Goal: Communication & Community: Answer question/provide support

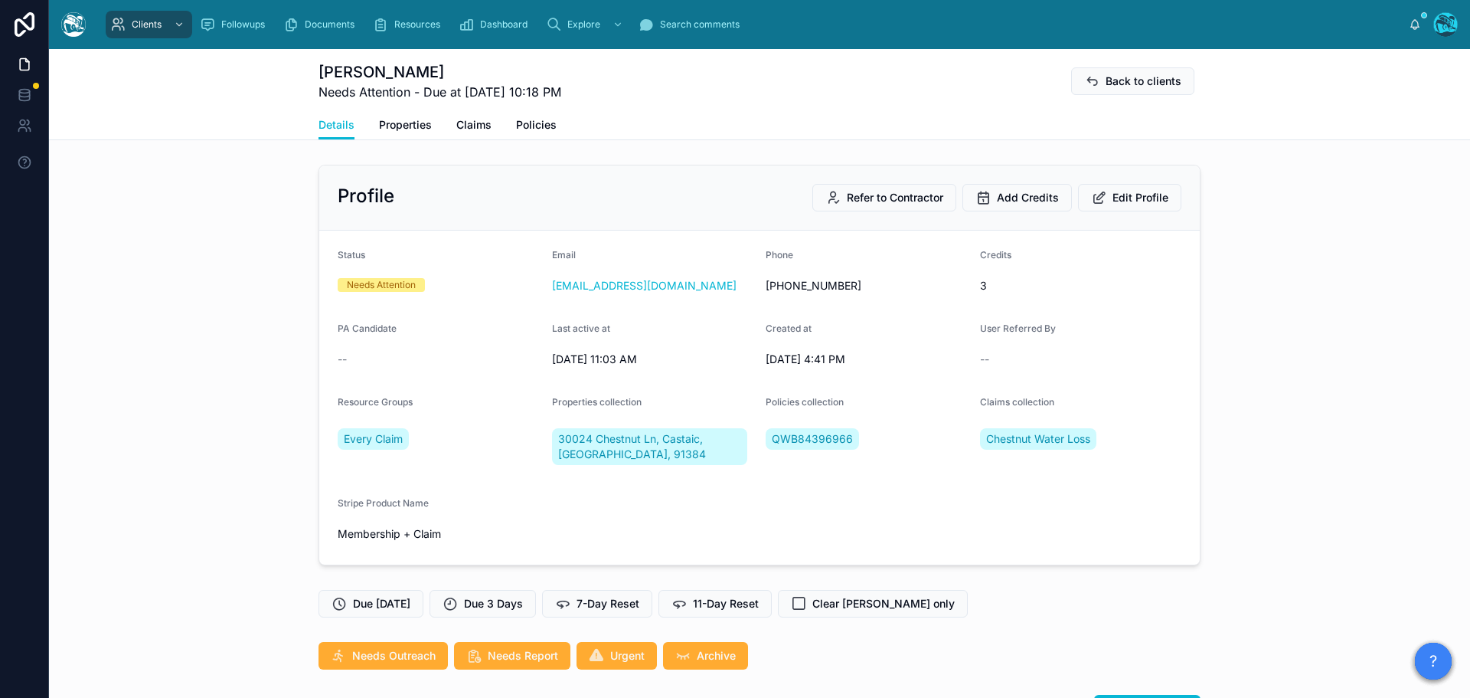
scroll to position [3199, 0]
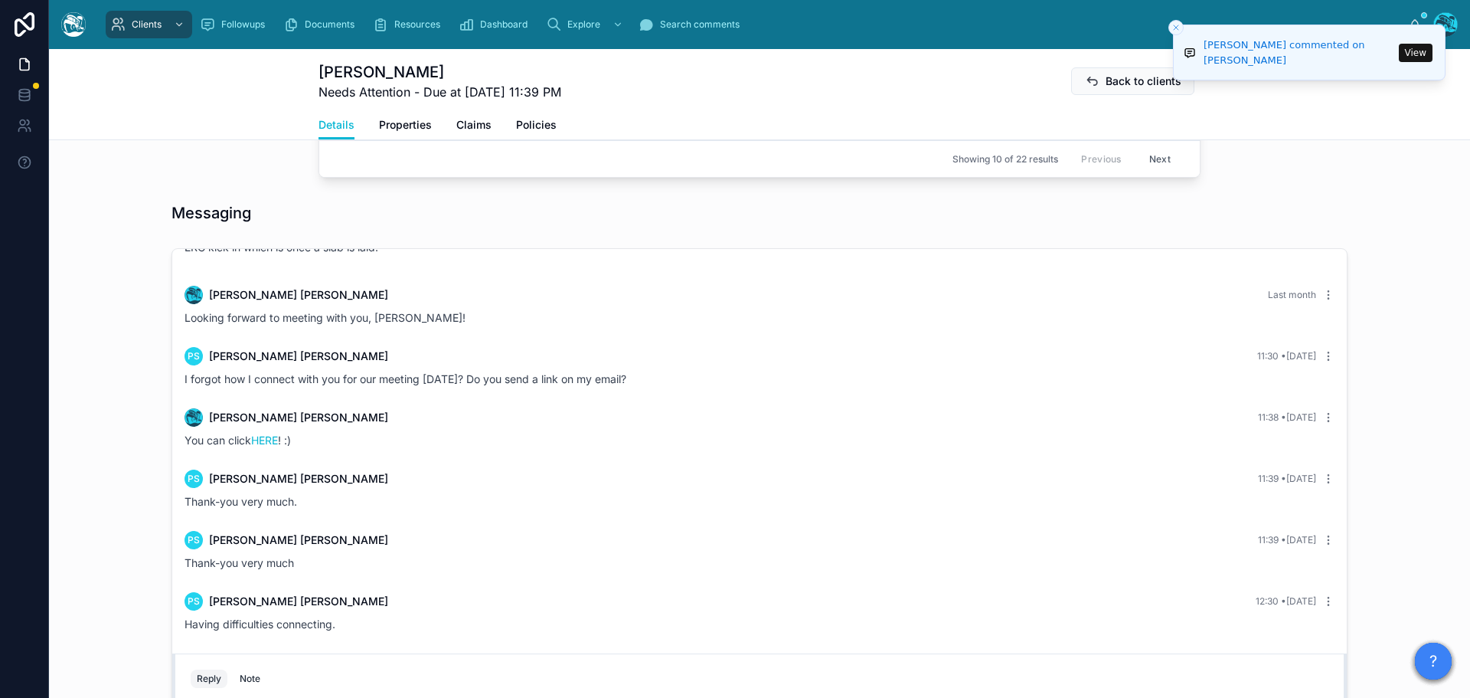
scroll to position [1104, 0]
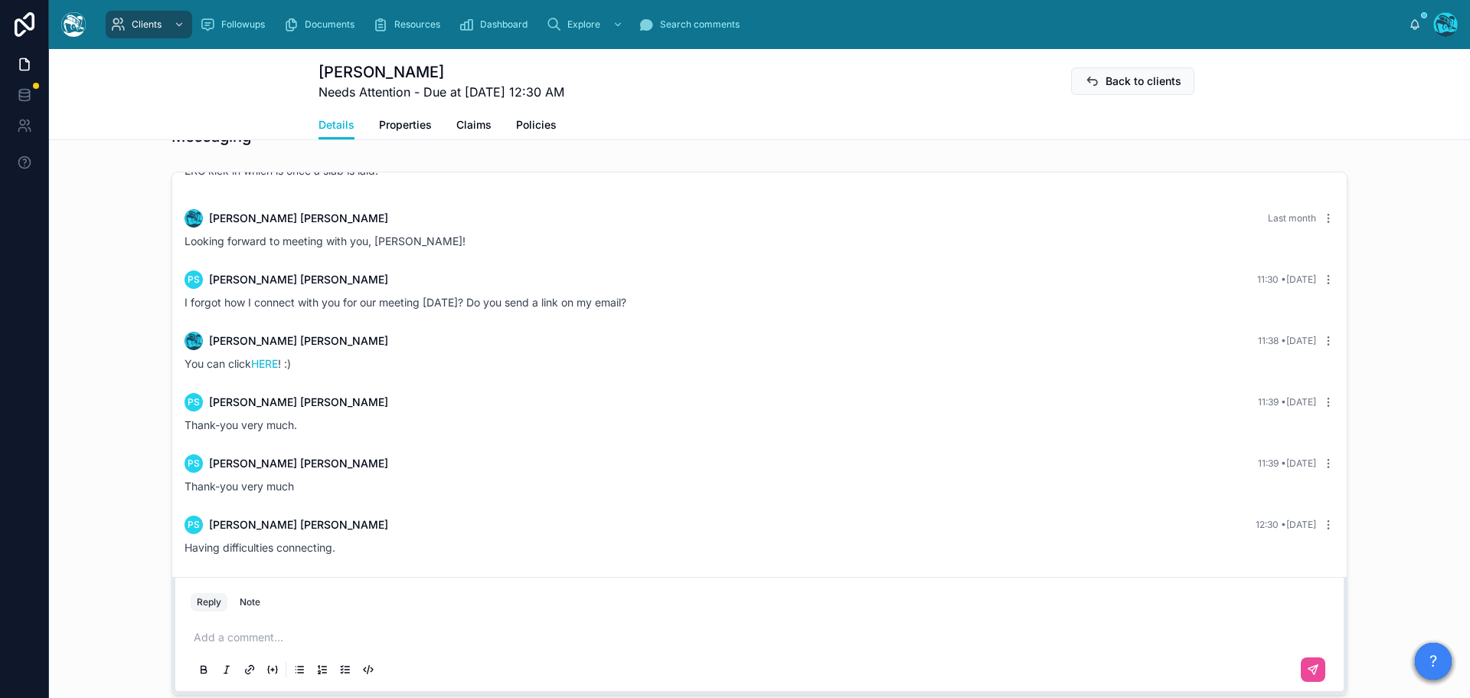
click at [239, 639] on p at bounding box center [763, 636] width 1138 height 15
drag, startPoint x: 570, startPoint y: 636, endPoint x: 410, endPoint y: 644, distance: 160.2
click at [410, 644] on p "**********" at bounding box center [763, 636] width 1138 height 15
click at [248, 669] on icon at bounding box center [249, 669] width 3 height 3
click at [278, 614] on input at bounding box center [222, 613] width 123 height 15
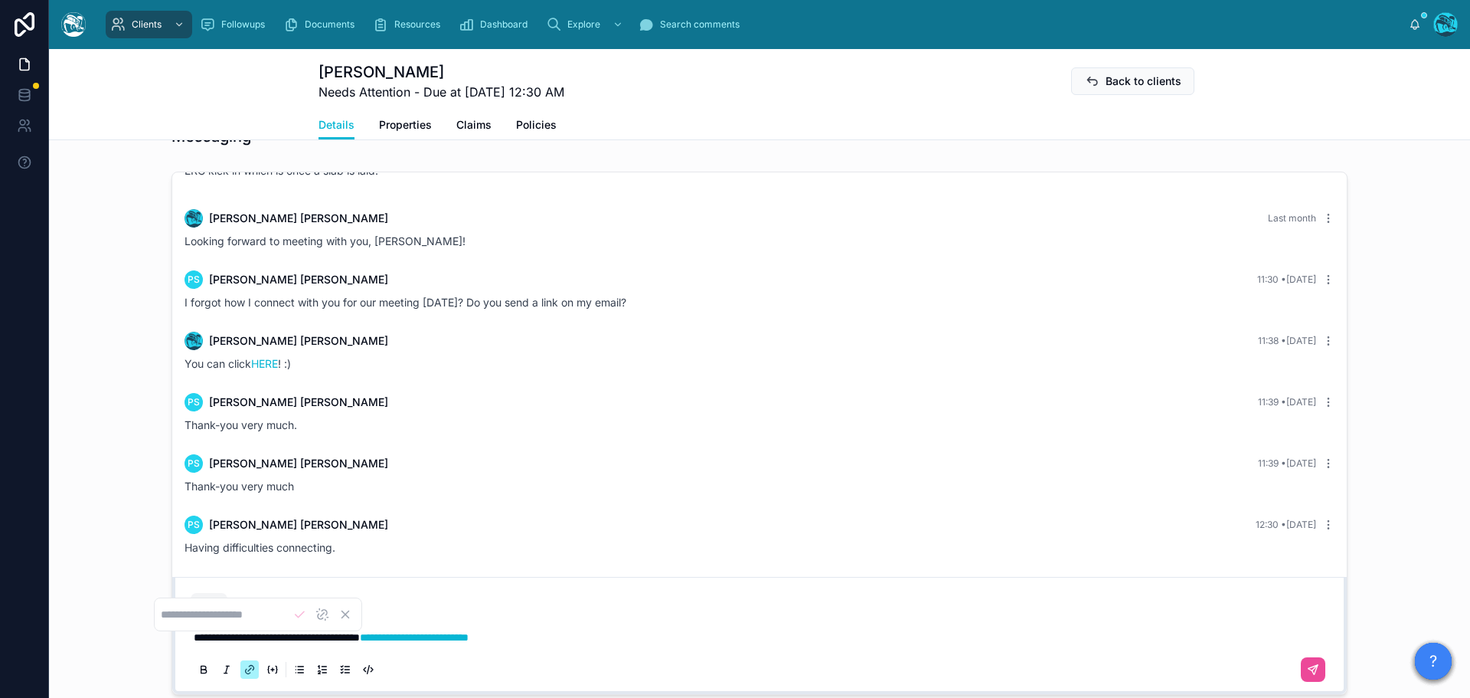
type input "**********"
click at [1307, 665] on icon at bounding box center [1313, 669] width 12 height 12
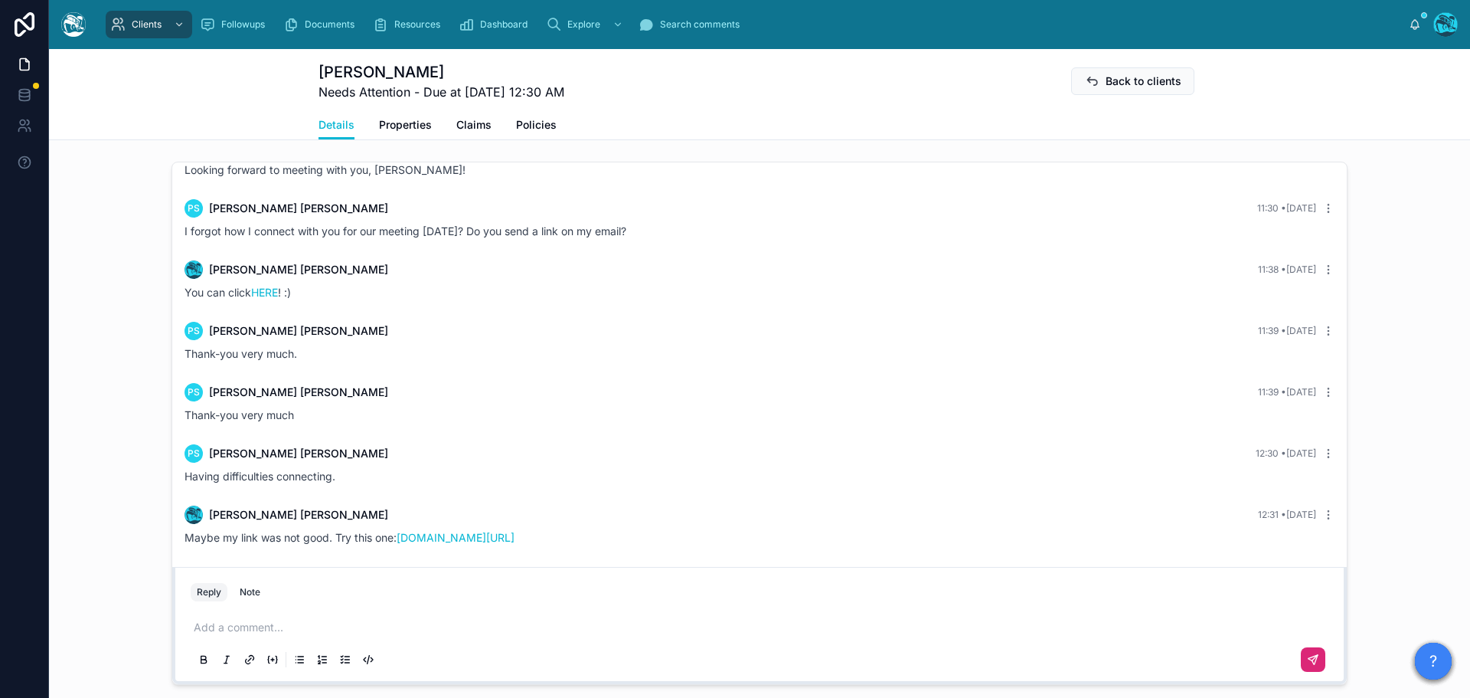
scroll to position [1179, 0]
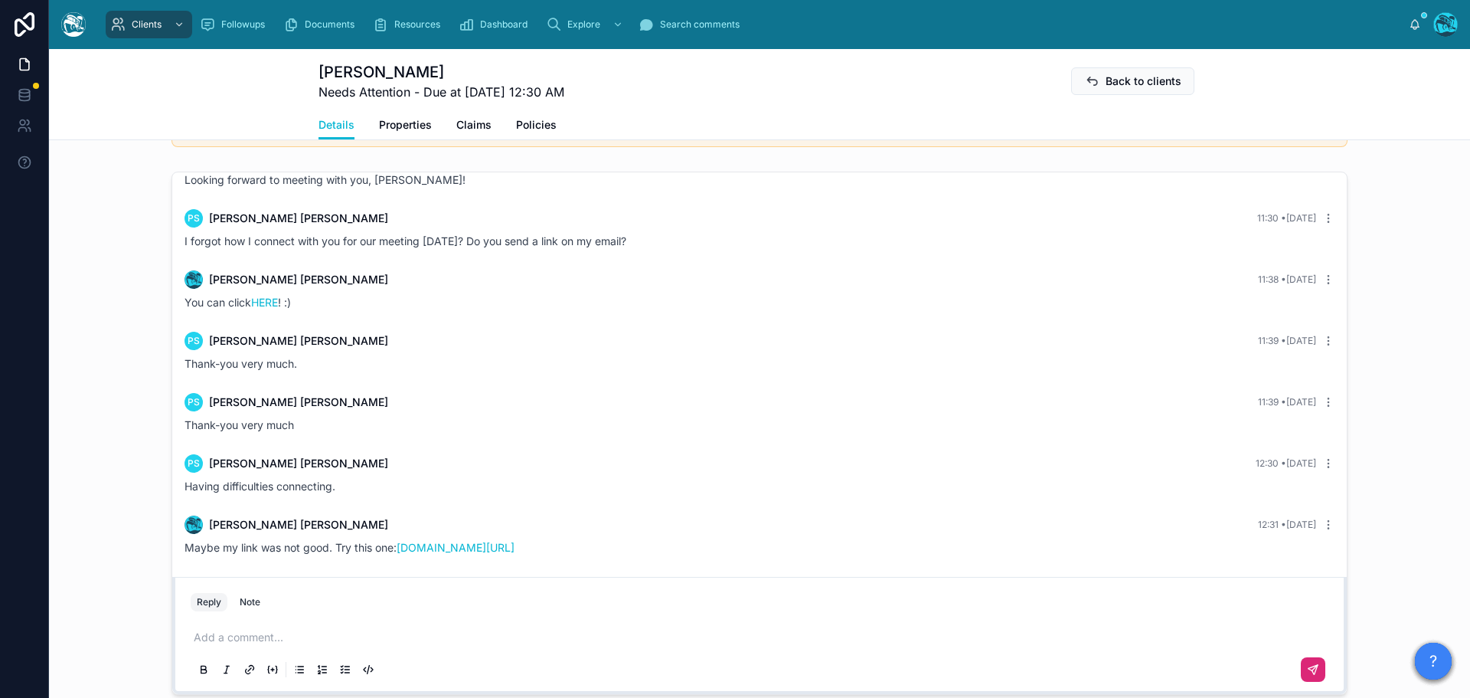
click at [263, 639] on p at bounding box center [763, 636] width 1138 height 15
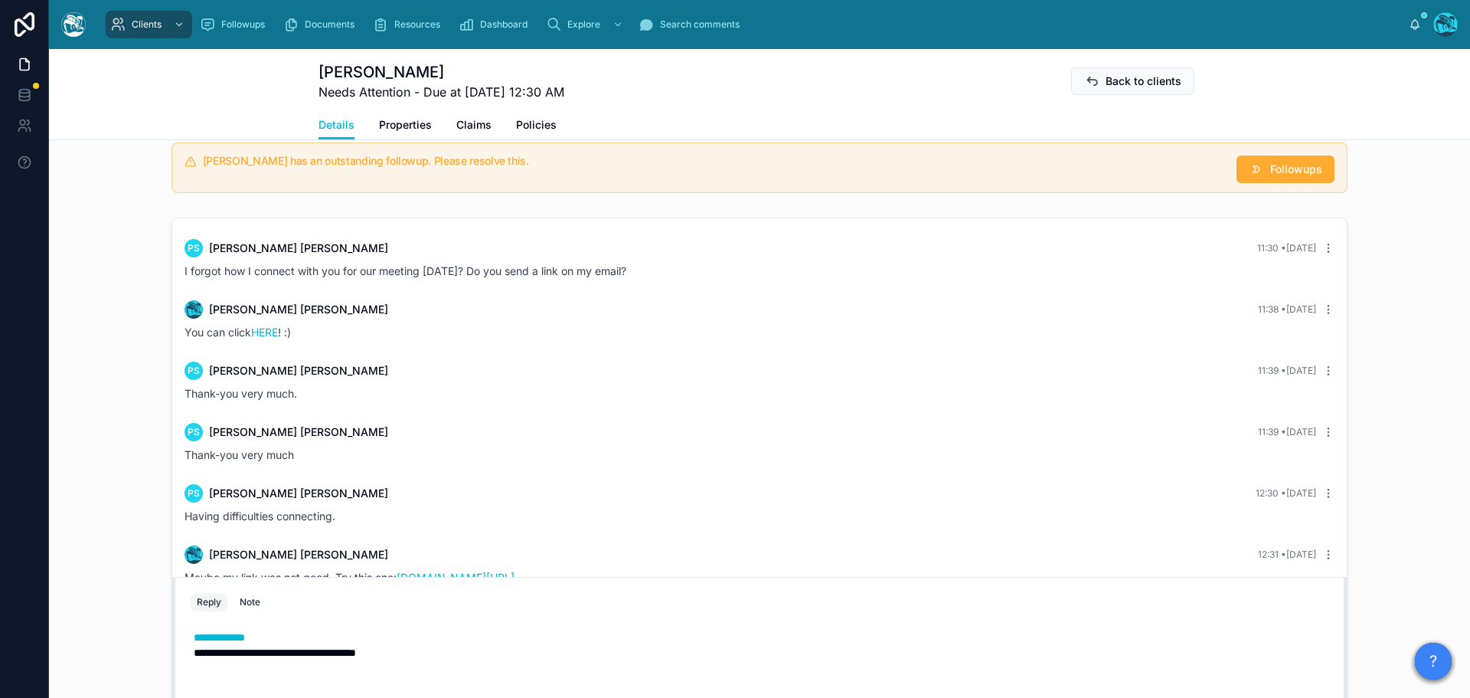
scroll to position [1118, 0]
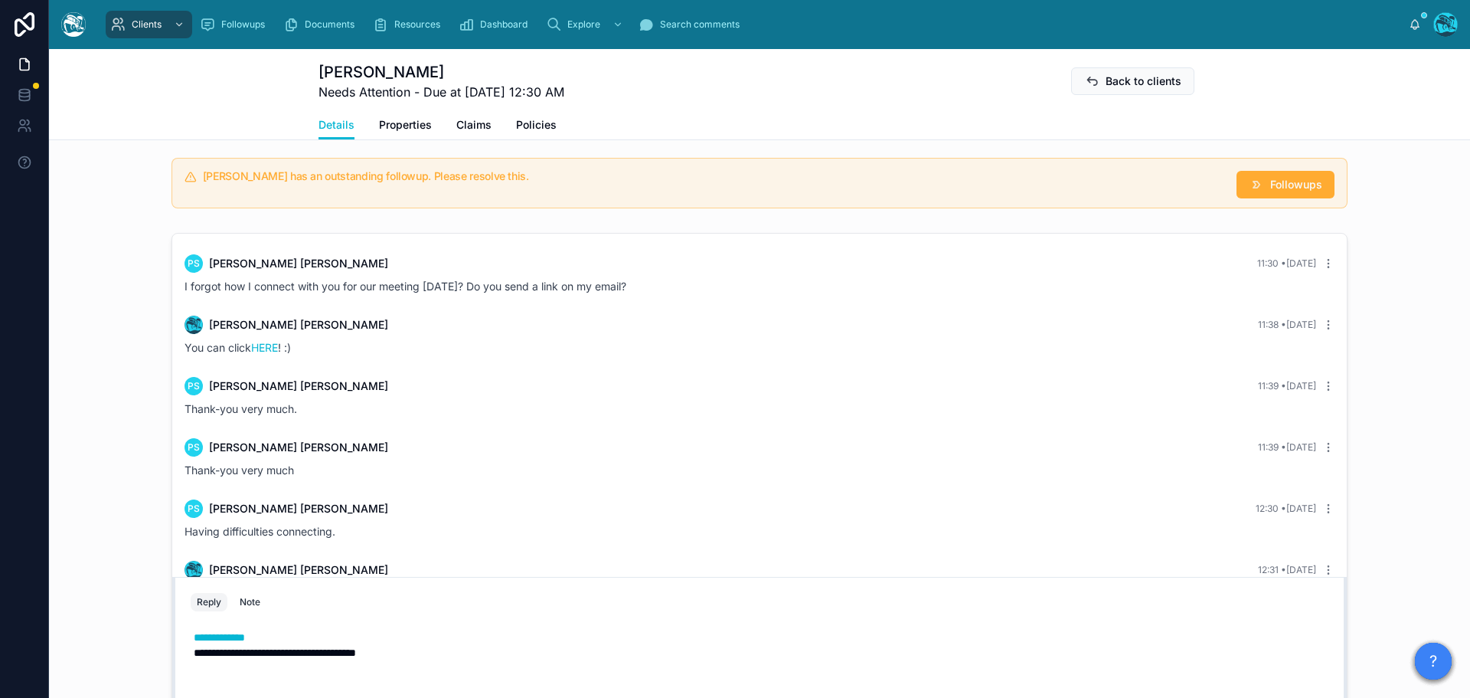
click at [263, 639] on p "**********" at bounding box center [763, 636] width 1138 height 15
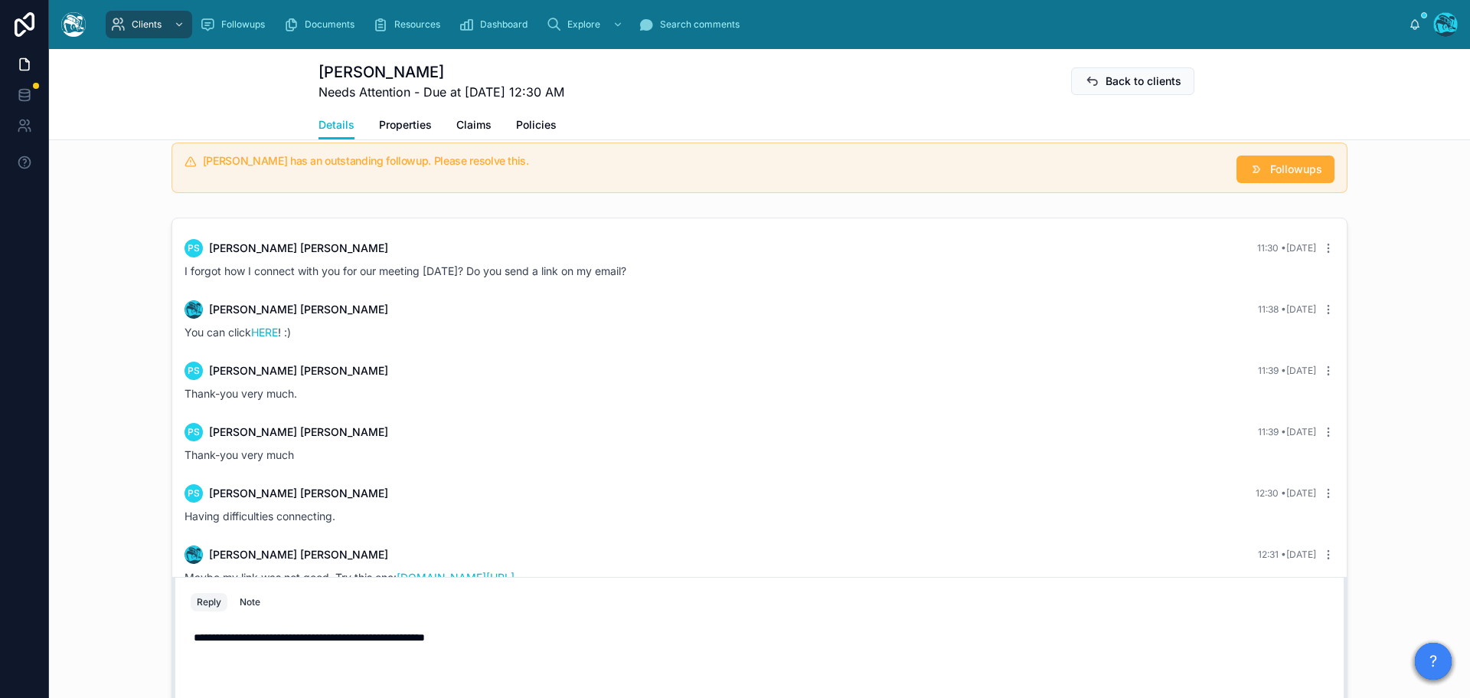
click at [419, 671] on p "**********" at bounding box center [763, 652] width 1138 height 46
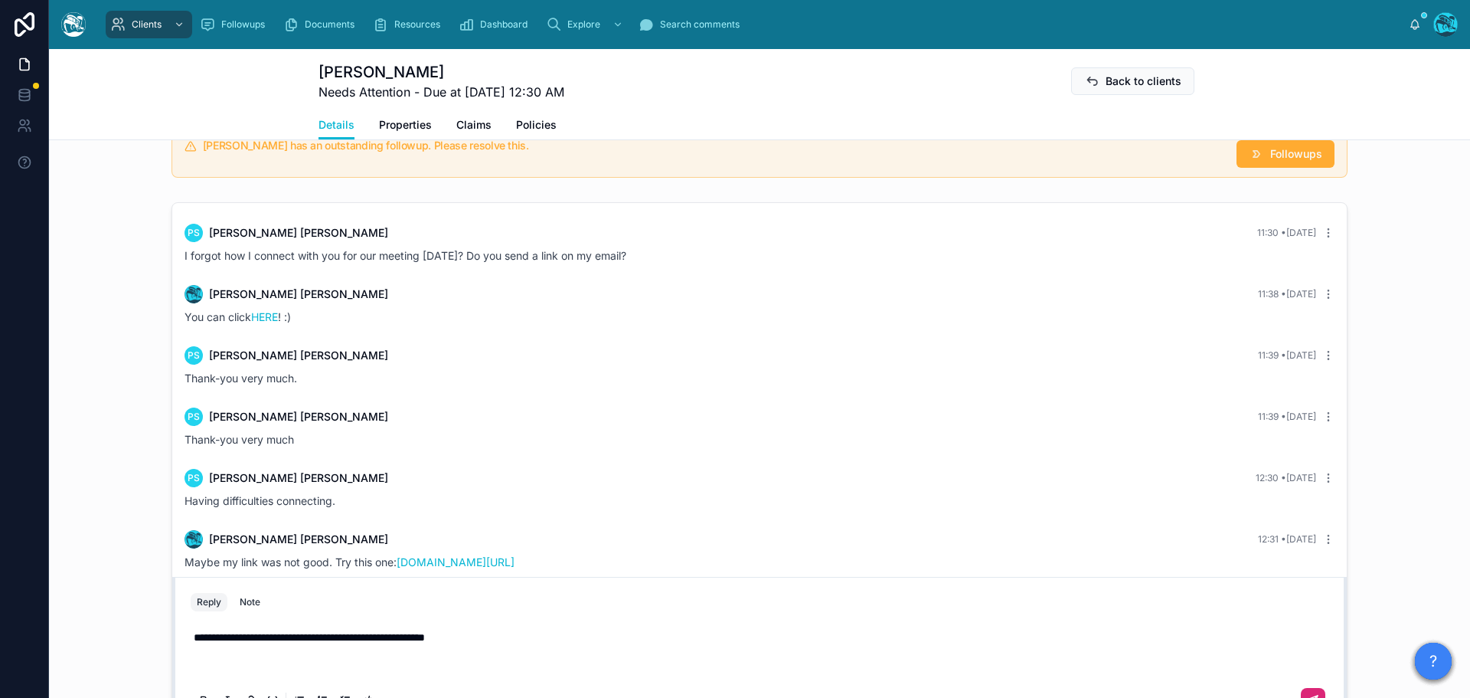
click at [1308, 694] on icon at bounding box center [1313, 700] width 12 height 12
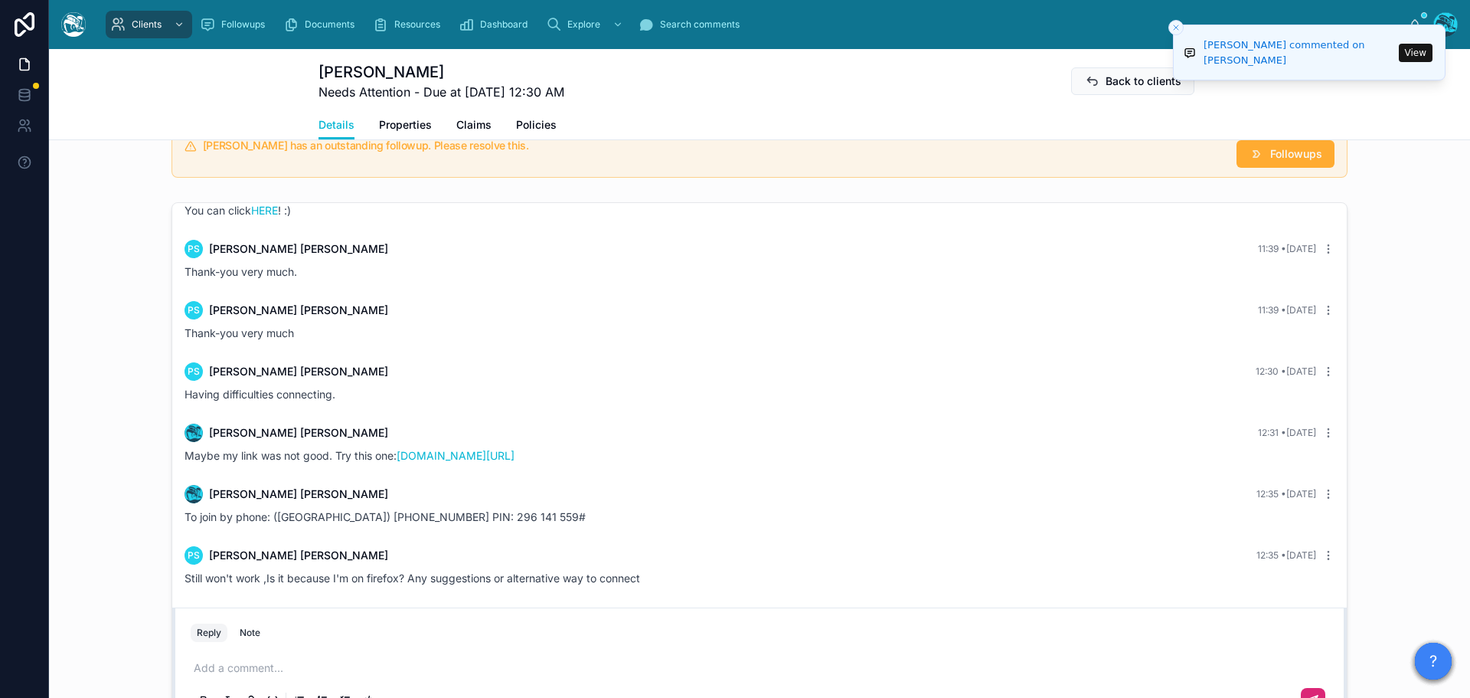
scroll to position [1302, 0]
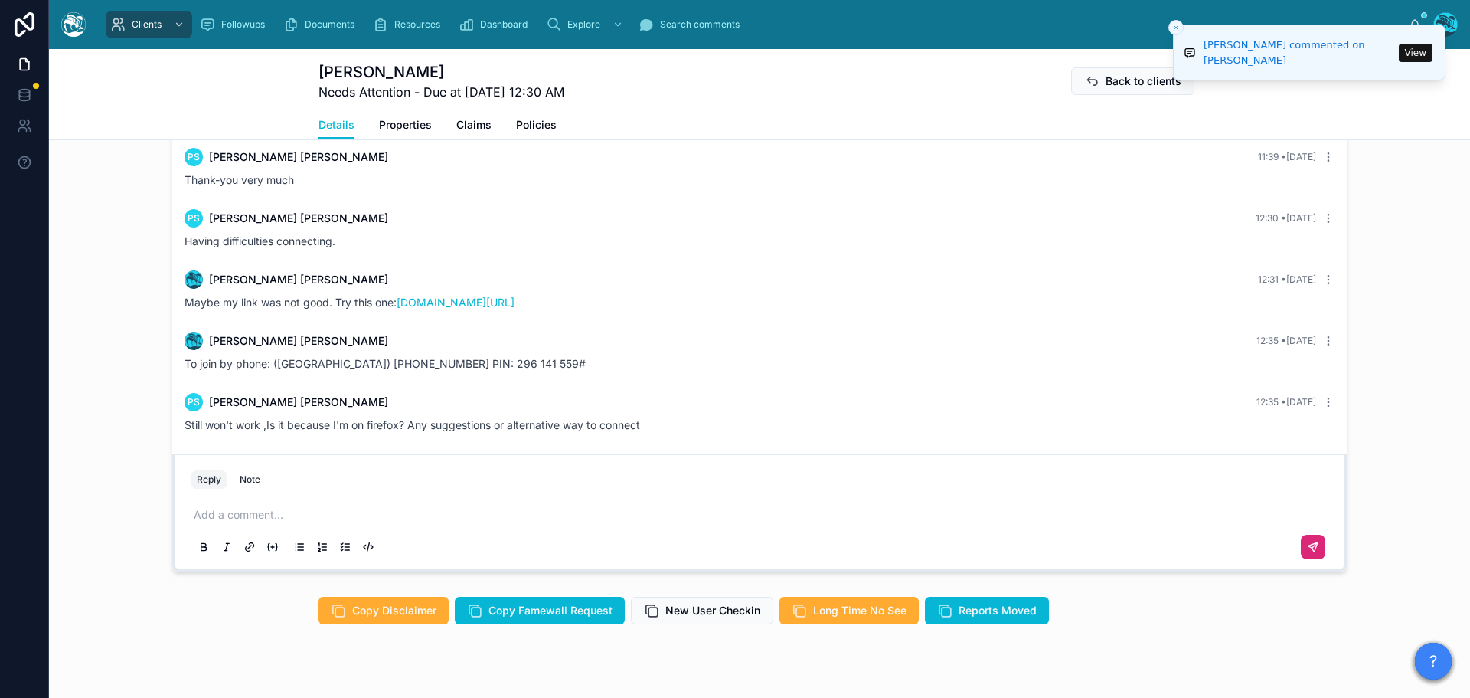
click at [247, 521] on p at bounding box center [763, 514] width 1138 height 15
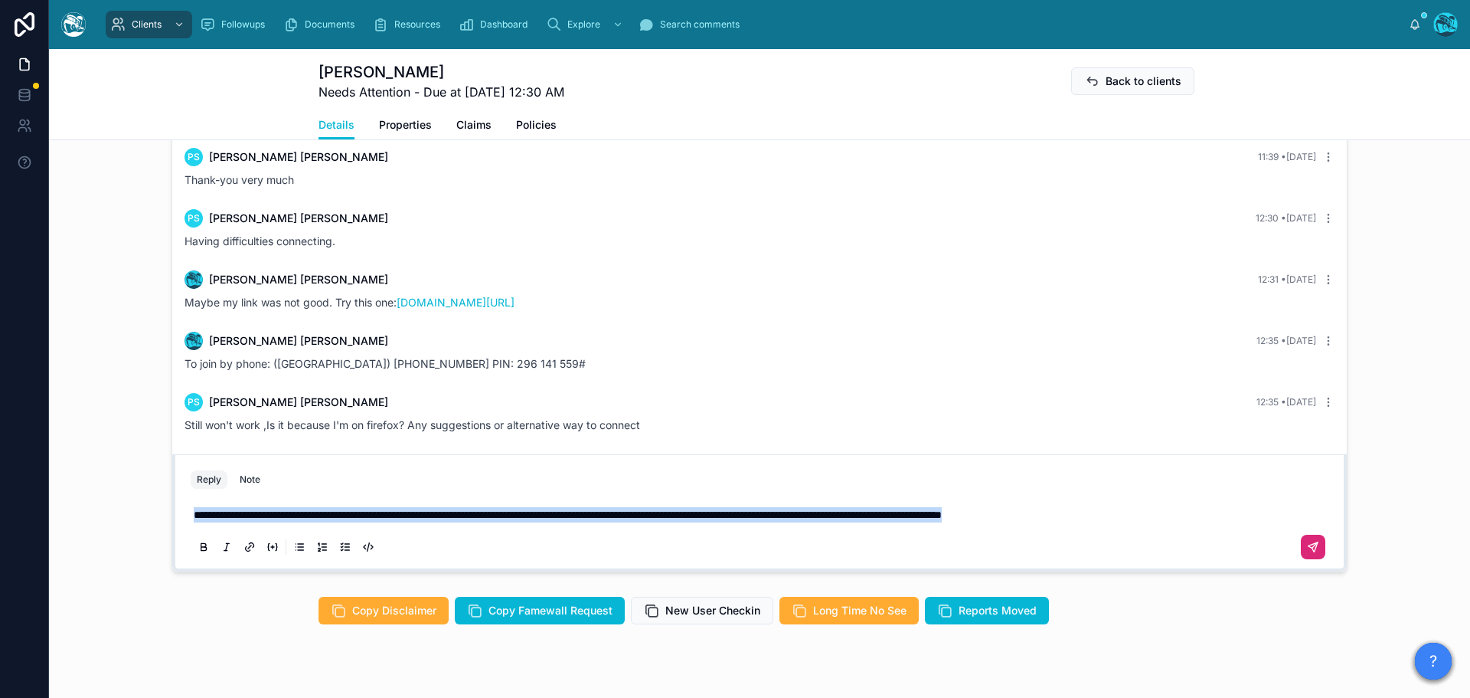
drag, startPoint x: 1162, startPoint y: 517, endPoint x: 118, endPoint y: 521, distance: 1044.5
click at [118, 521] on div "PS Pauline Solliday Last month This container is a big pain in the butt and I f…" at bounding box center [759, 310] width 1421 height 535
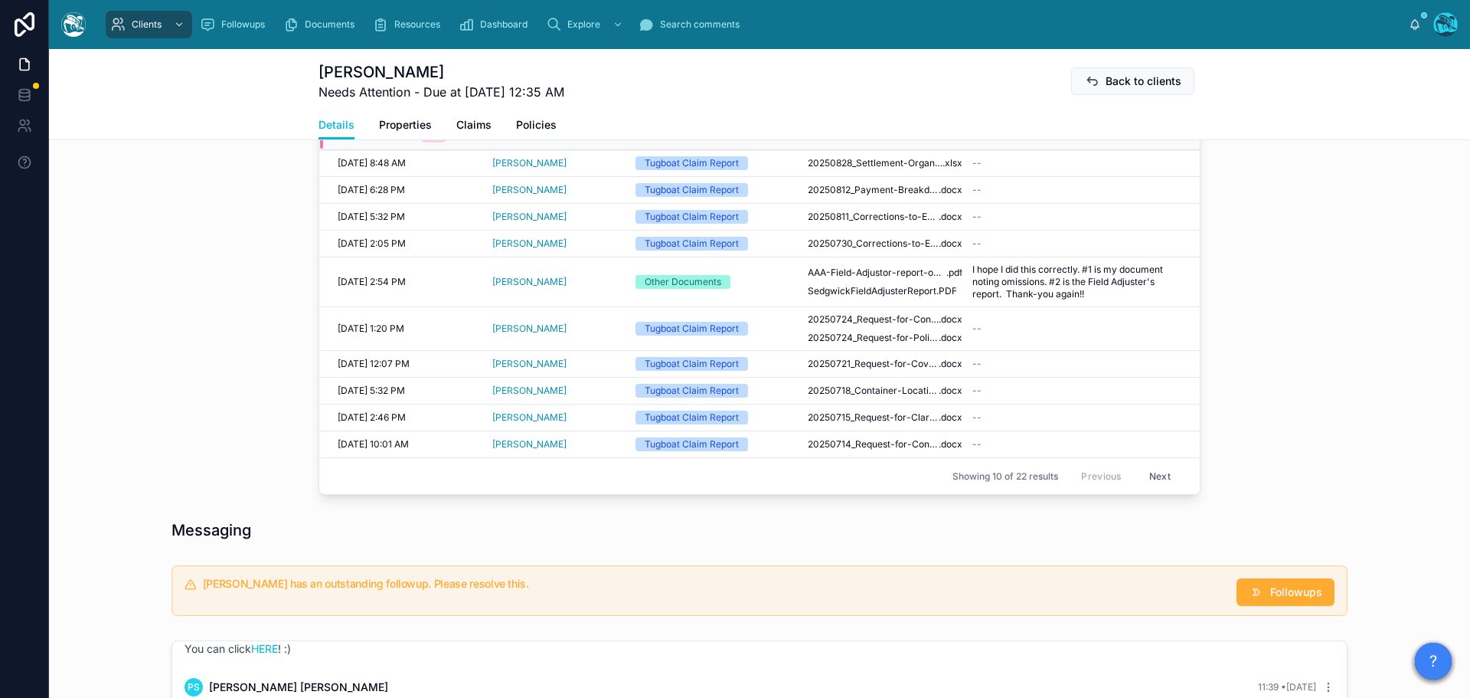
scroll to position [613, 0]
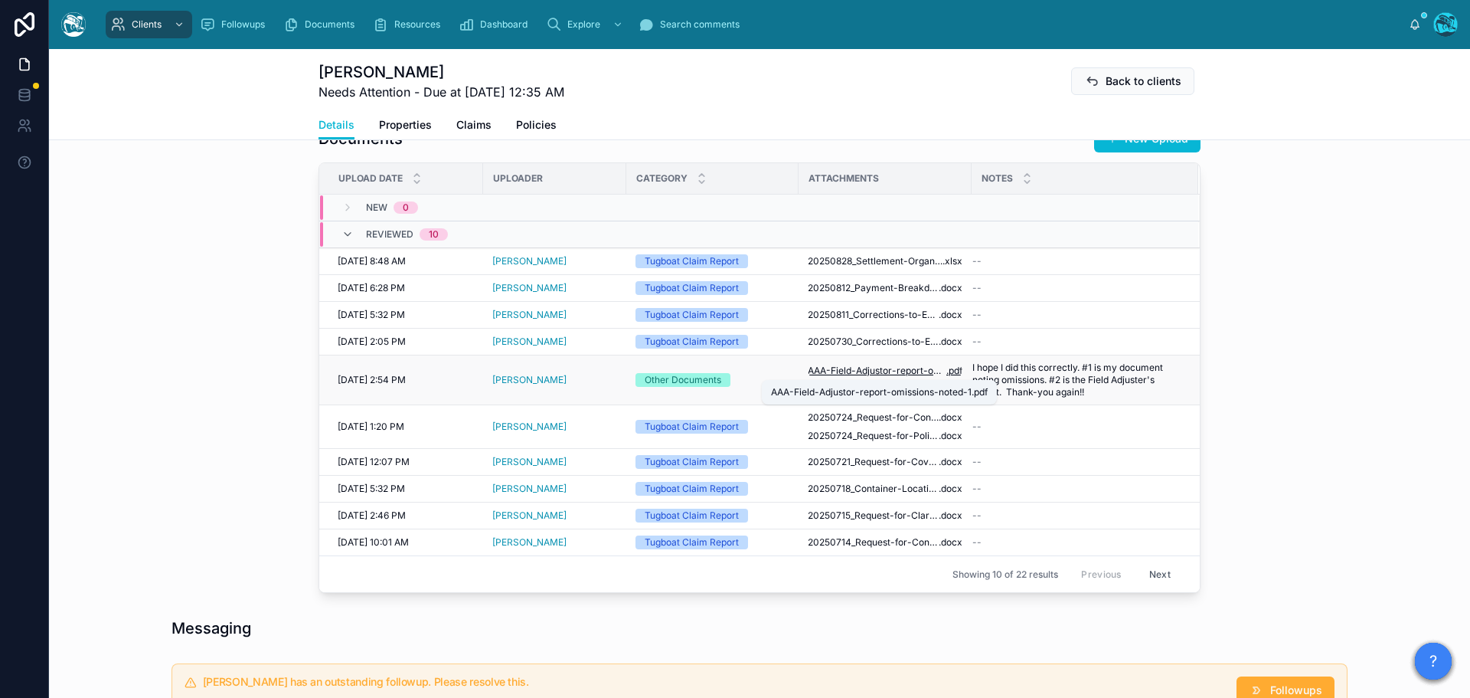
click at [904, 369] on span "AAA-Field-Adjustor-report-omissions-noted-1" at bounding box center [877, 371] width 139 height 12
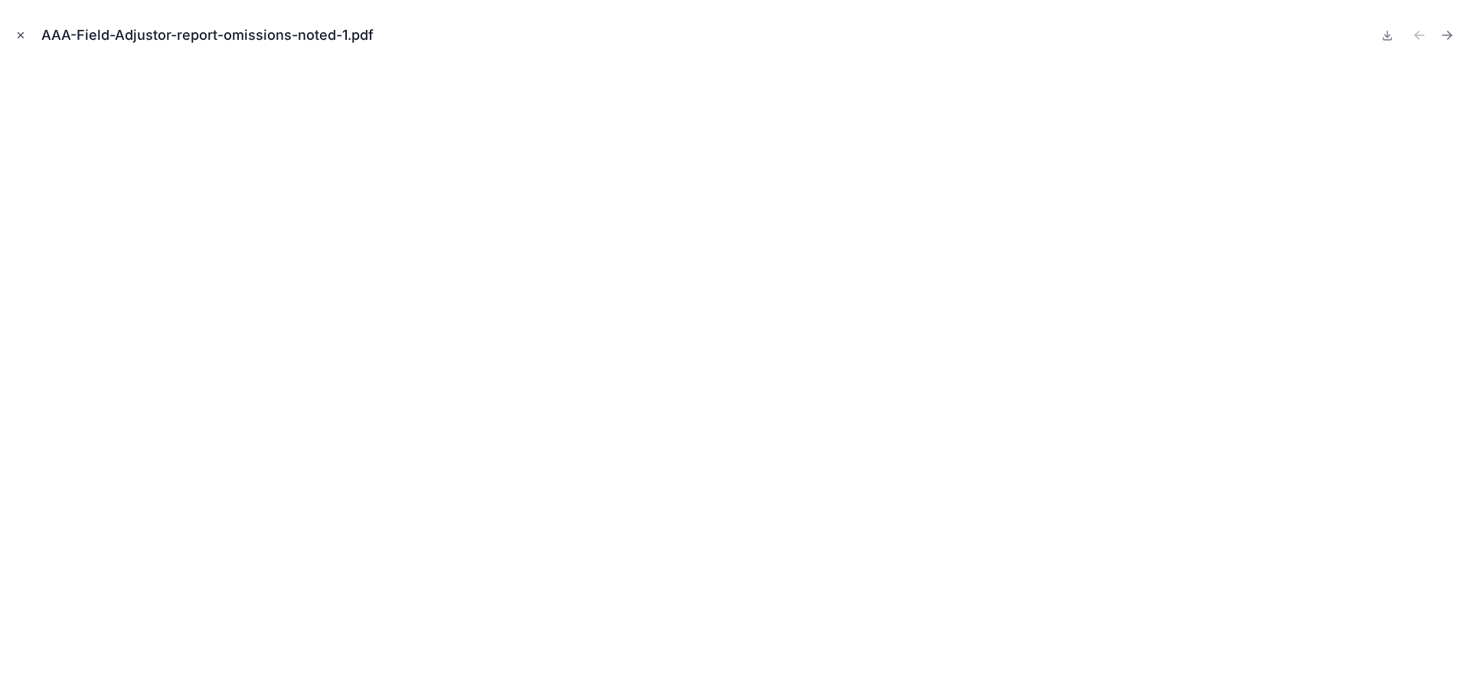
click at [21, 33] on icon "Close modal" at bounding box center [20, 35] width 11 height 11
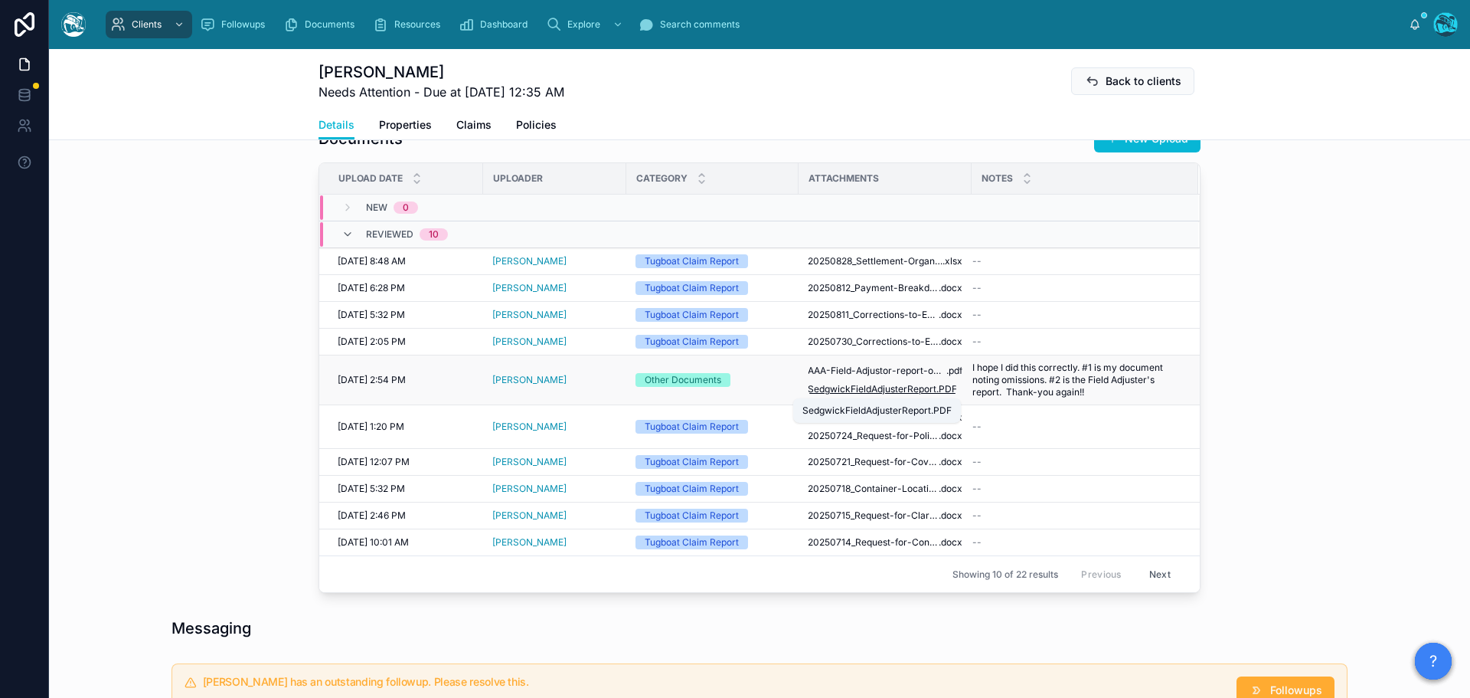
click at [889, 393] on span "SedgwickFieldAdjusterReport" at bounding box center [872, 389] width 129 height 12
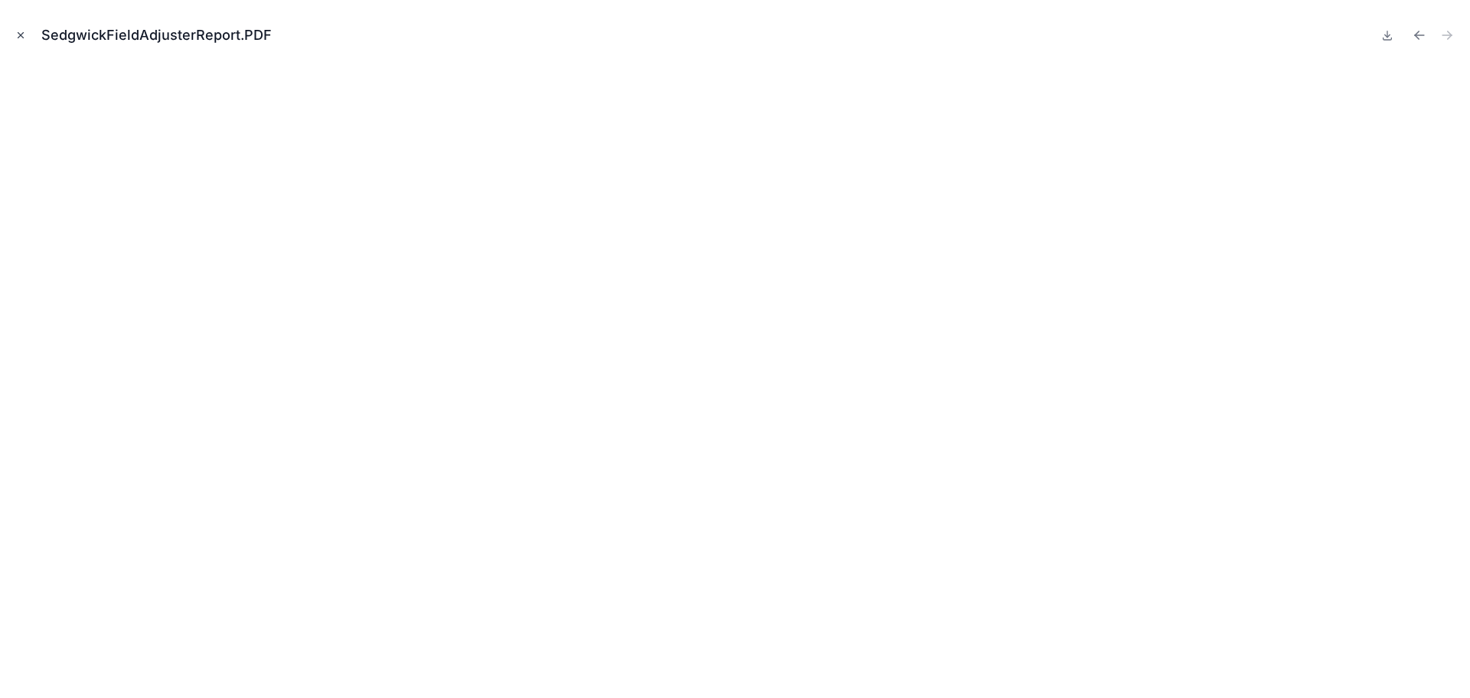
click at [18, 34] on icon "Close modal" at bounding box center [20, 35] width 11 height 11
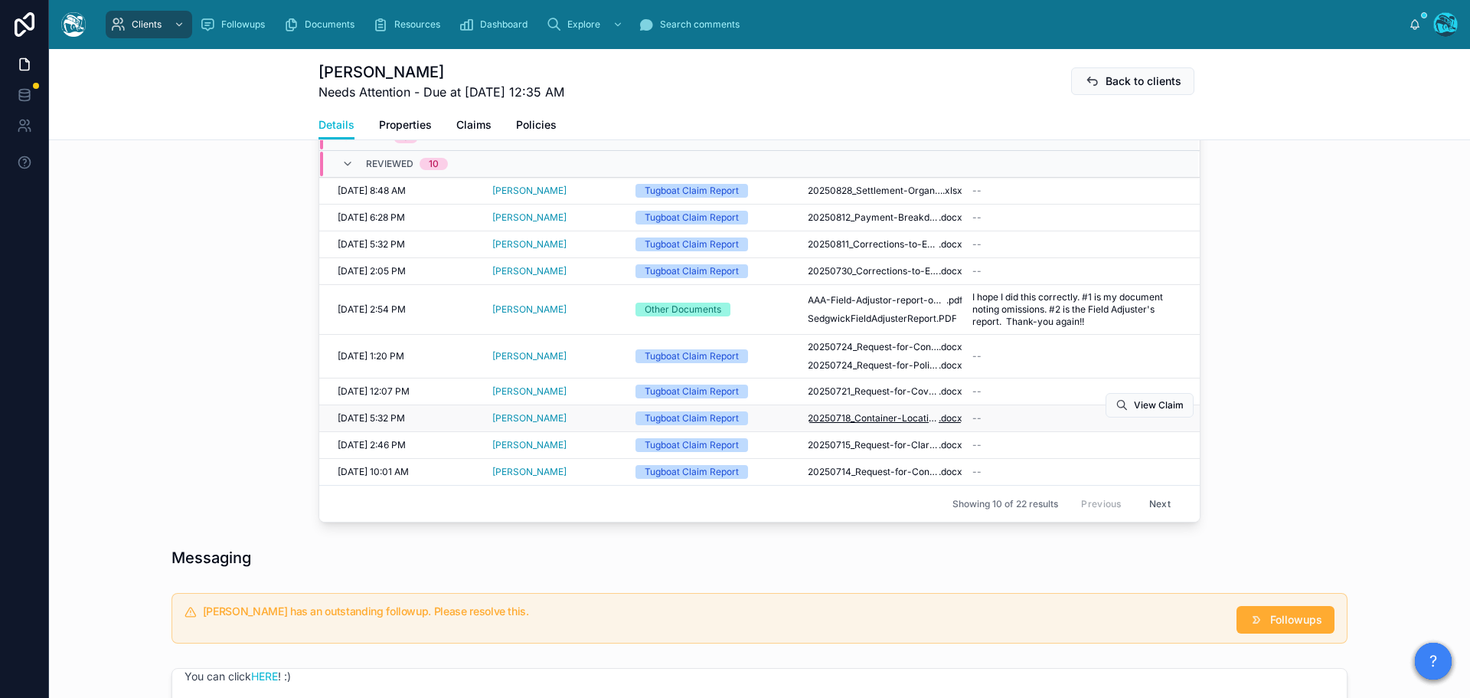
scroll to position [766, 0]
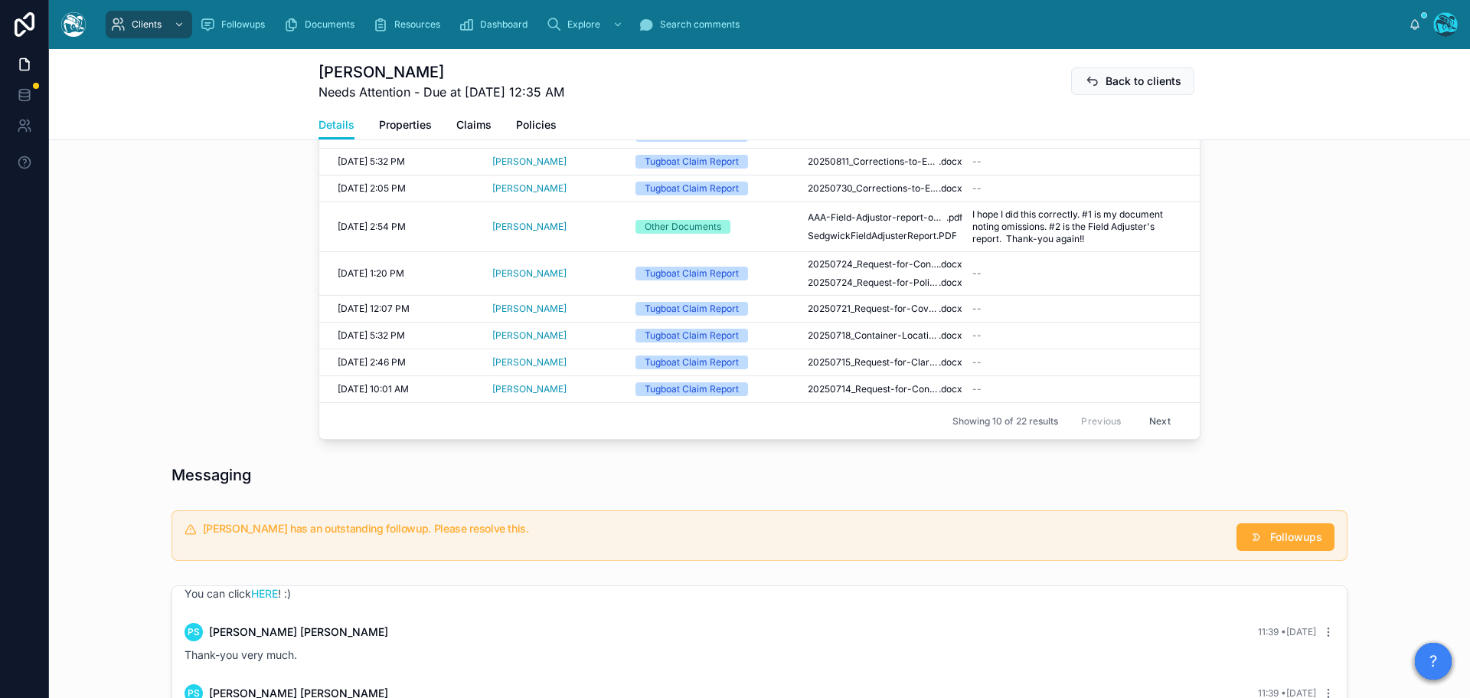
click at [1152, 420] on button "Next" at bounding box center [1160, 421] width 43 height 24
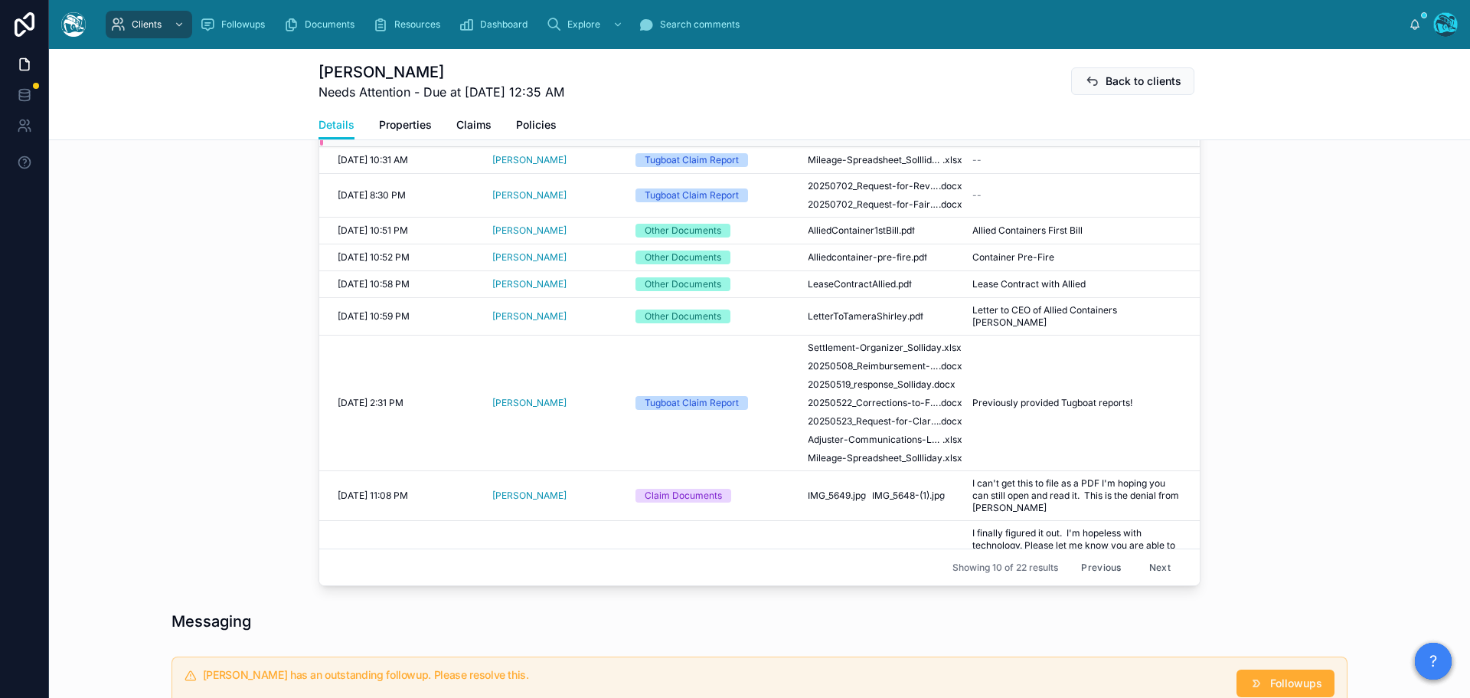
scroll to position [689, 0]
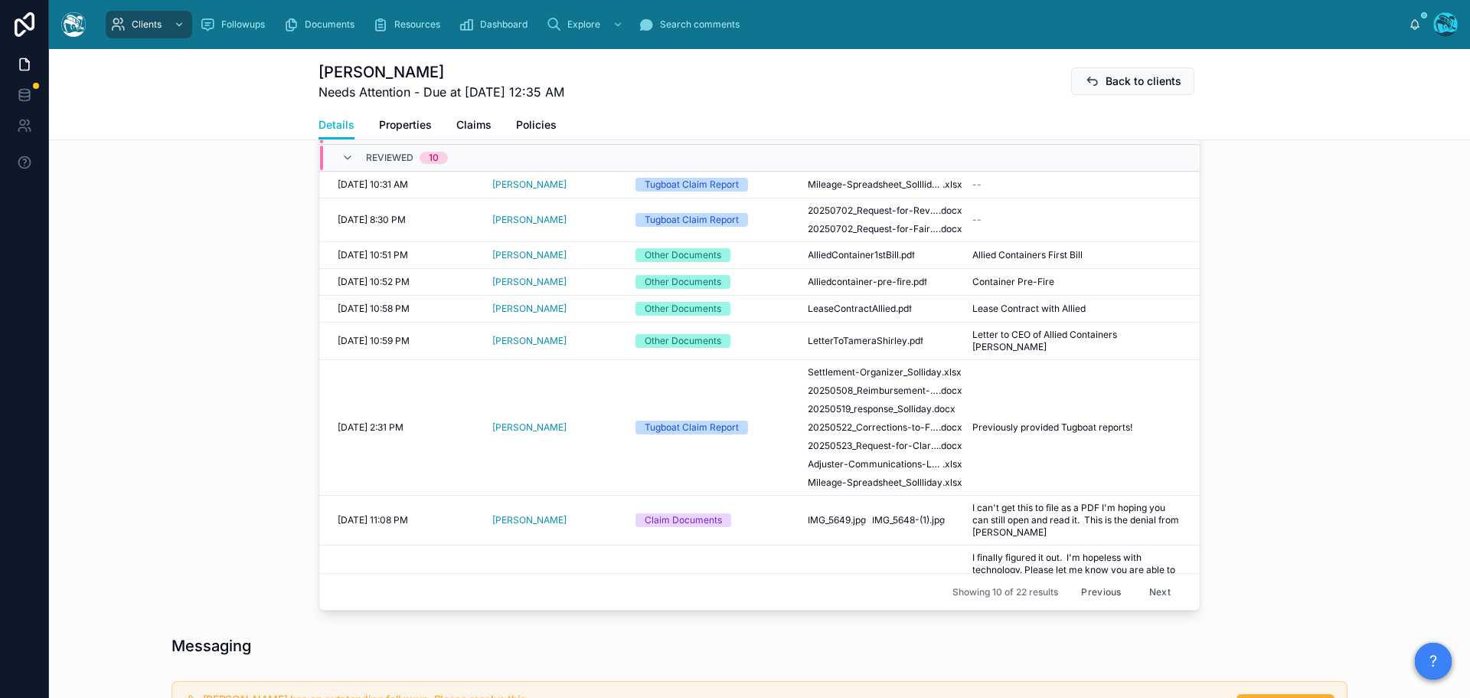
click at [1143, 591] on button "Next" at bounding box center [1160, 592] width 43 height 24
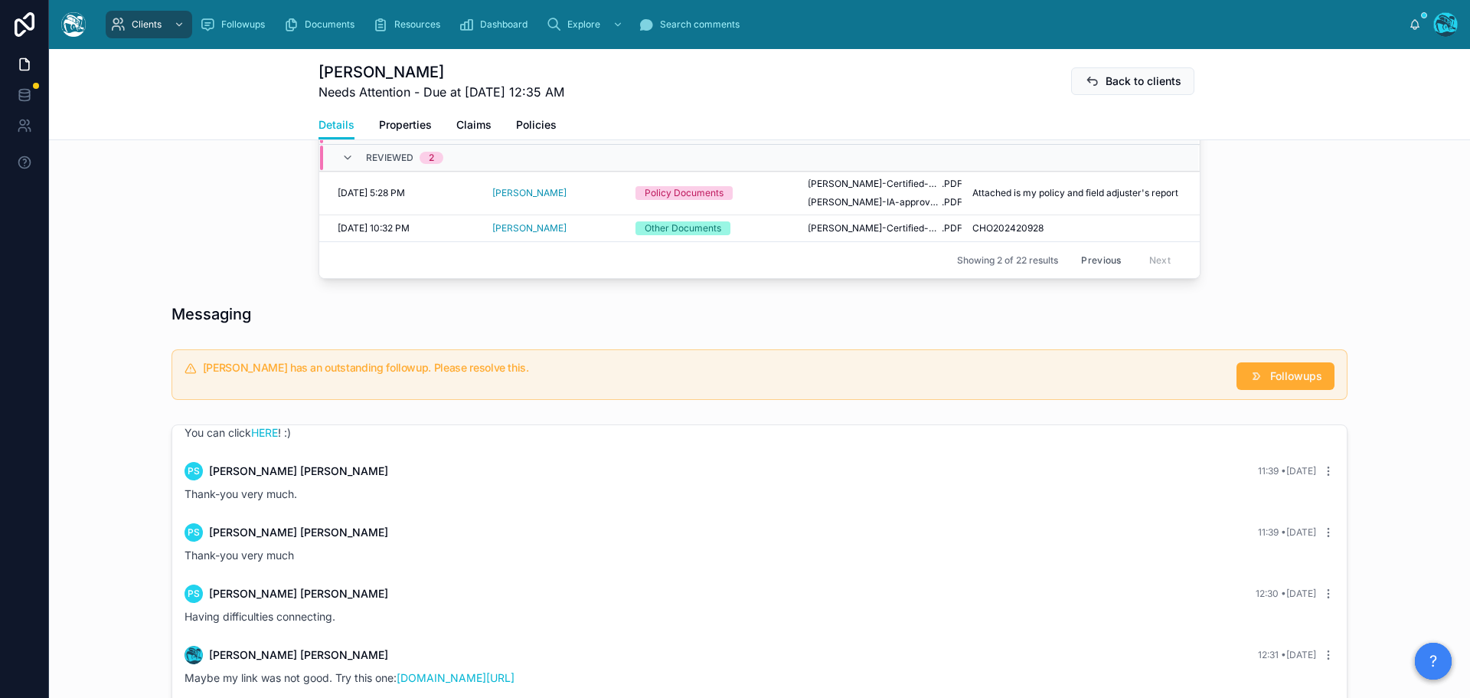
scroll to position [536, 0]
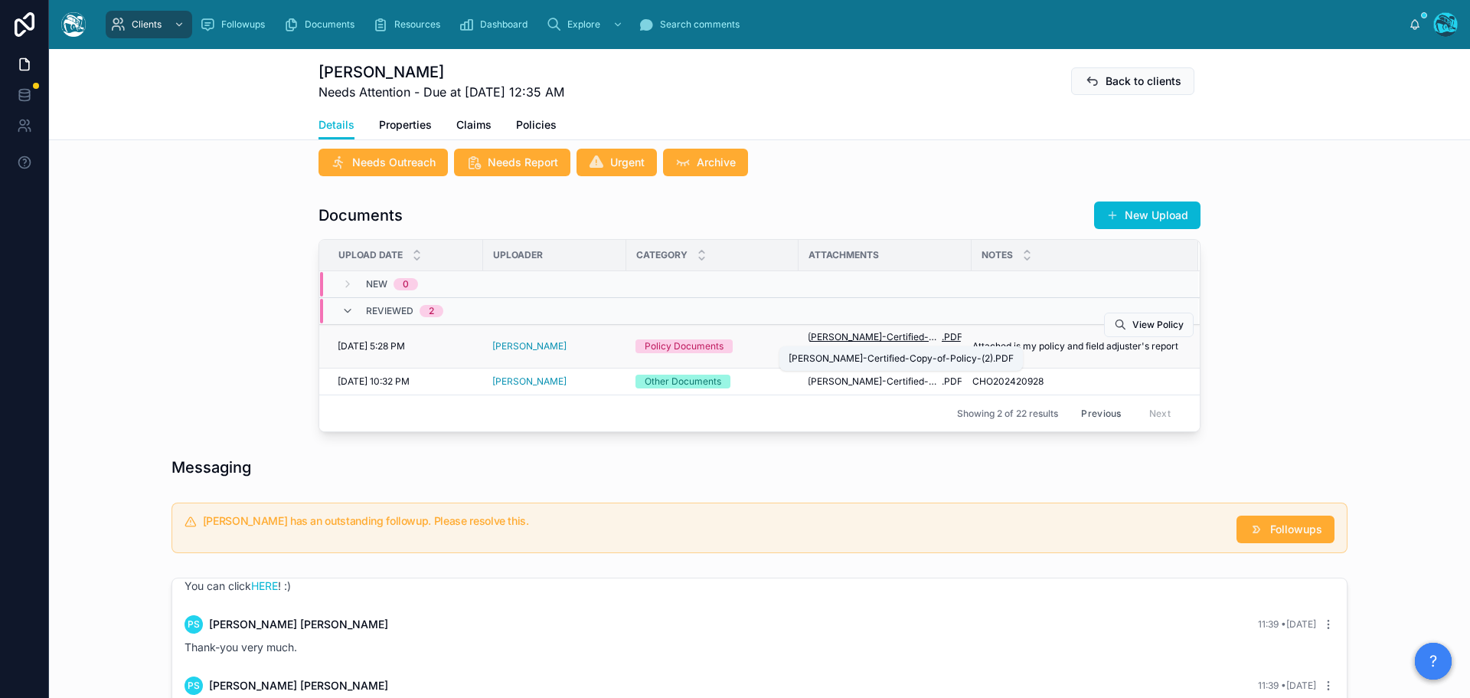
click at [867, 333] on span "solliday-Certified-Copy-of-Policy-(2)" at bounding box center [875, 337] width 134 height 12
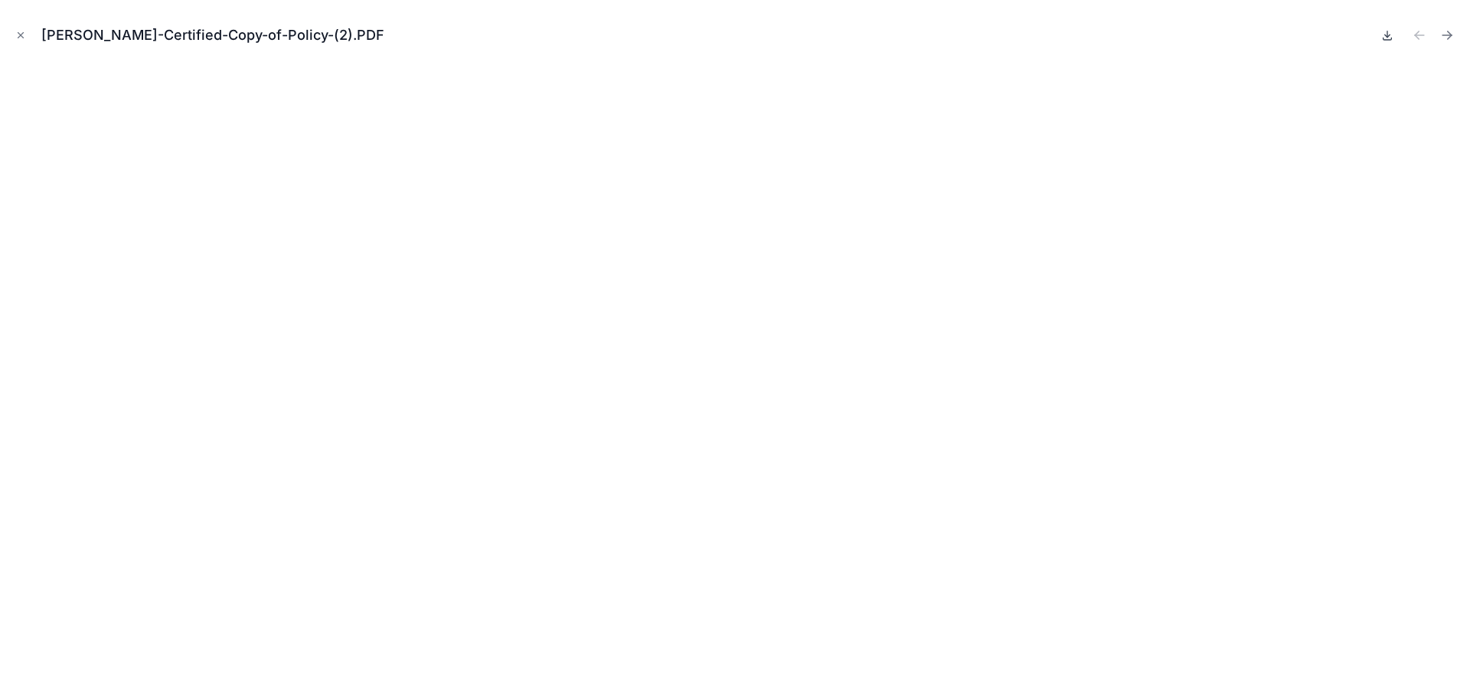
click at [1387, 34] on icon at bounding box center [1387, 35] width 12 height 12
click at [18, 34] on icon "Close modal" at bounding box center [20, 35] width 11 height 11
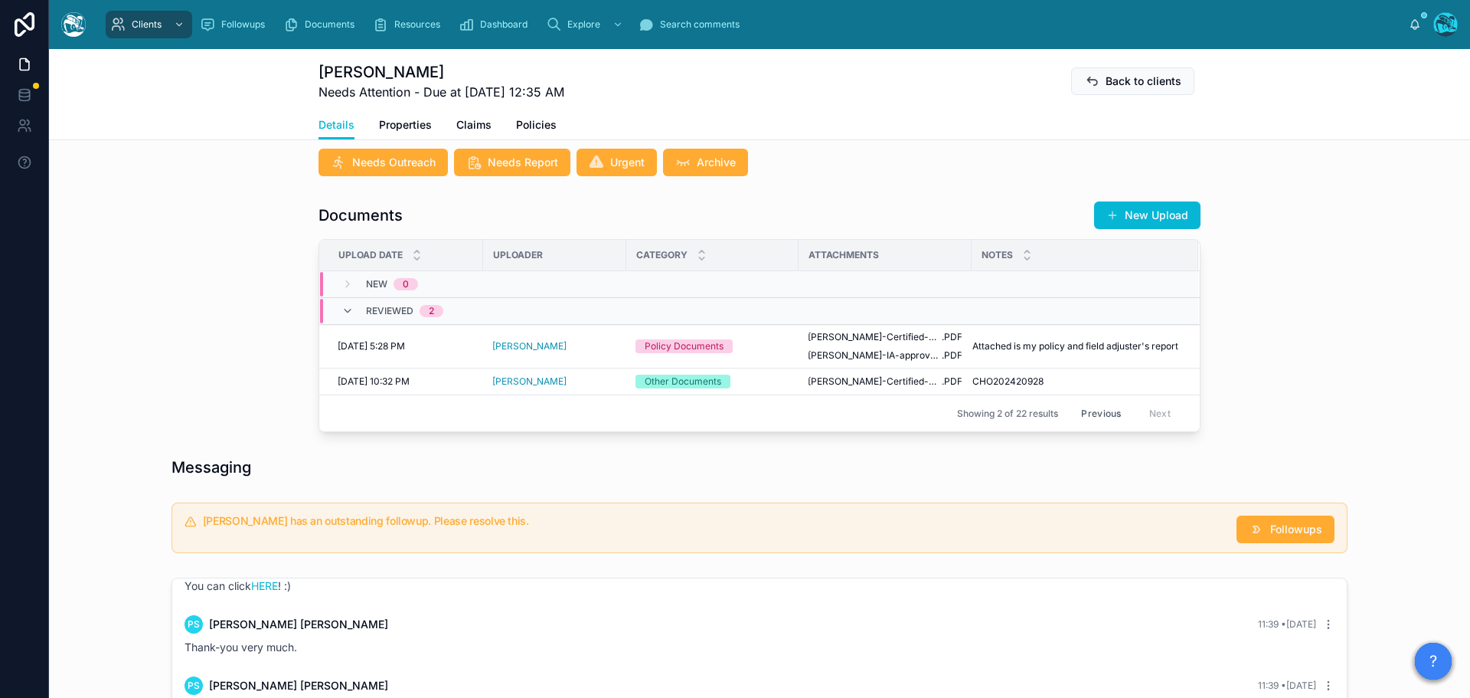
click at [1107, 415] on button "Previous" at bounding box center [1101, 413] width 61 height 24
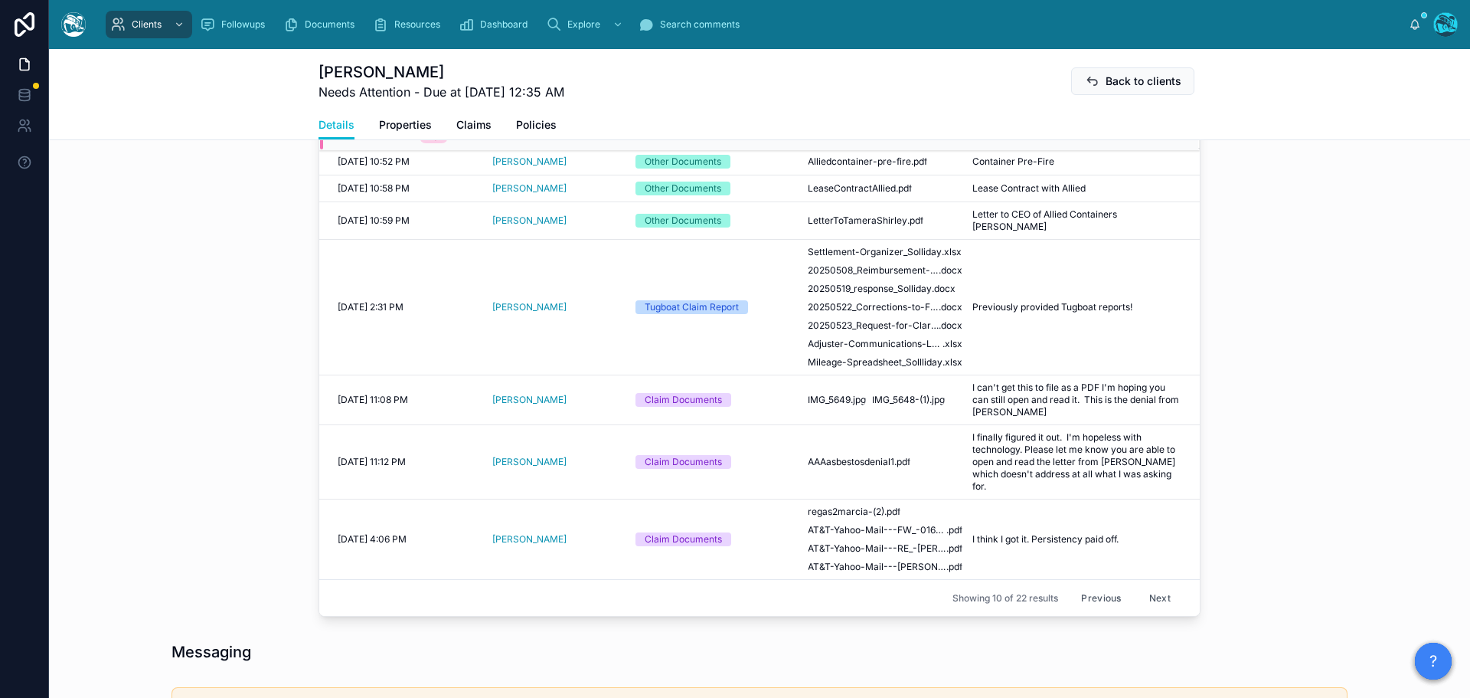
scroll to position [689, 0]
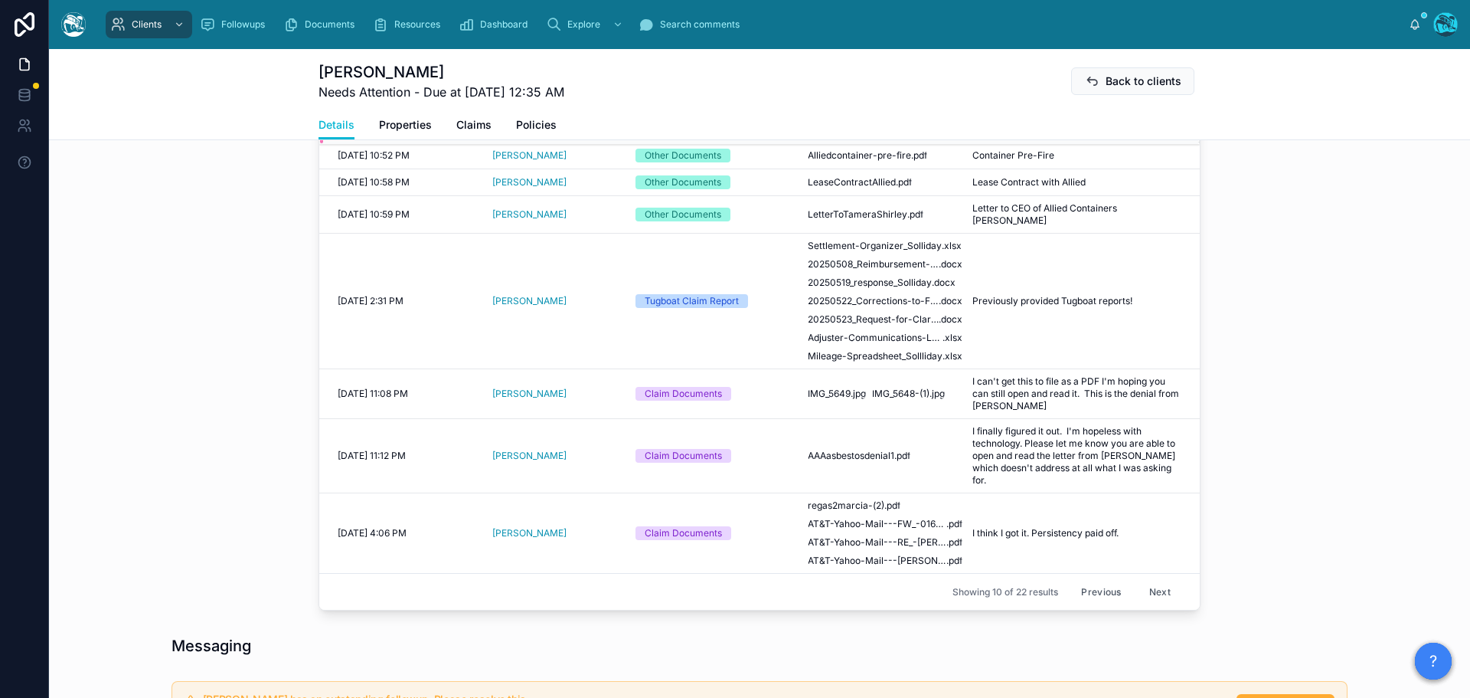
click at [1087, 594] on button "Previous" at bounding box center [1101, 592] width 61 height 24
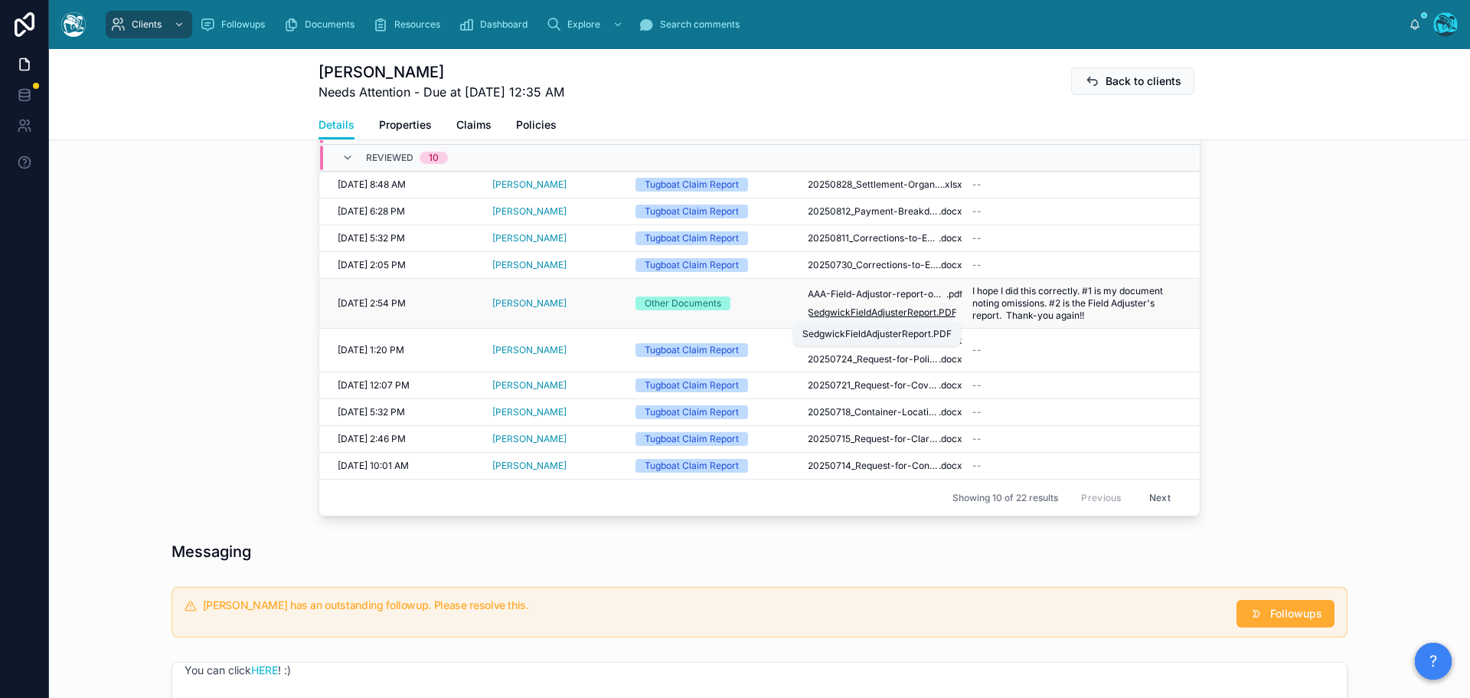
click at [876, 312] on span "SedgwickFieldAdjusterReport" at bounding box center [872, 312] width 129 height 12
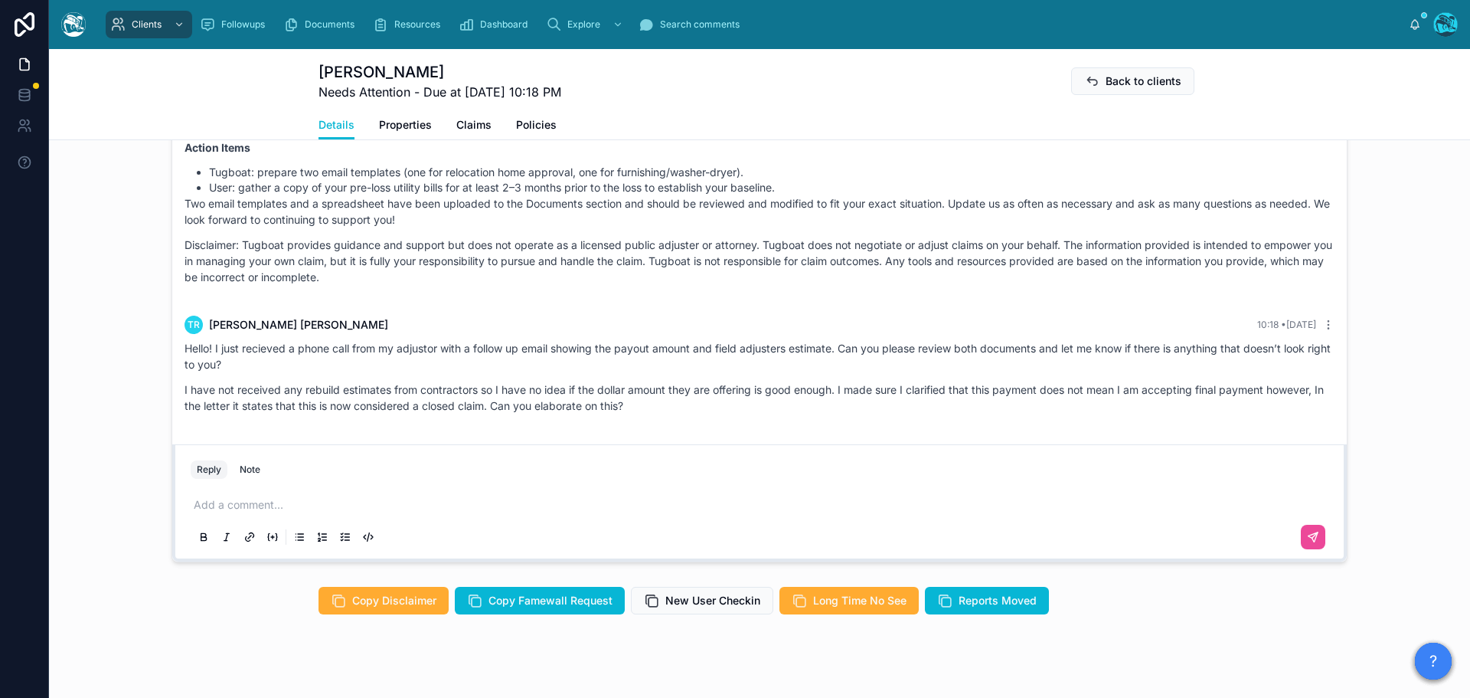
scroll to position [1313, 0]
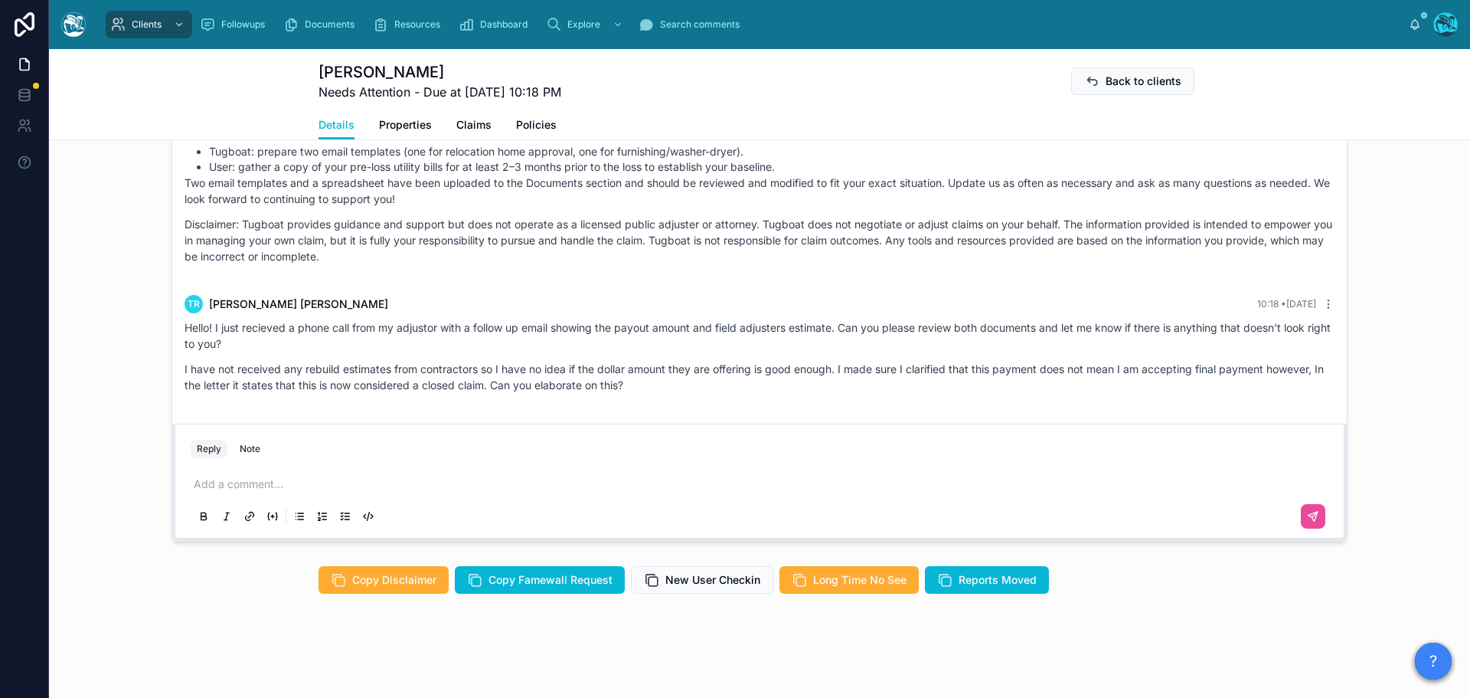
click at [221, 481] on p at bounding box center [763, 483] width 1138 height 15
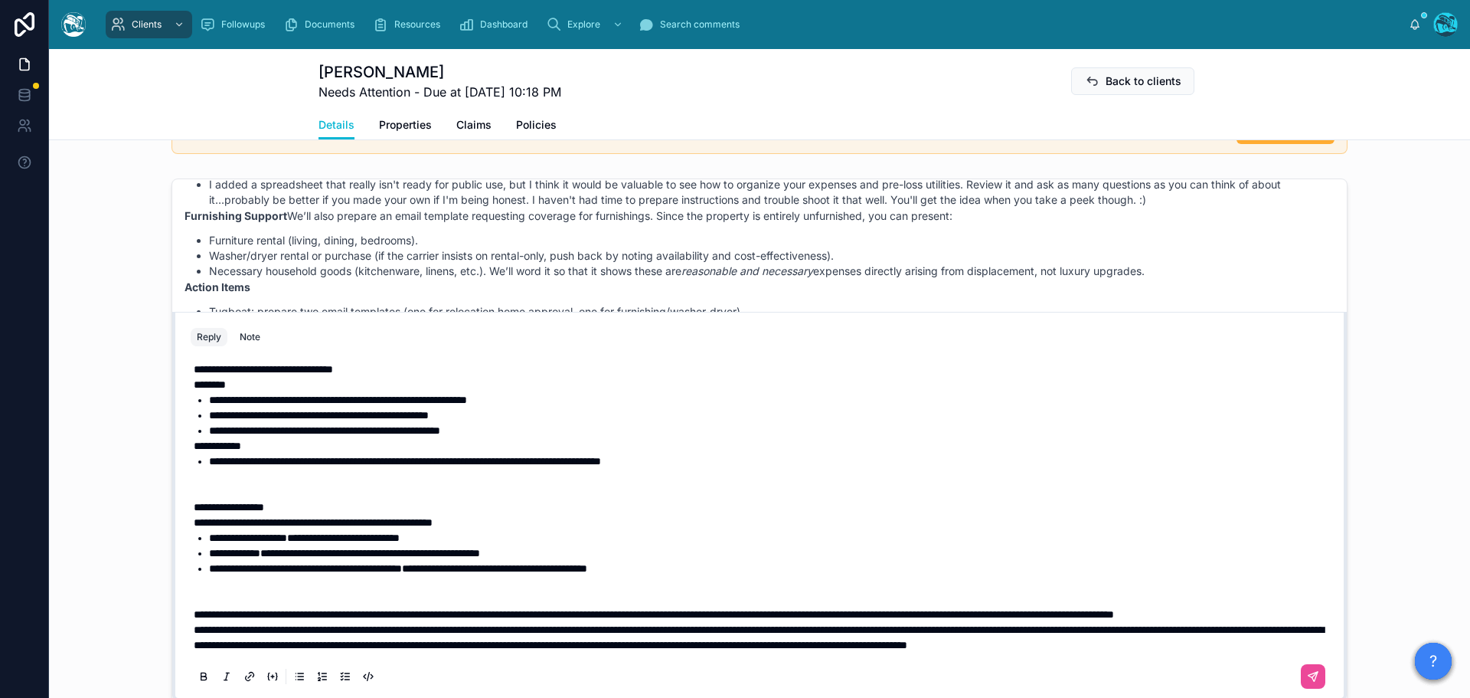
scroll to position [417, 0]
click at [194, 624] on span "**********" at bounding box center [759, 637] width 1130 height 26
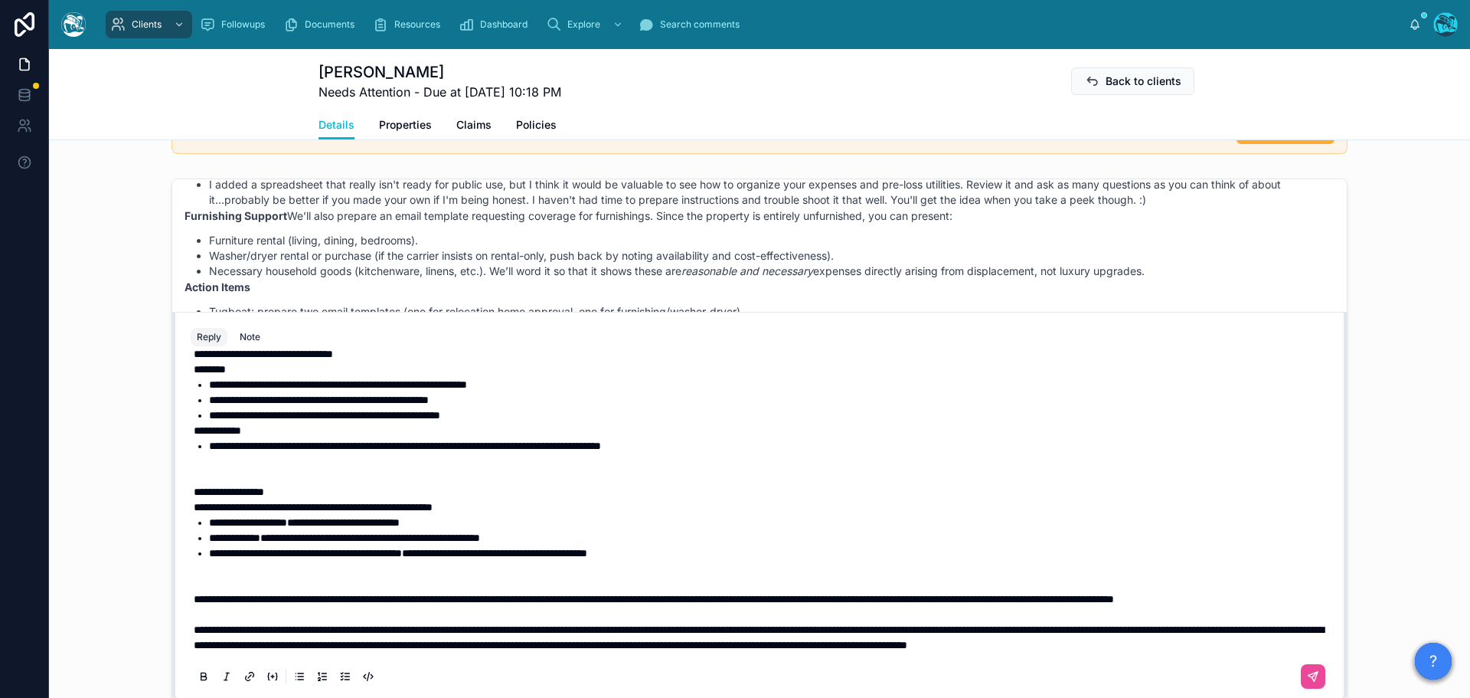
click at [195, 561] on p at bounding box center [763, 576] width 1138 height 31
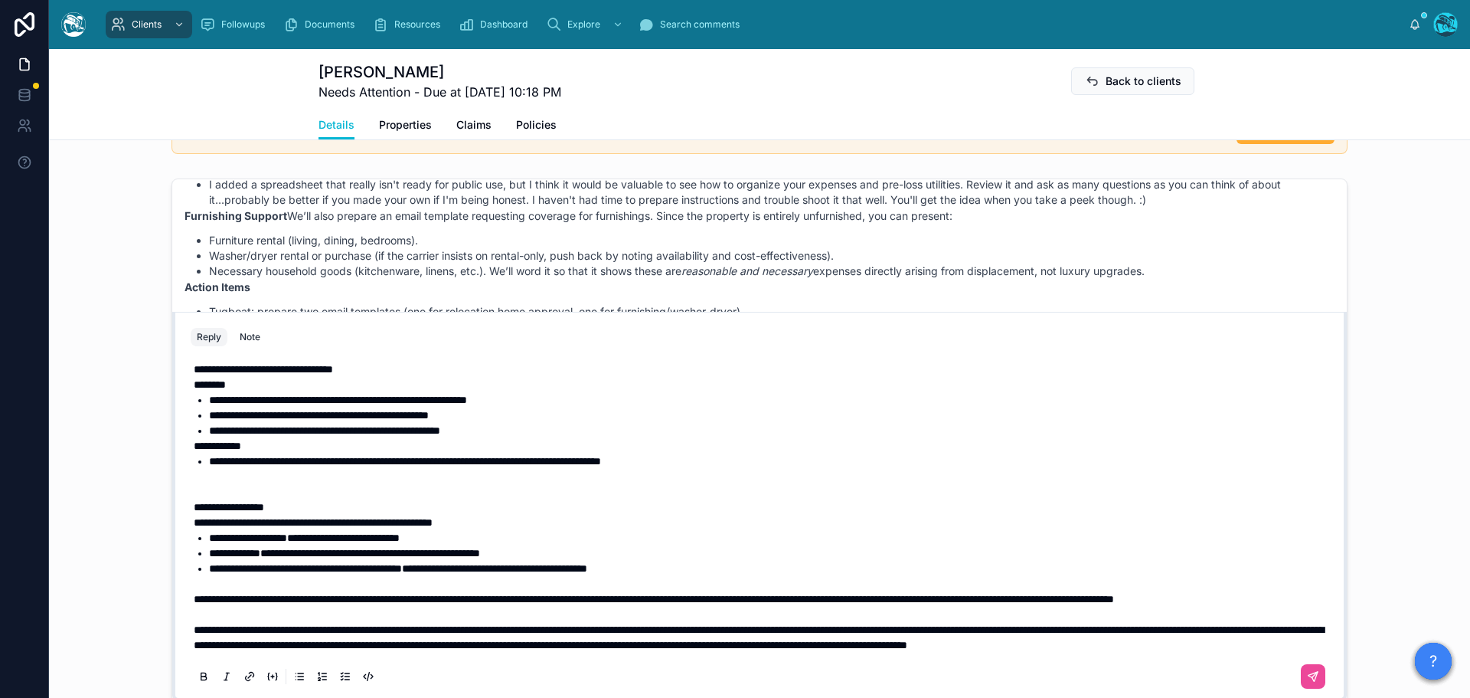
click at [206, 502] on span "**********" at bounding box center [229, 507] width 70 height 11
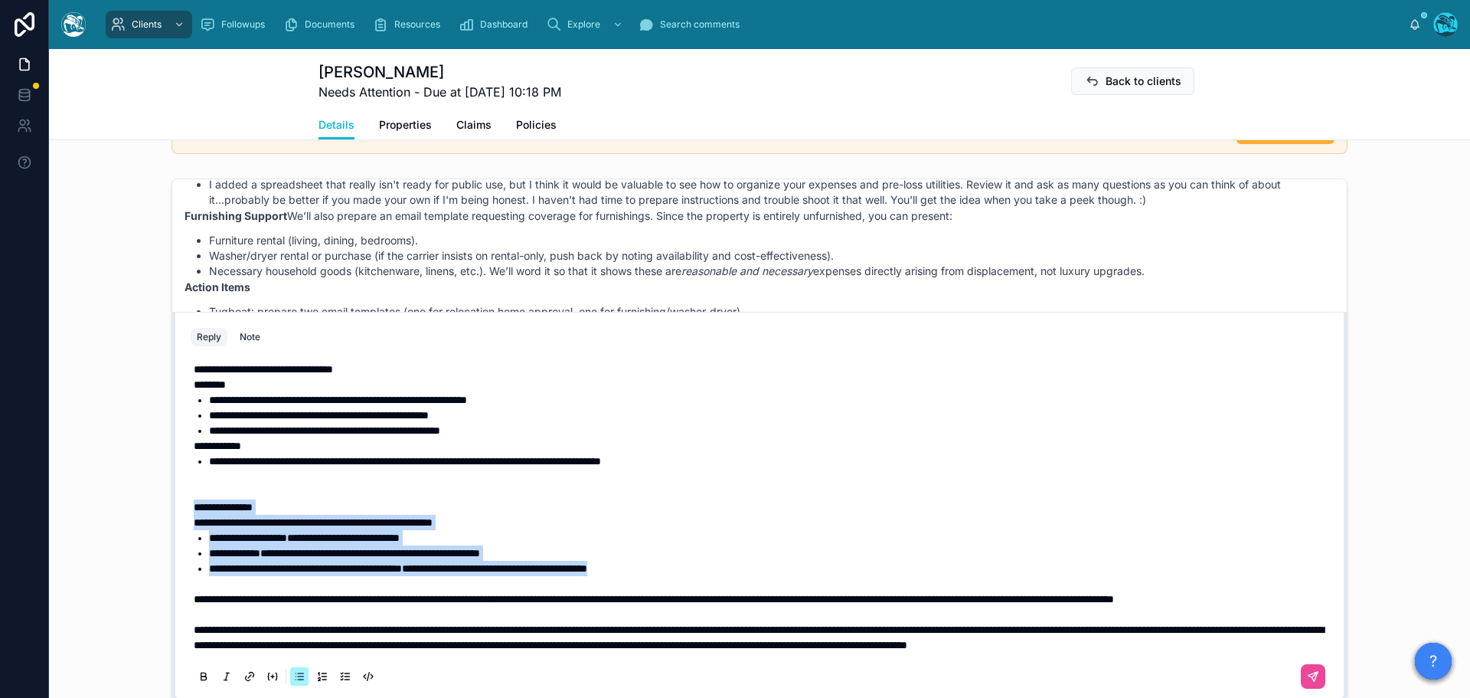
drag, startPoint x: 742, startPoint y: 539, endPoint x: 169, endPoint y: 479, distance: 576.0
click at [172, 479] on div "**********" at bounding box center [759, 507] width 1175 height 390
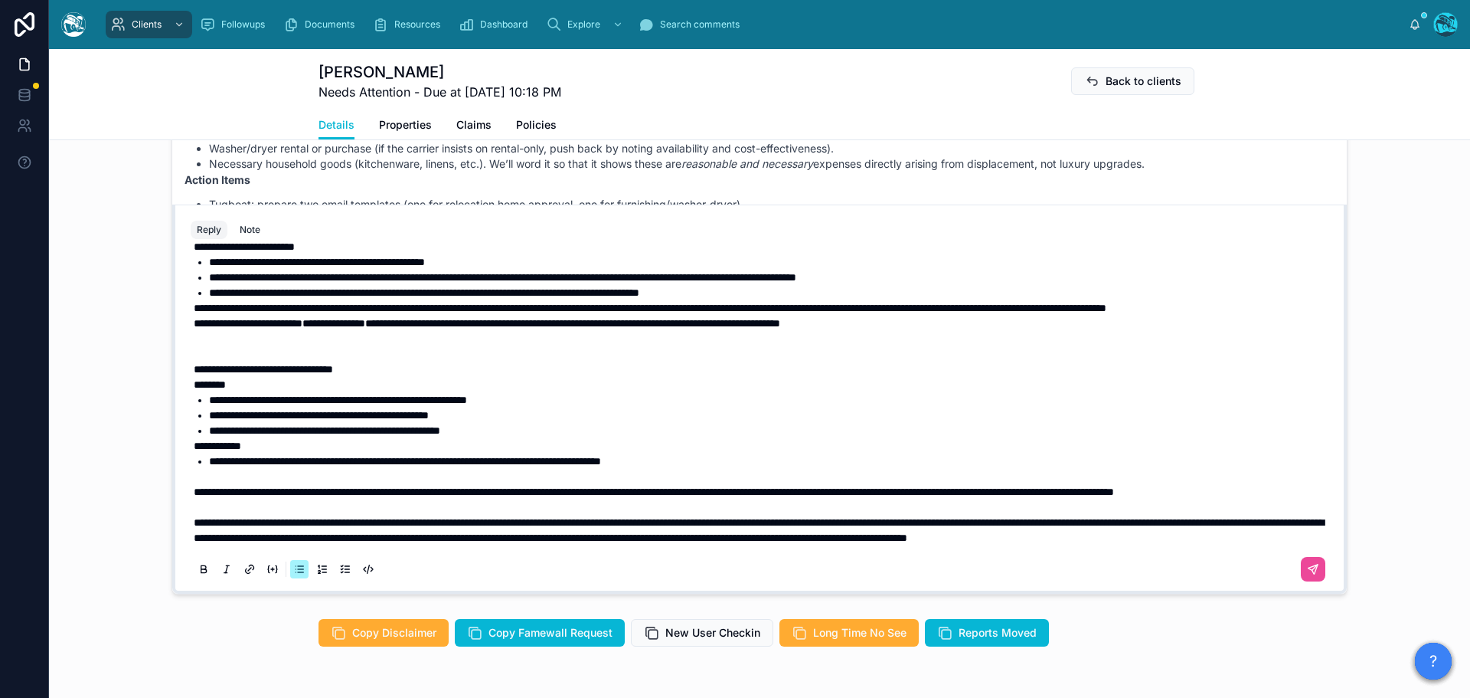
scroll to position [233, 0]
click at [206, 374] on span "**********" at bounding box center [263, 369] width 139 height 11
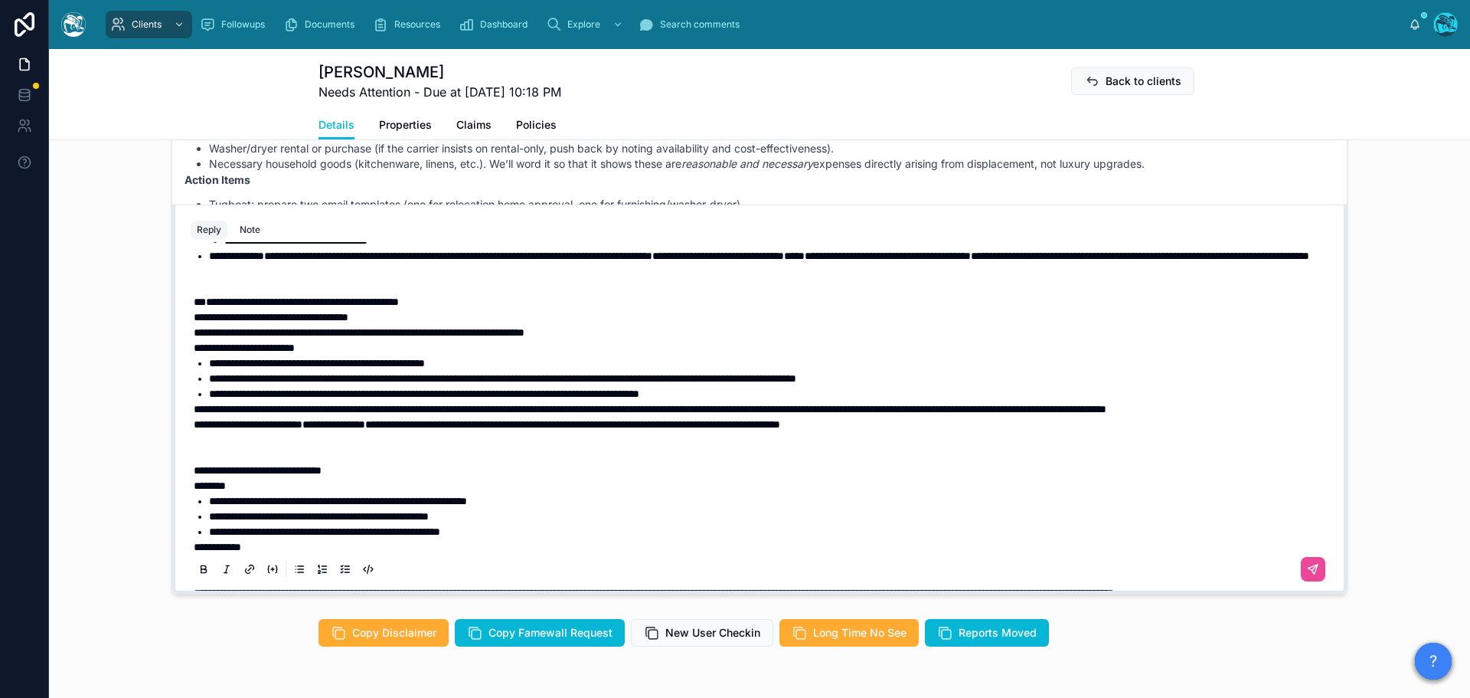
scroll to position [156, 0]
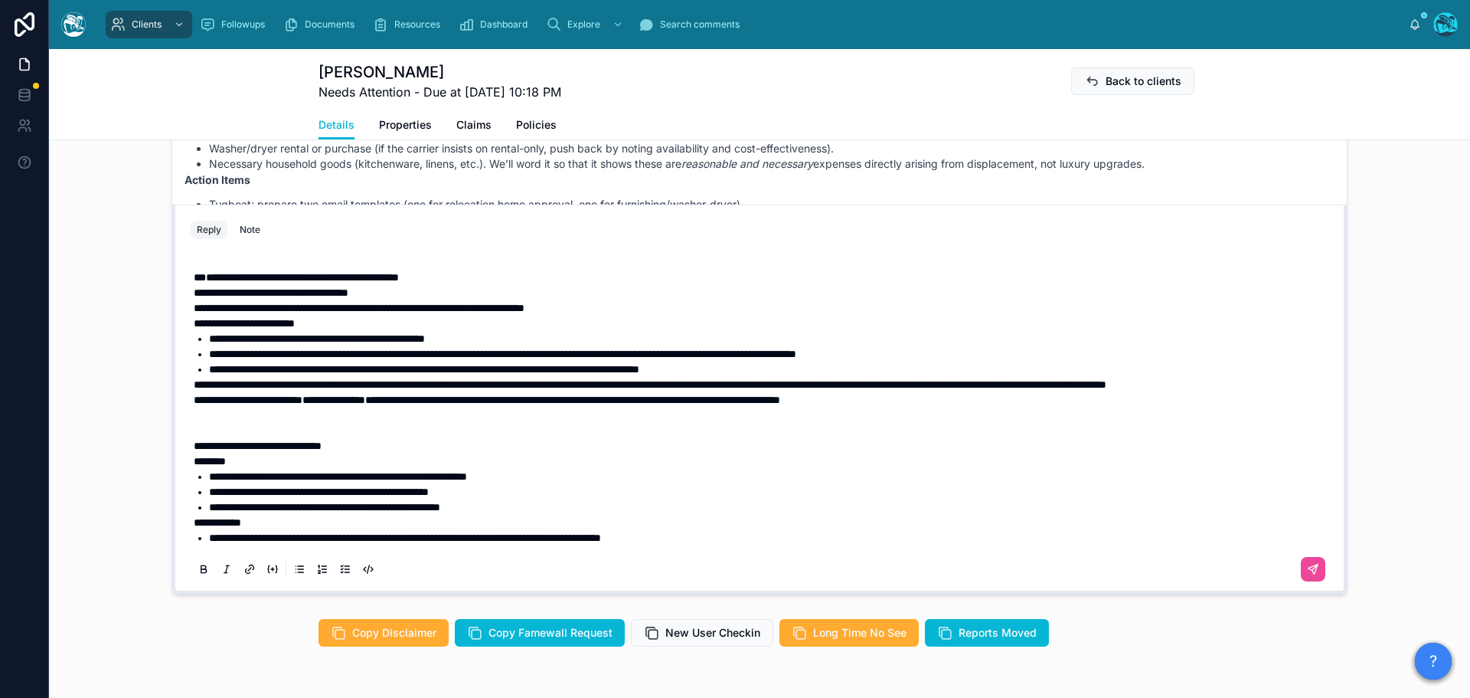
click at [268, 438] on p at bounding box center [763, 422] width 1138 height 31
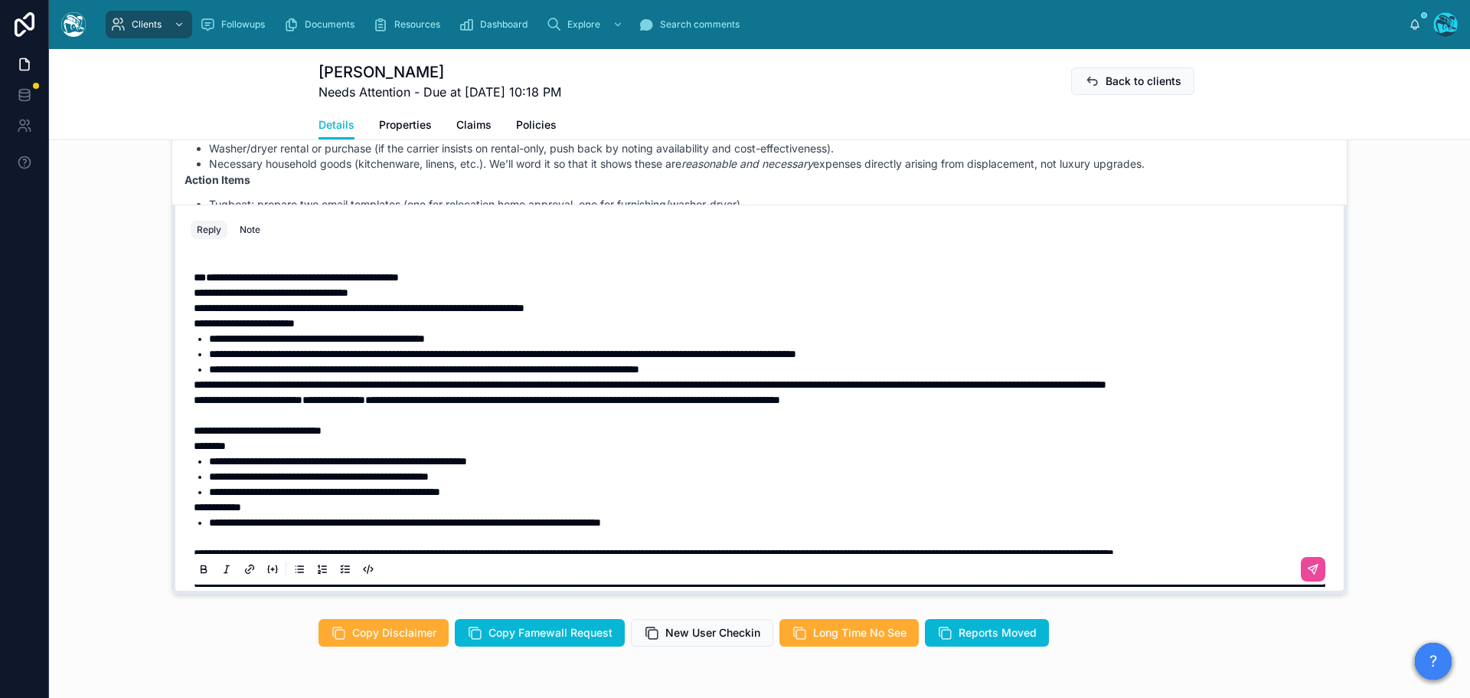
scroll to position [80, 0]
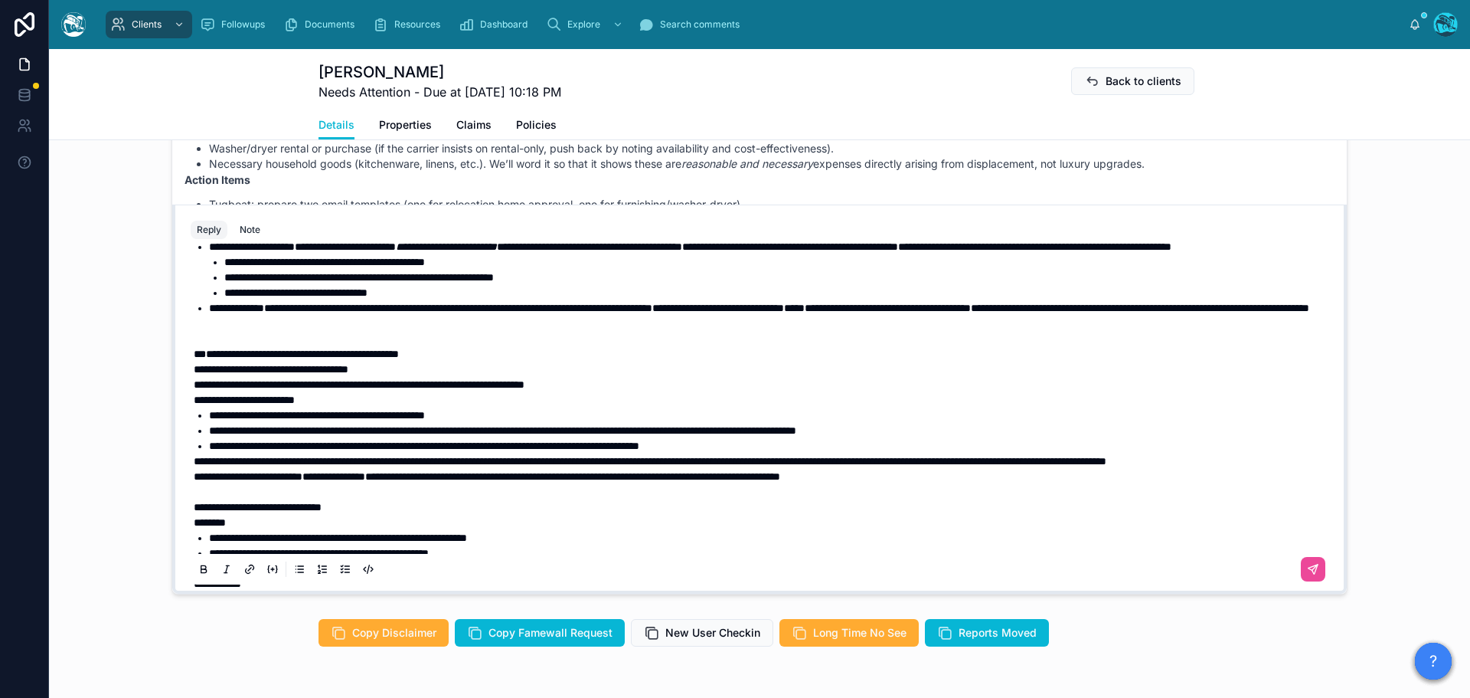
click at [206, 359] on strong "**********" at bounding box center [302, 353] width 193 height 11
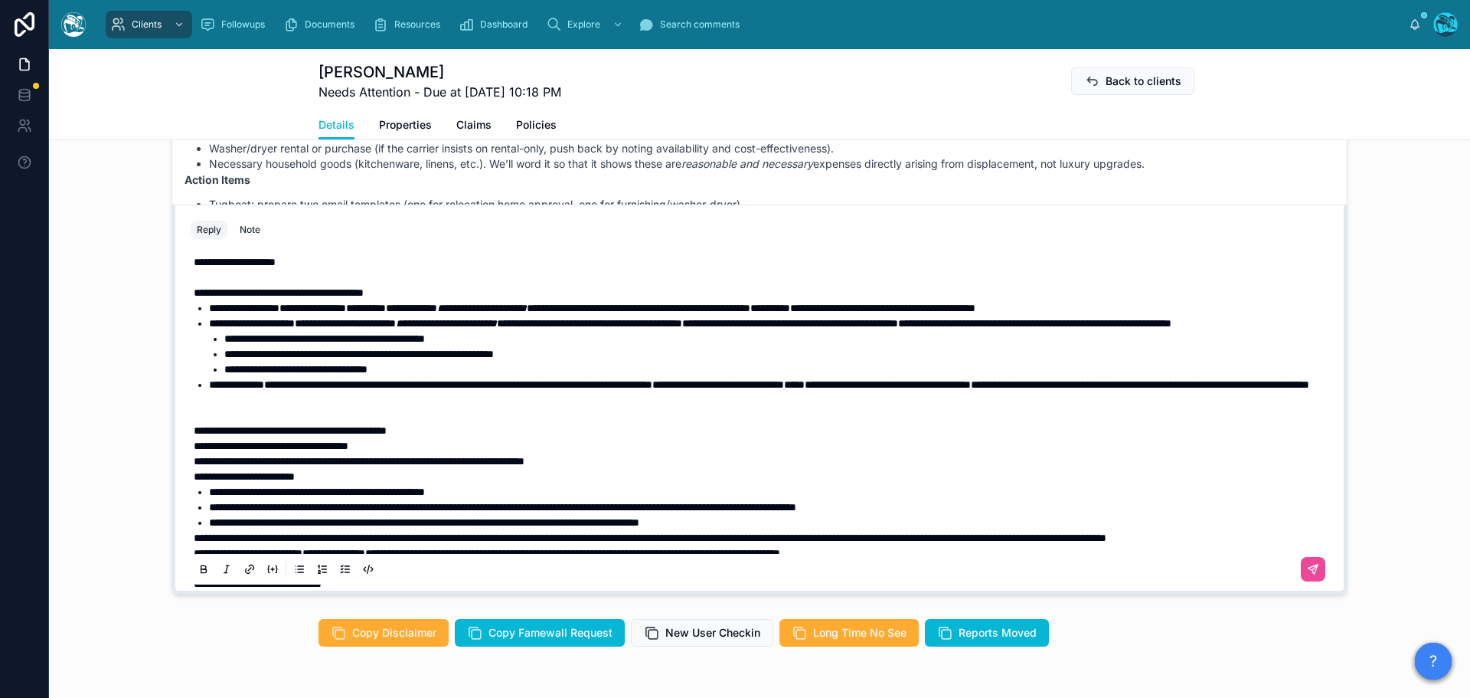
click at [341, 423] on p at bounding box center [763, 407] width 1138 height 31
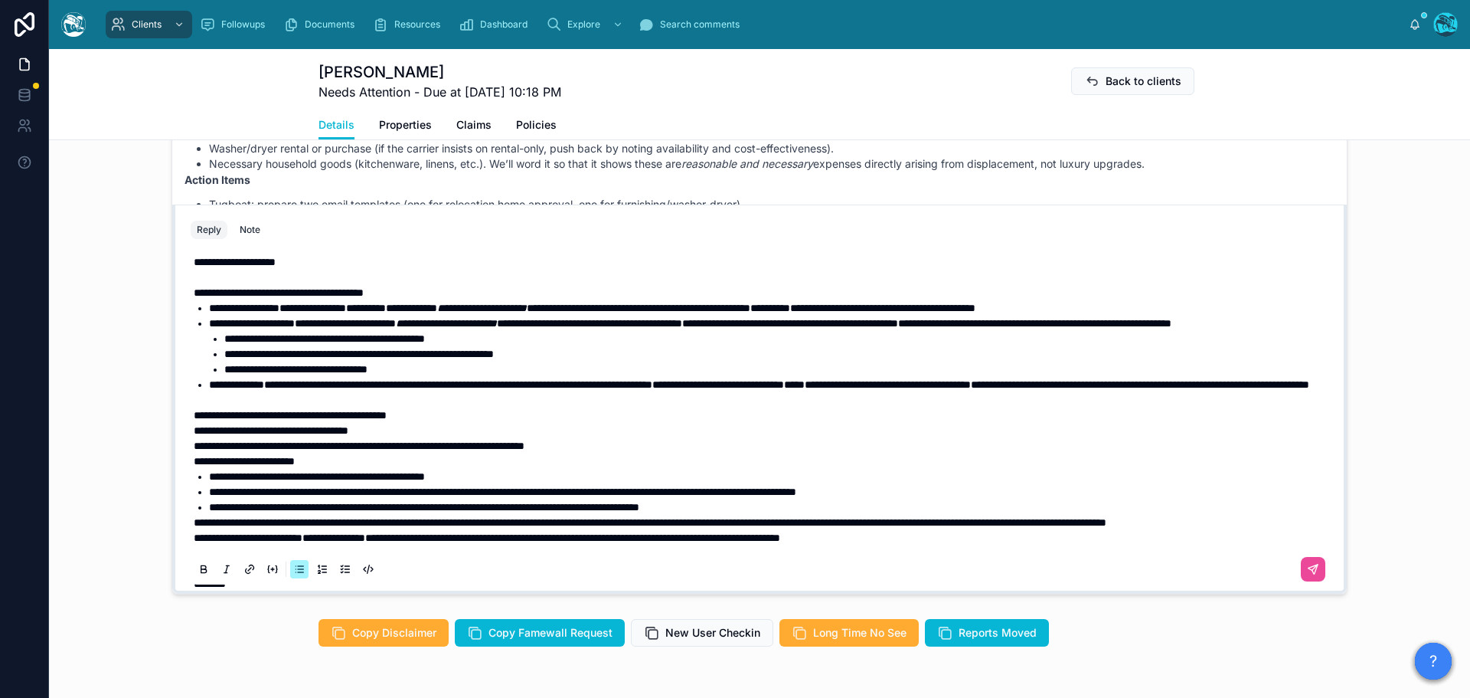
scroll to position [0, 0]
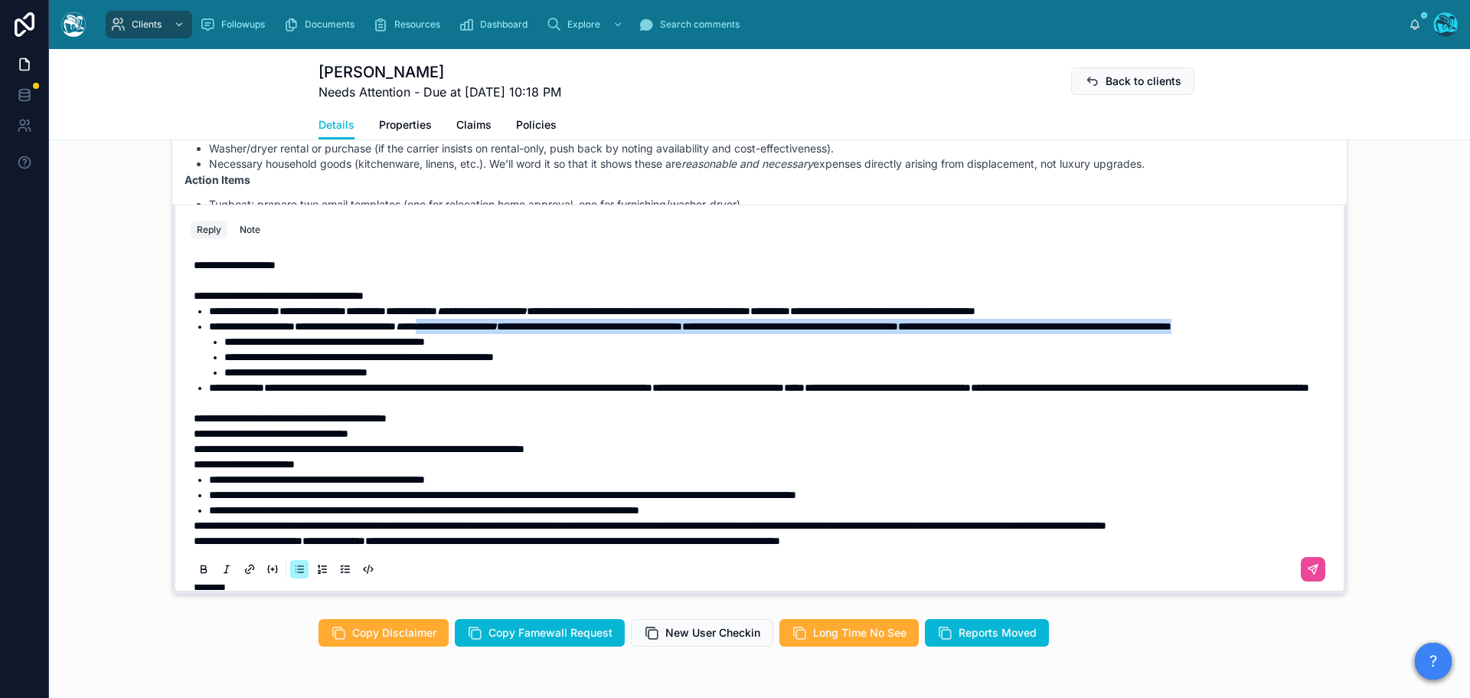
drag, startPoint x: 466, startPoint y: 340, endPoint x: 469, endPoint y: 322, distance: 18.6
click at [469, 322] on li "**********" at bounding box center [770, 326] width 1123 height 15
click at [198, 570] on icon at bounding box center [204, 569] width 12 height 12
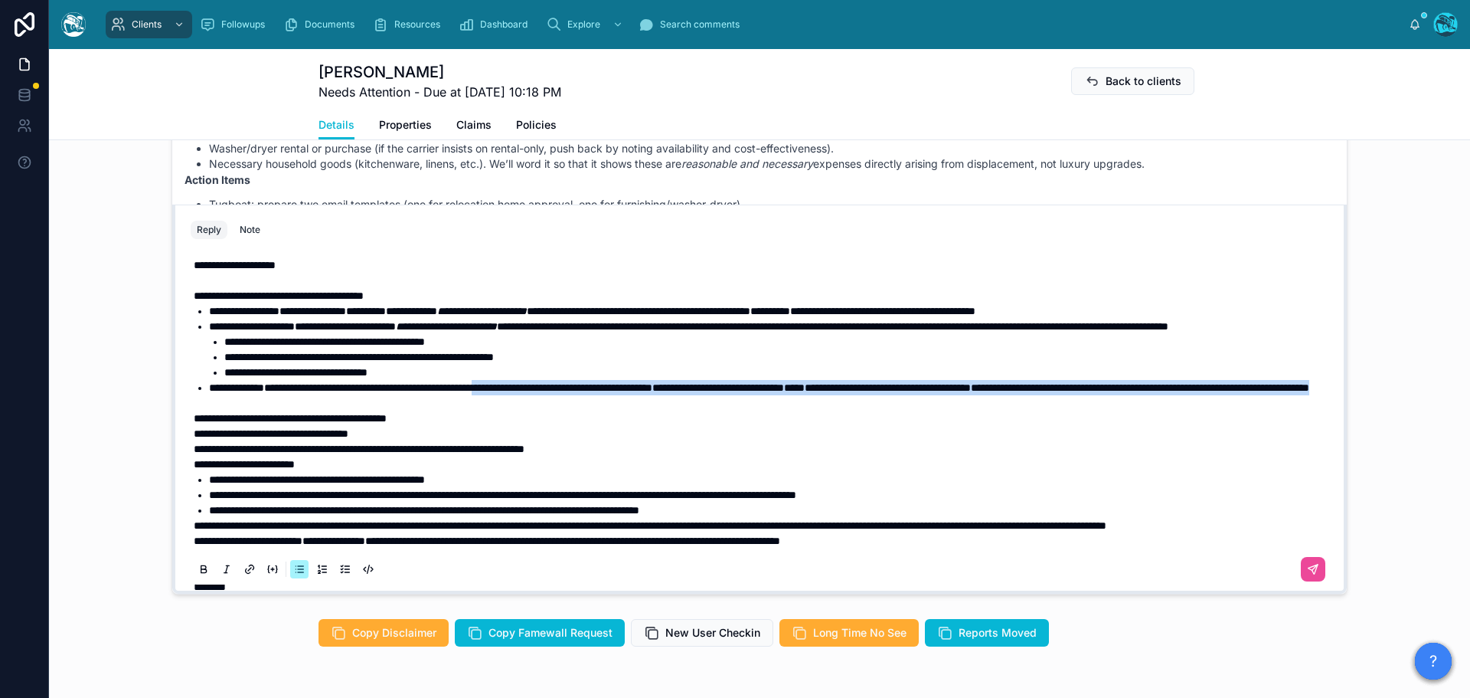
drag, startPoint x: 572, startPoint y: 420, endPoint x: 557, endPoint y: 396, distance: 28.3
click at [557, 396] on li "**********" at bounding box center [770, 395] width 1123 height 31
click at [198, 567] on icon at bounding box center [204, 569] width 12 height 12
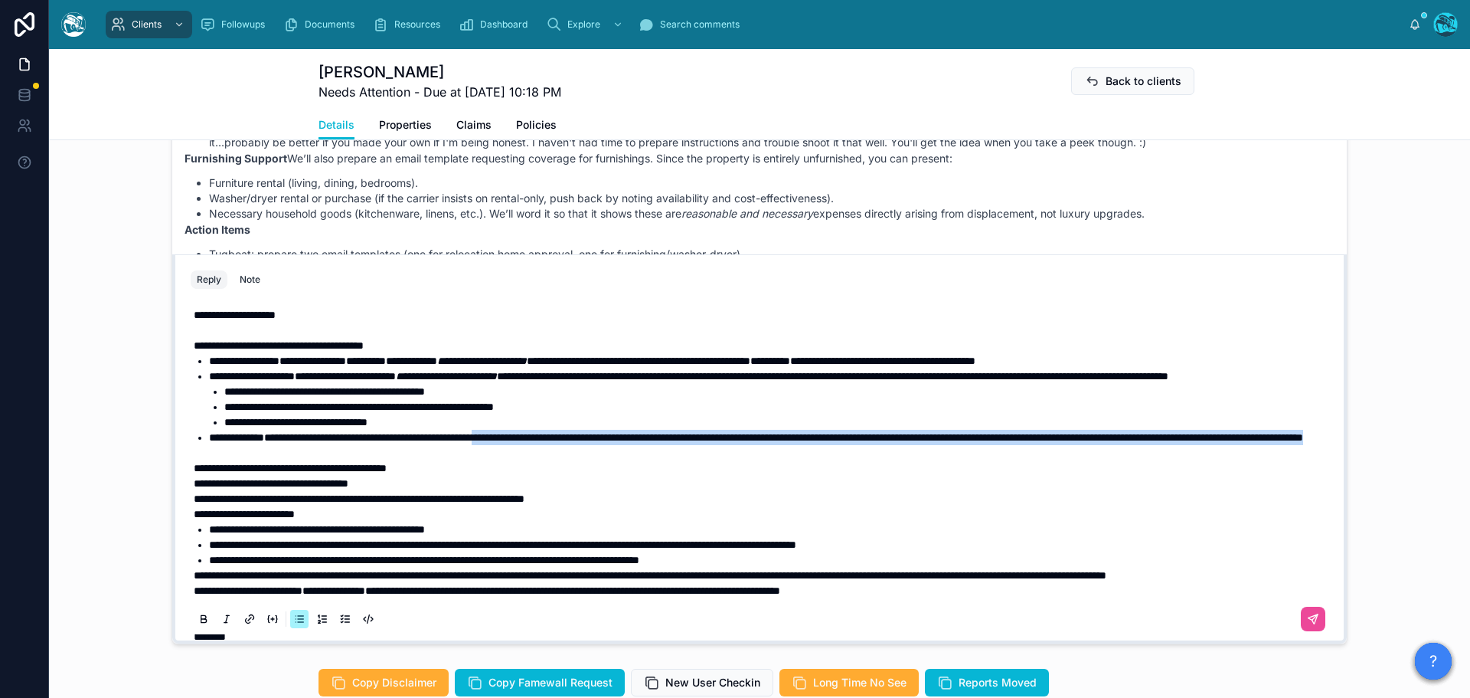
scroll to position [1183, 0]
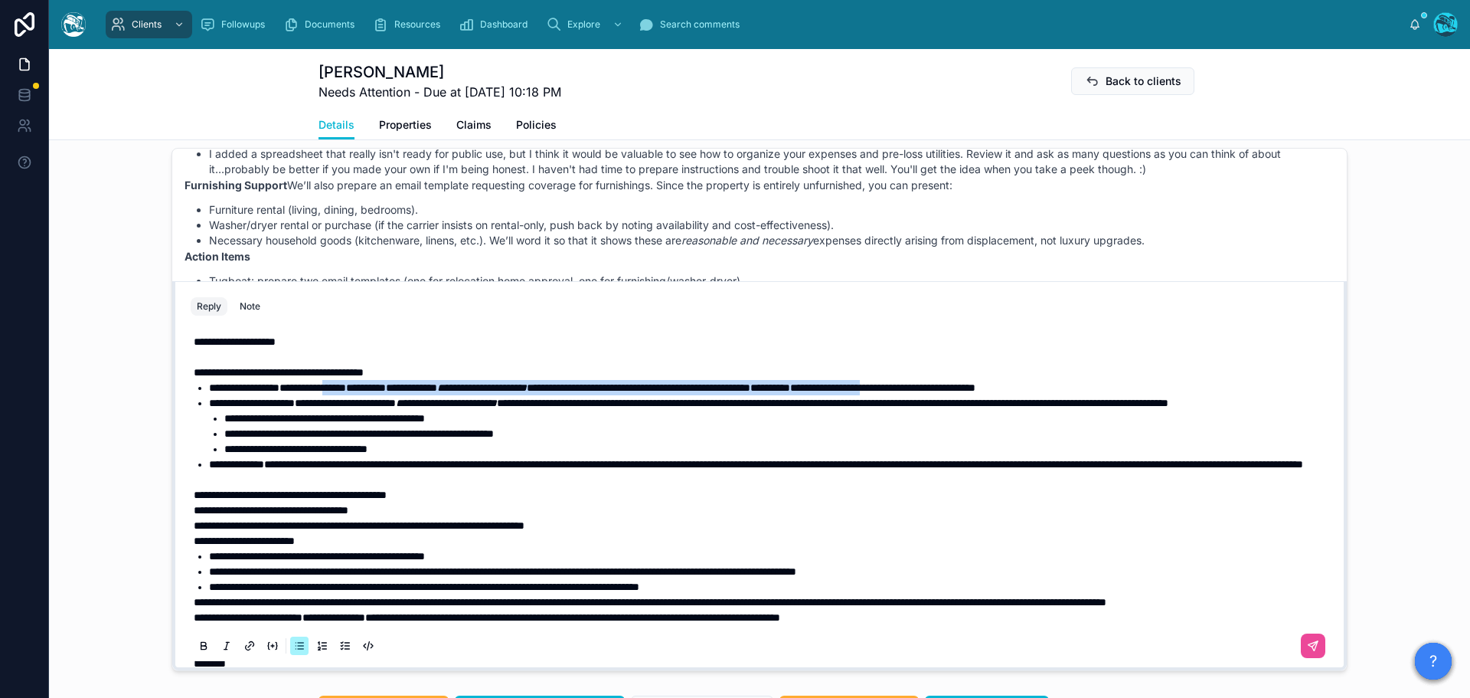
drag, startPoint x: 1067, startPoint y: 386, endPoint x: 357, endPoint y: 389, distance: 709.9
click at [357, 389] on li "**********" at bounding box center [770, 387] width 1123 height 15
click at [198, 646] on icon at bounding box center [204, 645] width 12 height 12
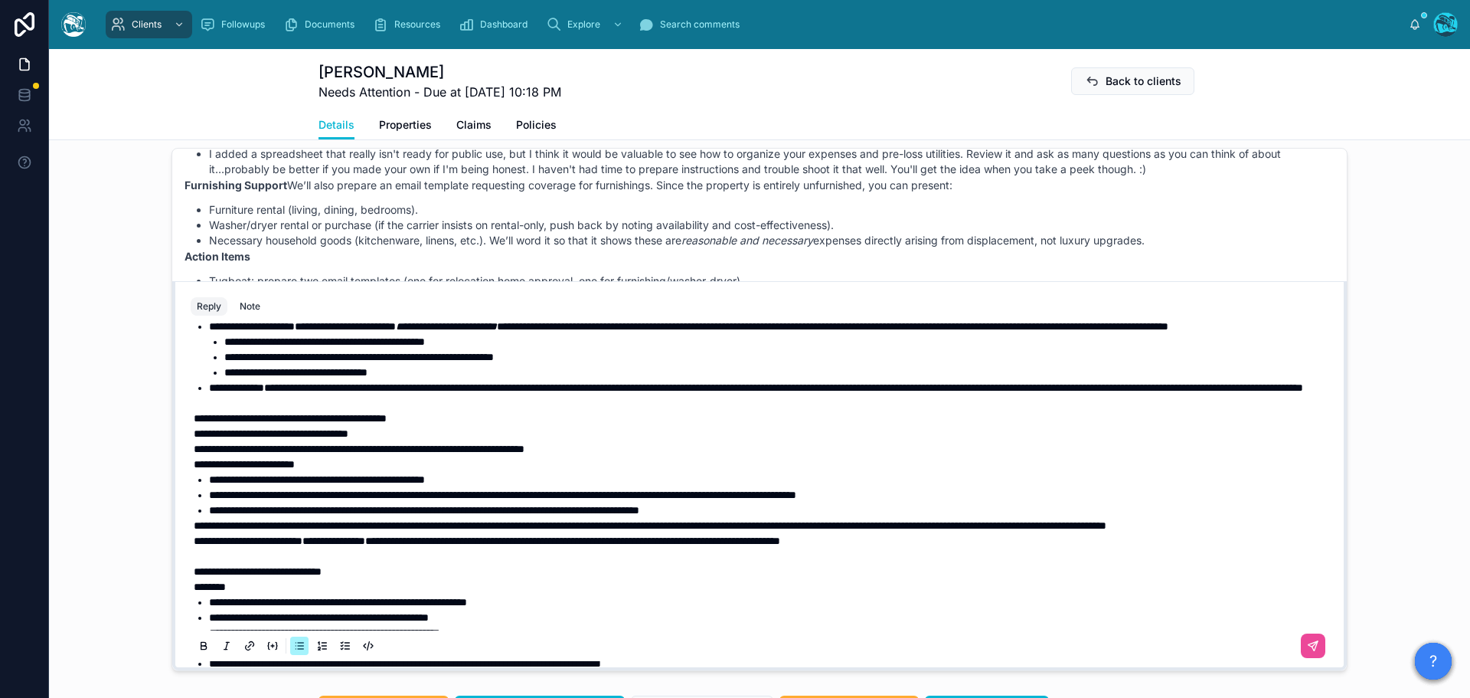
click at [785, 518] on li "**********" at bounding box center [770, 509] width 1123 height 15
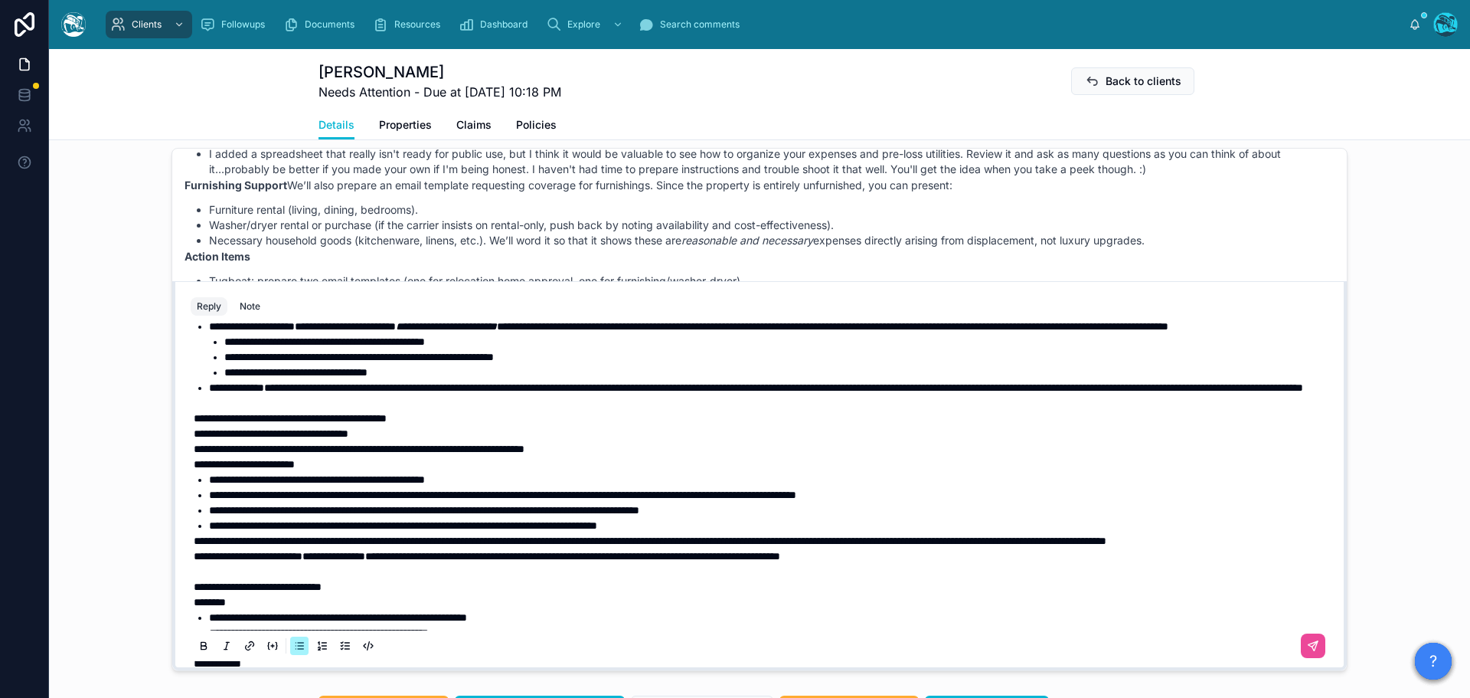
click at [708, 533] on li "**********" at bounding box center [770, 525] width 1123 height 15
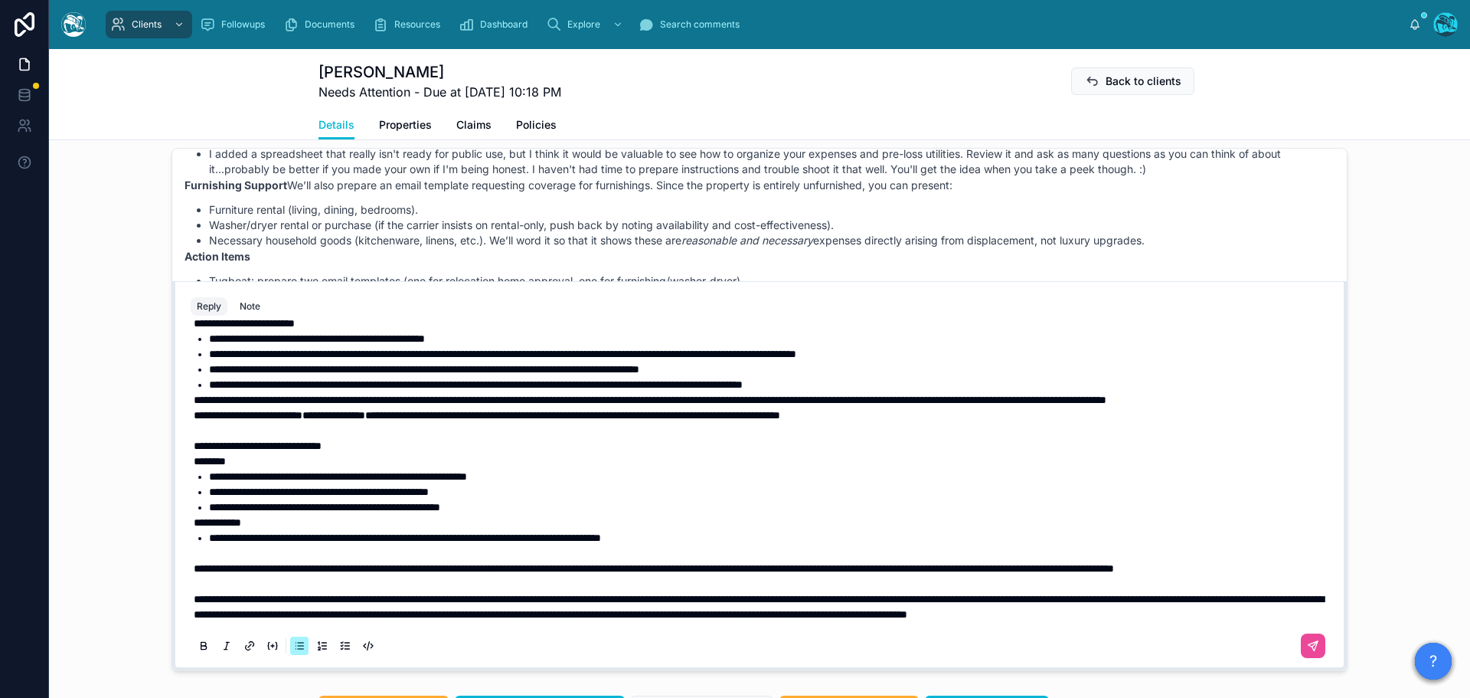
scroll to position [294, 0]
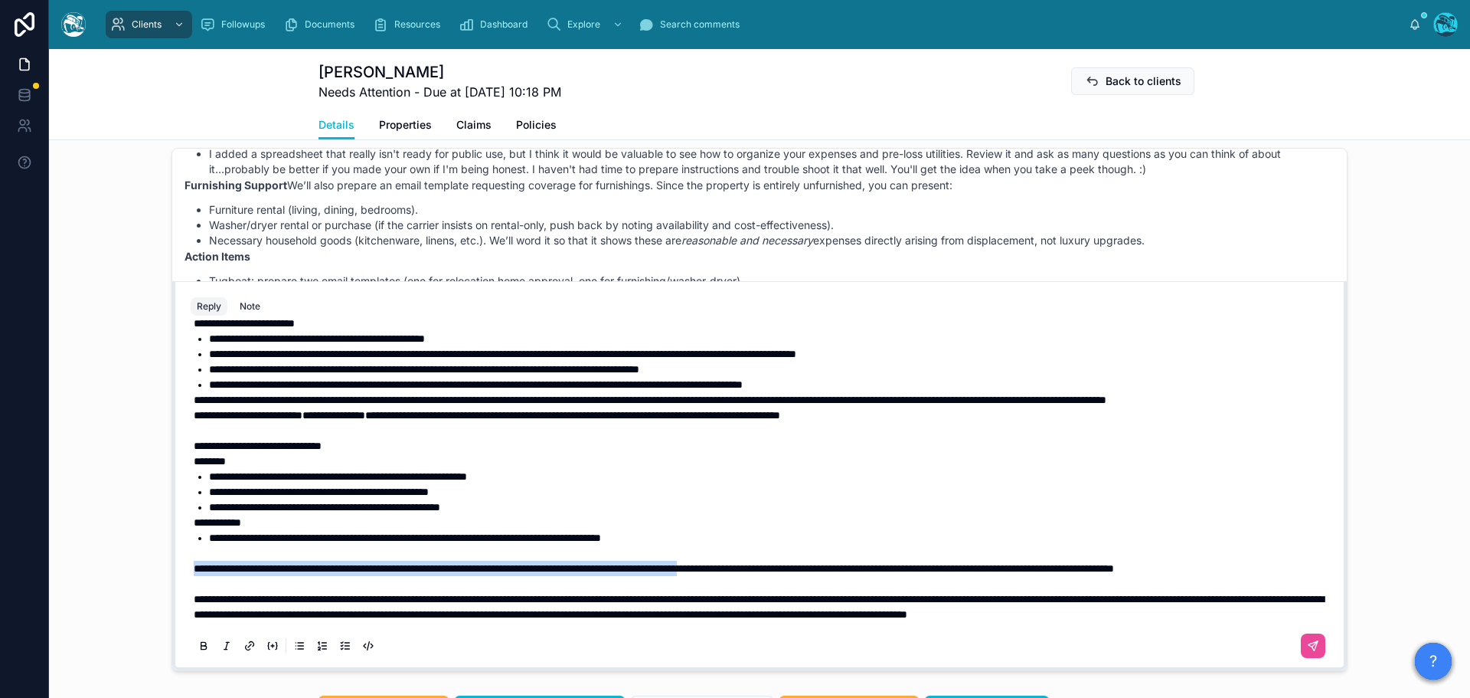
drag, startPoint x: 188, startPoint y: 536, endPoint x: 839, endPoint y: 543, distance: 650.9
click at [839, 563] on span "**********" at bounding box center [654, 568] width 920 height 11
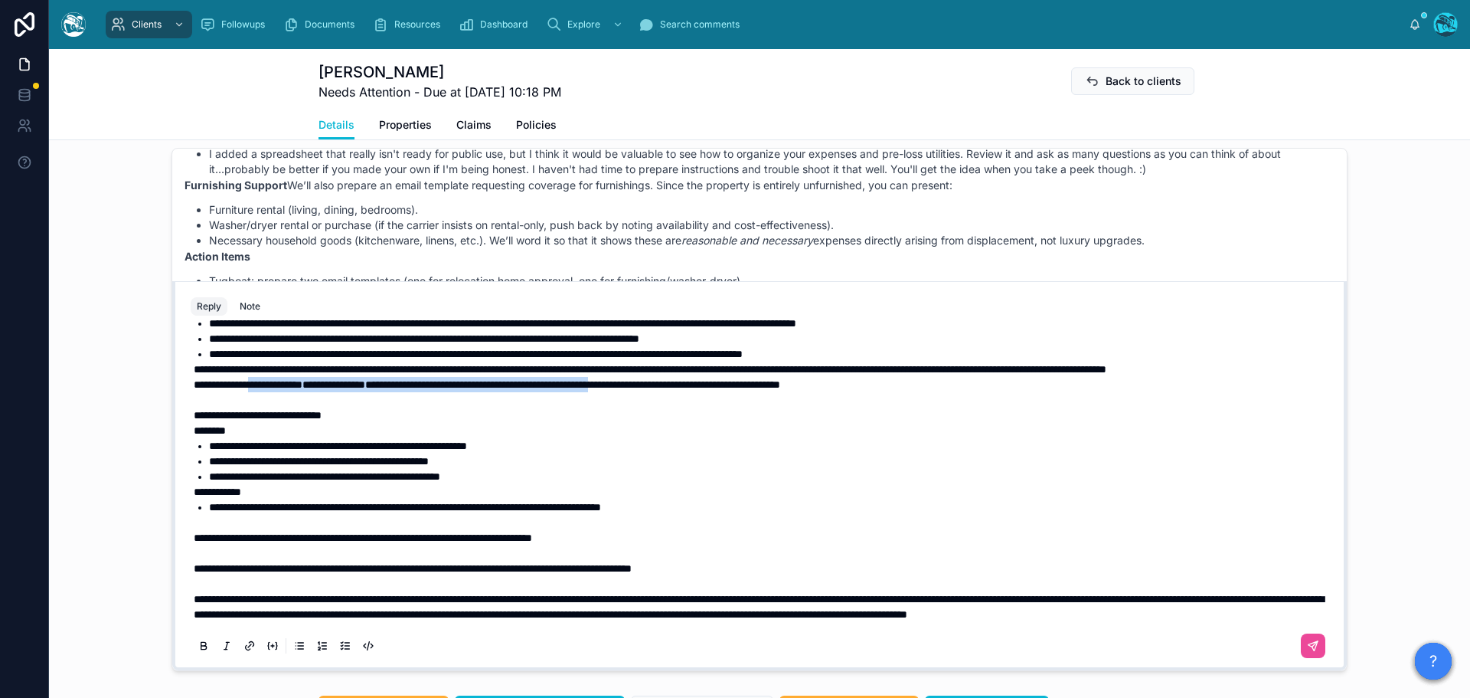
drag, startPoint x: 698, startPoint y: 384, endPoint x: 260, endPoint y: 381, distance: 438.0
click at [260, 381] on p "**********" at bounding box center [763, 392] width 1138 height 31
click at [201, 646] on icon at bounding box center [203, 644] width 5 height 4
click at [1307, 641] on icon at bounding box center [1313, 645] width 12 height 12
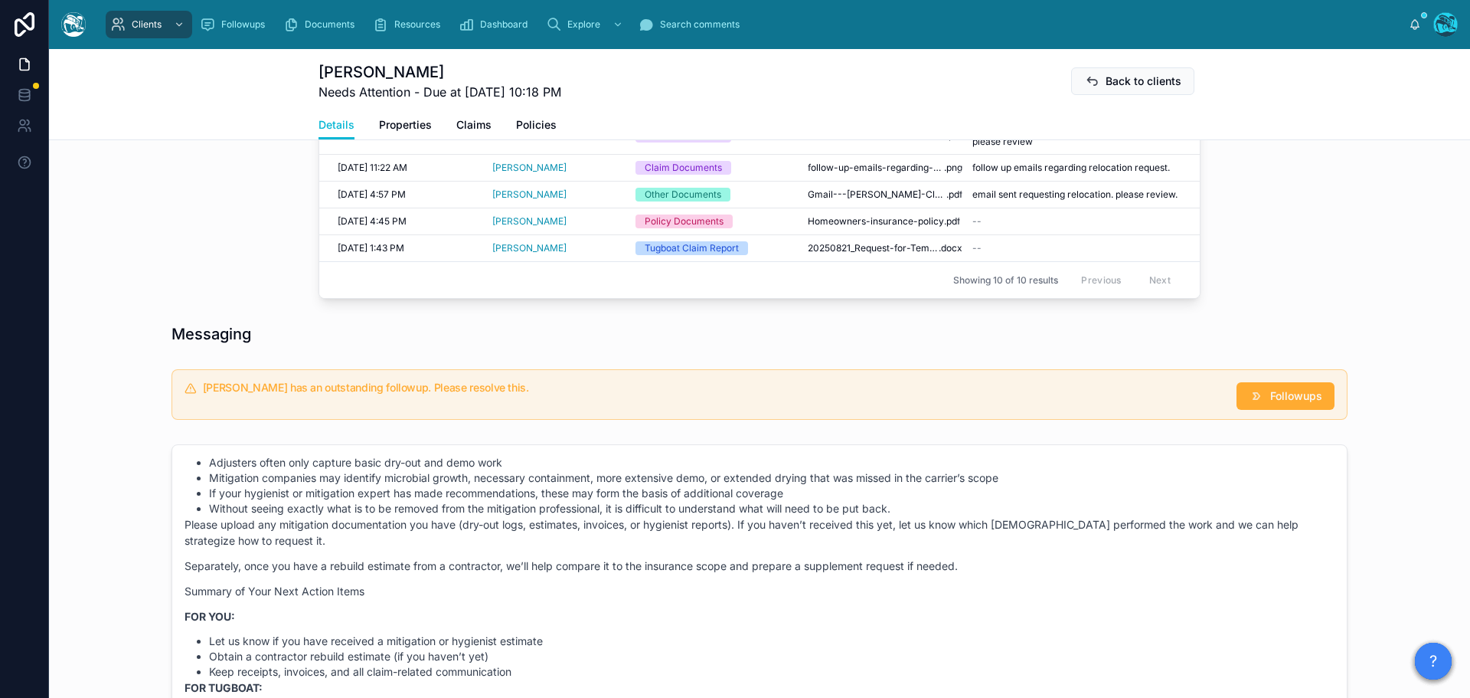
scroll to position [877, 0]
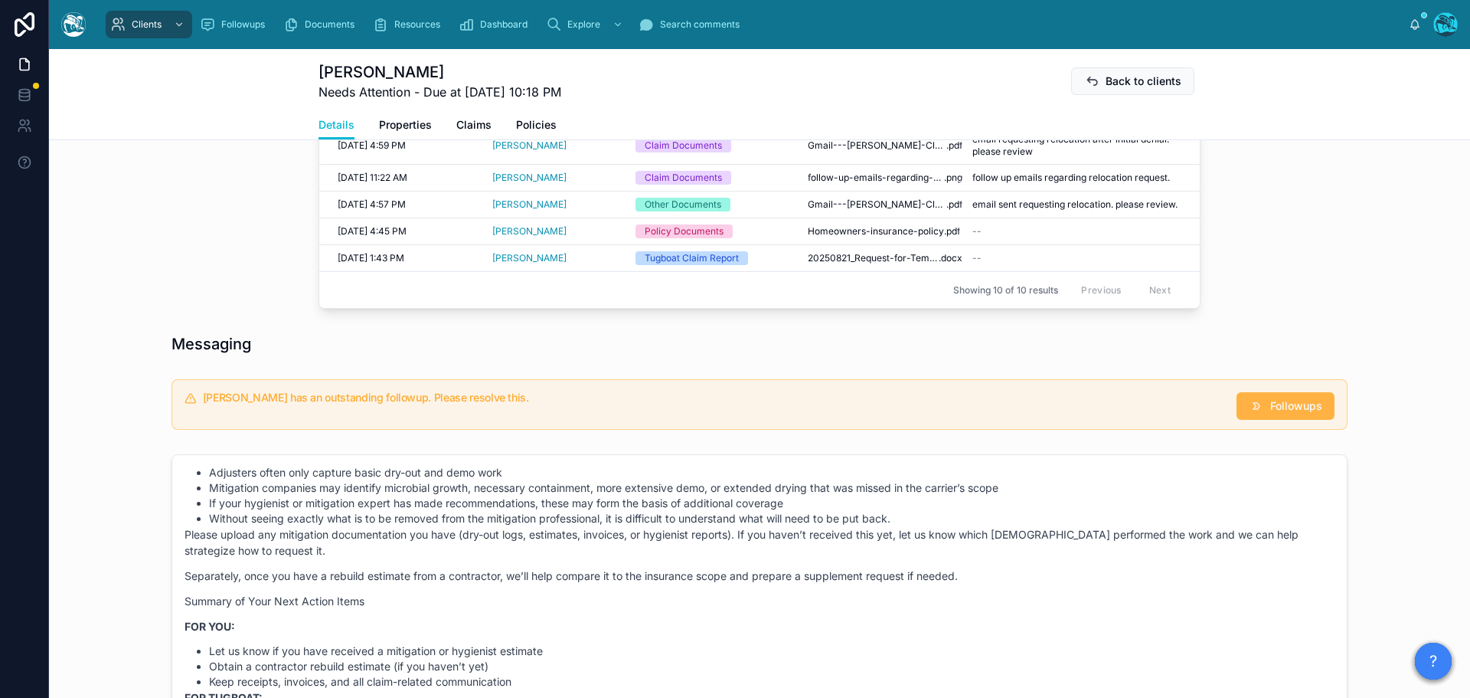
click at [1274, 405] on span "Followups" at bounding box center [1296, 405] width 52 height 15
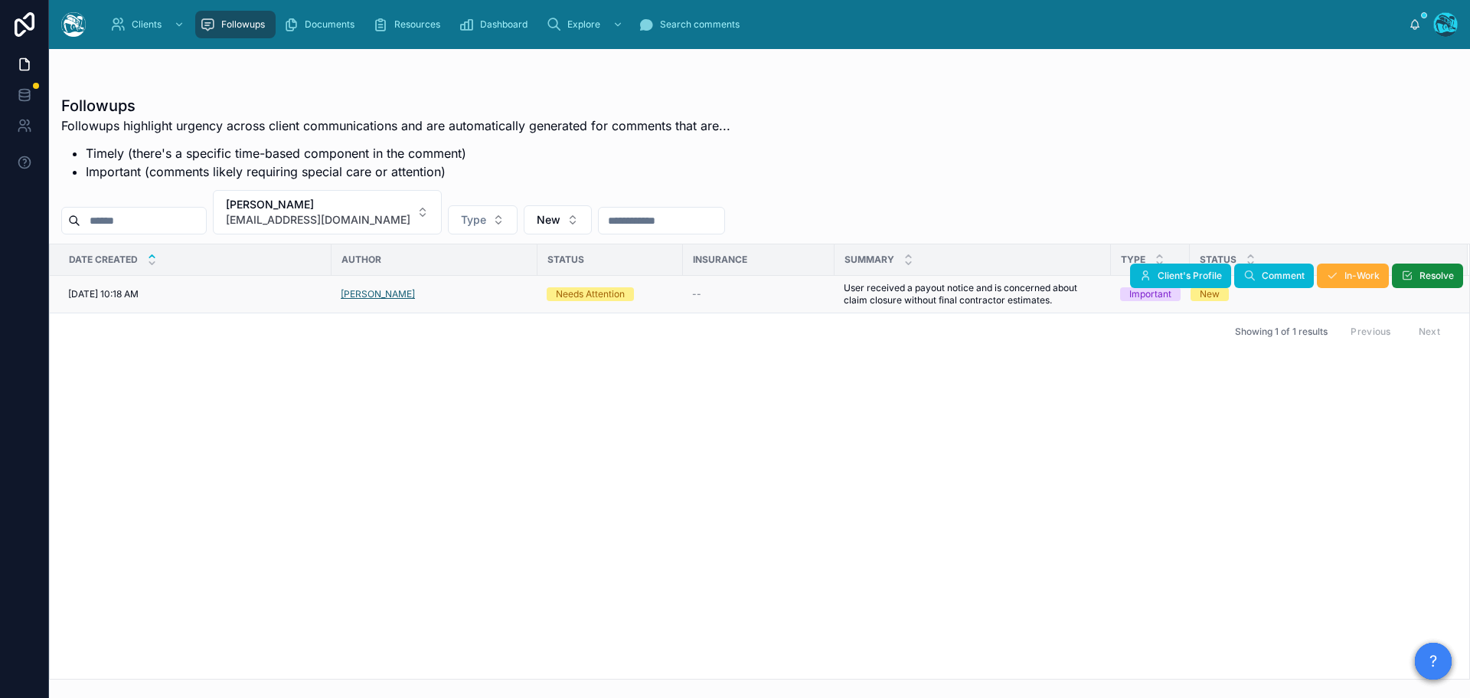
click at [378, 293] on span "[PERSON_NAME]" at bounding box center [378, 294] width 74 height 12
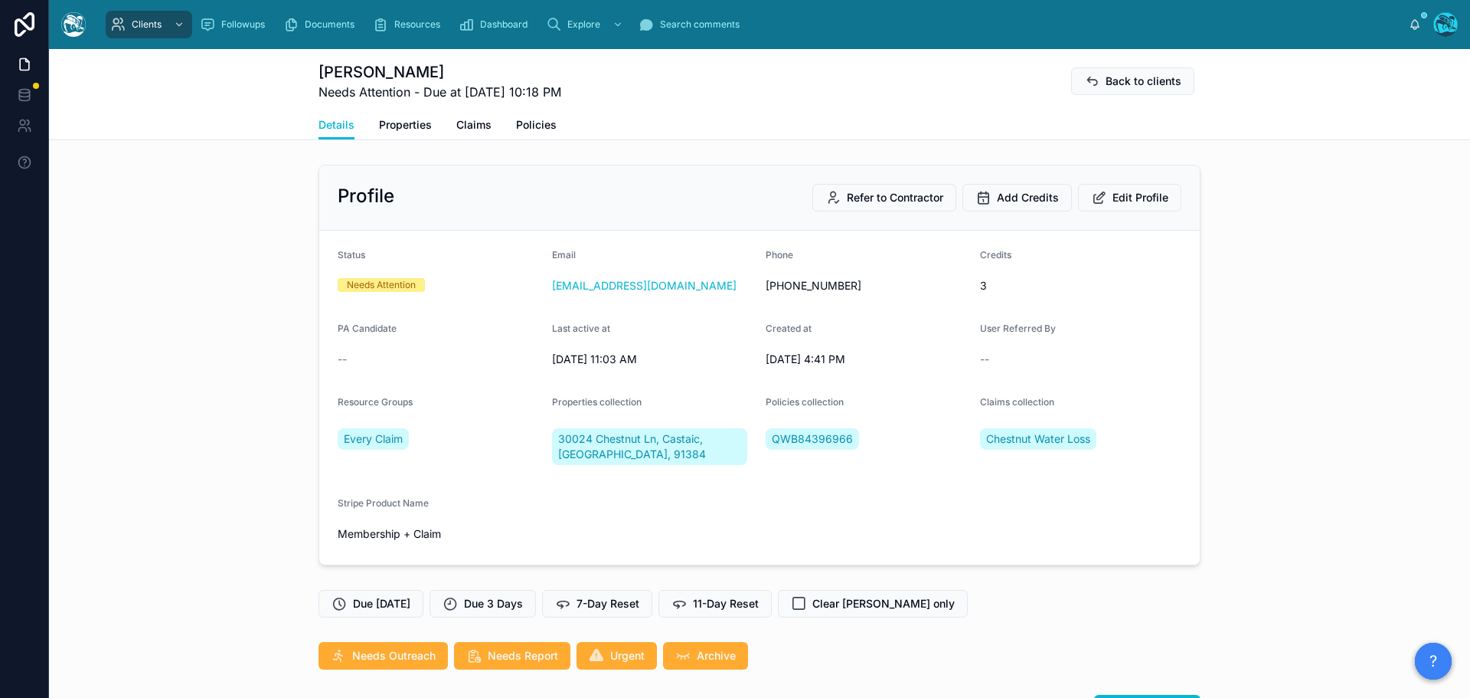
scroll to position [459, 0]
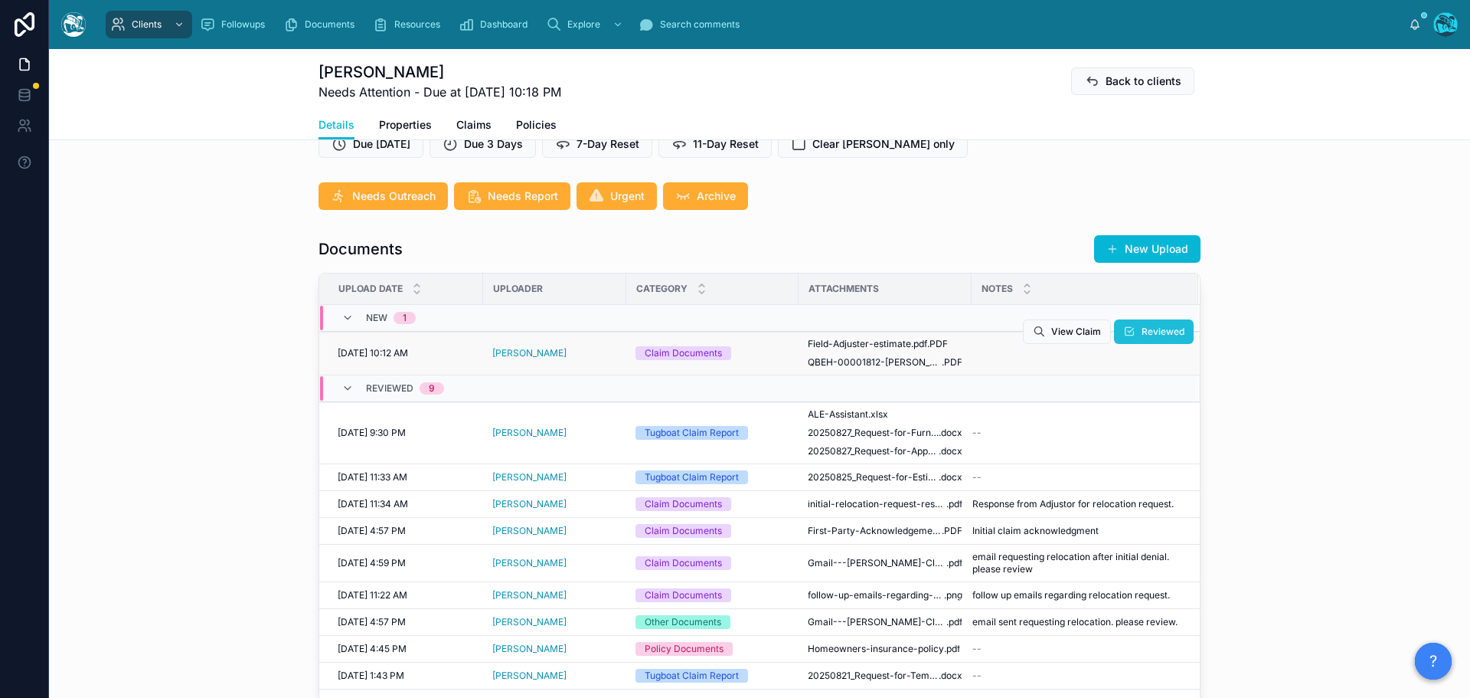
click at [1142, 334] on span "Reviewed" at bounding box center [1163, 331] width 43 height 12
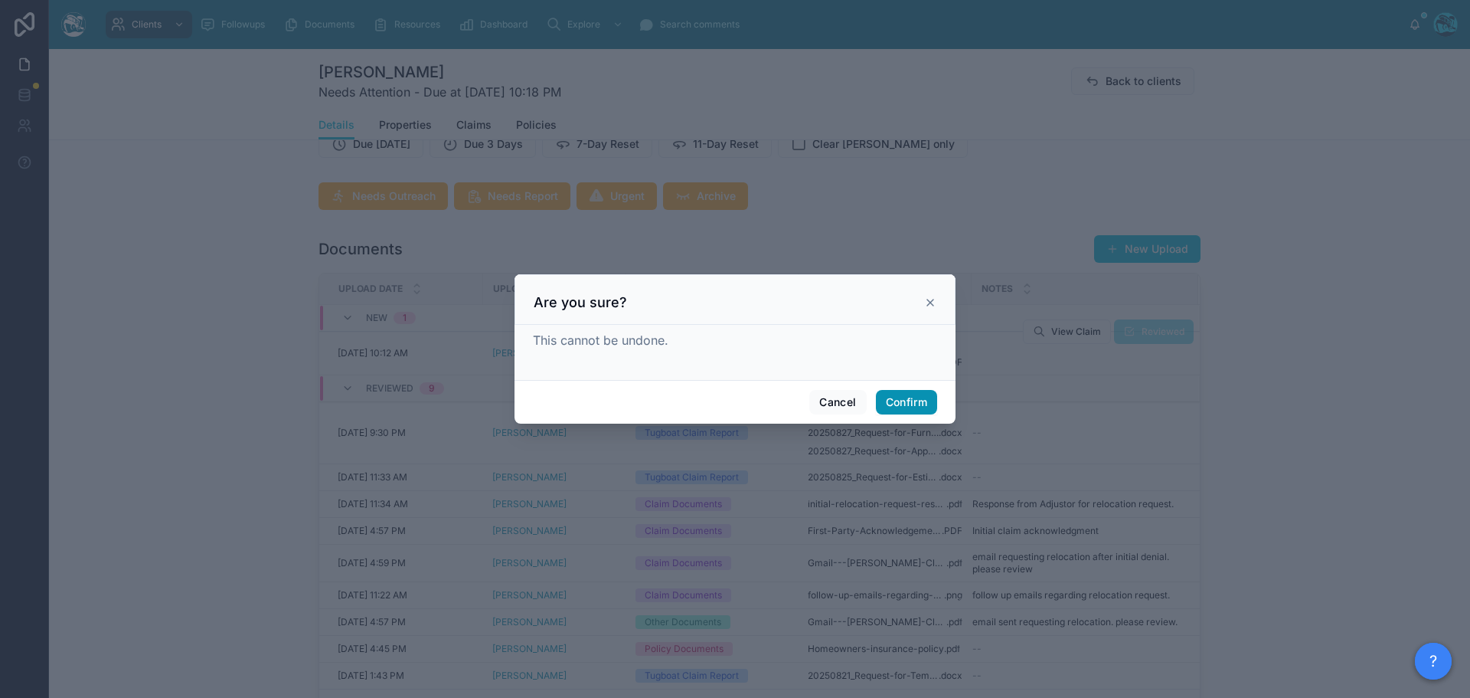
click at [899, 403] on button "Confirm" at bounding box center [906, 402] width 61 height 25
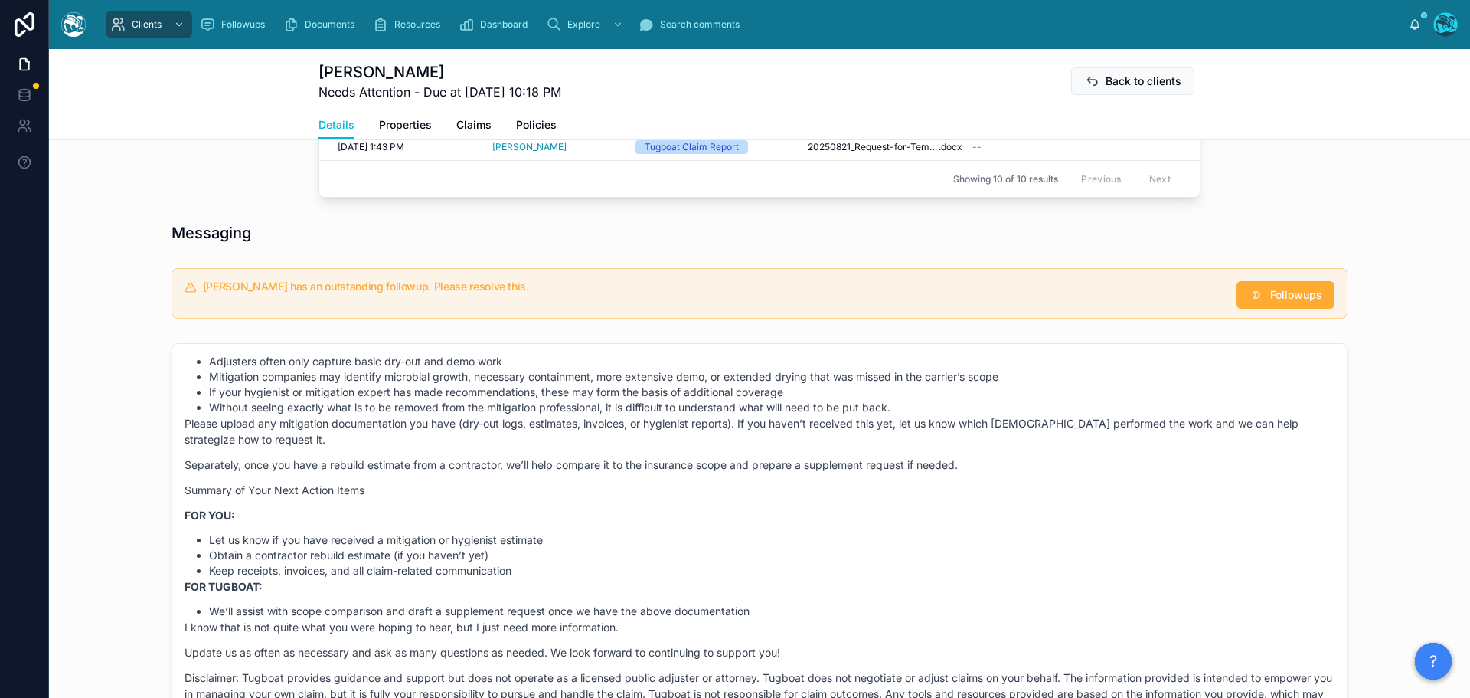
scroll to position [1072, 0]
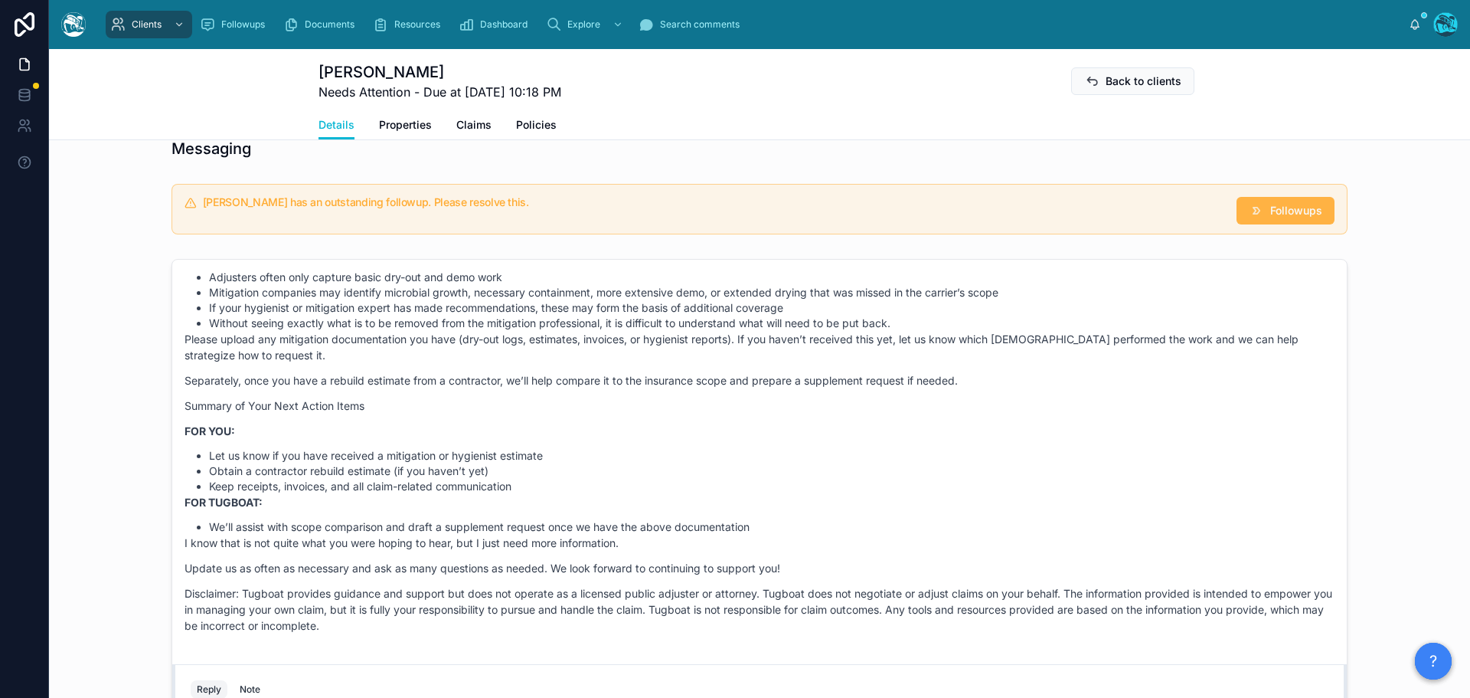
click at [1275, 208] on span "Followups" at bounding box center [1296, 210] width 52 height 15
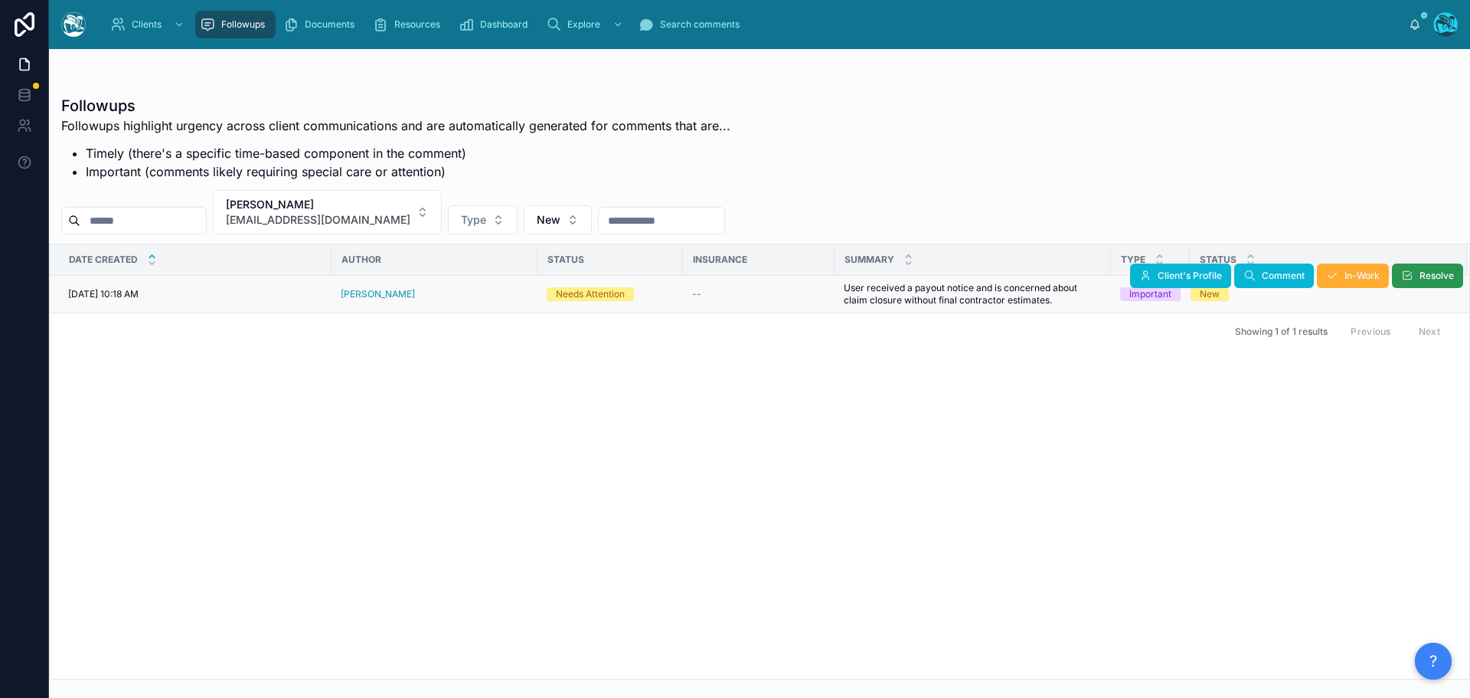
click at [1412, 274] on icon at bounding box center [1407, 276] width 12 height 12
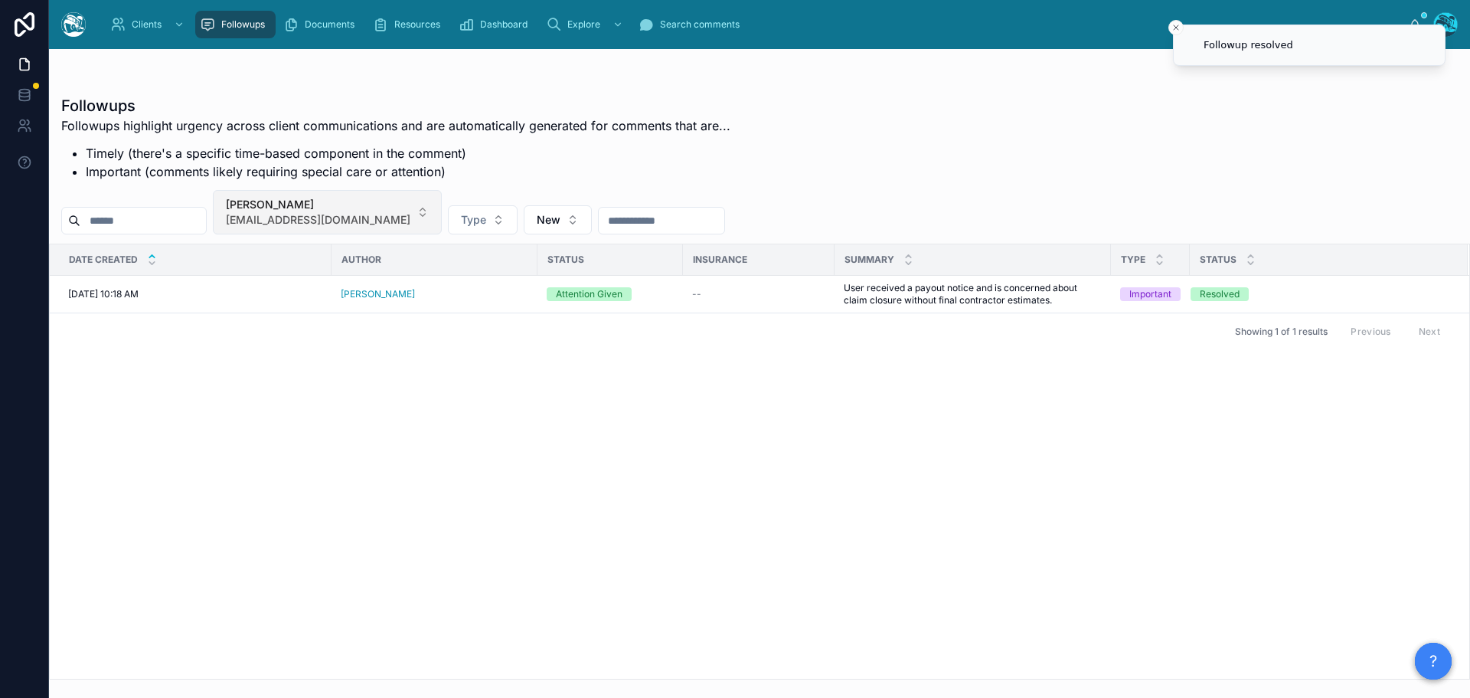
click at [397, 211] on button "[PERSON_NAME] [EMAIL_ADDRESS][DOMAIN_NAME]" at bounding box center [327, 212] width 229 height 44
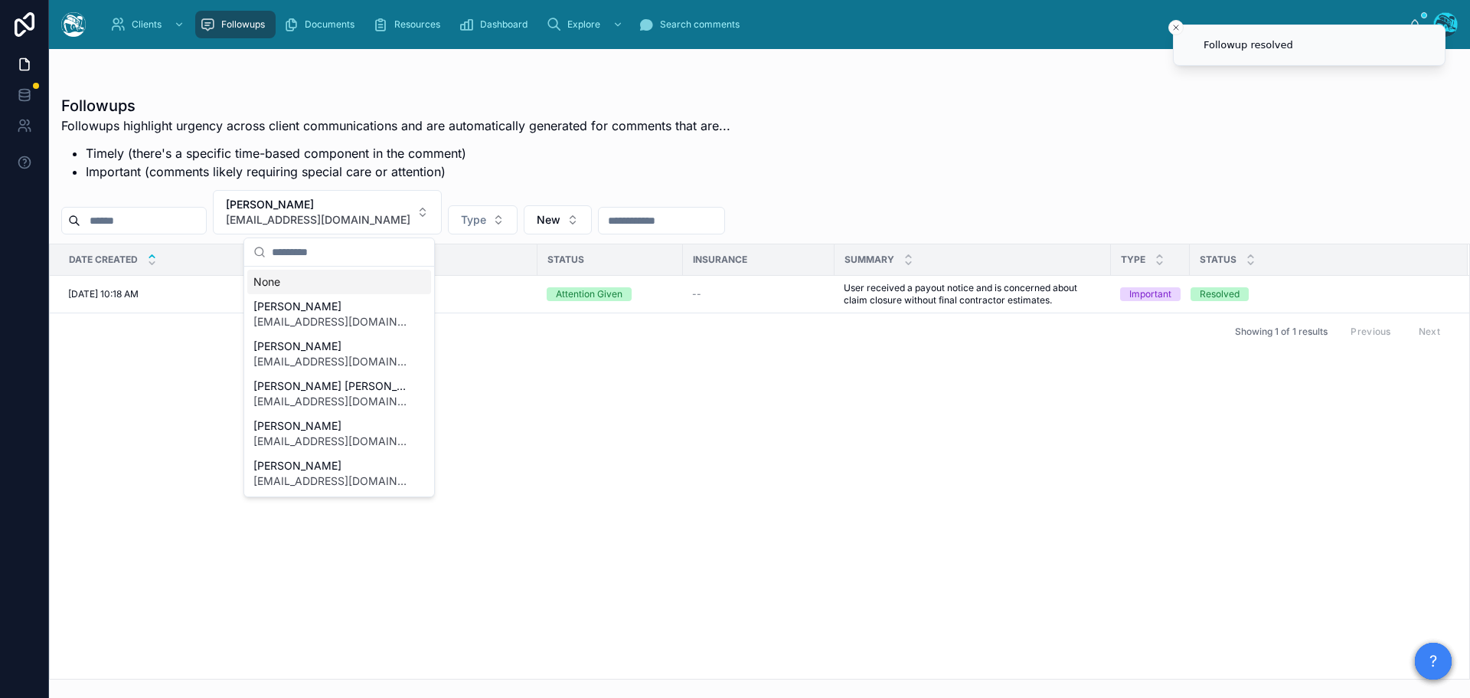
click at [272, 279] on div "None" at bounding box center [339, 282] width 184 height 25
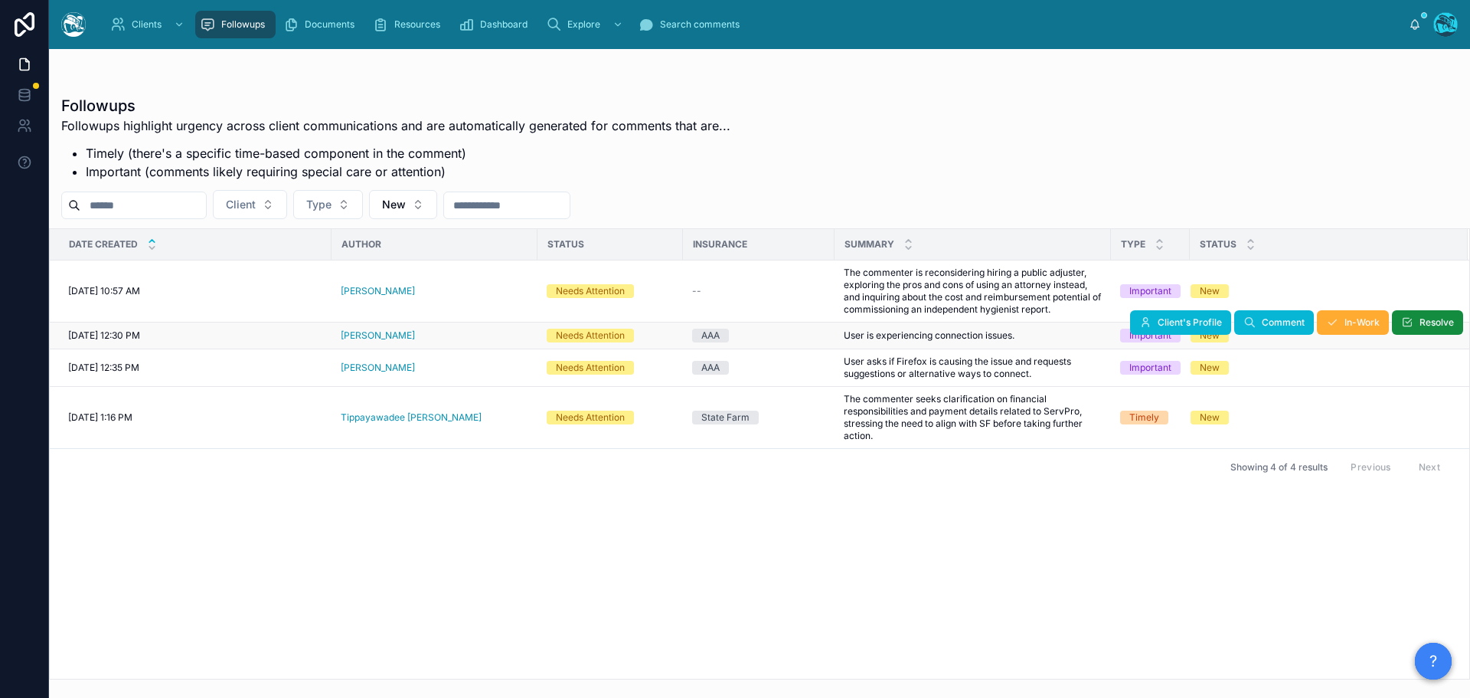
click at [421, 335] on div "[PERSON_NAME]" at bounding box center [435, 335] width 188 height 12
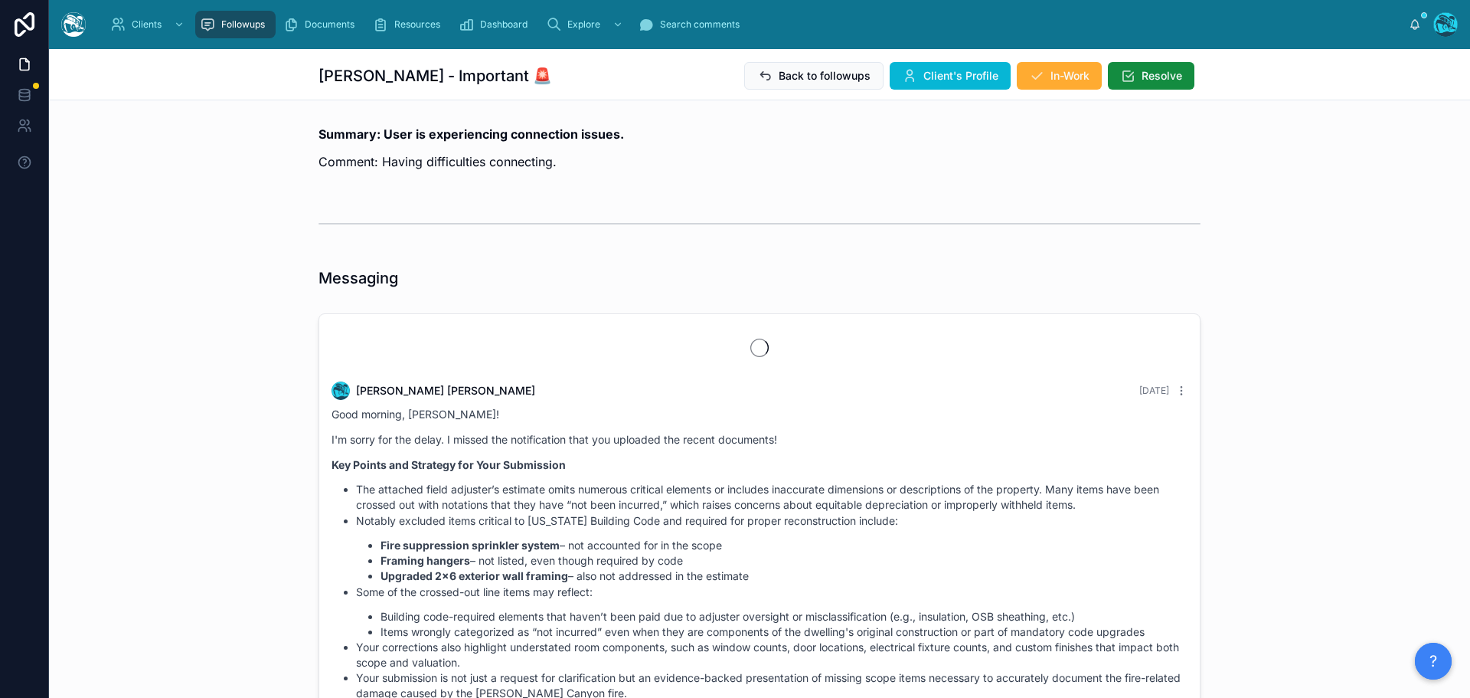
scroll to position [3716, 0]
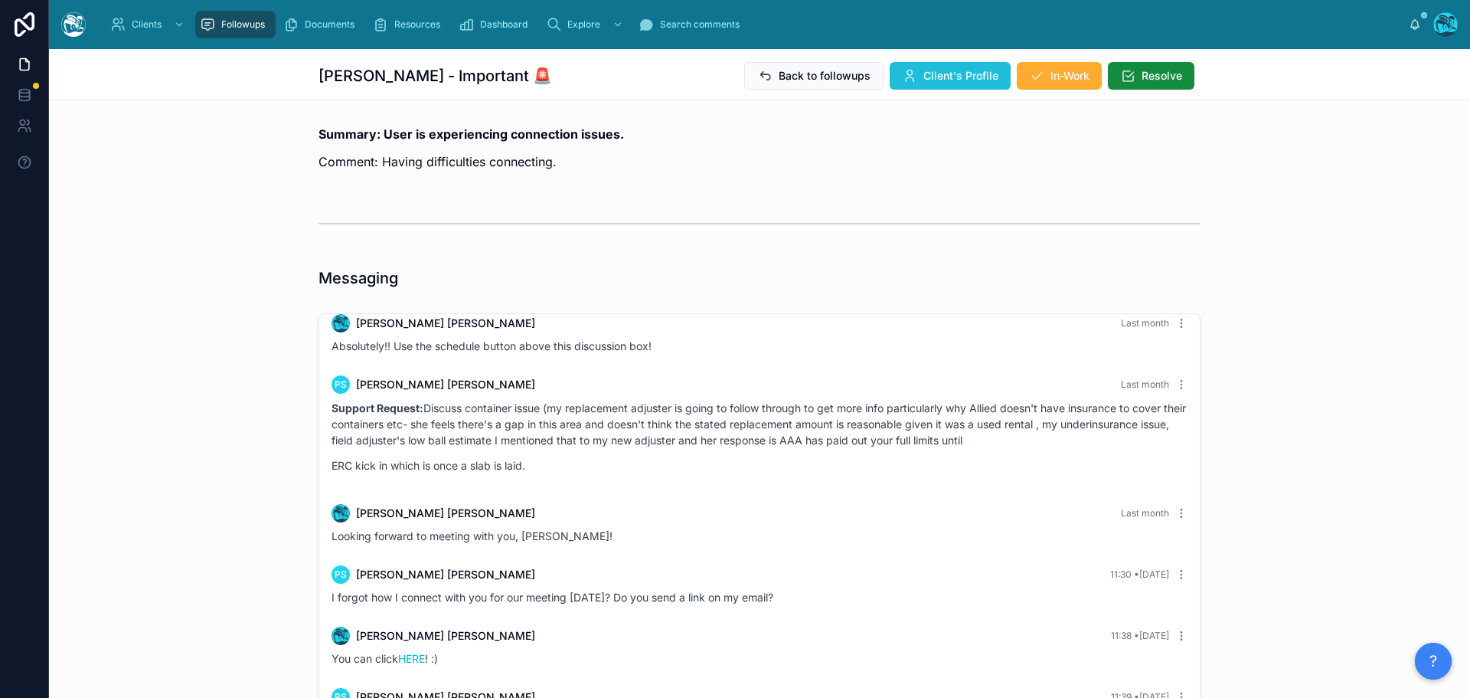
click at [963, 76] on span "Client's Profile" at bounding box center [961, 75] width 75 height 15
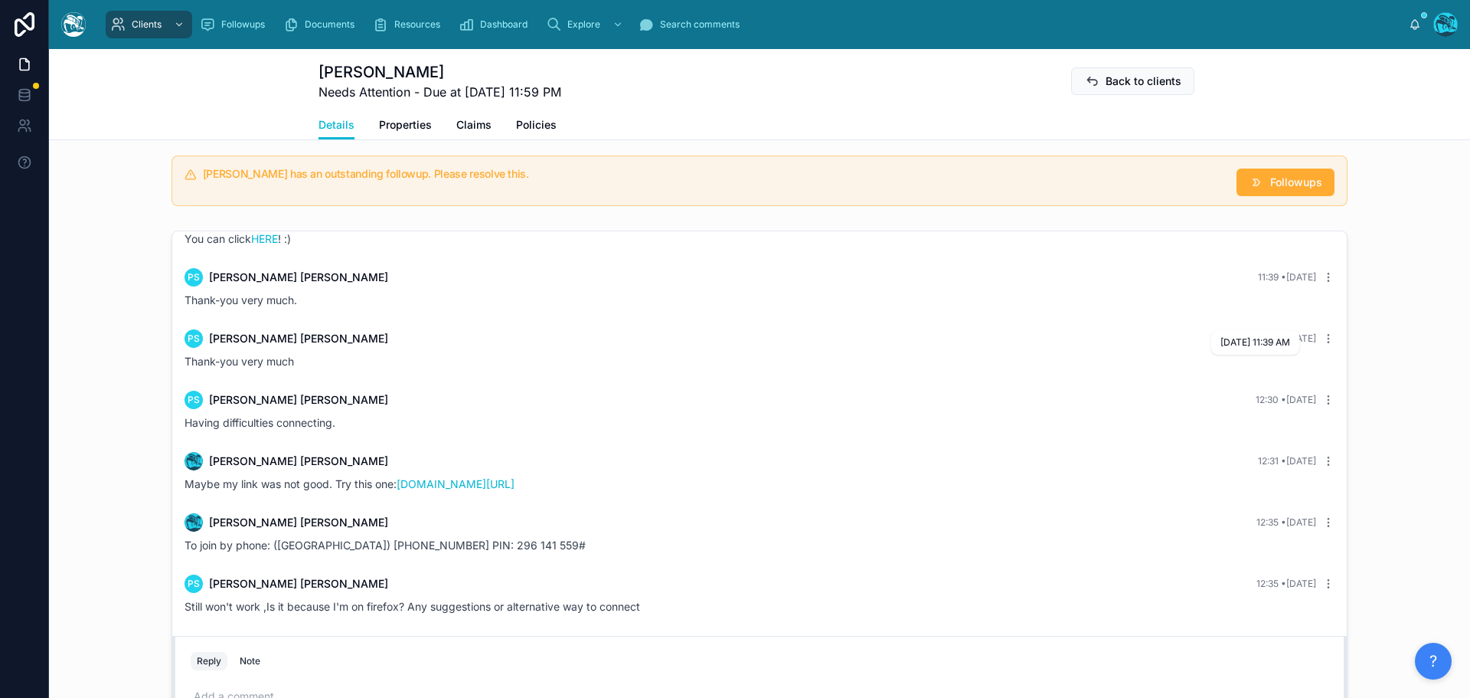
scroll to position [1149, 0]
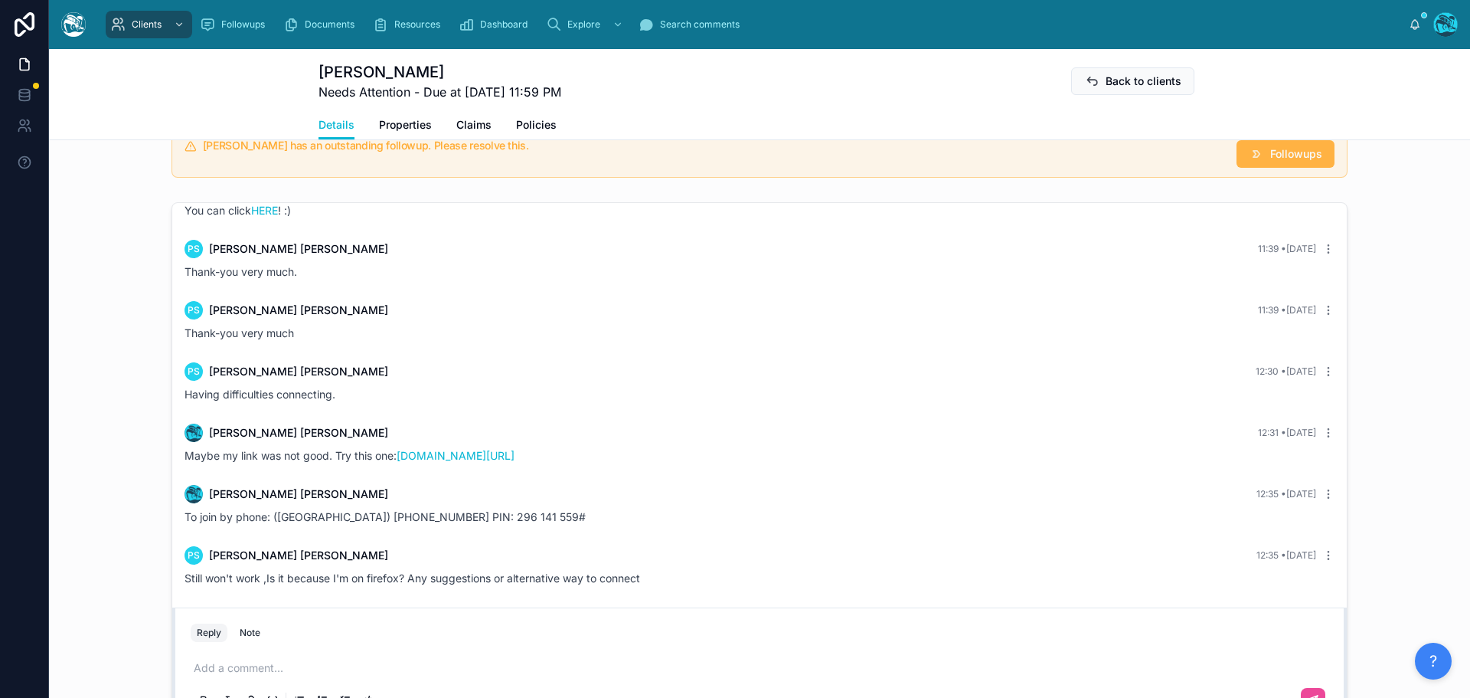
click at [1278, 151] on span "Followups" at bounding box center [1296, 153] width 52 height 15
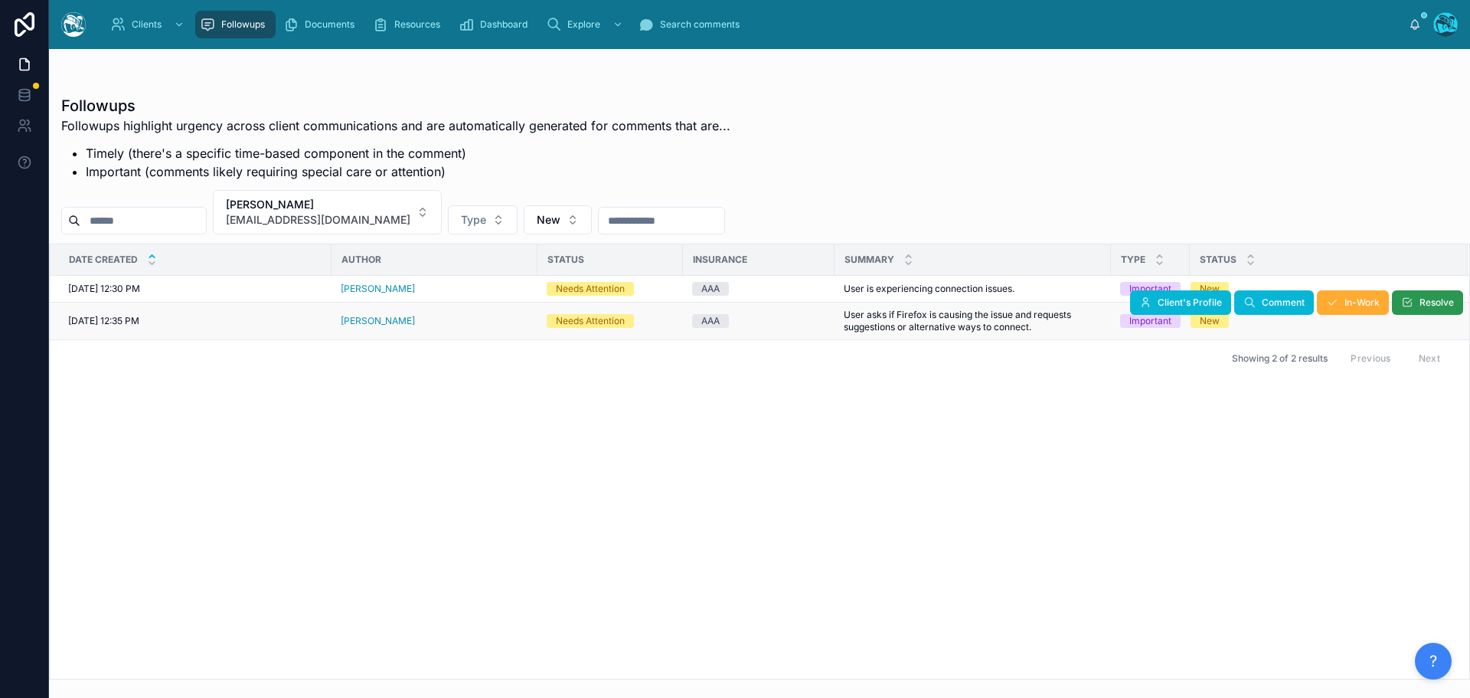
click at [1414, 304] on button "Resolve" at bounding box center [1427, 302] width 71 height 25
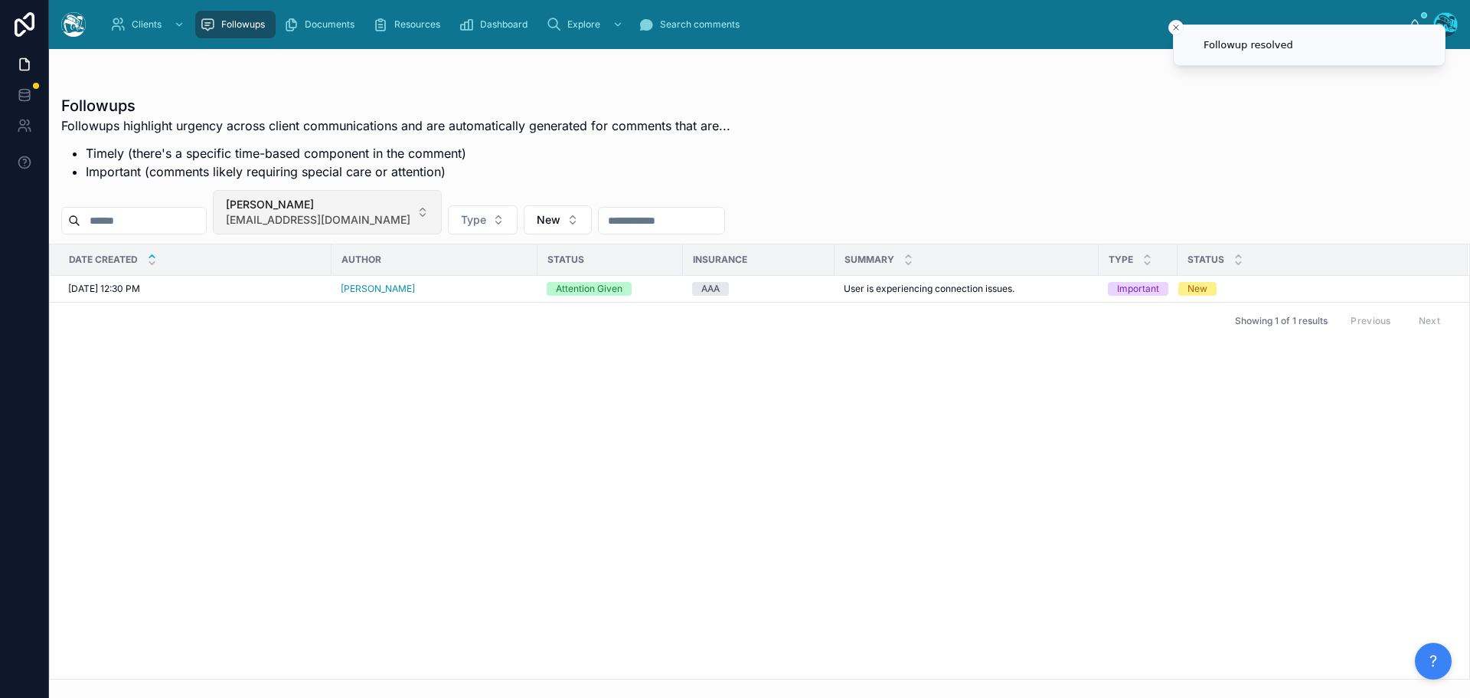
click at [413, 208] on button "[PERSON_NAME] [EMAIL_ADDRESS][DOMAIN_NAME]" at bounding box center [327, 212] width 229 height 44
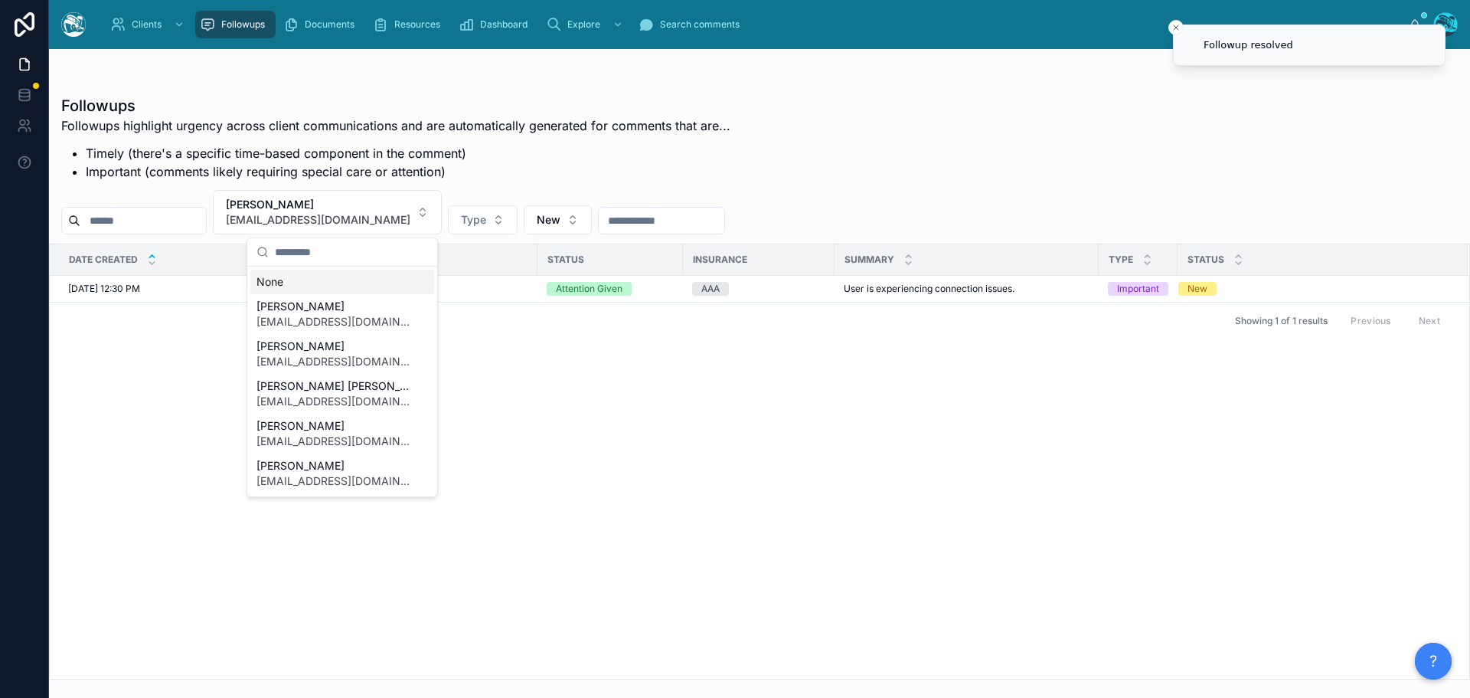
click at [273, 284] on div "None" at bounding box center [342, 282] width 184 height 25
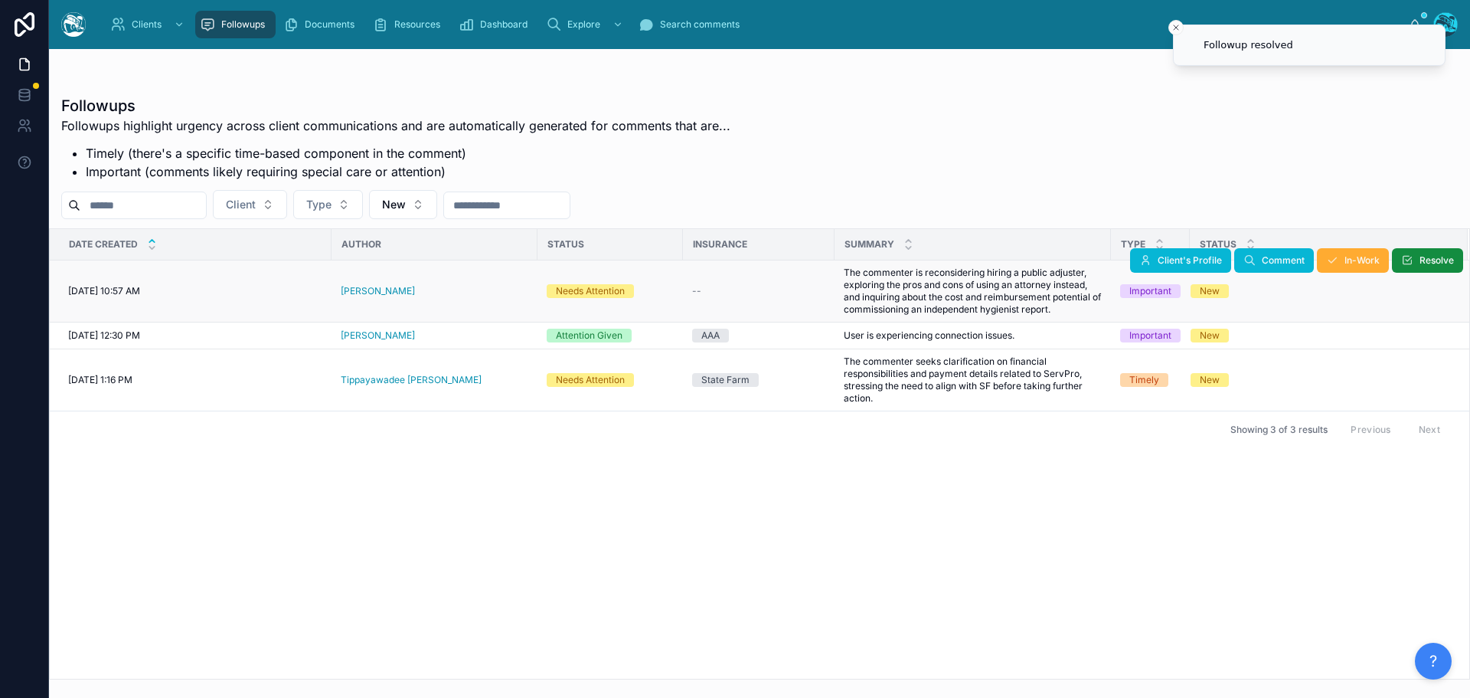
click at [397, 293] on div "[PERSON_NAME]" at bounding box center [435, 291] width 188 height 12
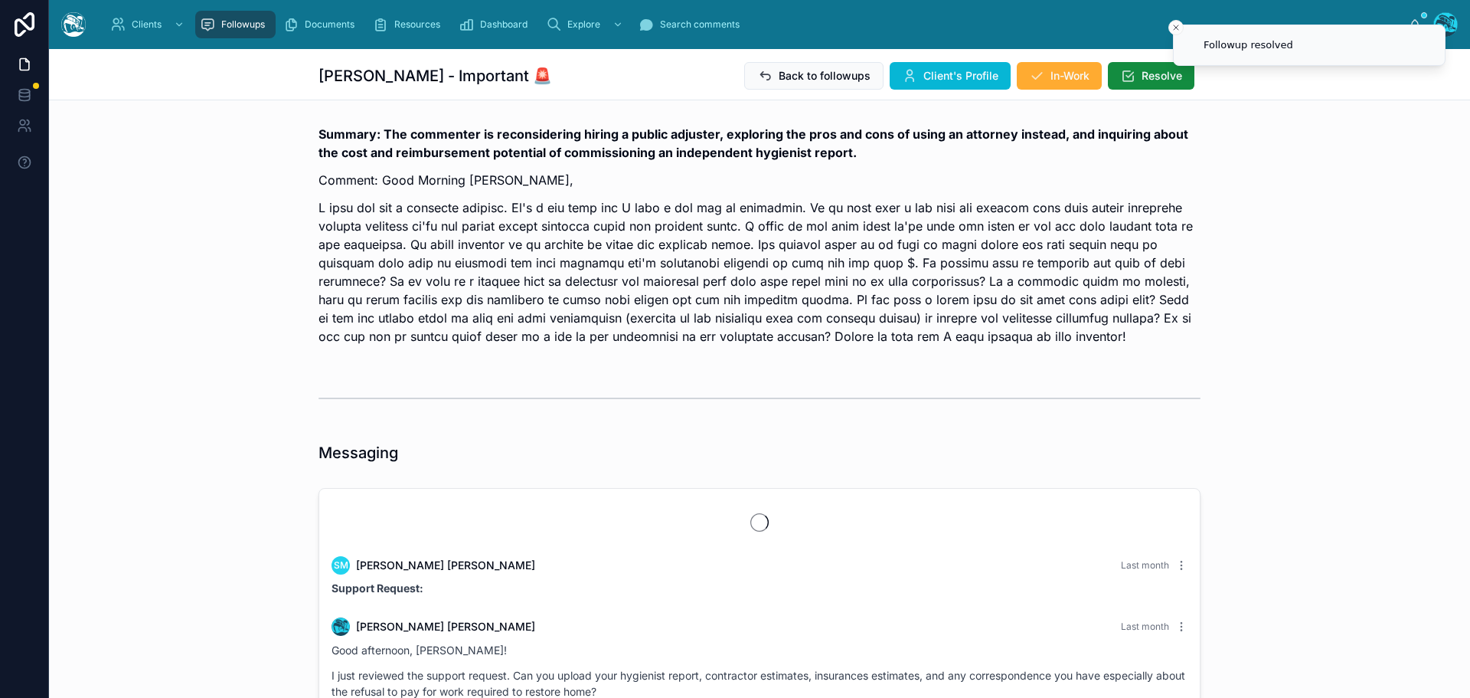
scroll to position [2352, 0]
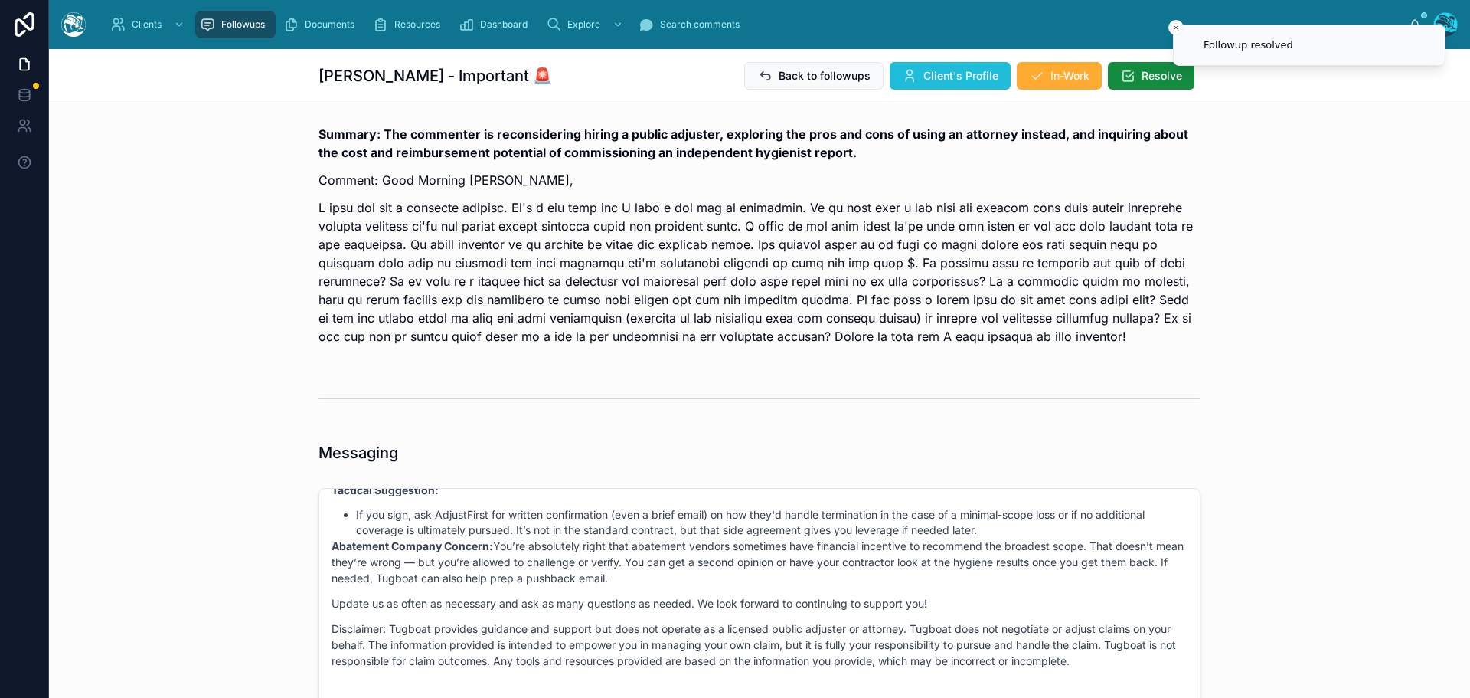
click at [924, 77] on span "Client's Profile" at bounding box center [961, 75] width 75 height 15
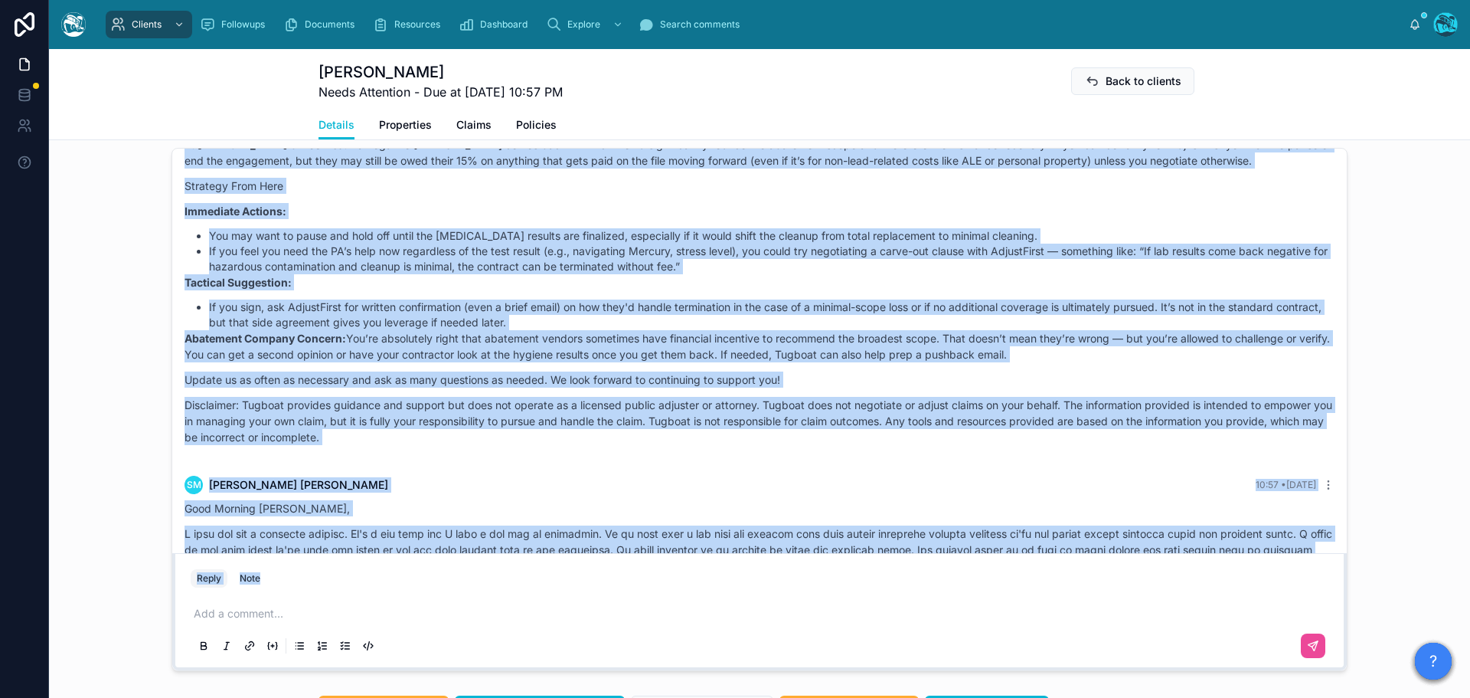
scroll to position [2179, 0]
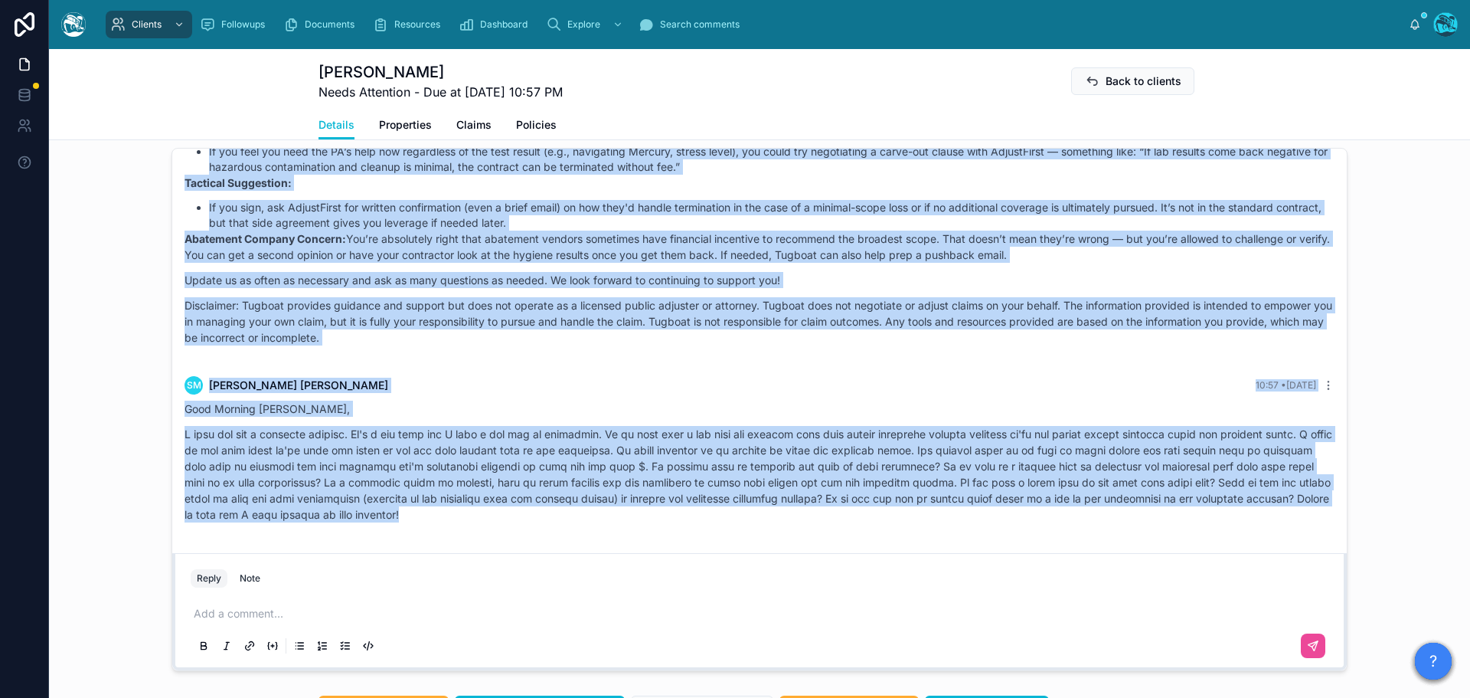
drag, startPoint x: 705, startPoint y: 283, endPoint x: 685, endPoint y: 526, distance: 243.6
copy div "Loremi Dolor Sita conse Adip elitsed, Doei! Temp in u labore etdolorem aliquaen…"
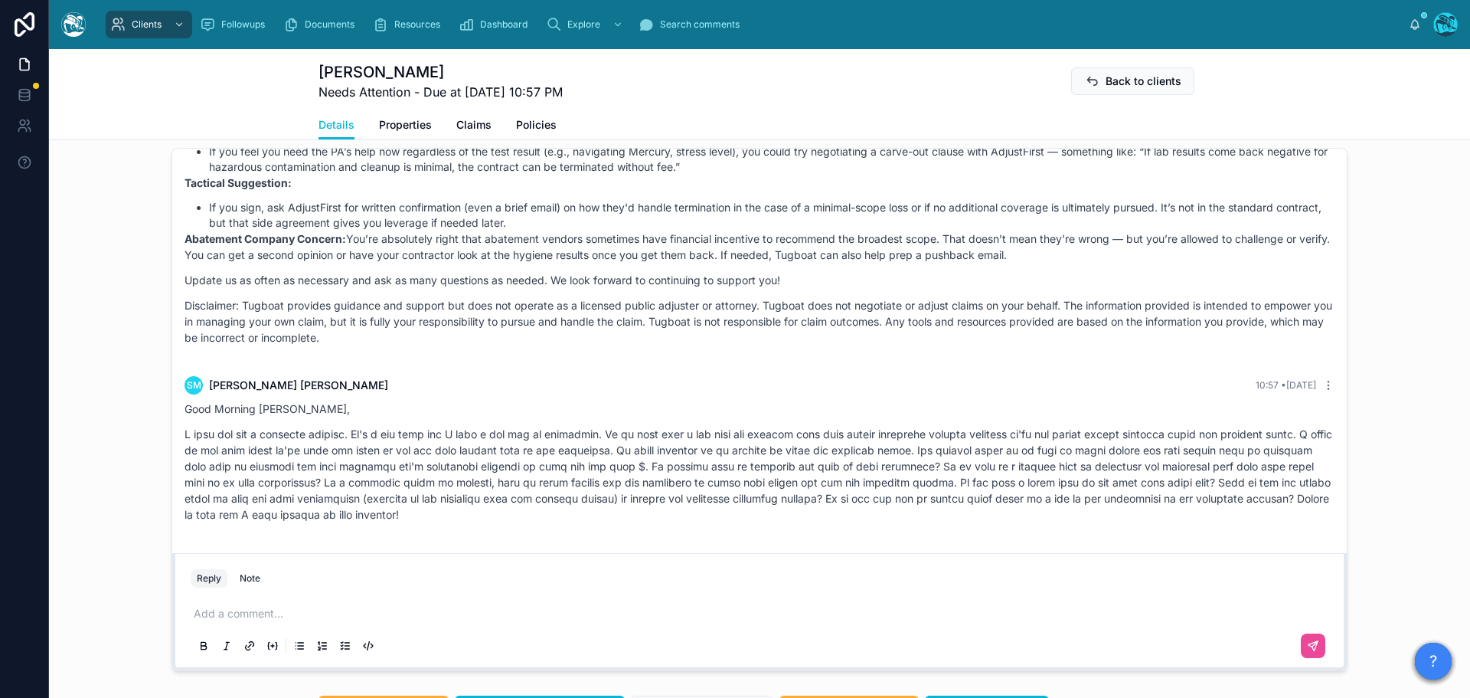
click at [232, 613] on p at bounding box center [763, 613] width 1138 height 15
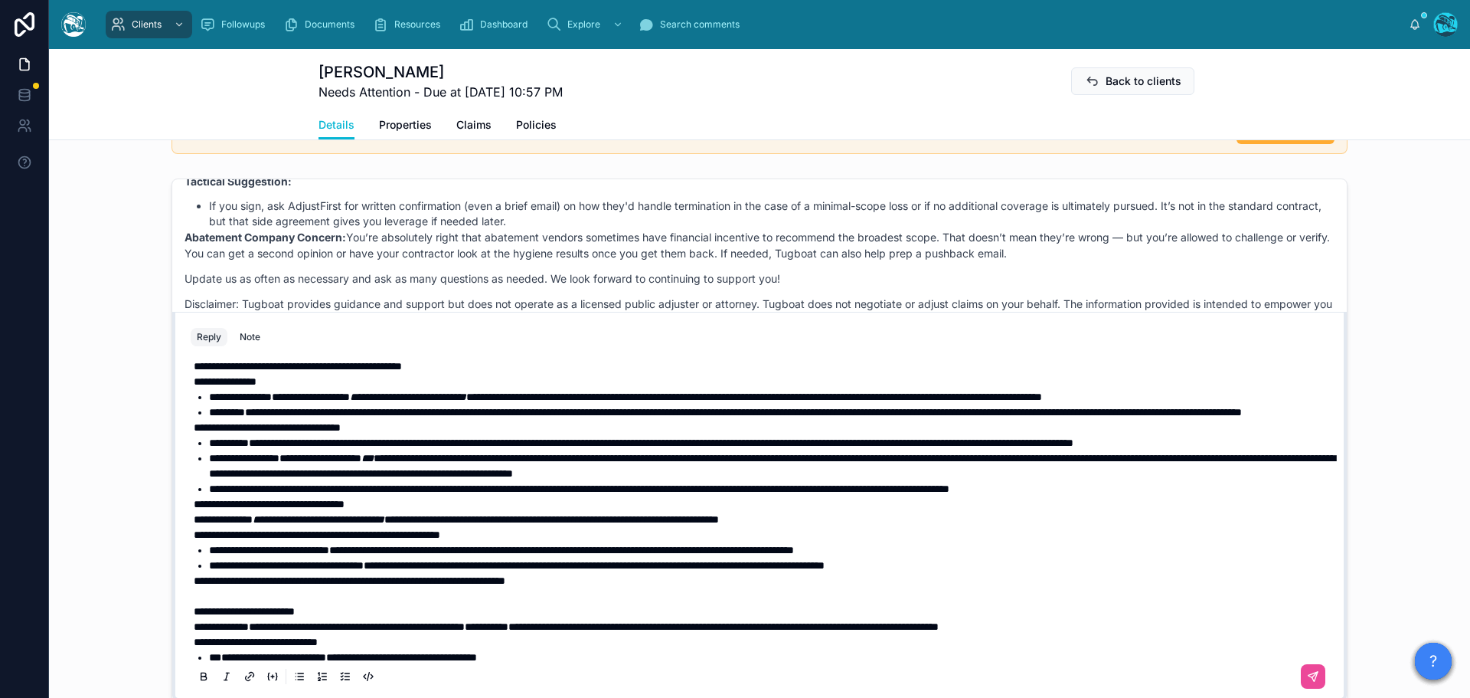
scroll to position [0, 0]
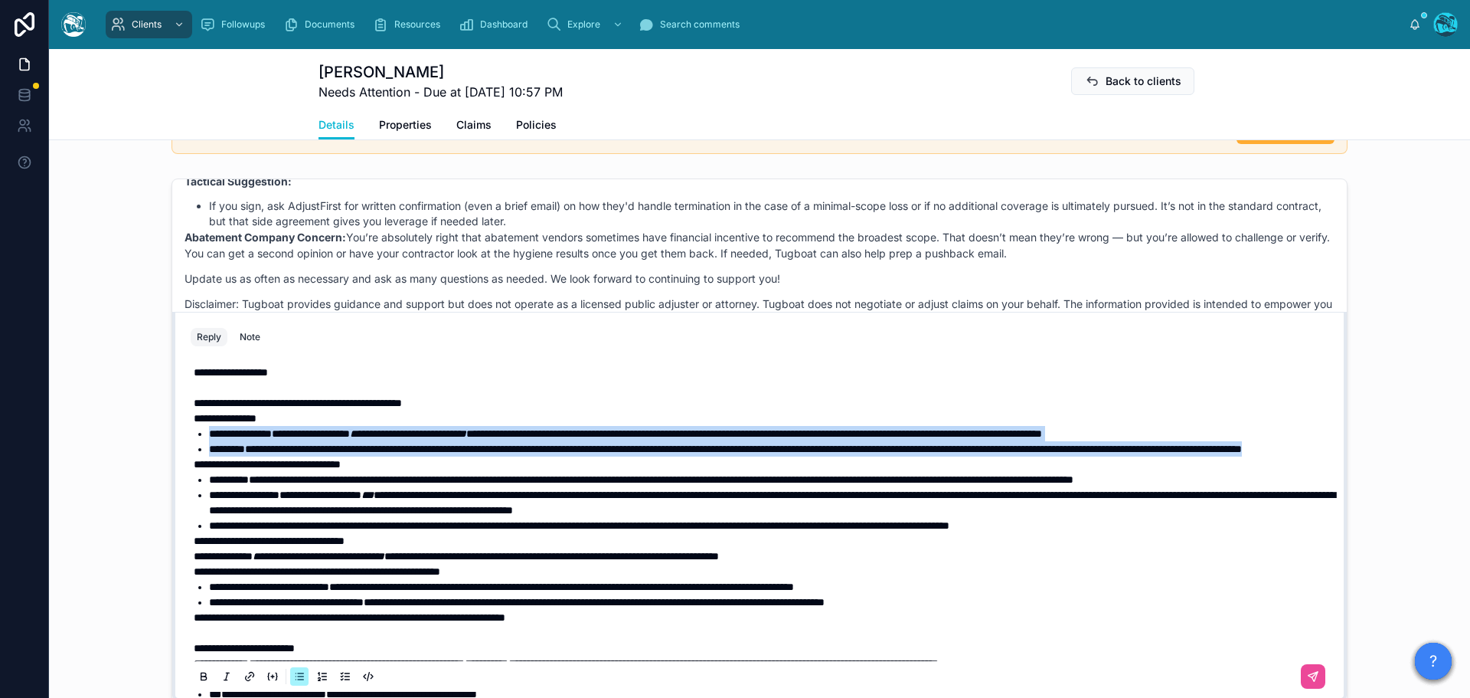
drag, startPoint x: 454, startPoint y: 464, endPoint x: 195, endPoint y: 433, distance: 260.6
click at [195, 433] on ul "**********" at bounding box center [763, 441] width 1138 height 31
click at [202, 675] on icon at bounding box center [204, 676] width 12 height 12
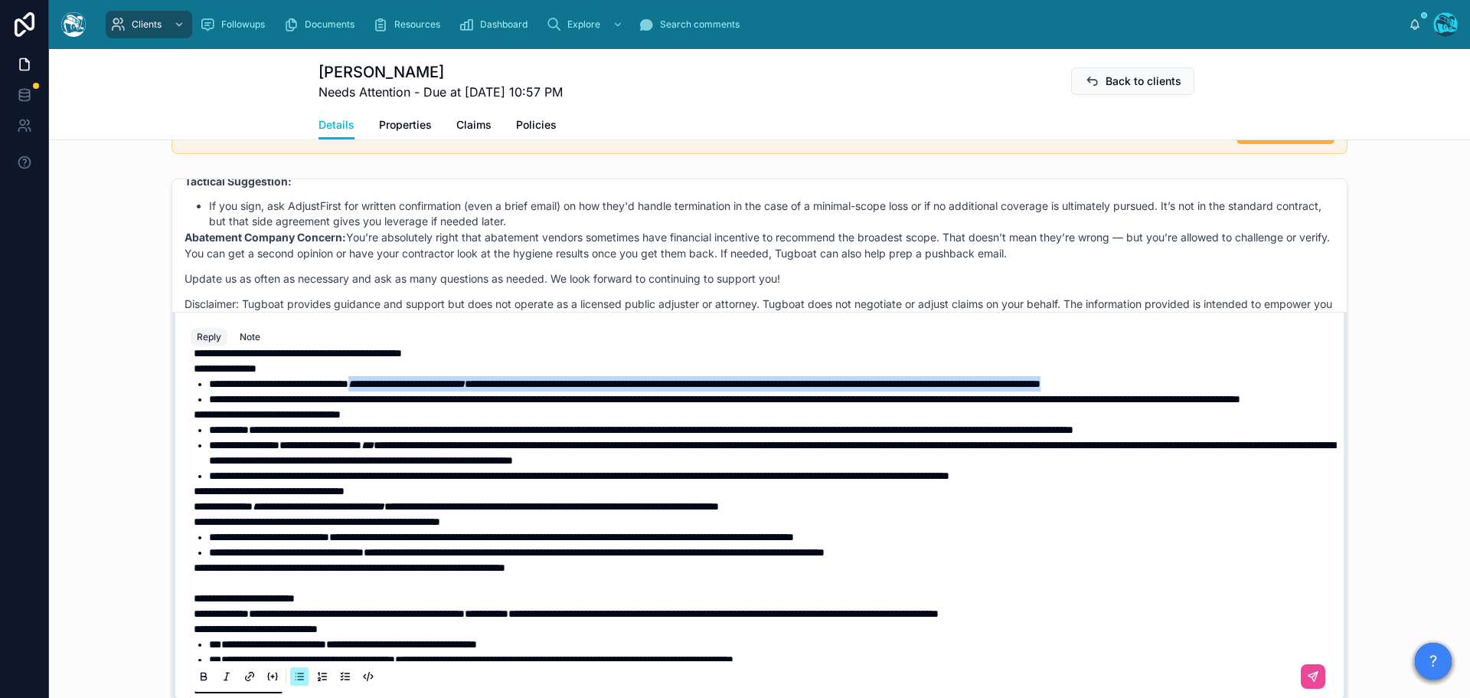
scroll to position [77, 0]
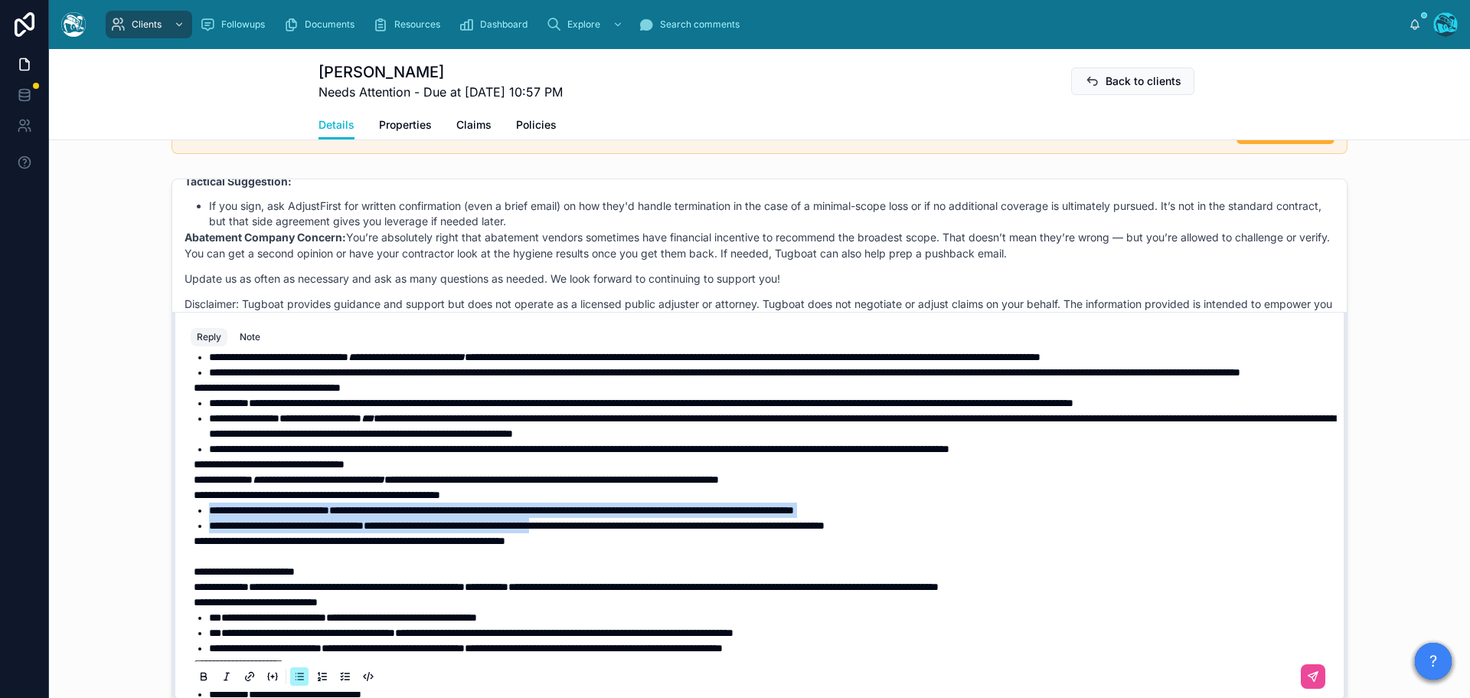
drag, startPoint x: 625, startPoint y: 557, endPoint x: 192, endPoint y: 541, distance: 432.9
click at [194, 533] on ul "**********" at bounding box center [763, 517] width 1138 height 31
click at [198, 675] on icon at bounding box center [204, 676] width 12 height 12
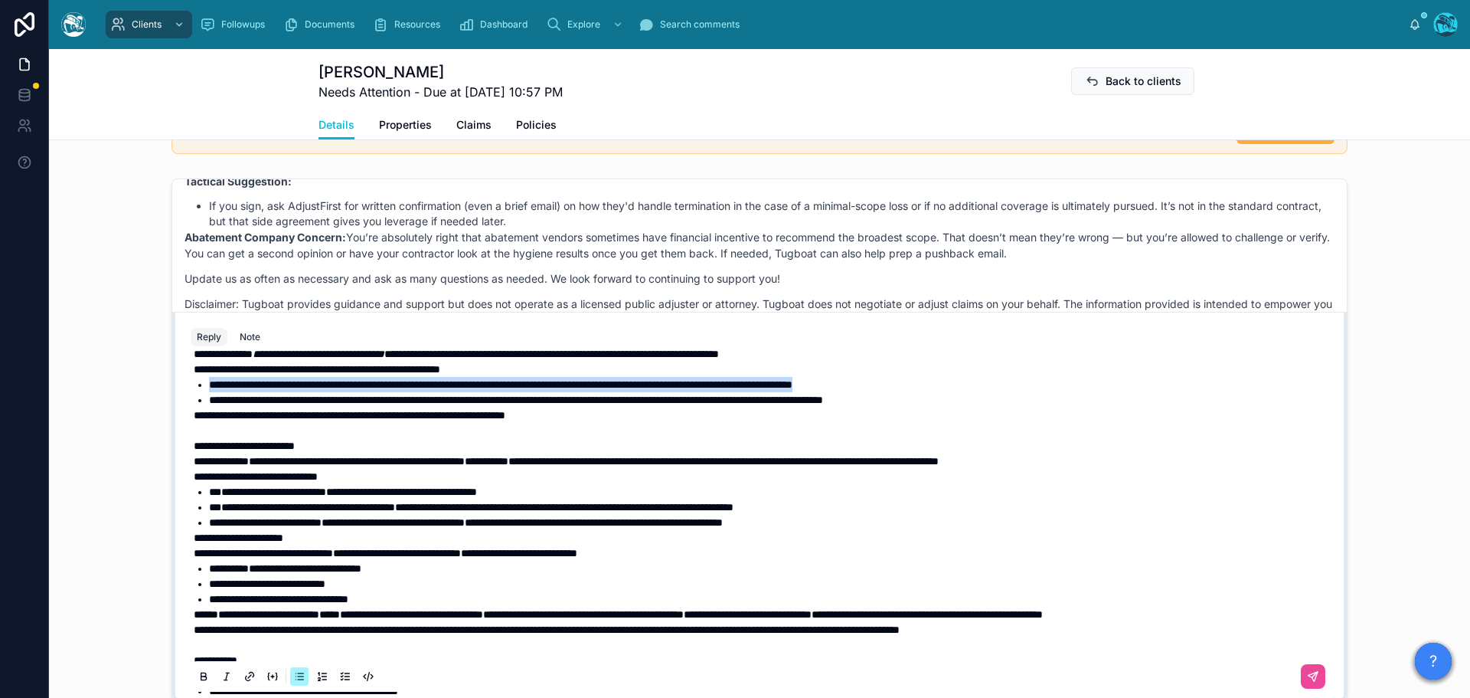
scroll to position [230, 0]
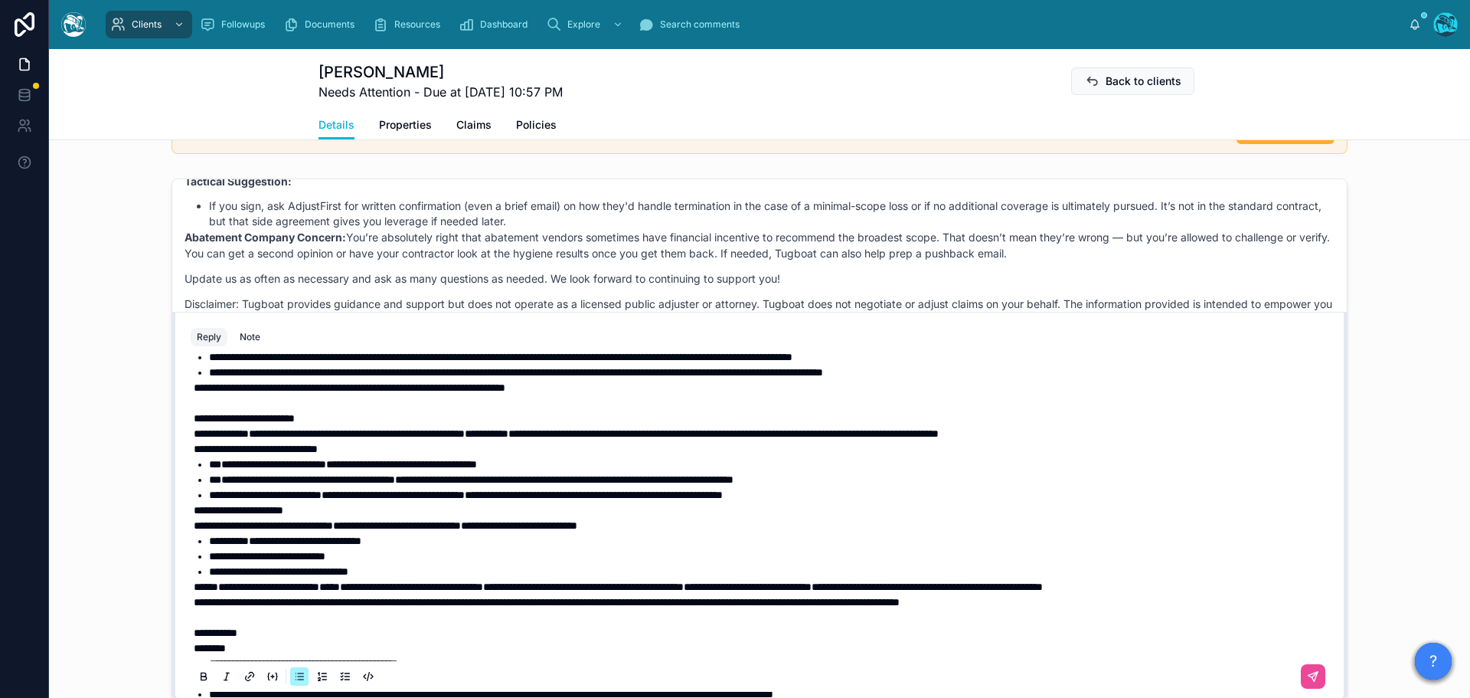
click at [431, 410] on p at bounding box center [763, 402] width 1138 height 15
drag, startPoint x: 706, startPoint y: 465, endPoint x: 449, endPoint y: 465, distance: 257.3
click at [449, 441] on p "**********" at bounding box center [763, 433] width 1138 height 15
click at [198, 675] on icon at bounding box center [204, 676] width 12 height 12
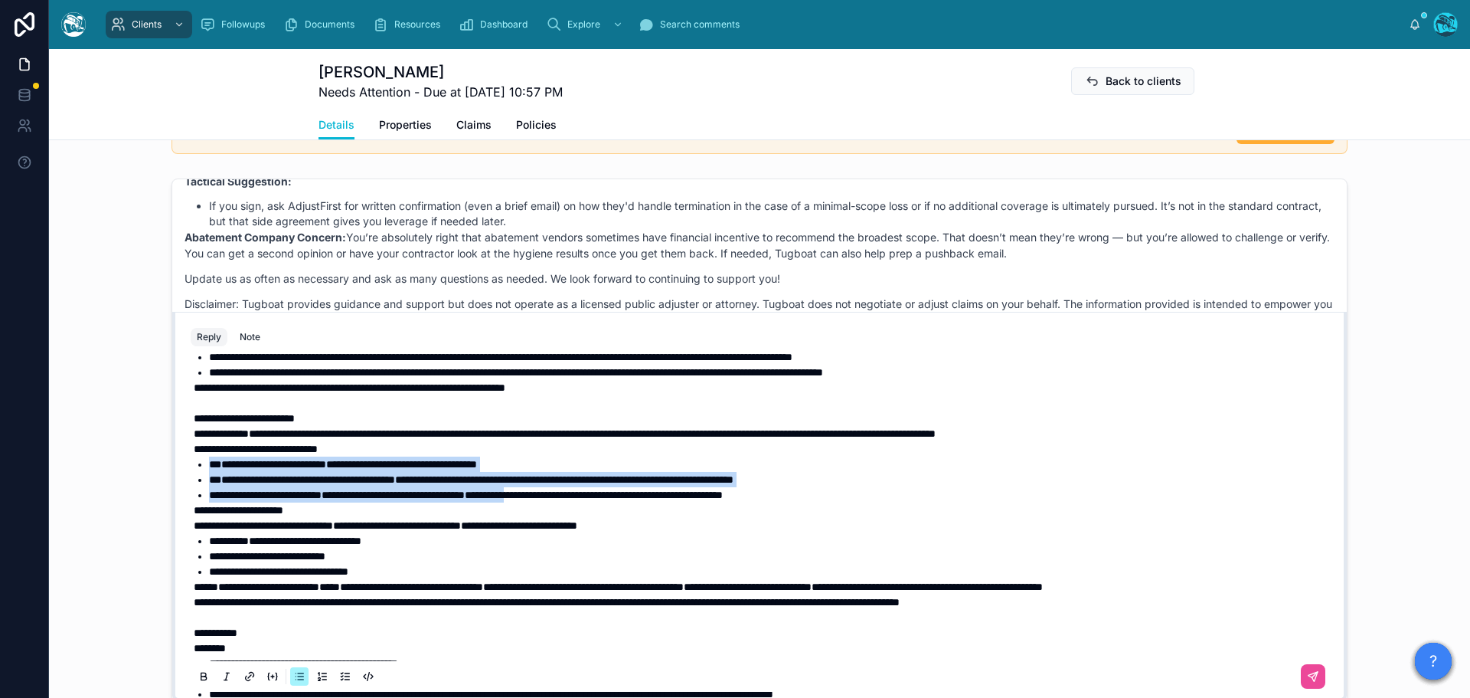
drag, startPoint x: 601, startPoint y: 525, endPoint x: 205, endPoint y: 495, distance: 397.0
click at [205, 495] on ul "**********" at bounding box center [763, 479] width 1138 height 46
click at [201, 677] on icon at bounding box center [204, 676] width 12 height 12
click at [201, 676] on icon at bounding box center [203, 675] width 5 height 4
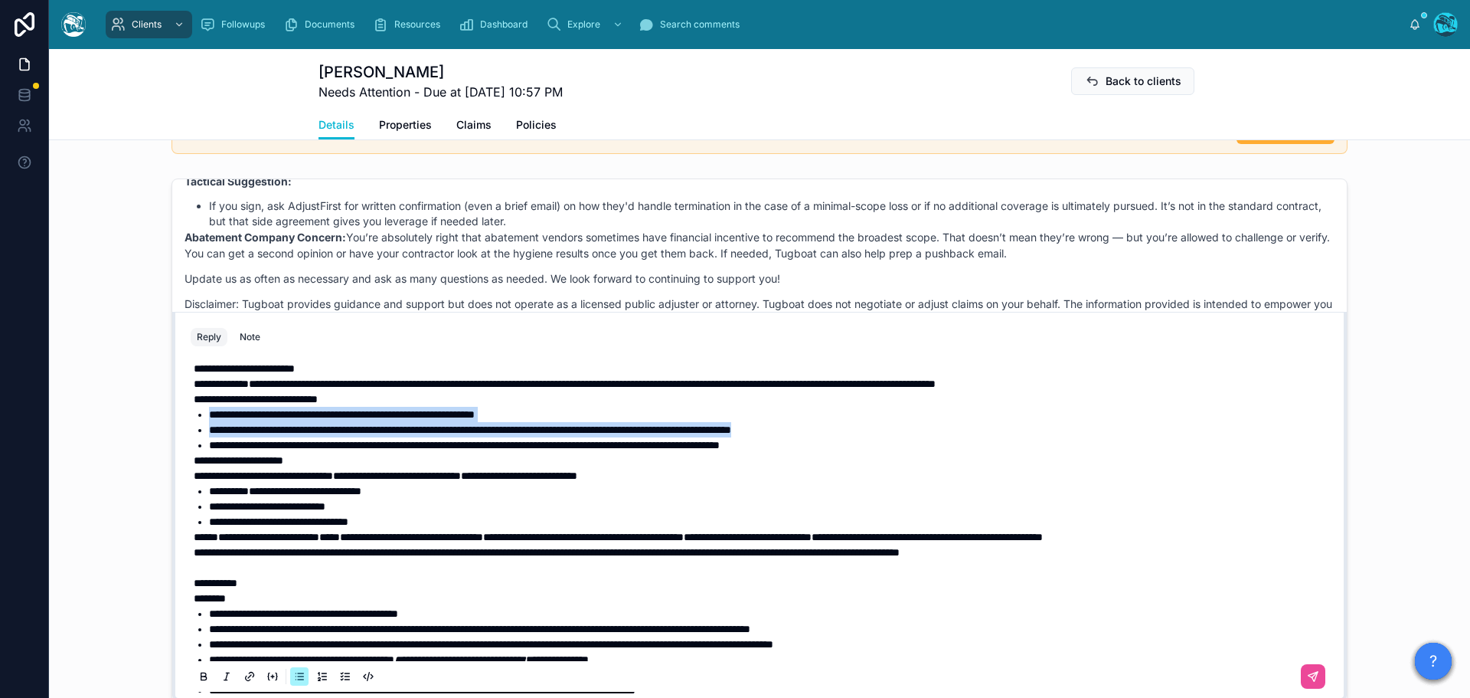
scroll to position [306, 0]
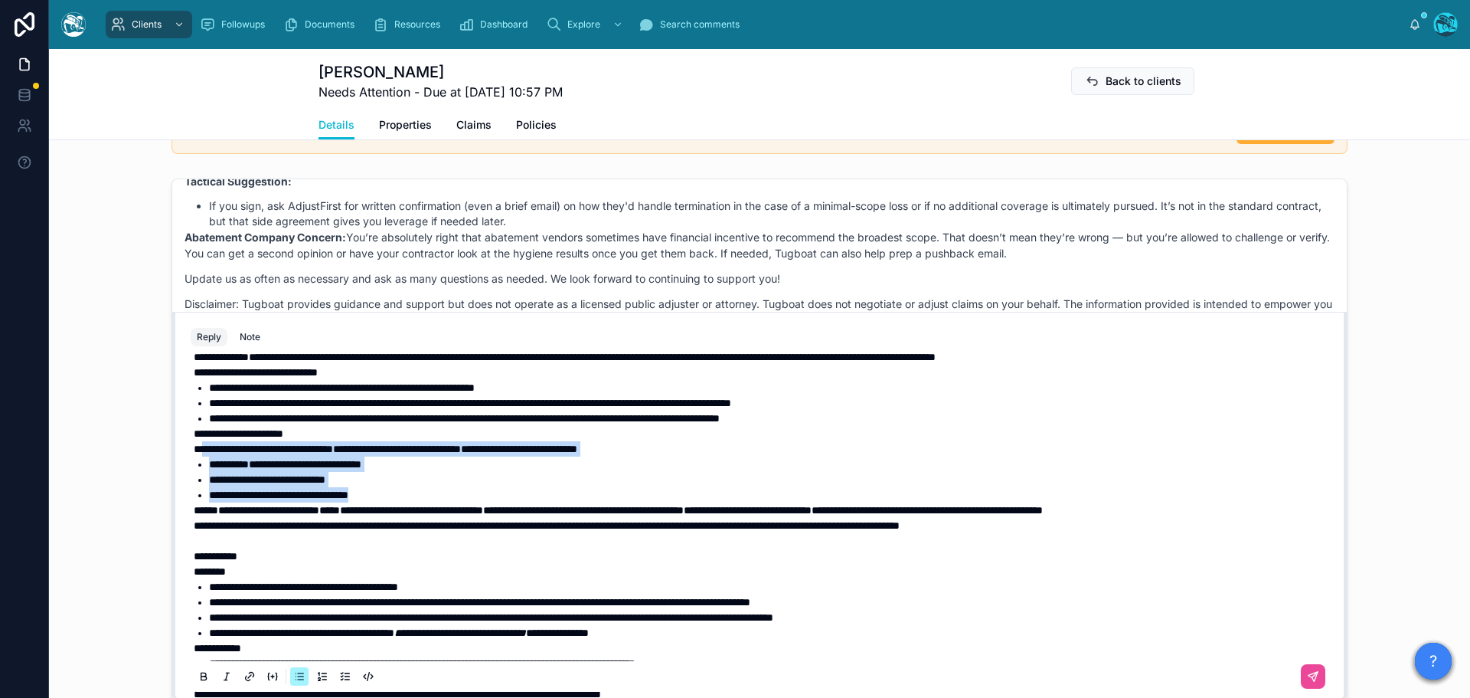
drag, startPoint x: 410, startPoint y: 525, endPoint x: 203, endPoint y: 485, distance: 211.5
click at [203, 485] on div "**********" at bounding box center [763, 425] width 1138 height 735
click at [198, 675] on icon at bounding box center [204, 676] width 12 height 12
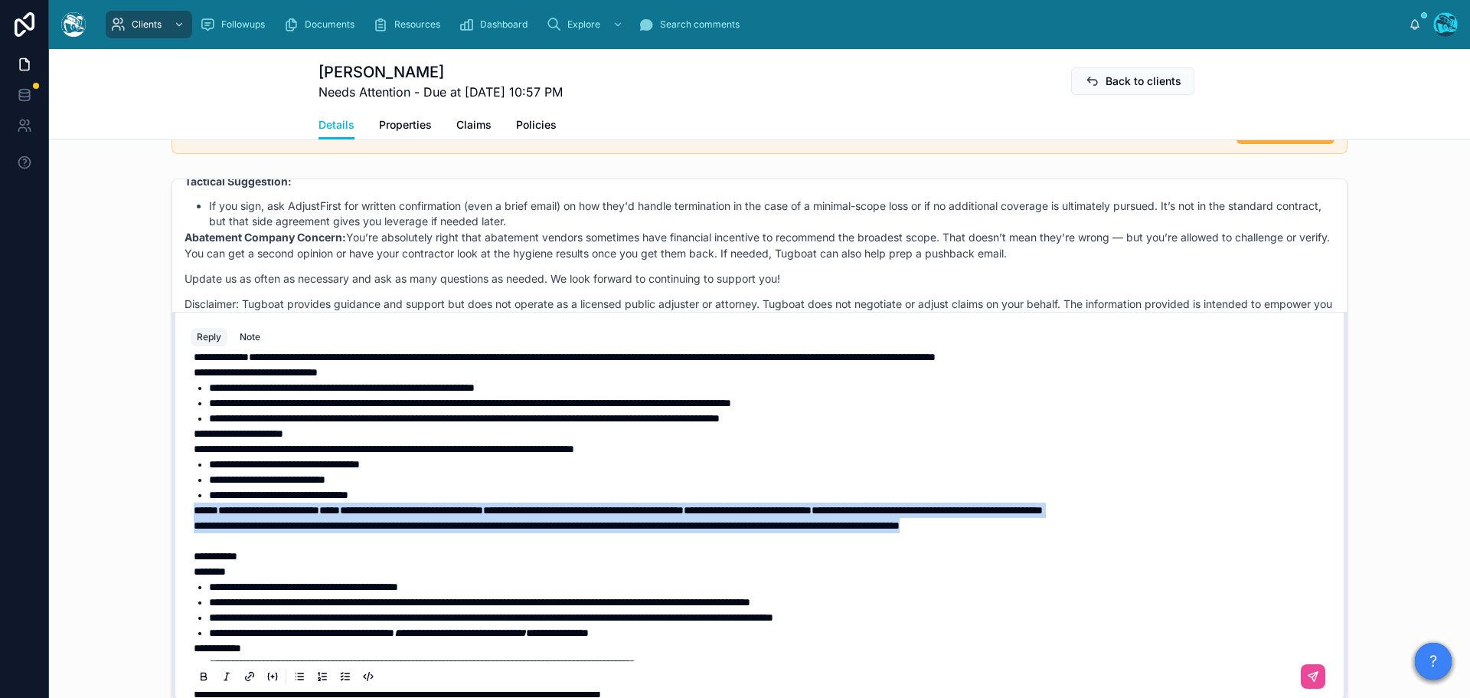
drag, startPoint x: 1126, startPoint y: 554, endPoint x: 175, endPoint y: 545, distance: 951.1
click at [181, 545] on div "**********" at bounding box center [759, 523] width 1156 height 349
click at [199, 670] on icon at bounding box center [204, 676] width 12 height 12
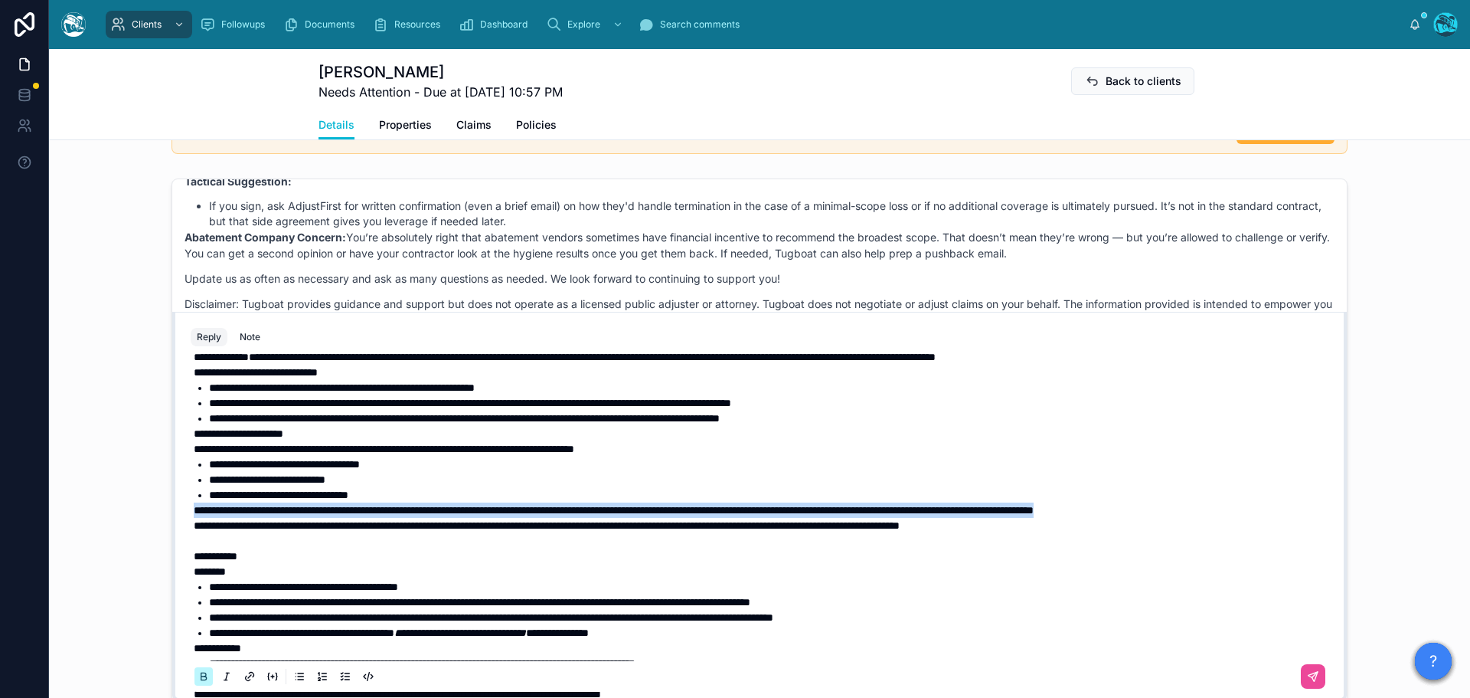
click at [198, 671] on icon at bounding box center [204, 676] width 12 height 12
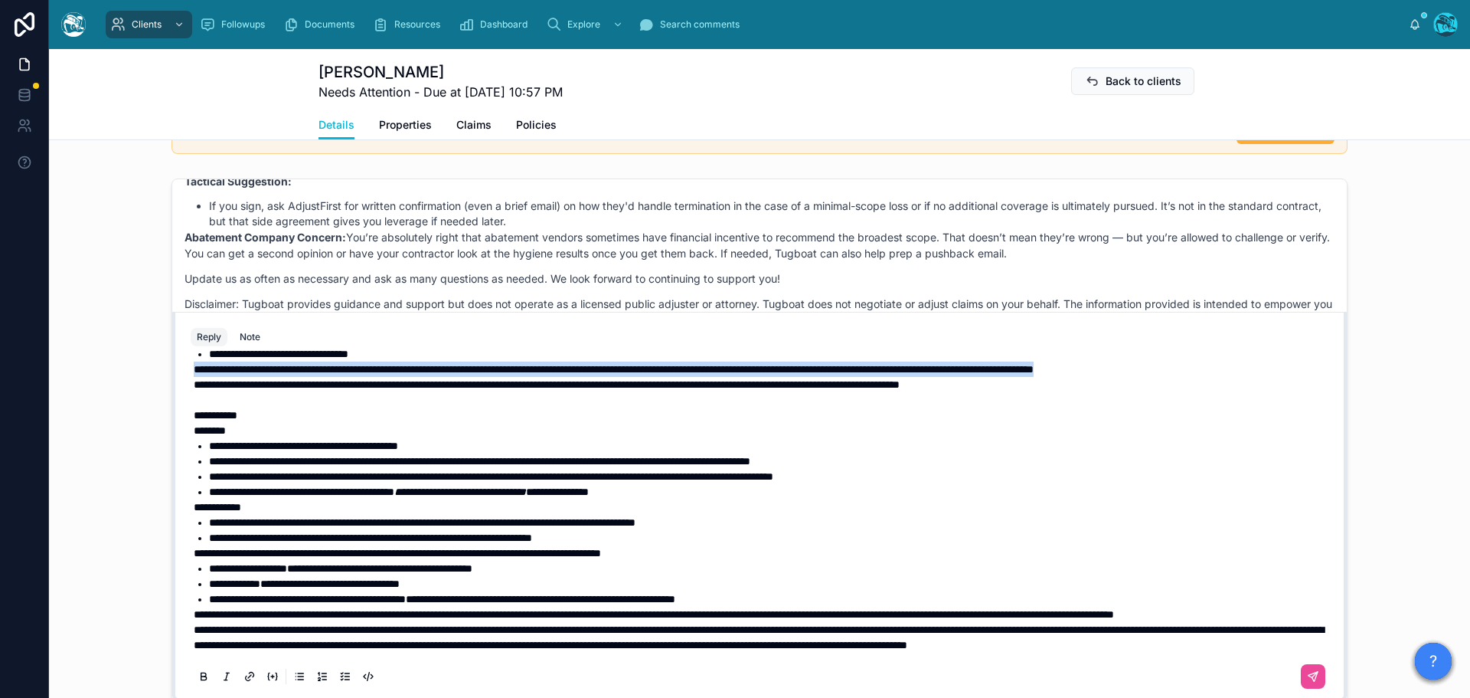
scroll to position [508, 0]
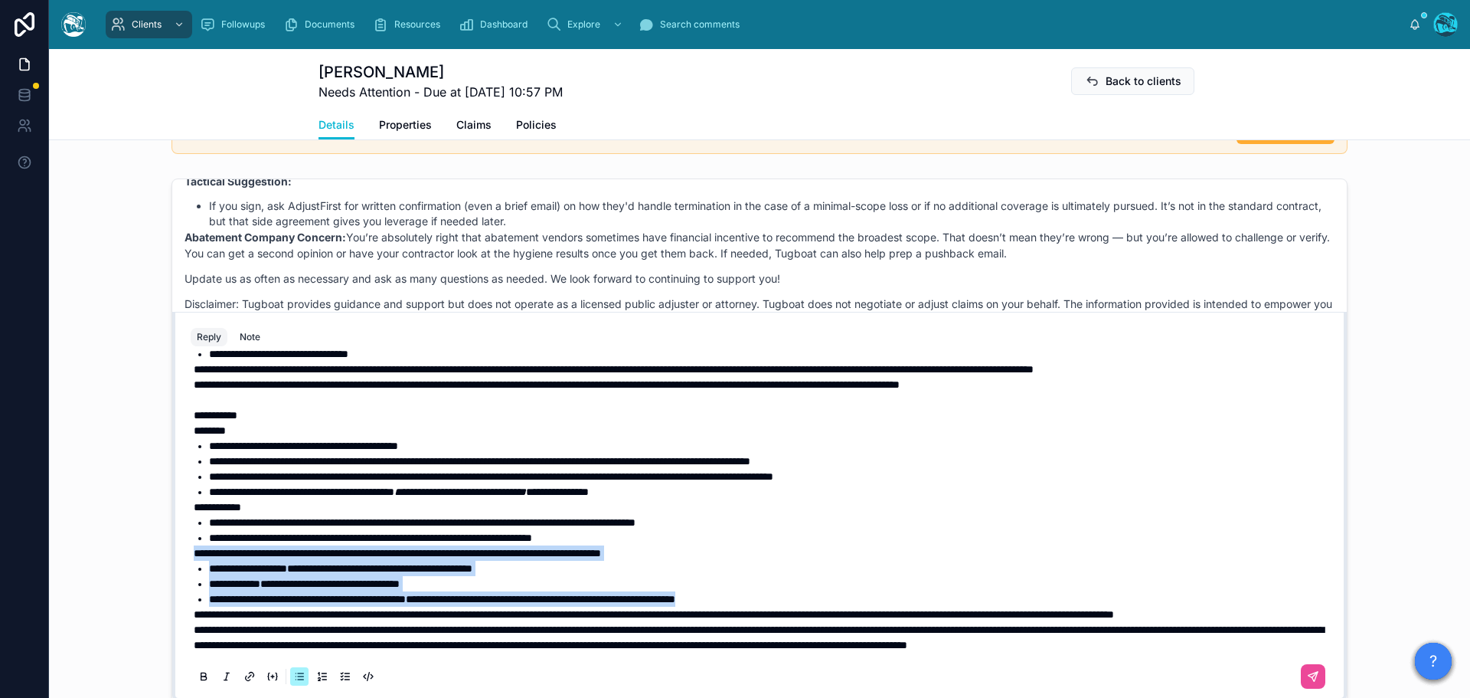
drag, startPoint x: 875, startPoint y: 567, endPoint x: 147, endPoint y: 520, distance: 729.8
click at [147, 520] on div "SM [PERSON_NAME] Last month Support Request: [PERSON_NAME] Last month Good afte…" at bounding box center [759, 439] width 1421 height 535
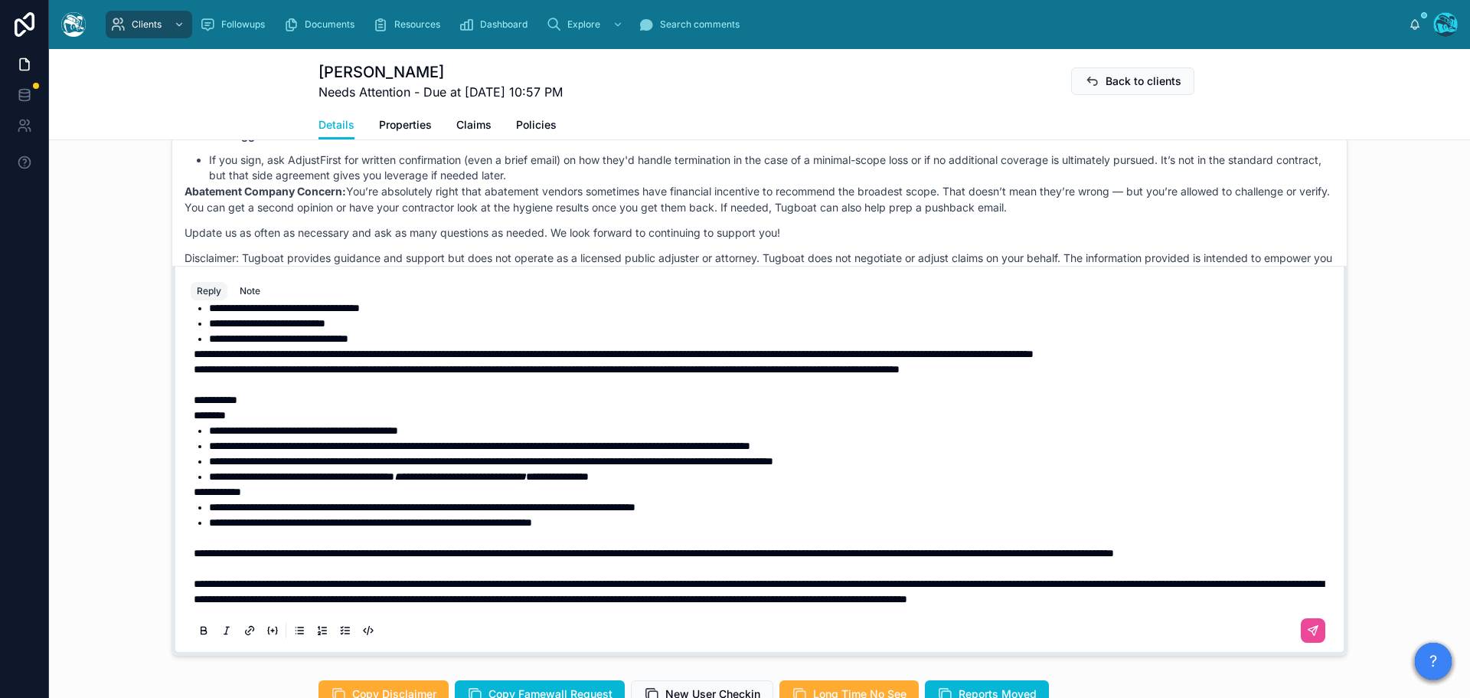
scroll to position [919, 0]
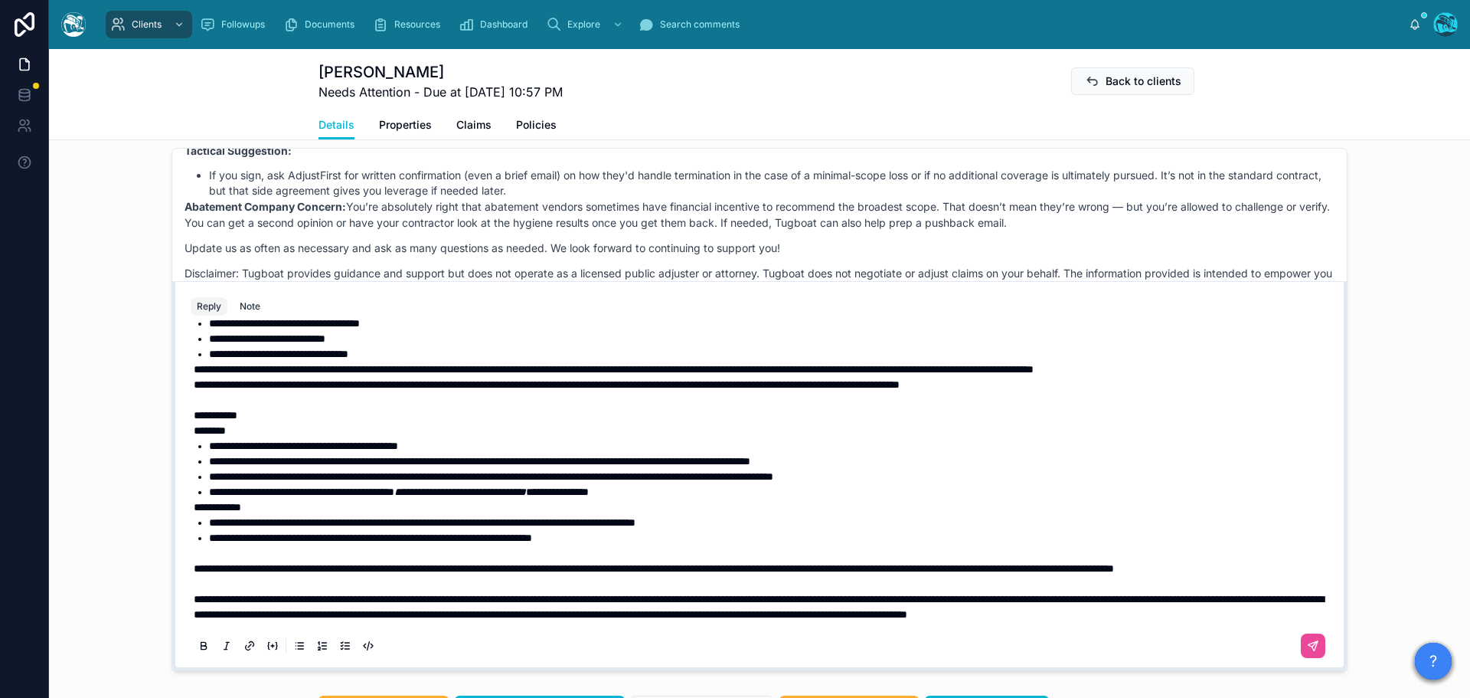
click at [191, 538] on div "**********" at bounding box center [760, 285] width 1138 height 754
drag, startPoint x: 189, startPoint y: 537, endPoint x: 841, endPoint y: 539, distance: 651.7
click at [841, 563] on span "**********" at bounding box center [654, 568] width 920 height 11
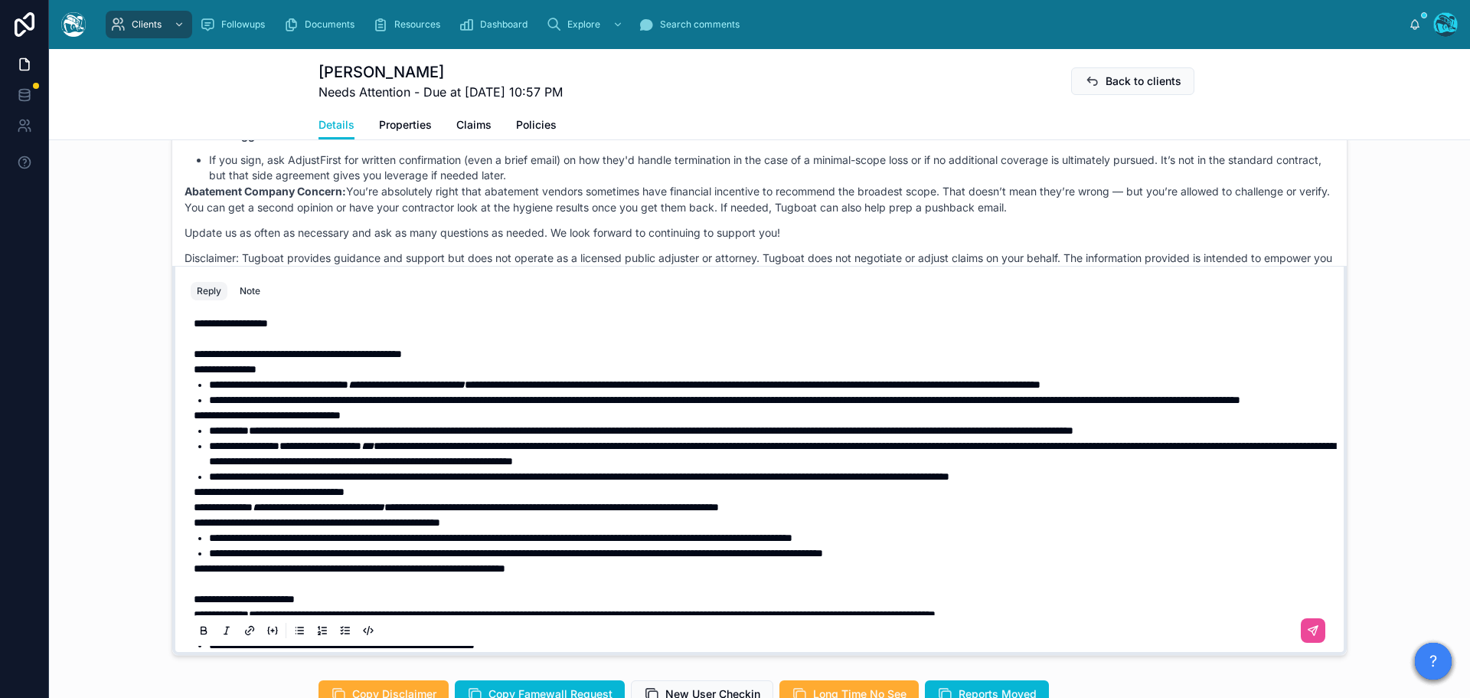
scroll to position [0, 0]
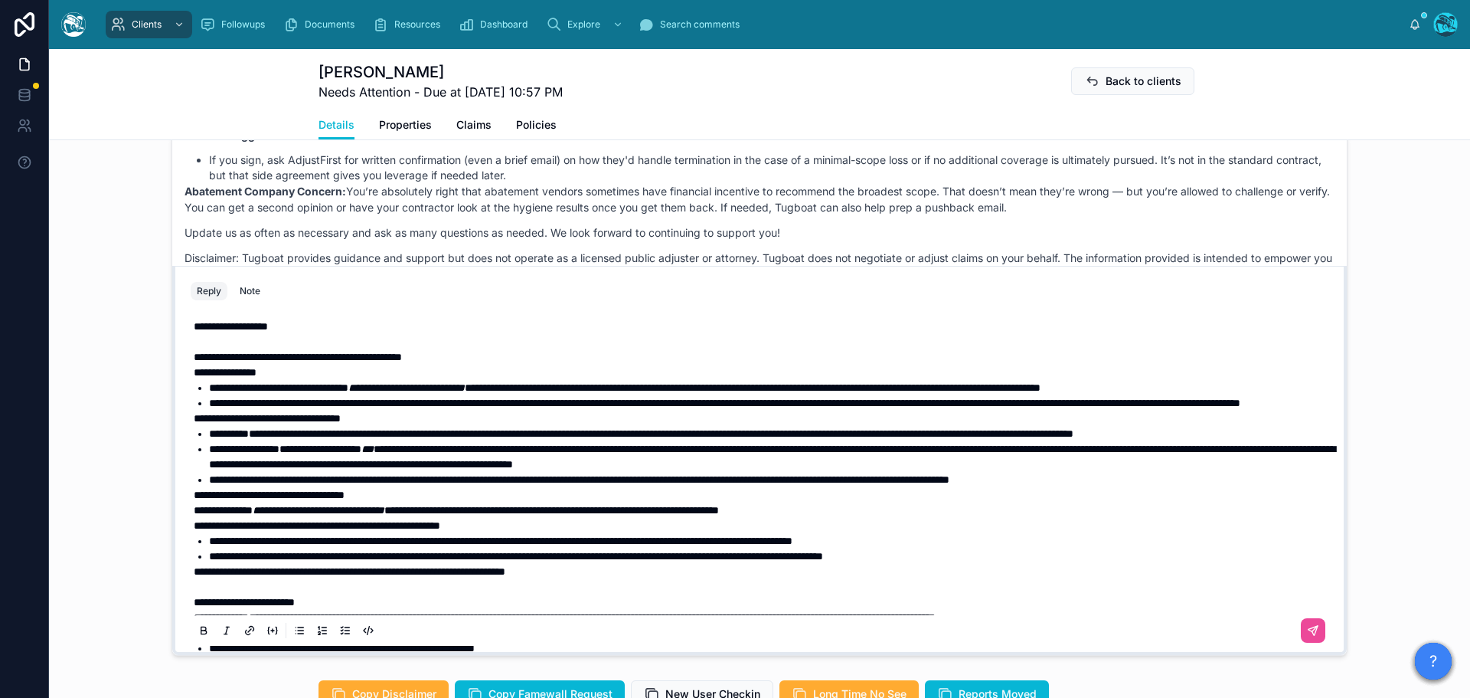
click at [312, 326] on p "**********" at bounding box center [763, 326] width 1138 height 15
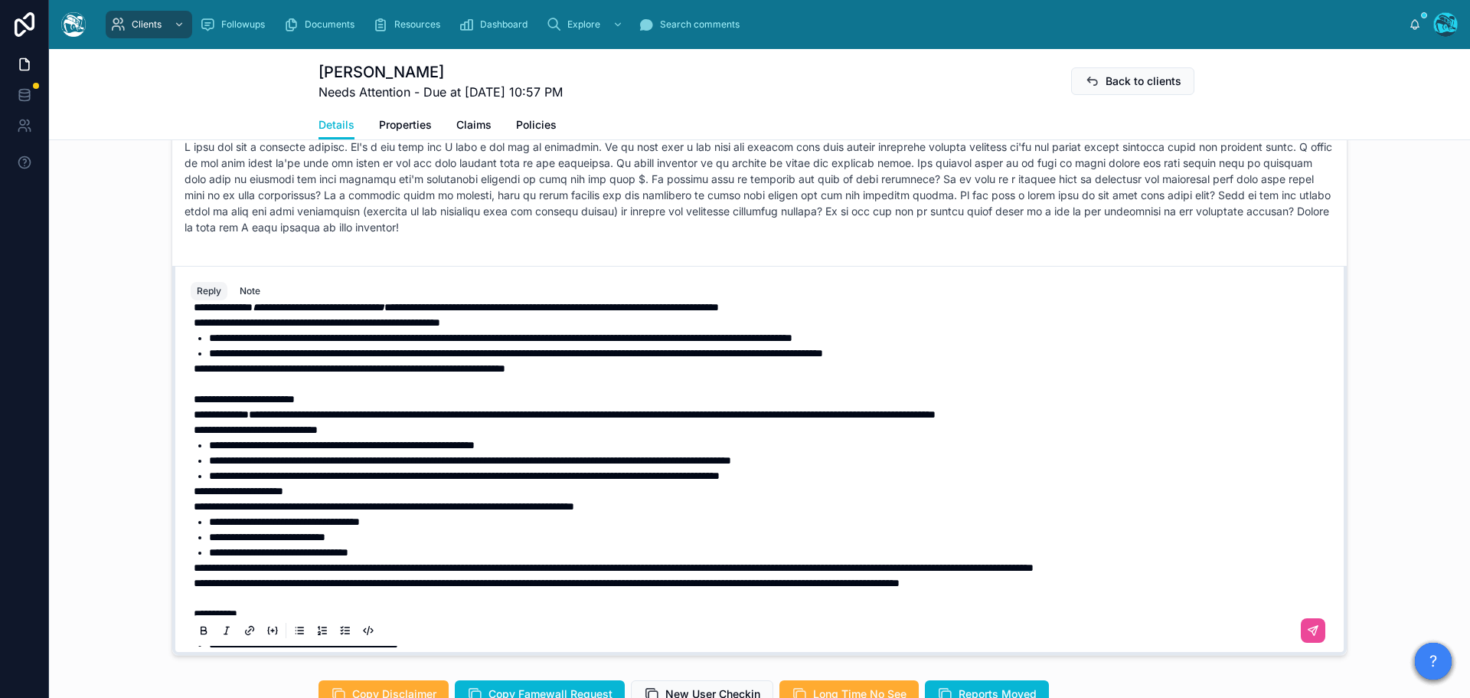
scroll to position [230, 0]
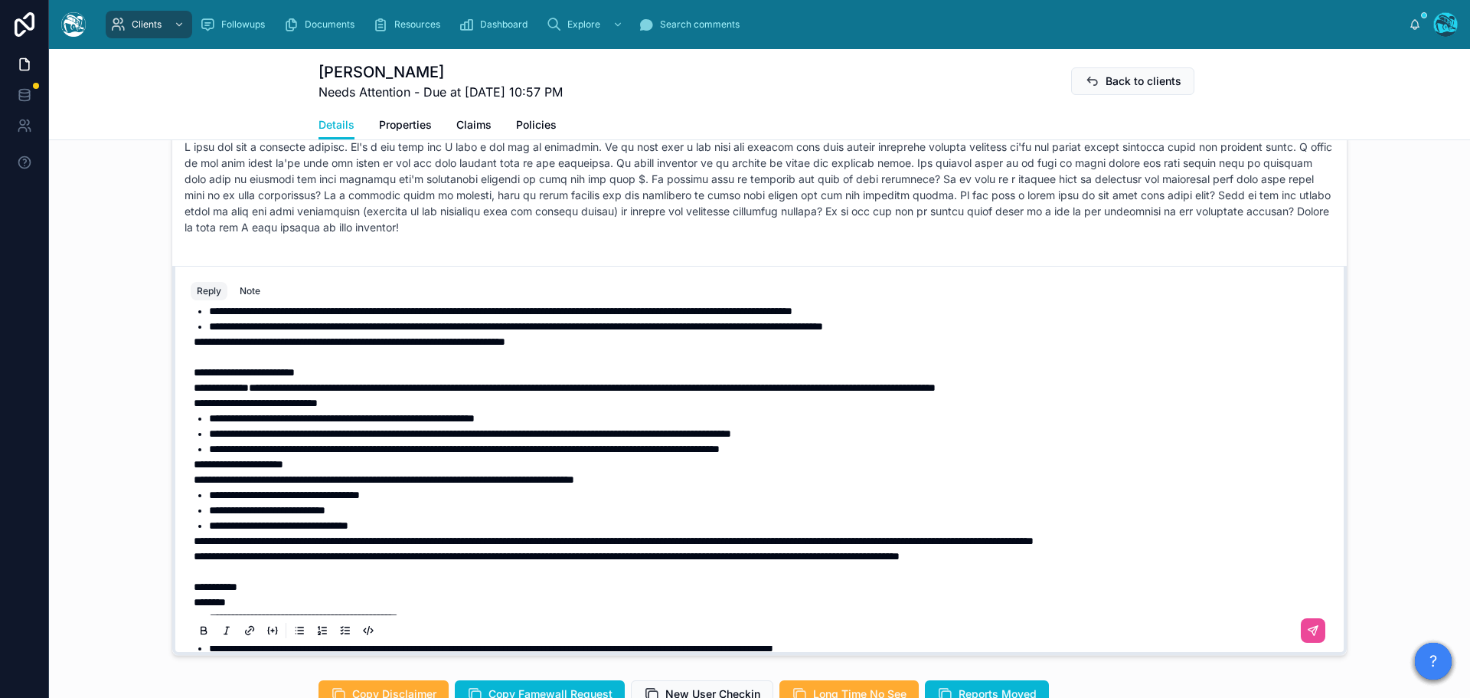
click at [213, 485] on span "**********" at bounding box center [384, 479] width 381 height 11
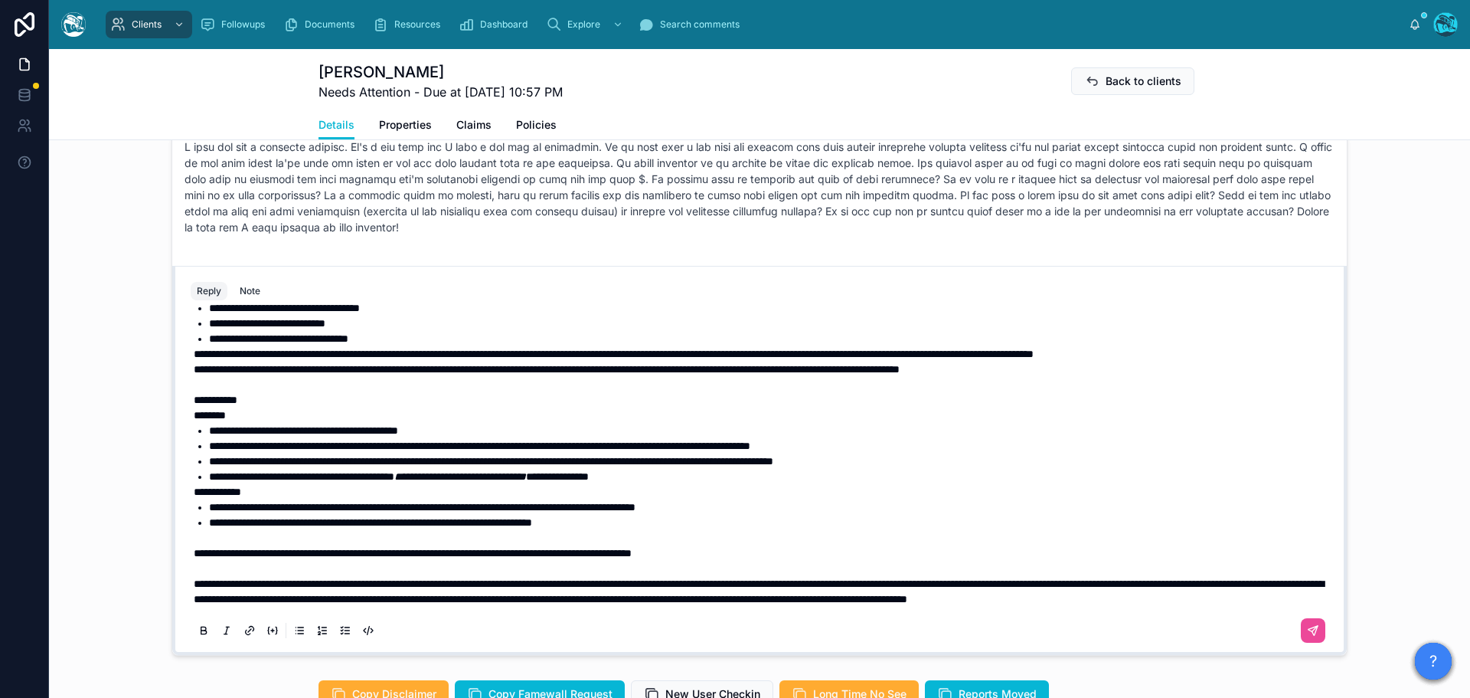
scroll to position [463, 0]
click at [1309, 629] on icon at bounding box center [1313, 630] width 9 height 9
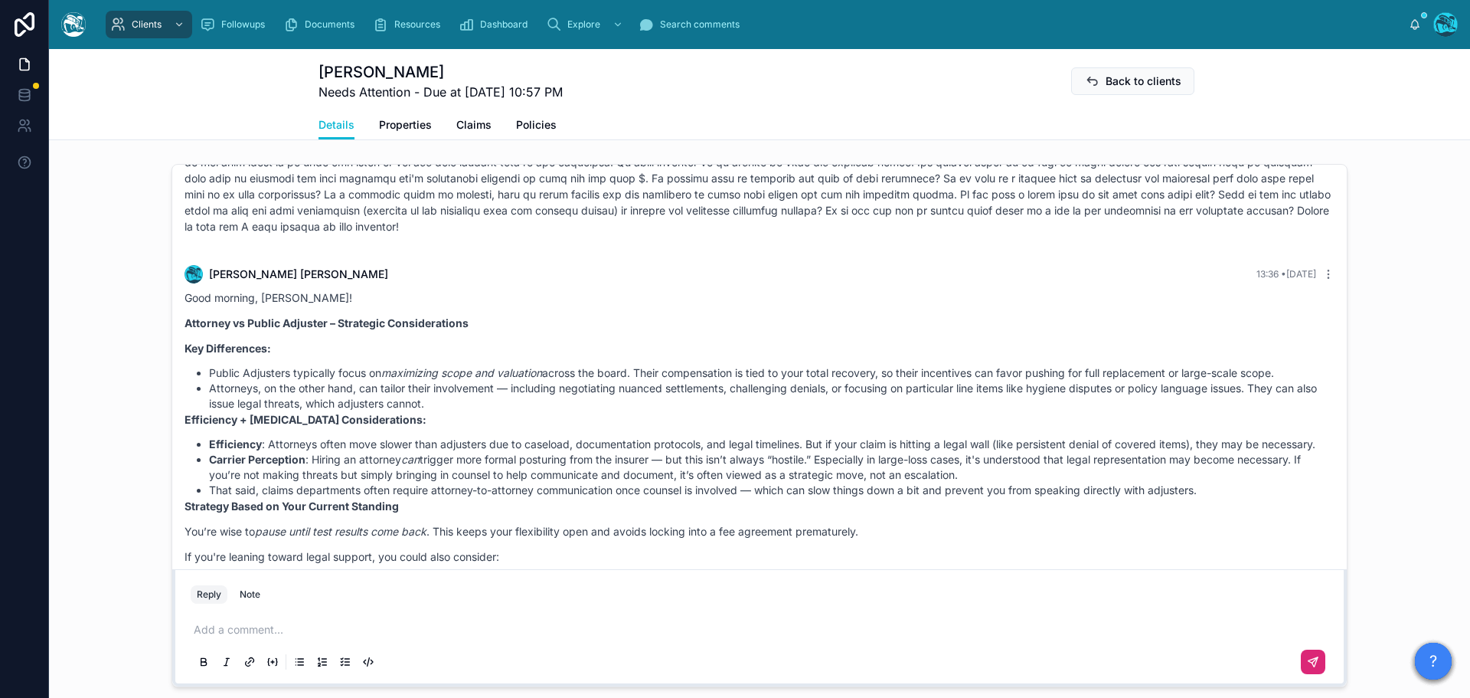
scroll to position [665, 0]
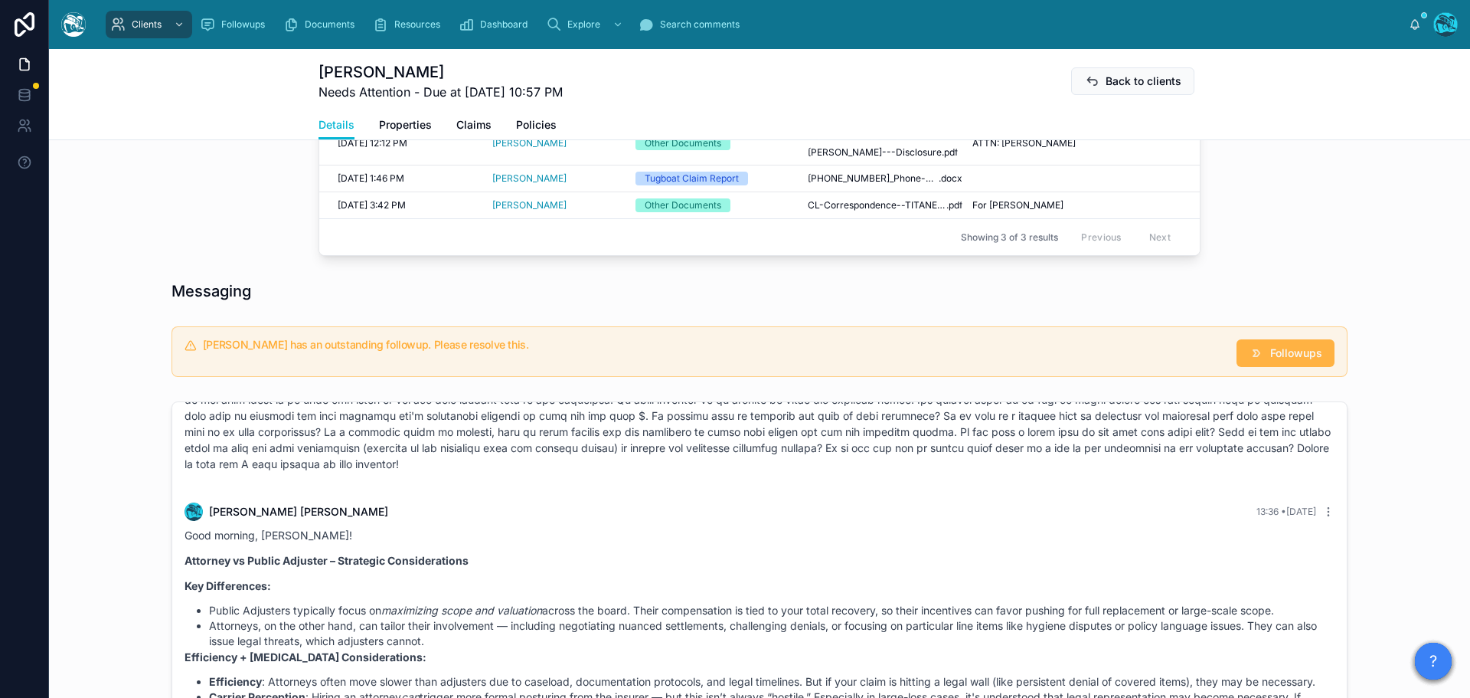
click at [1285, 348] on span "Followups" at bounding box center [1296, 352] width 52 height 15
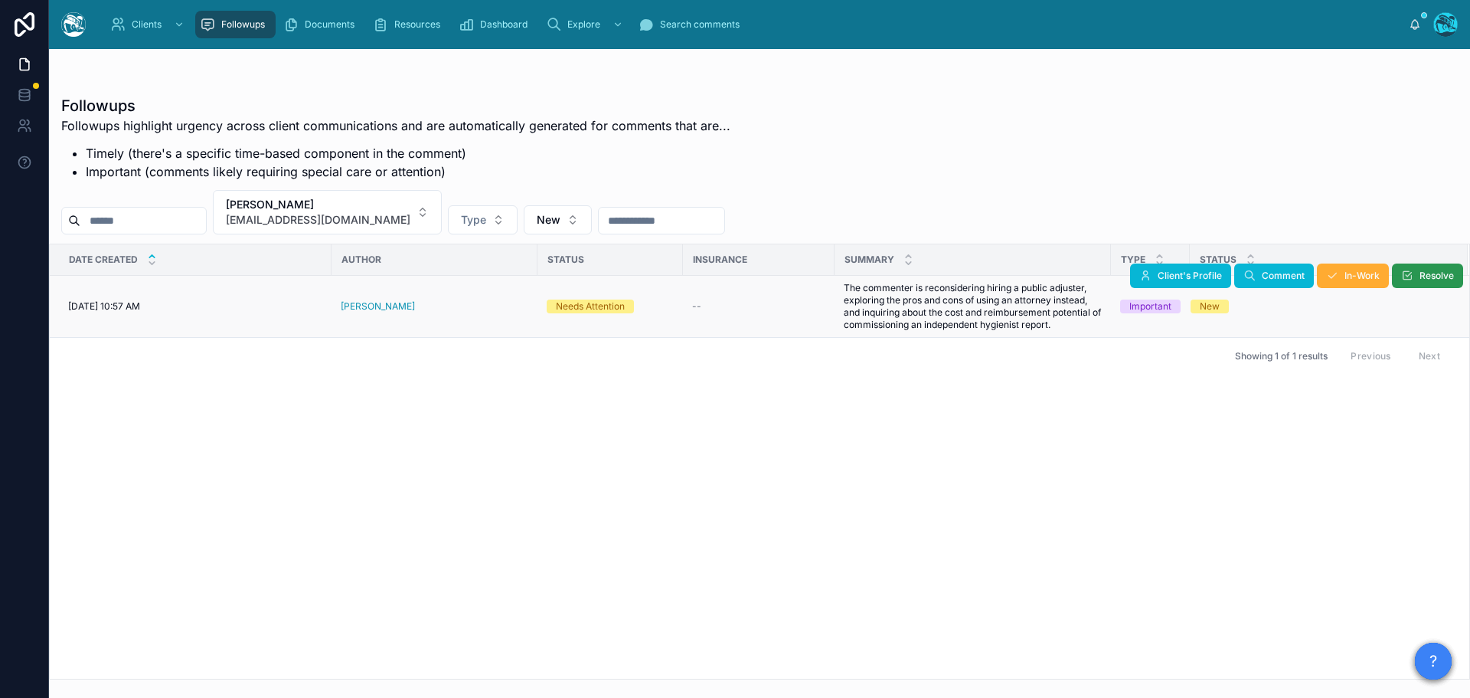
click at [1414, 278] on button "Resolve" at bounding box center [1427, 275] width 71 height 25
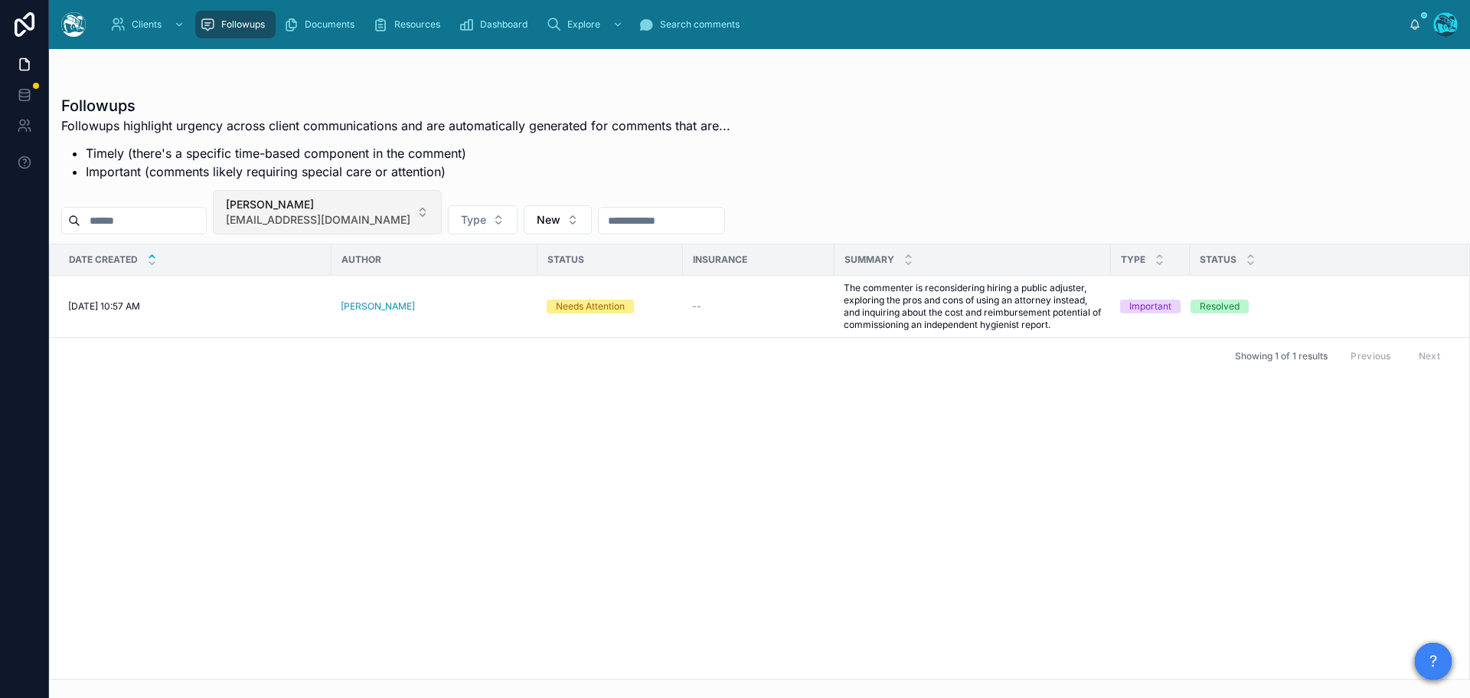
click at [406, 212] on button "[PERSON_NAME] [EMAIL_ADDRESS][DOMAIN_NAME]" at bounding box center [327, 212] width 229 height 44
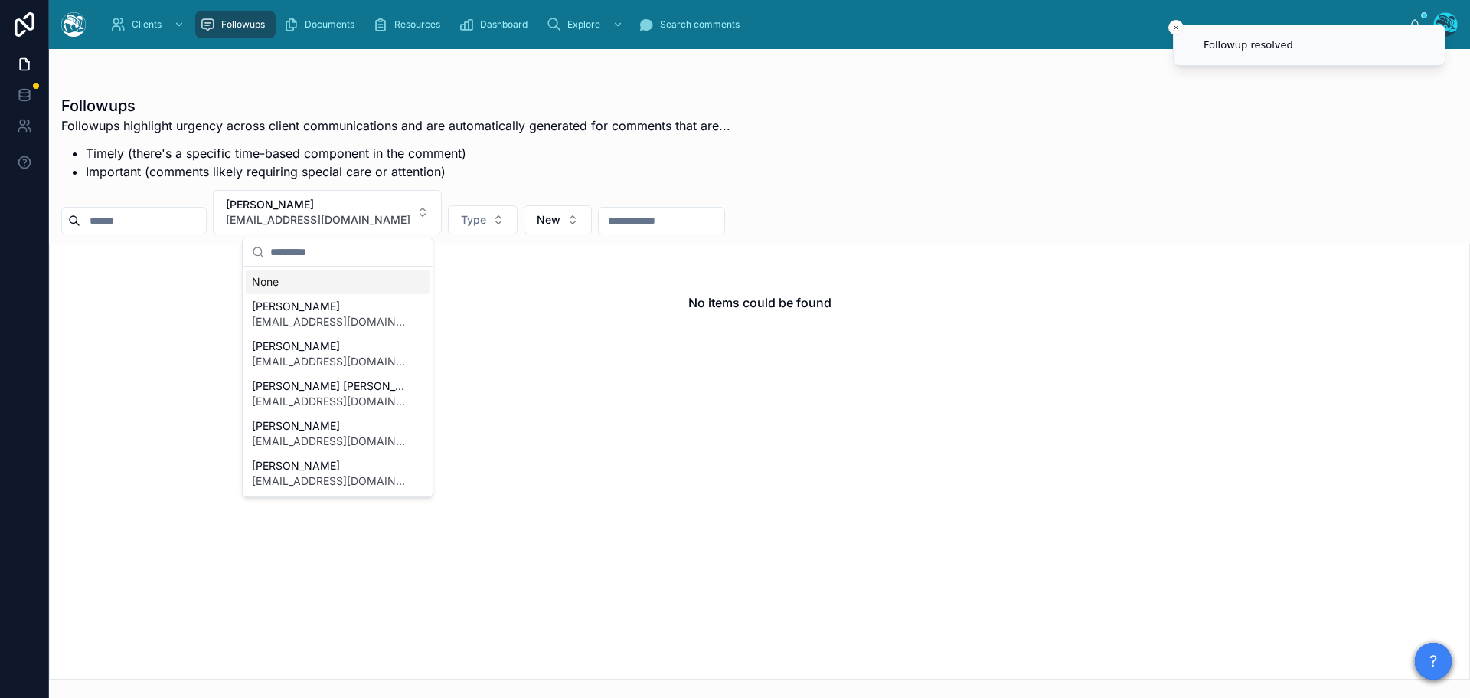
click at [271, 284] on div "None" at bounding box center [338, 282] width 184 height 25
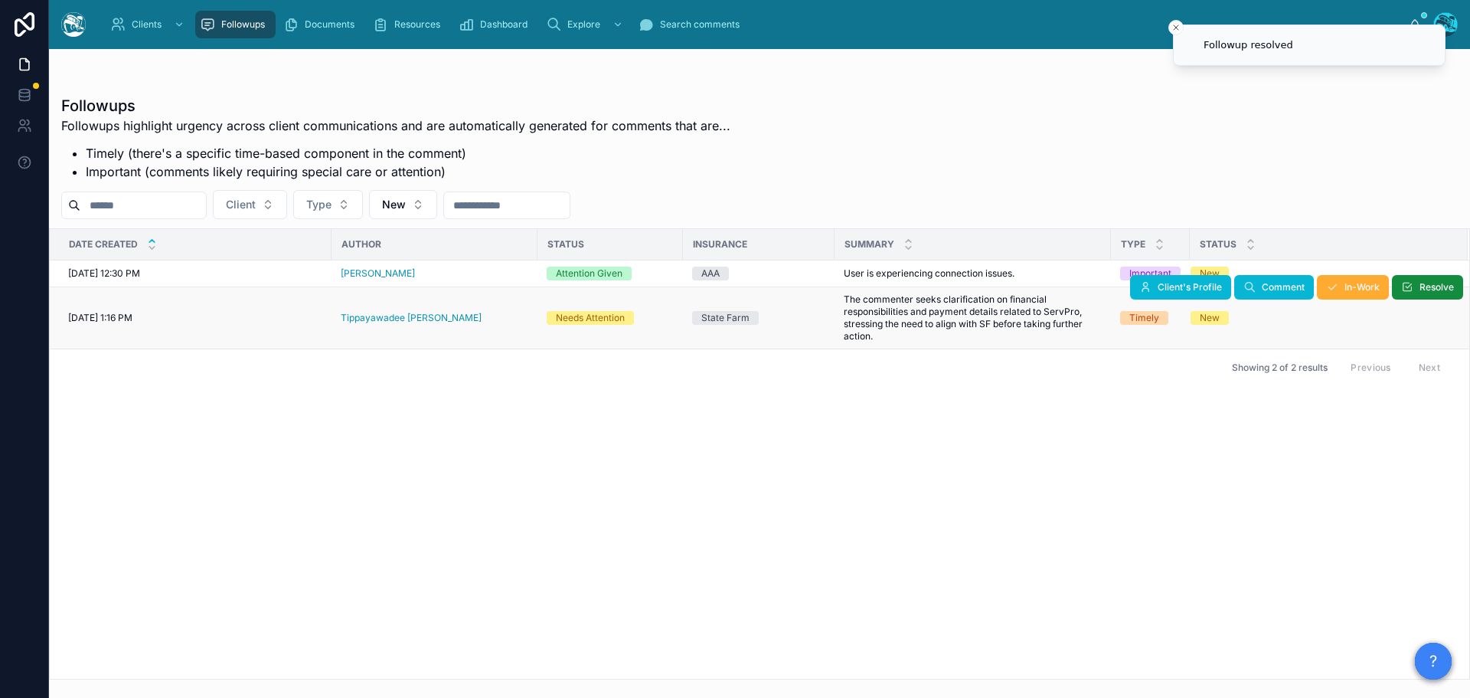
click at [436, 318] on div "Tippayawadee [PERSON_NAME]" at bounding box center [435, 318] width 188 height 12
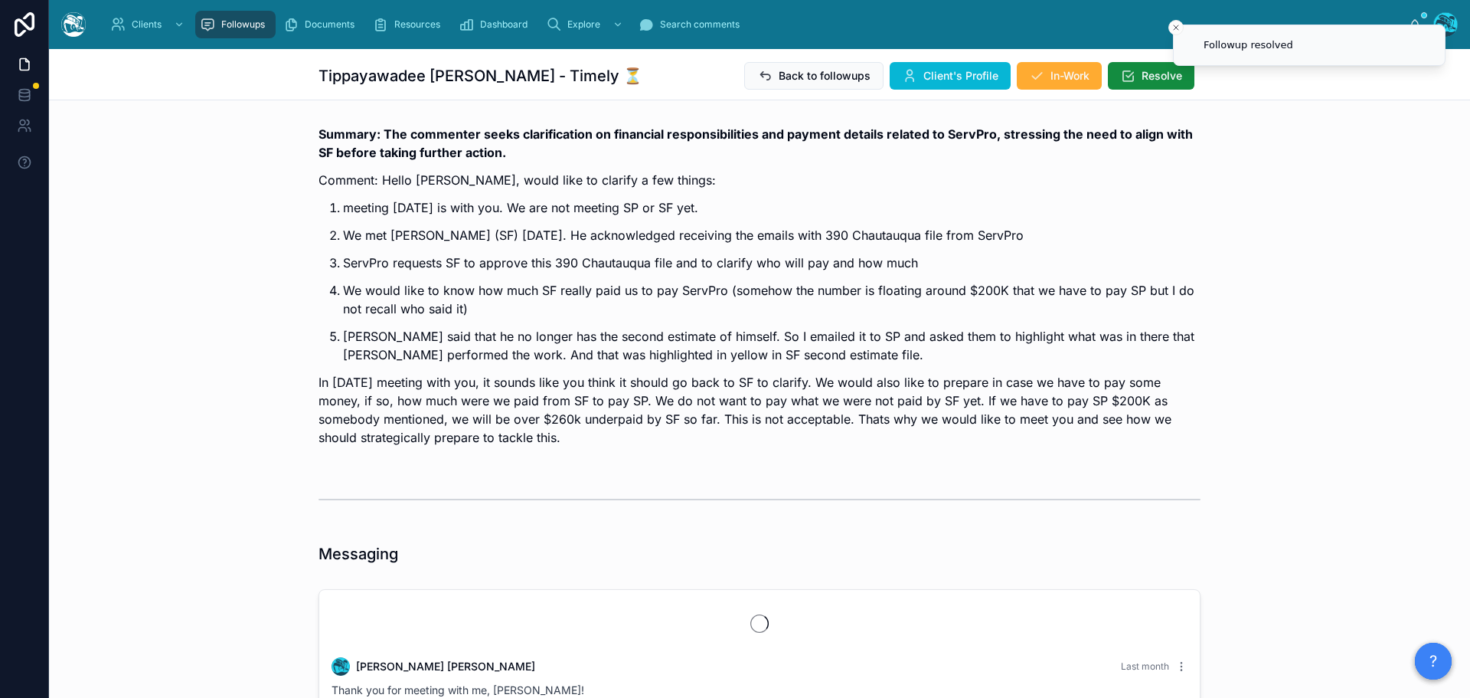
scroll to position [2797, 0]
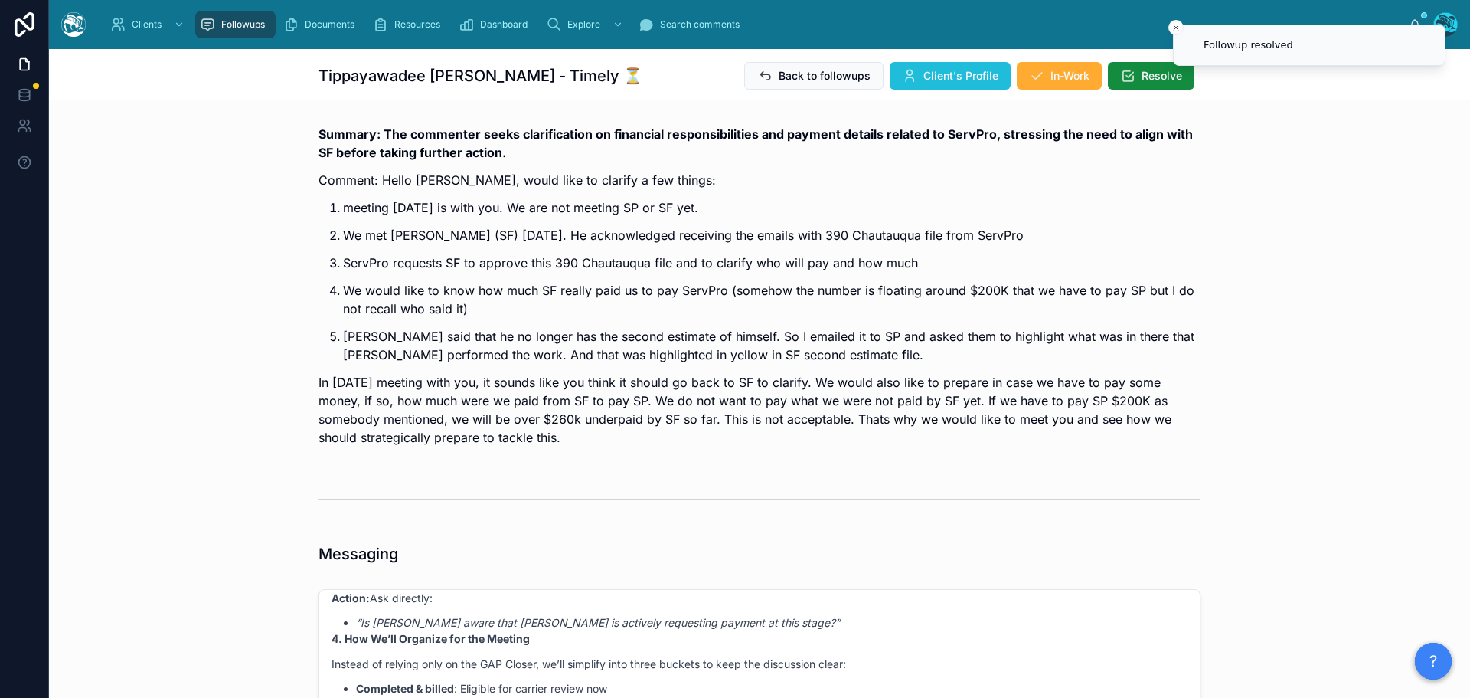
click at [948, 77] on span "Client's Profile" at bounding box center [961, 75] width 75 height 15
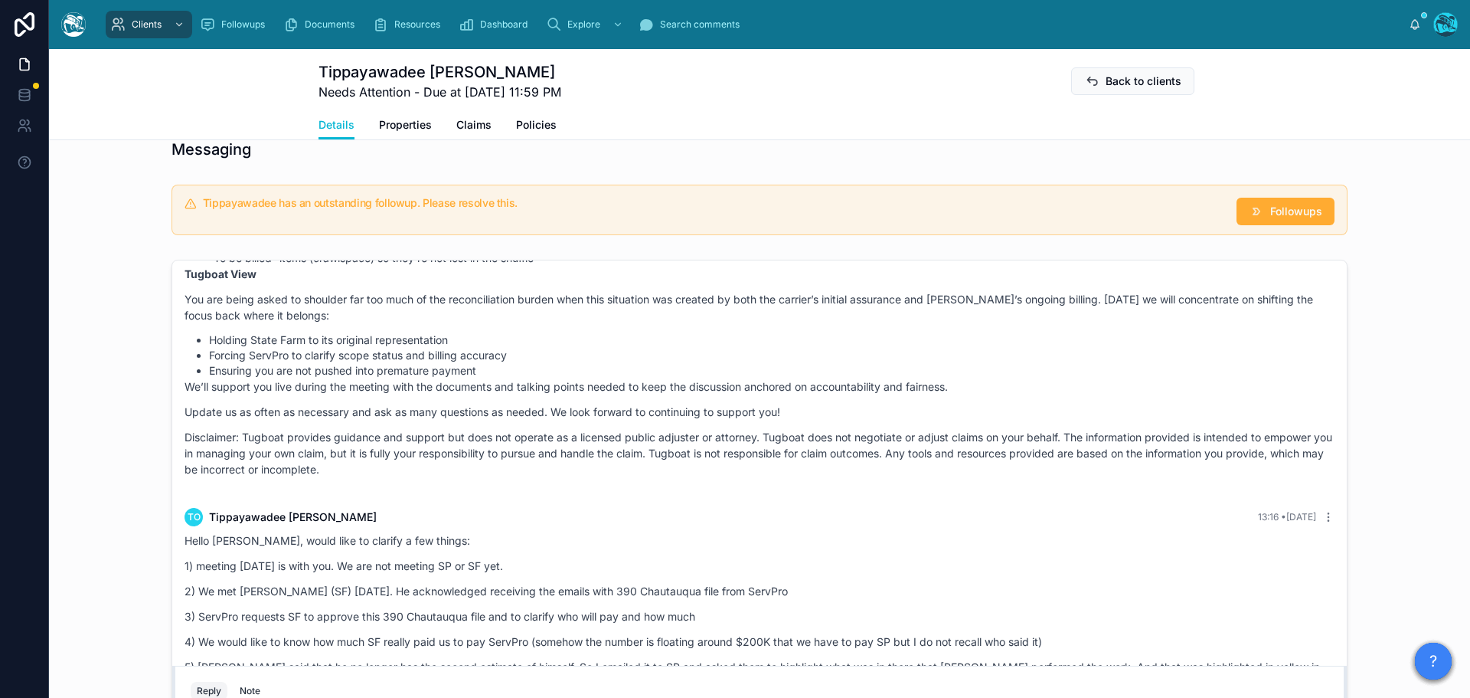
scroll to position [2565, 0]
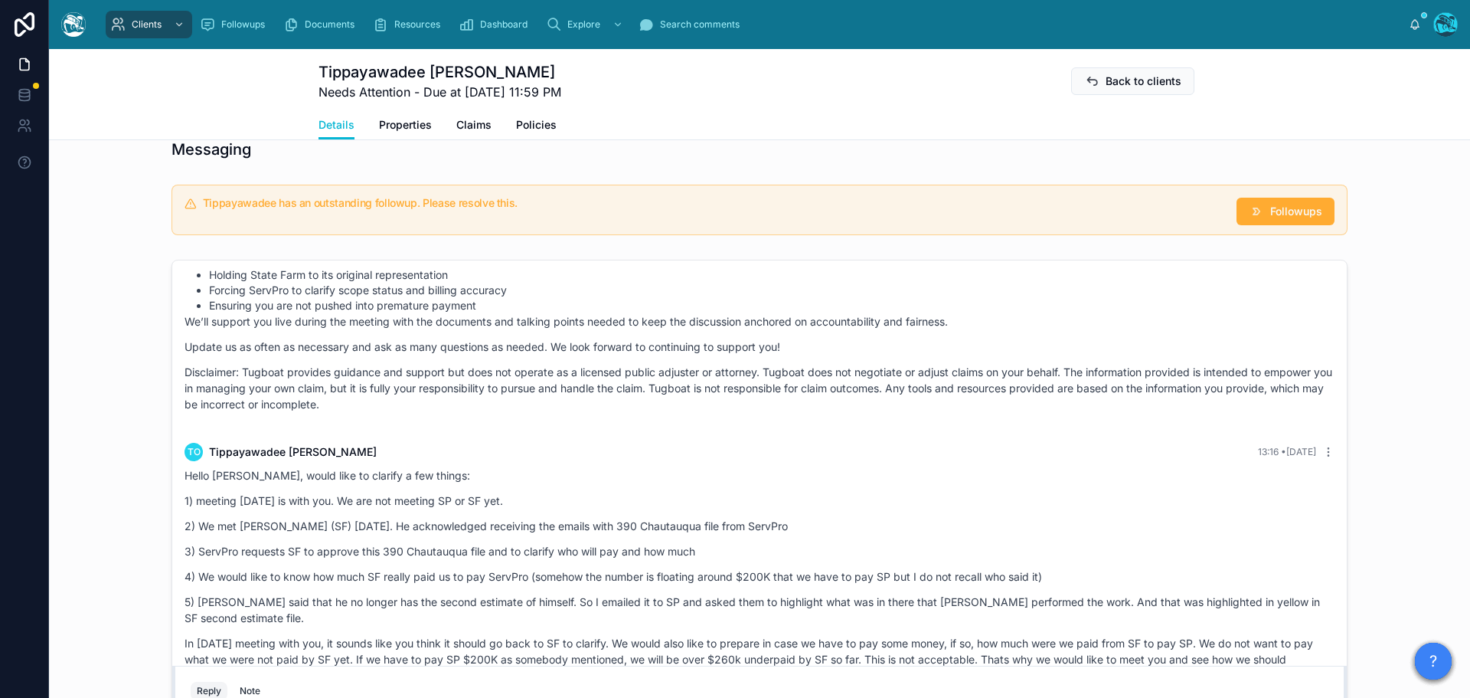
drag, startPoint x: 404, startPoint y: 374, endPoint x: 426, endPoint y: 649, distance: 275.8
copy div "LO Ipsumdolorsi Ametc 31:82 • Adipi Elits Doeius, tempo inci ut laboree d mag a…"
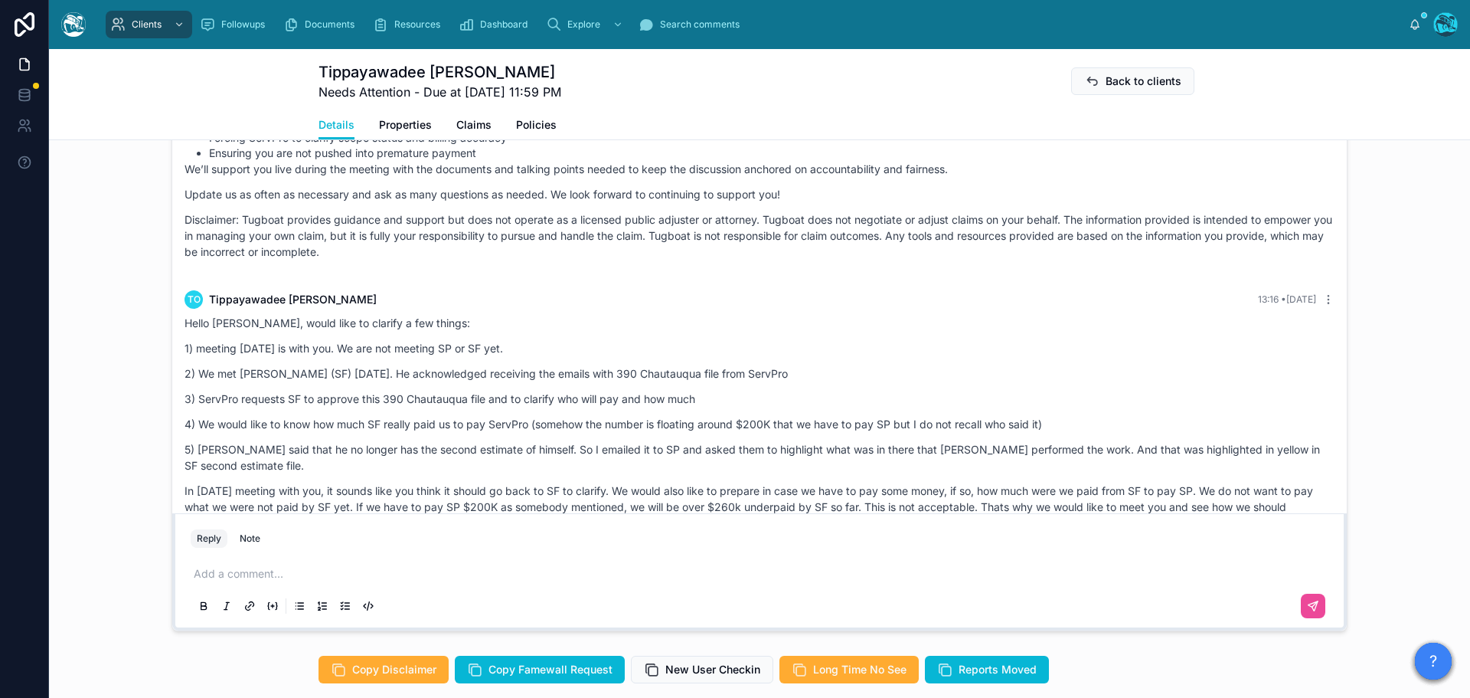
scroll to position [1378, 0]
click at [260, 574] on p at bounding box center [763, 572] width 1138 height 15
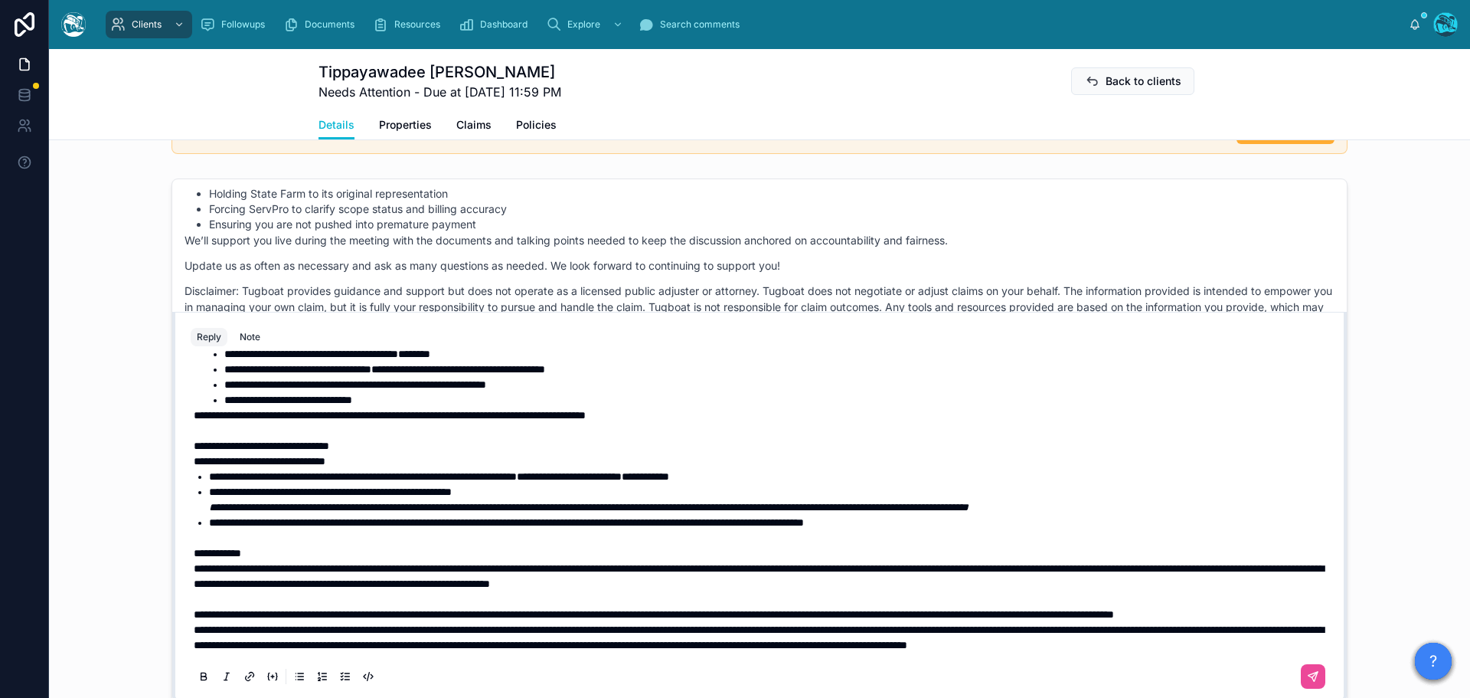
scroll to position [386, 0]
click at [326, 606] on p "**********" at bounding box center [763, 613] width 1138 height 15
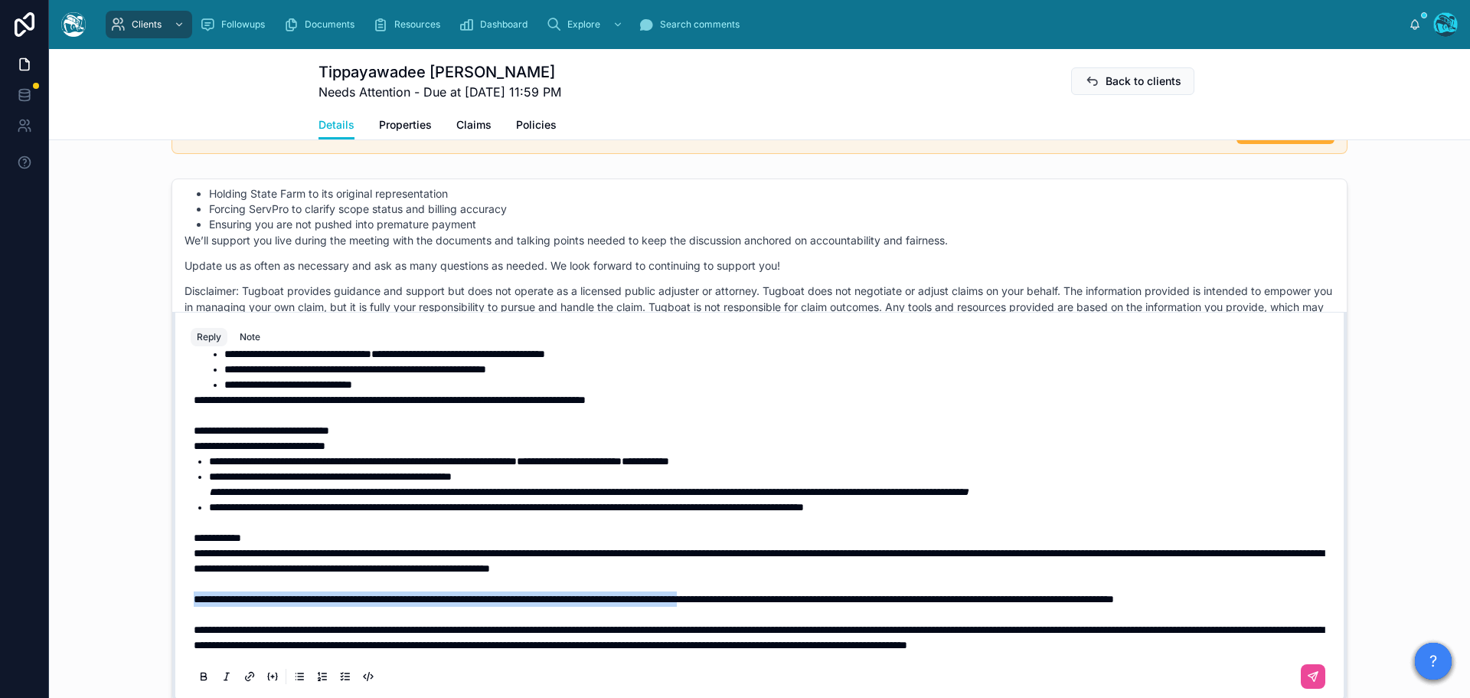
drag, startPoint x: 188, startPoint y: 585, endPoint x: 839, endPoint y: 590, distance: 650.2
click at [839, 591] on p "**********" at bounding box center [763, 598] width 1138 height 15
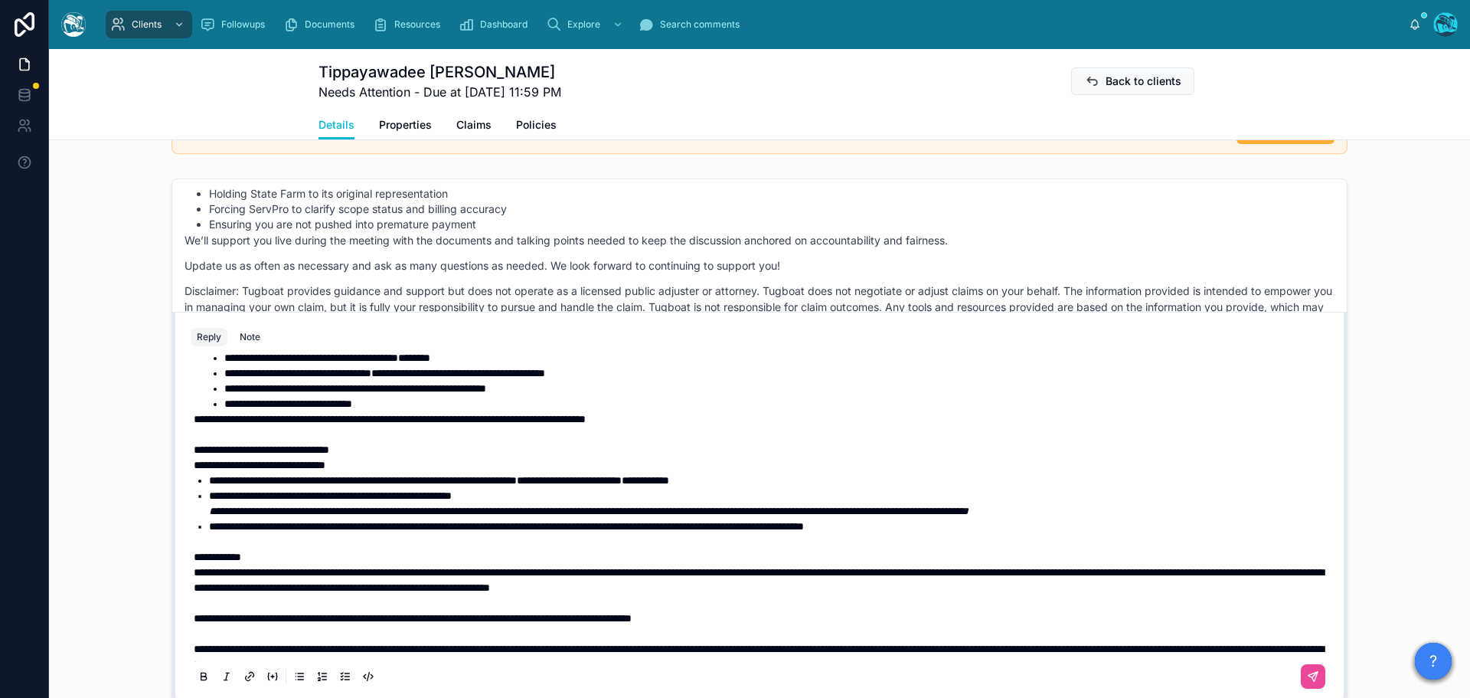
scroll to position [309, 0]
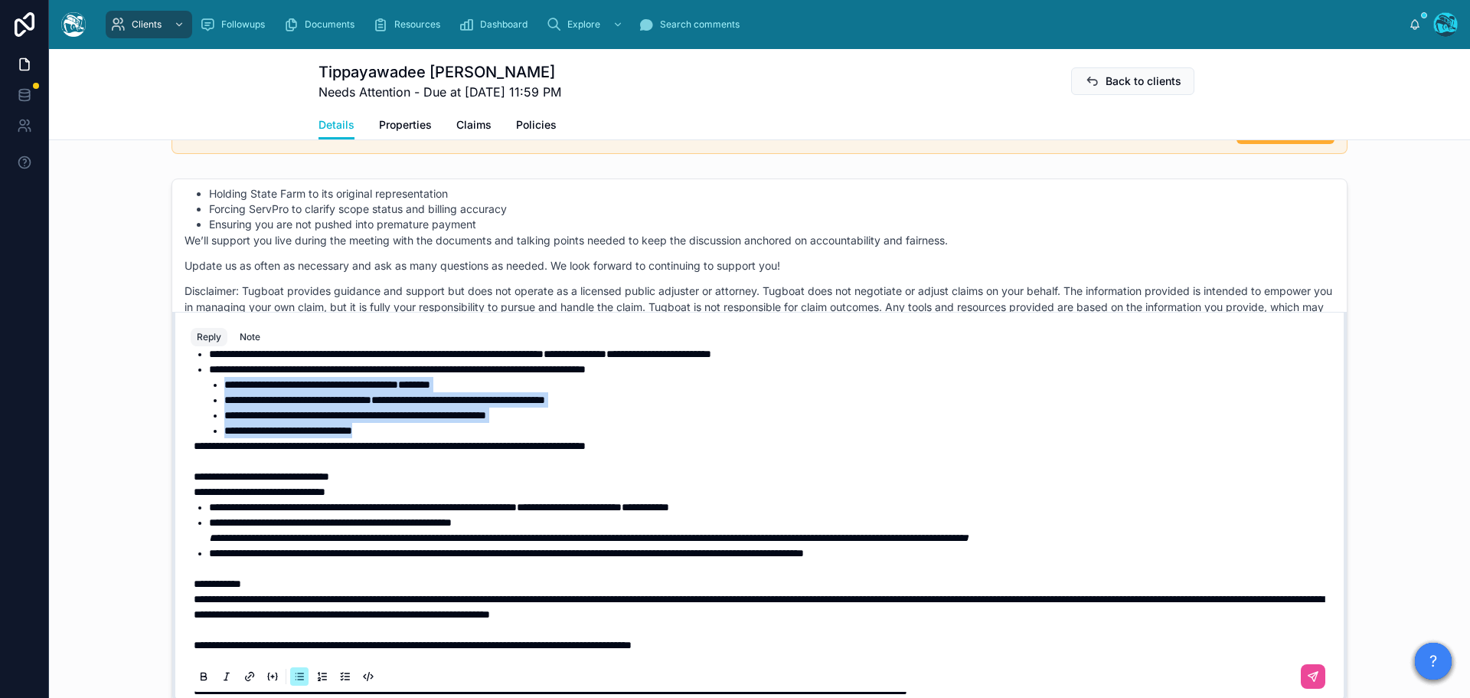
drag, startPoint x: 407, startPoint y: 443, endPoint x: 200, endPoint y: 397, distance: 212.4
click at [200, 397] on ul "**********" at bounding box center [763, 384] width 1138 height 107
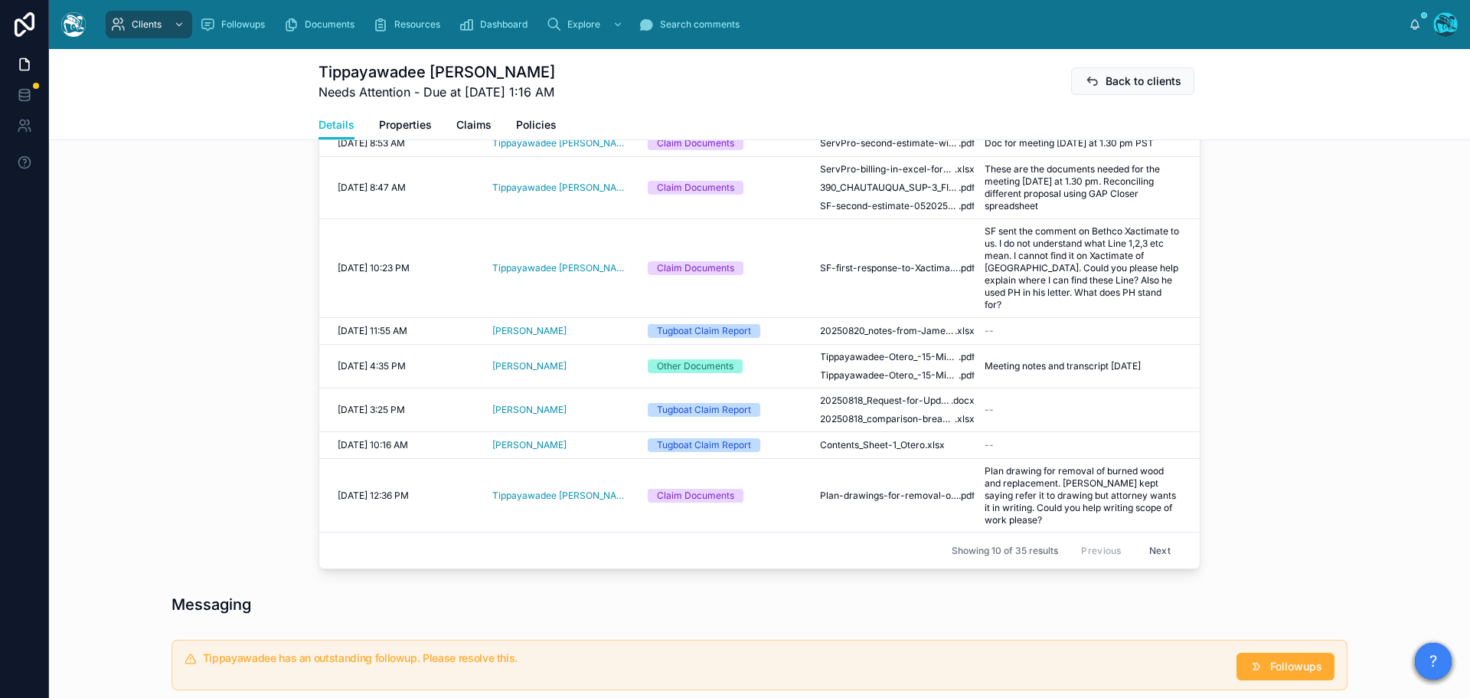
scroll to position [694, 0]
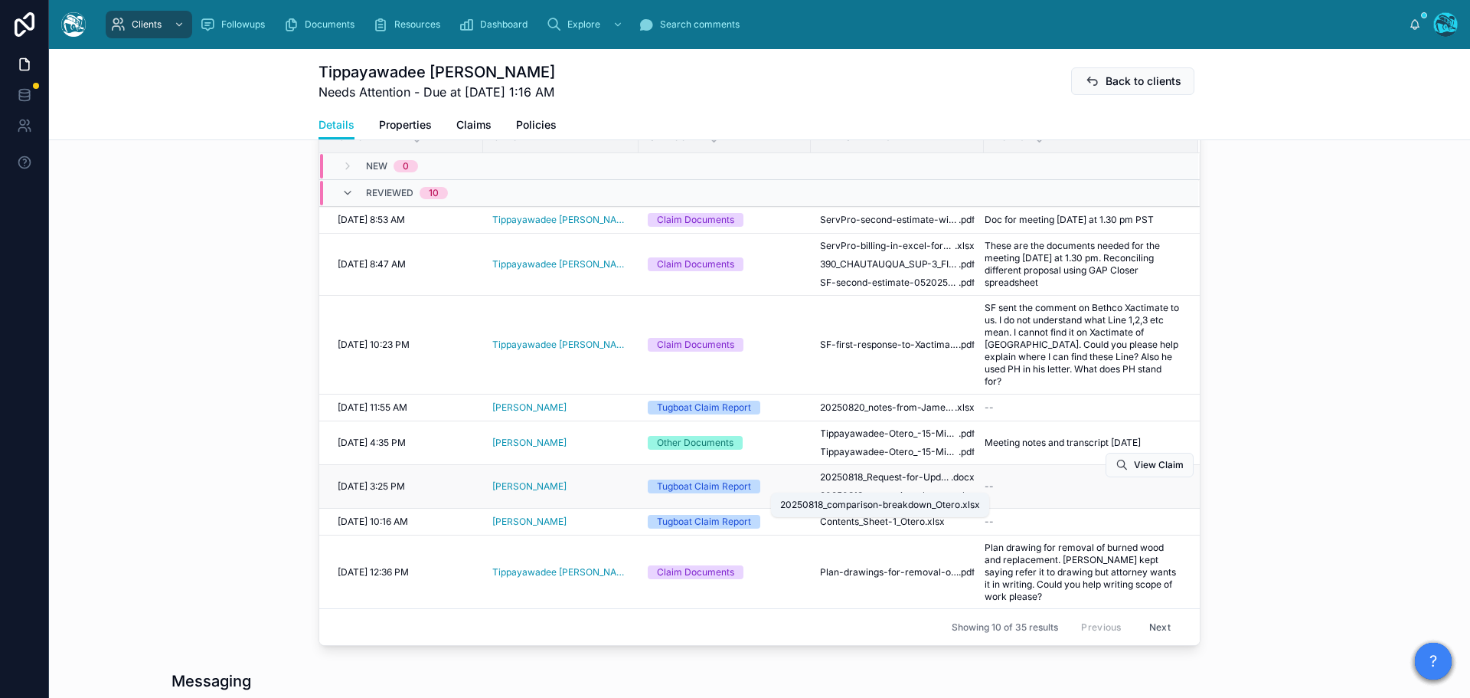
click at [902, 489] on span "20250818_comparison-breakdown_Otero" at bounding box center [887, 495] width 135 height 12
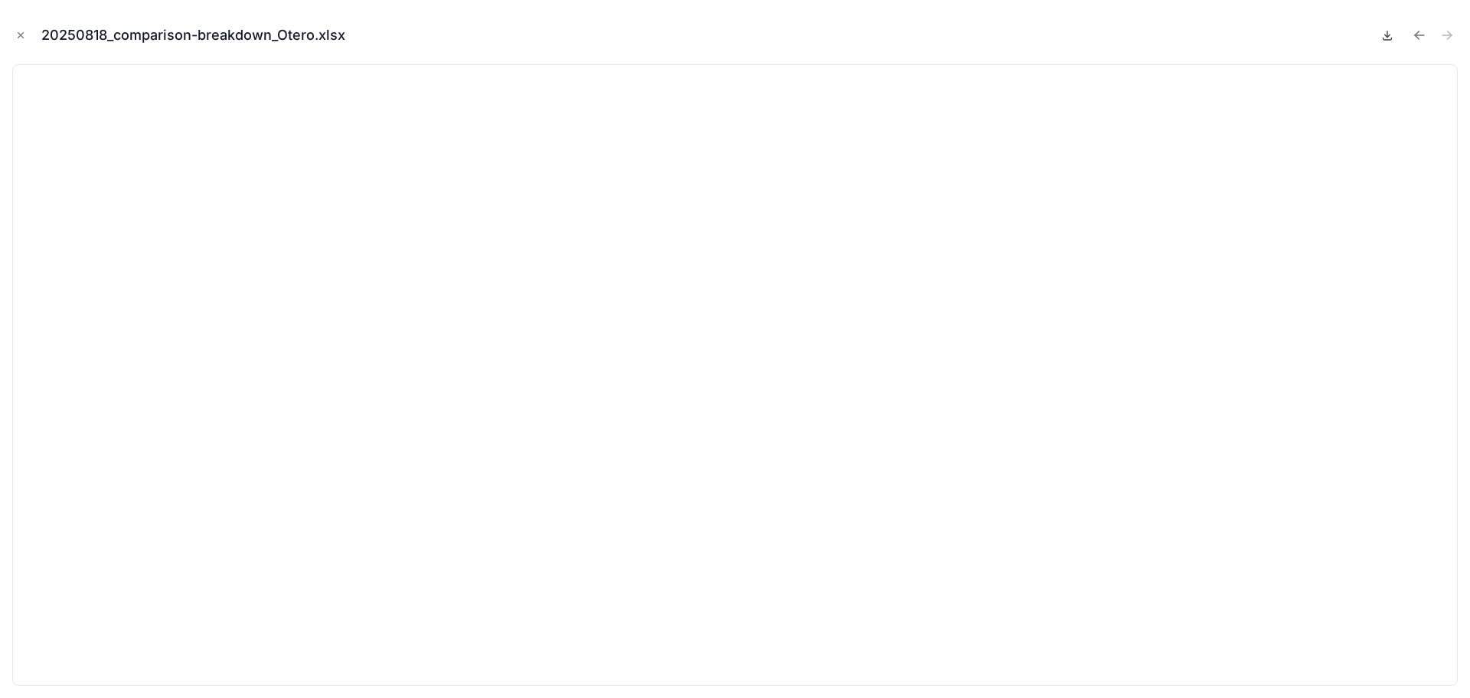
click at [1389, 36] on icon at bounding box center [1387, 35] width 5 height 2
click at [23, 35] on icon "Close modal" at bounding box center [20, 35] width 11 height 11
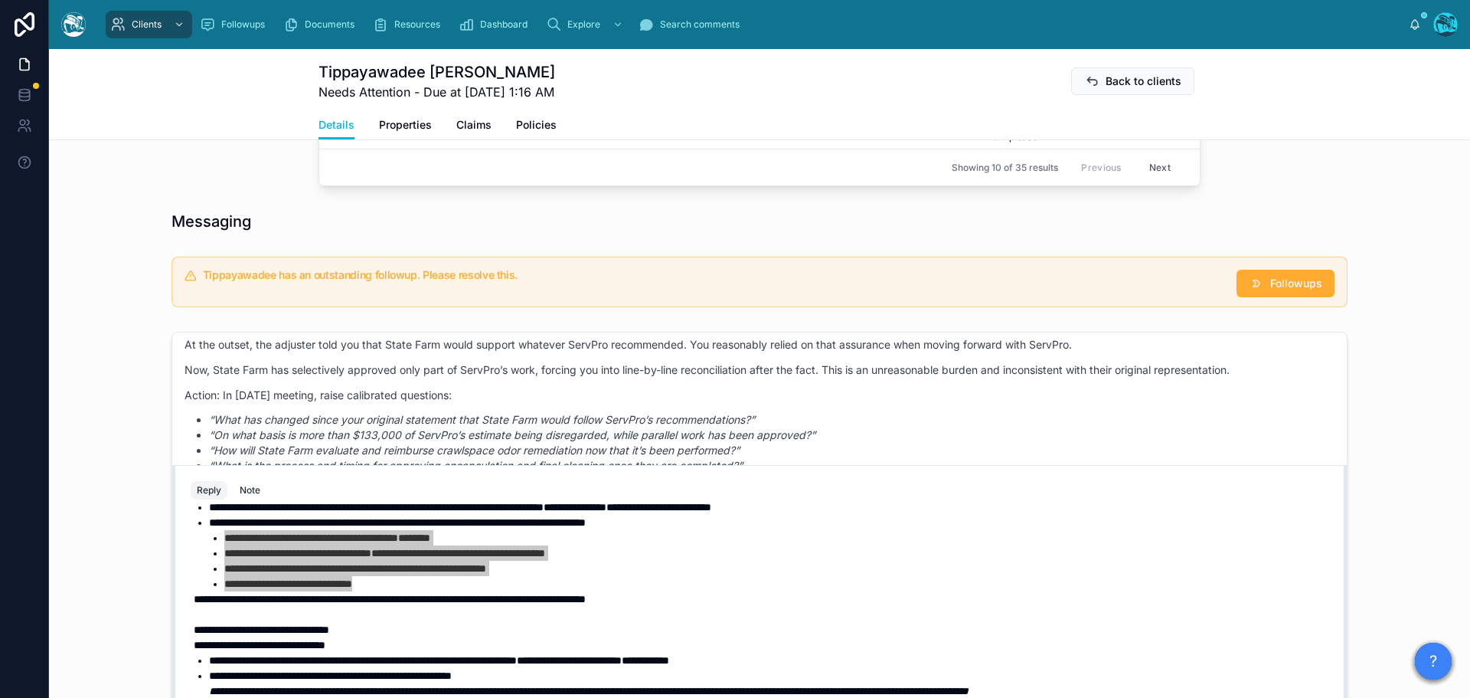
scroll to position [233, 0]
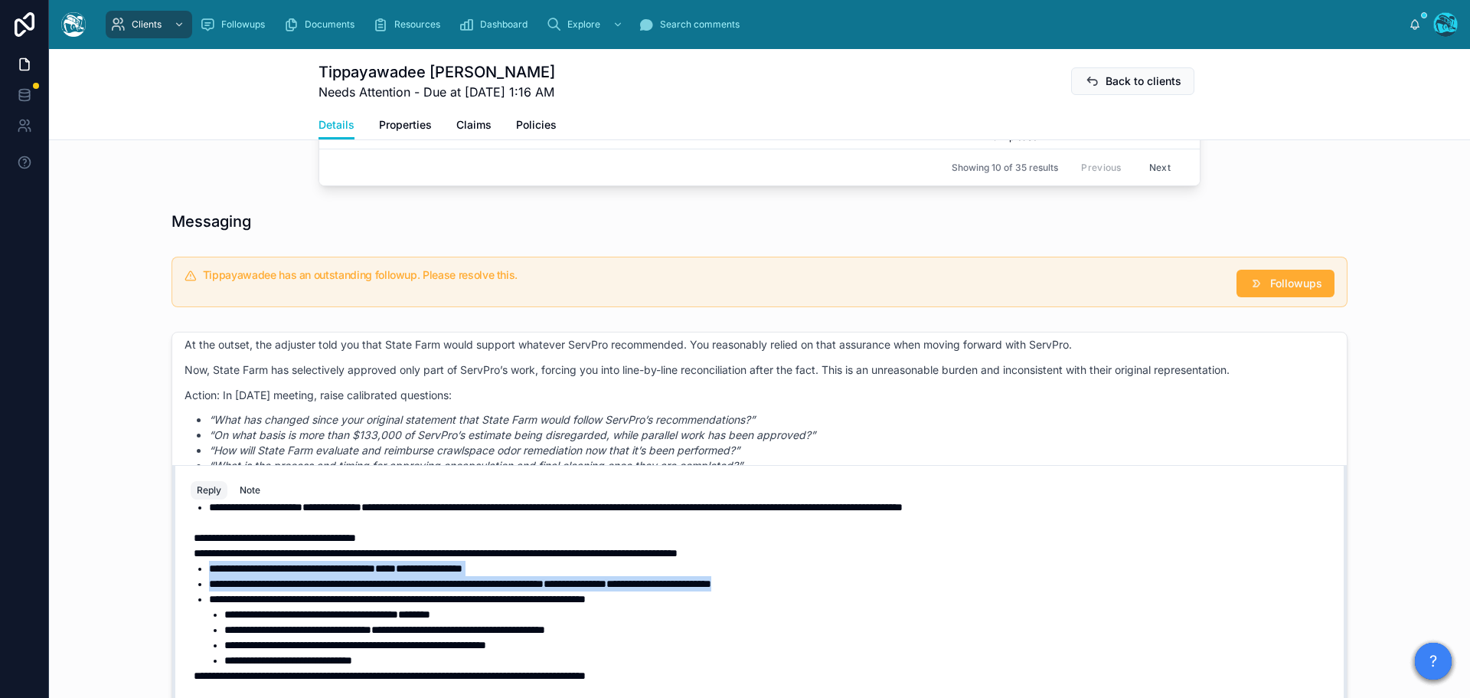
drag, startPoint x: 898, startPoint y: 599, endPoint x: 180, endPoint y: 588, distance: 718.4
click at [181, 588] on div "**********" at bounding box center [759, 676] width 1156 height 349
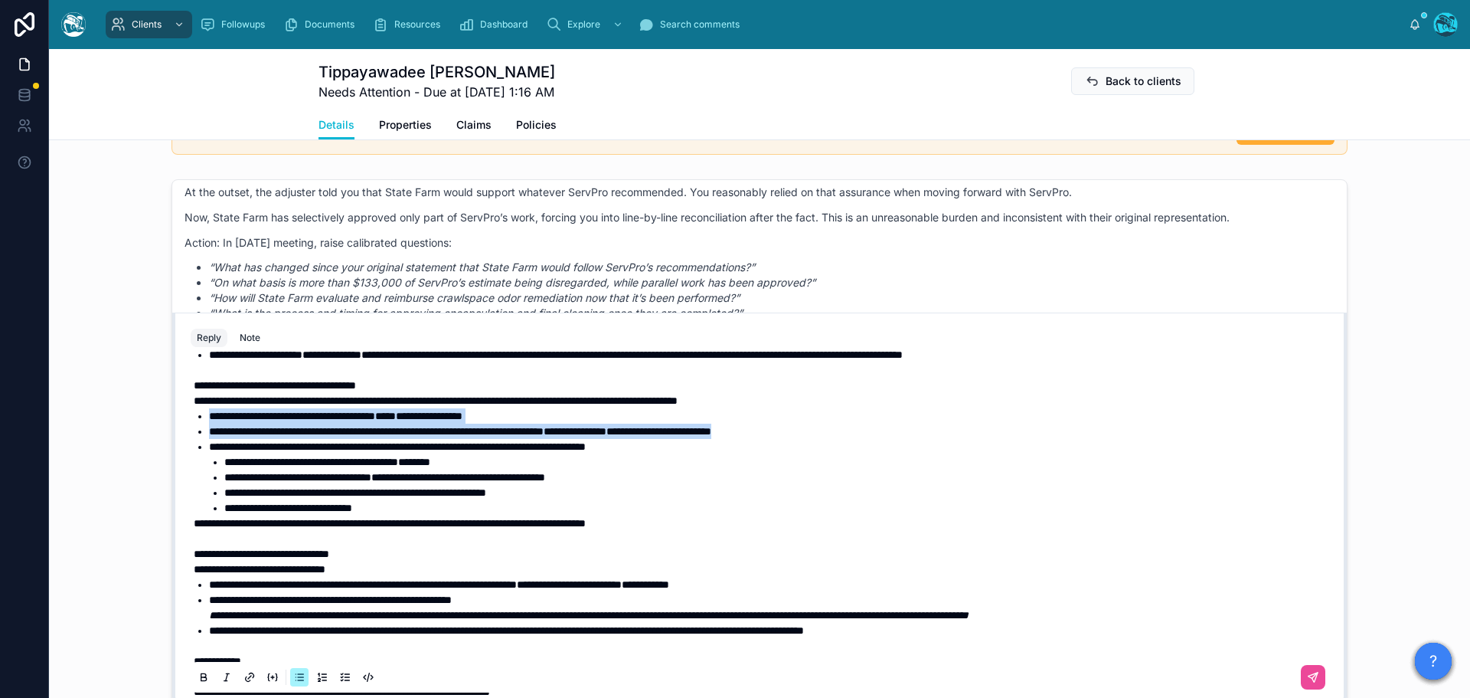
scroll to position [1306, 0]
click at [198, 674] on icon at bounding box center [204, 677] width 12 height 12
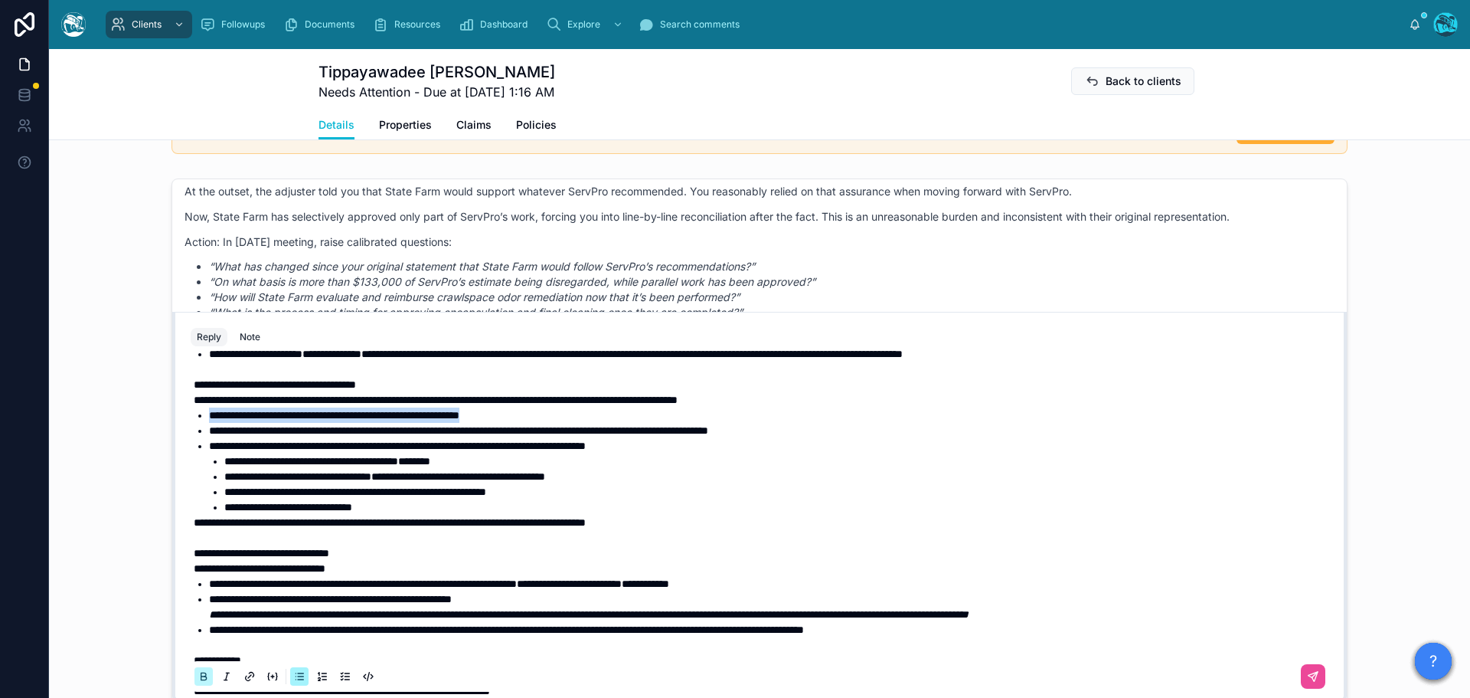
click at [198, 674] on icon at bounding box center [204, 677] width 12 height 12
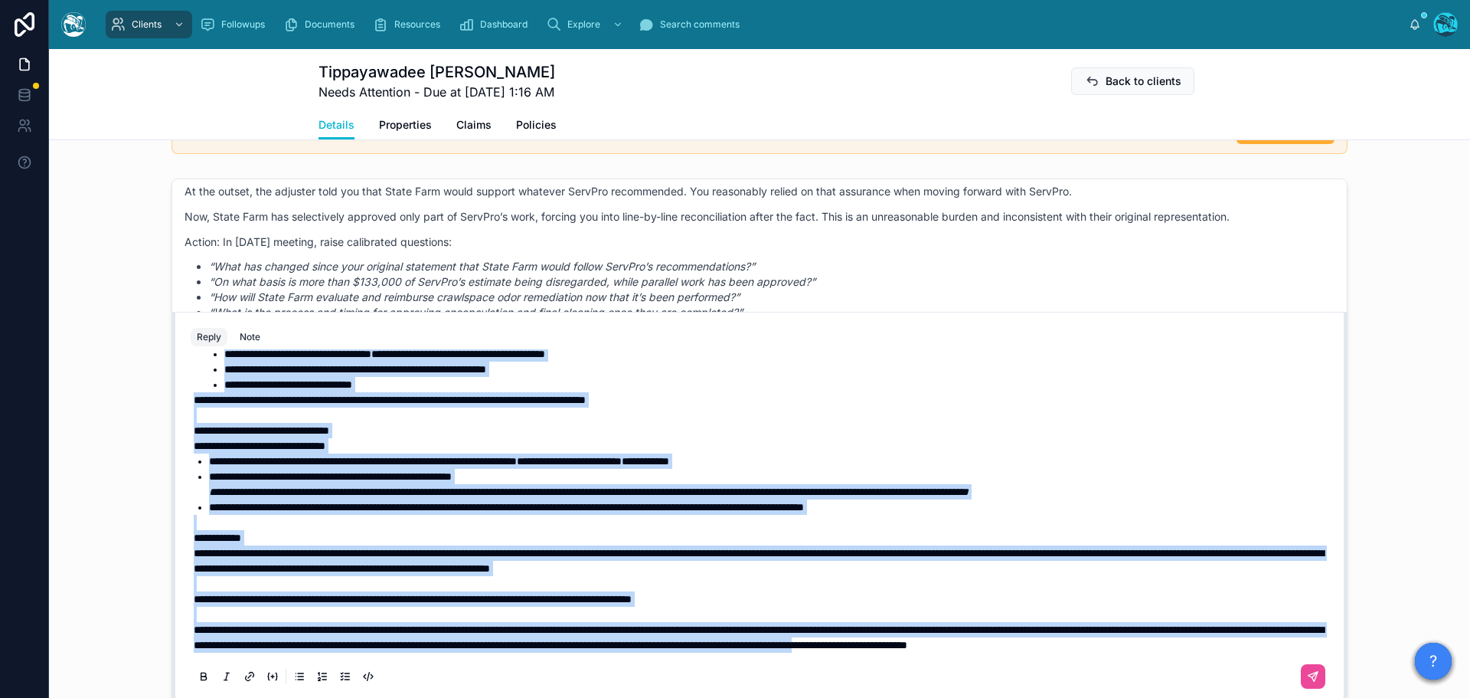
scroll to position [1467, 0]
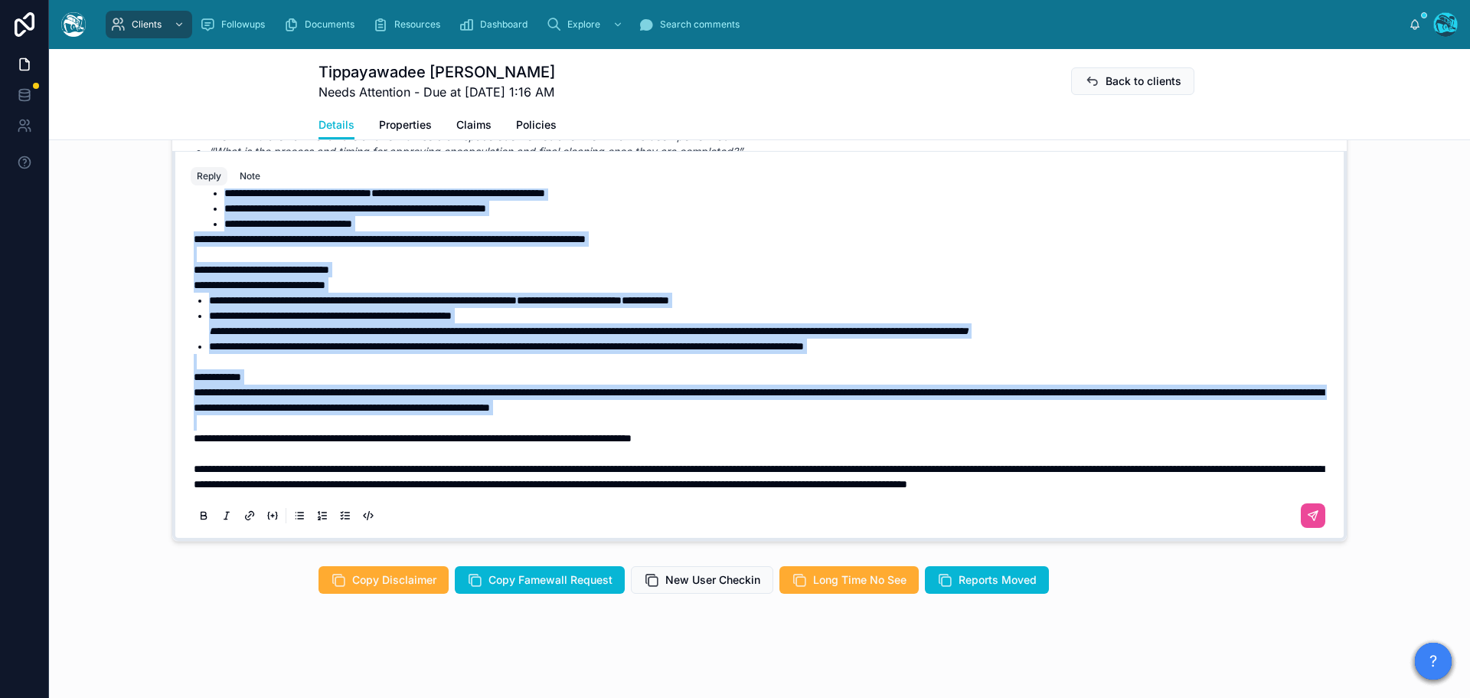
drag, startPoint x: 188, startPoint y: 432, endPoint x: 1015, endPoint y: 403, distance: 827.6
click at [1015, 403] on div "**********" at bounding box center [763, 169] width 1138 height 643
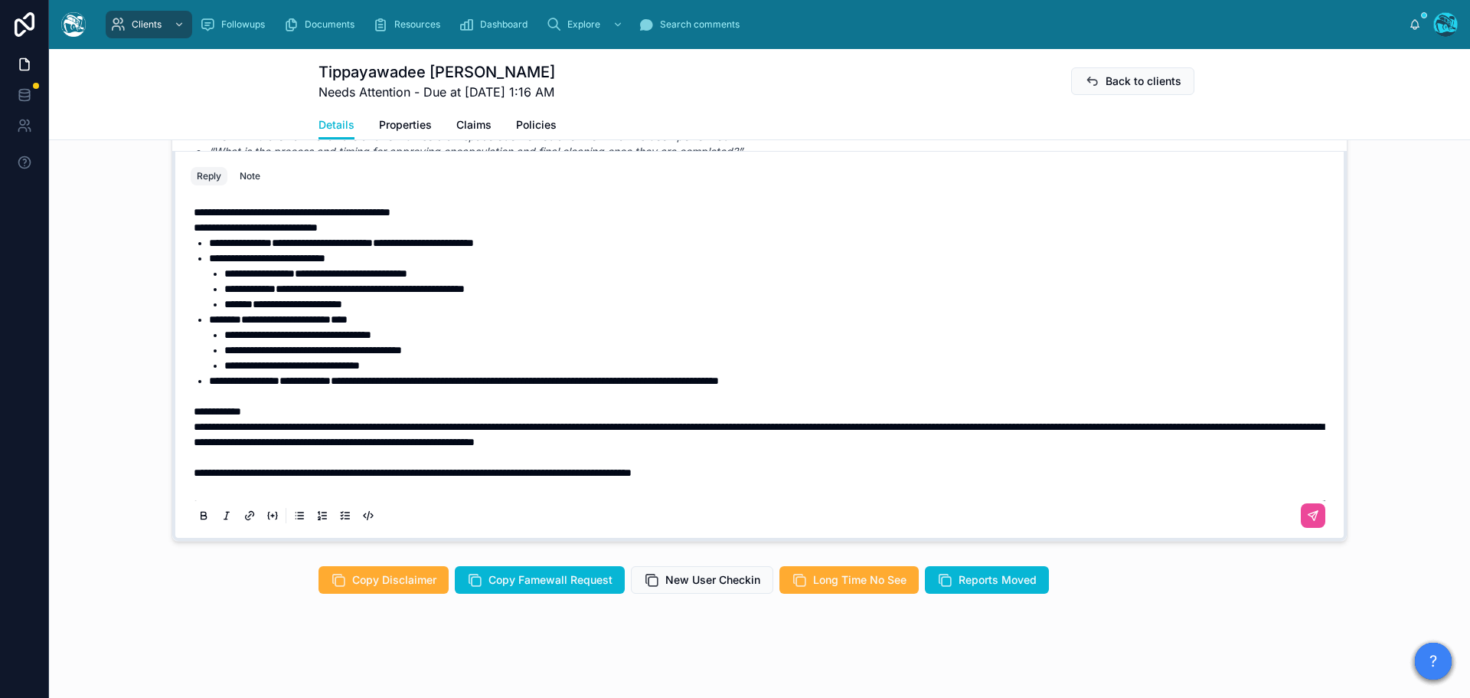
scroll to position [478, 0]
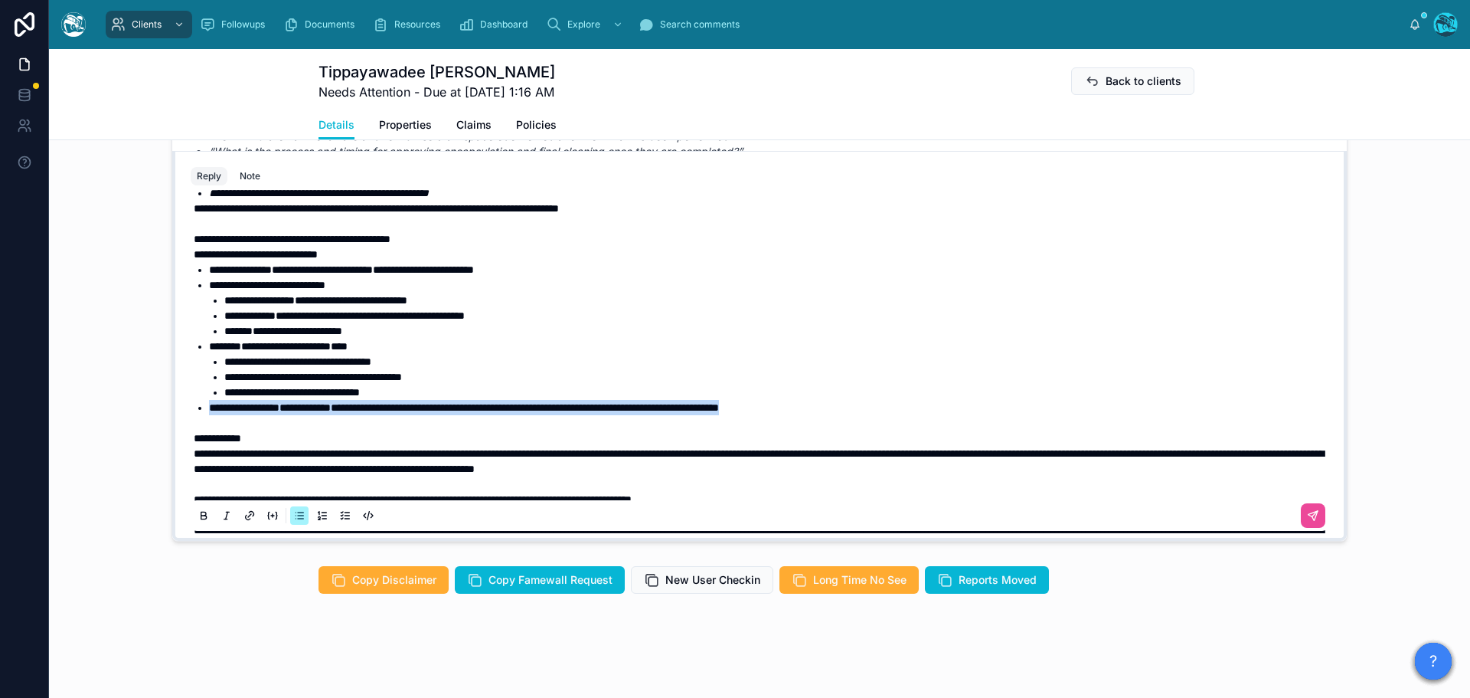
drag, startPoint x: 909, startPoint y: 407, endPoint x: 116, endPoint y: 407, distance: 792.6
click at [116, 407] on div "TO Tippayawadee [PERSON_NAME] Last month Hi [PERSON_NAME], the minute I sent th…" at bounding box center [759, 278] width 1421 height 535
click at [201, 512] on icon at bounding box center [203, 514] width 5 height 4
click at [198, 517] on icon at bounding box center [204, 516] width 12 height 12
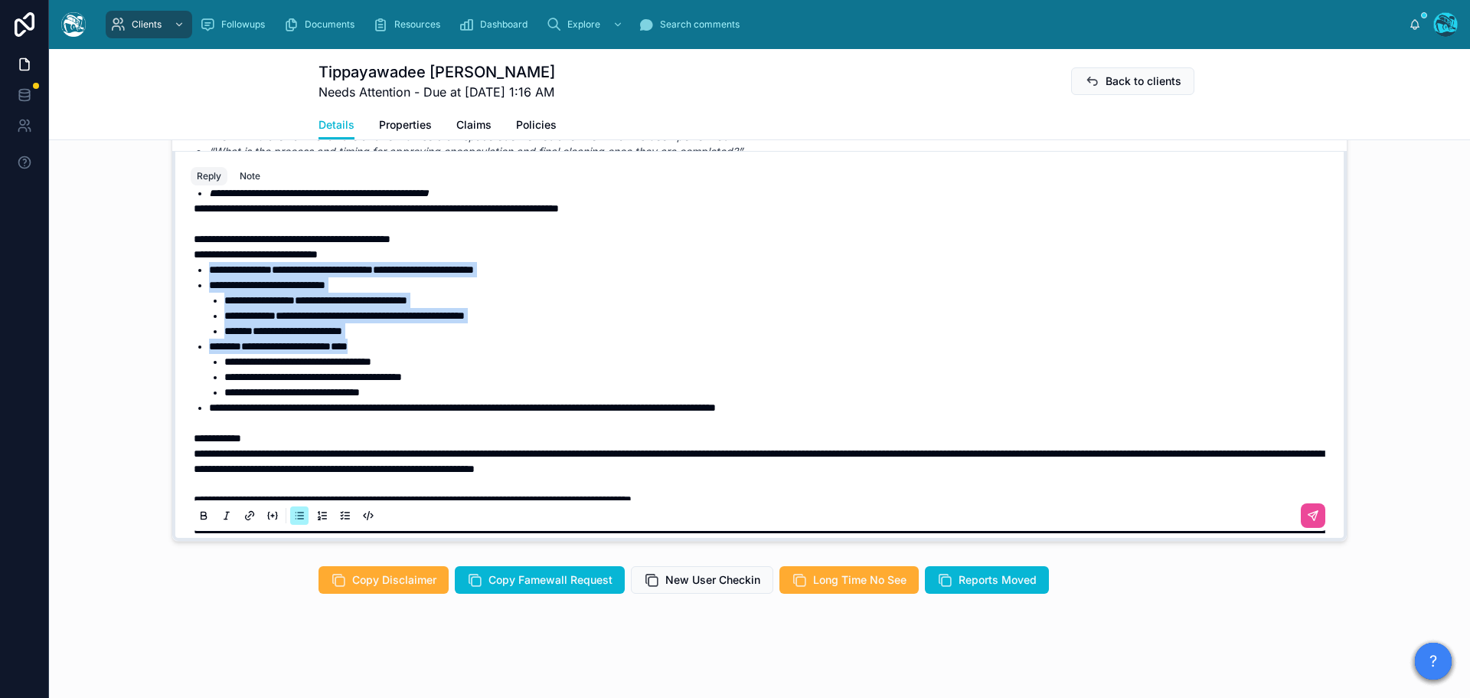
drag, startPoint x: 384, startPoint y: 346, endPoint x: 185, endPoint y: 269, distance: 213.6
click at [191, 269] on div "**********" at bounding box center [760, 155] width 1138 height 876
click at [201, 516] on icon at bounding box center [203, 514] width 5 height 4
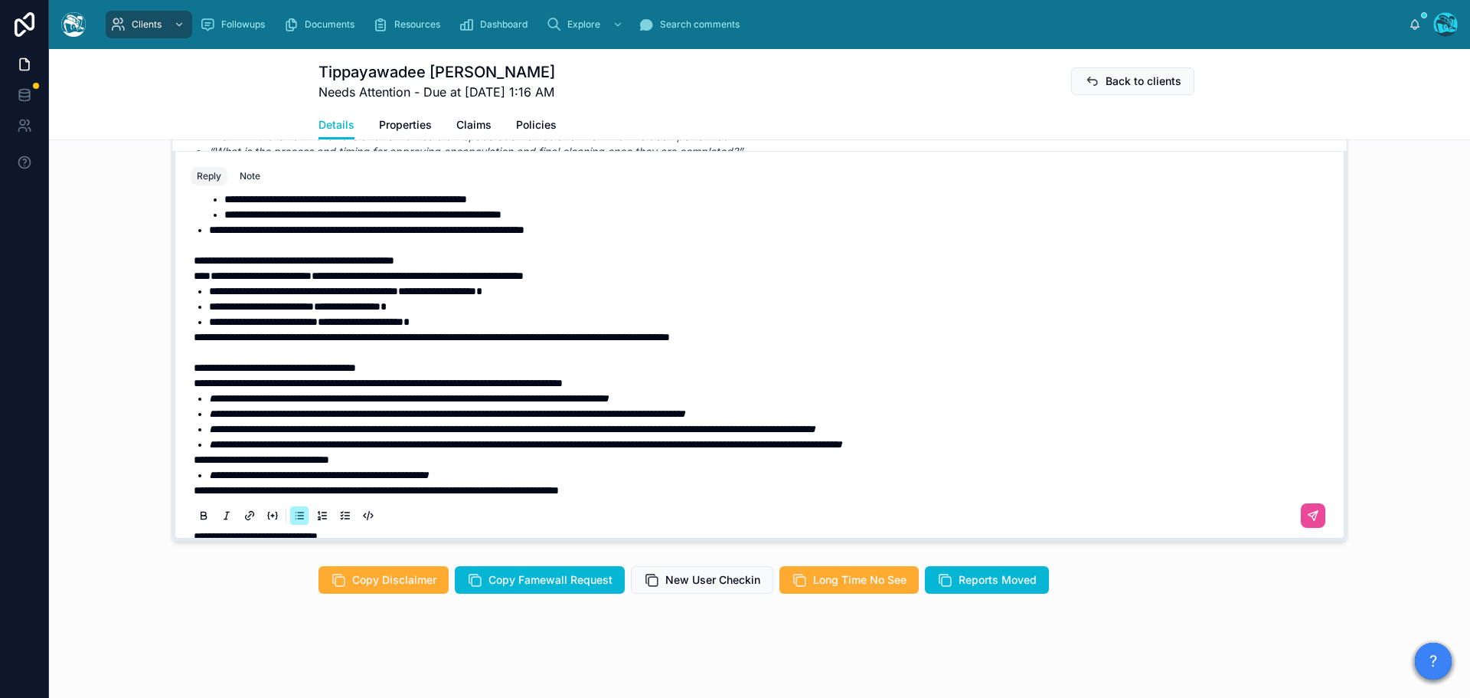
scroll to position [172, 0]
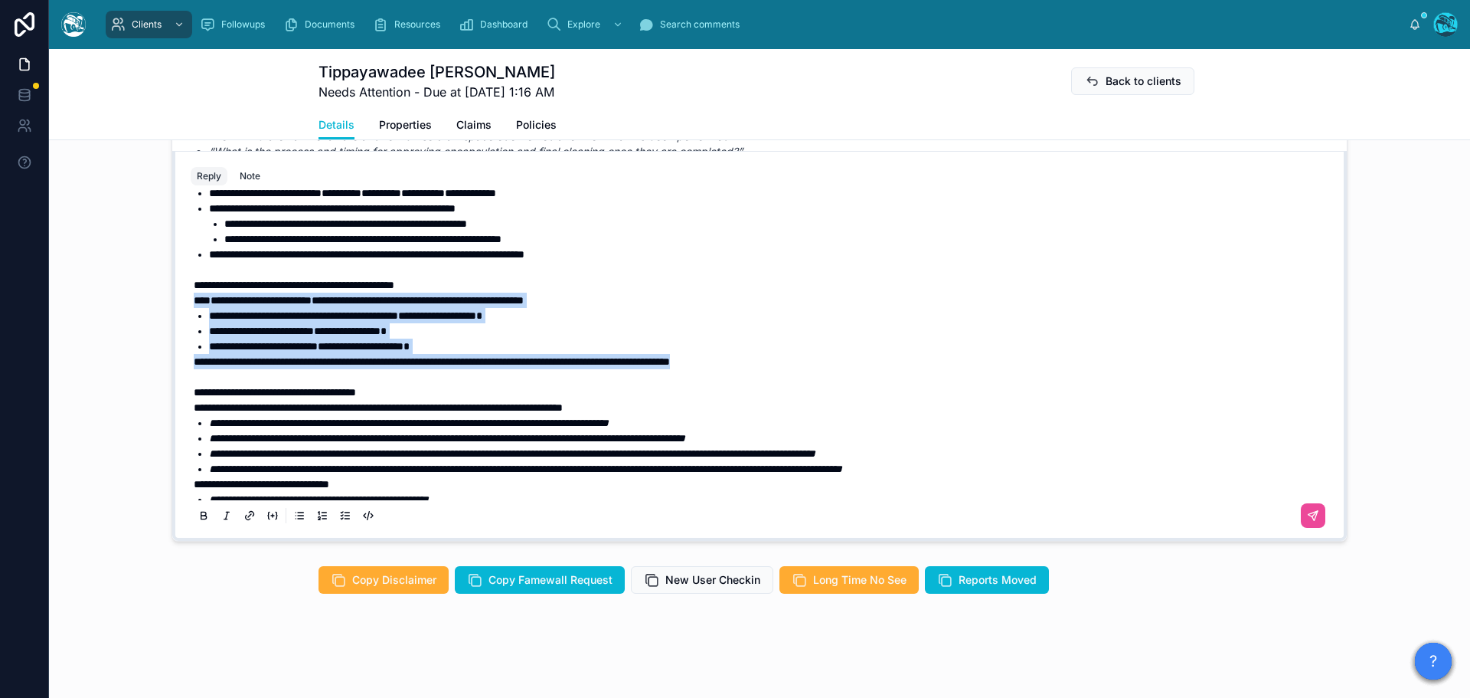
drag, startPoint x: 860, startPoint y: 362, endPoint x: 176, endPoint y: 304, distance: 686.3
click at [181, 304] on div "**********" at bounding box center [759, 362] width 1156 height 349
click at [201, 512] on icon at bounding box center [203, 514] width 5 height 4
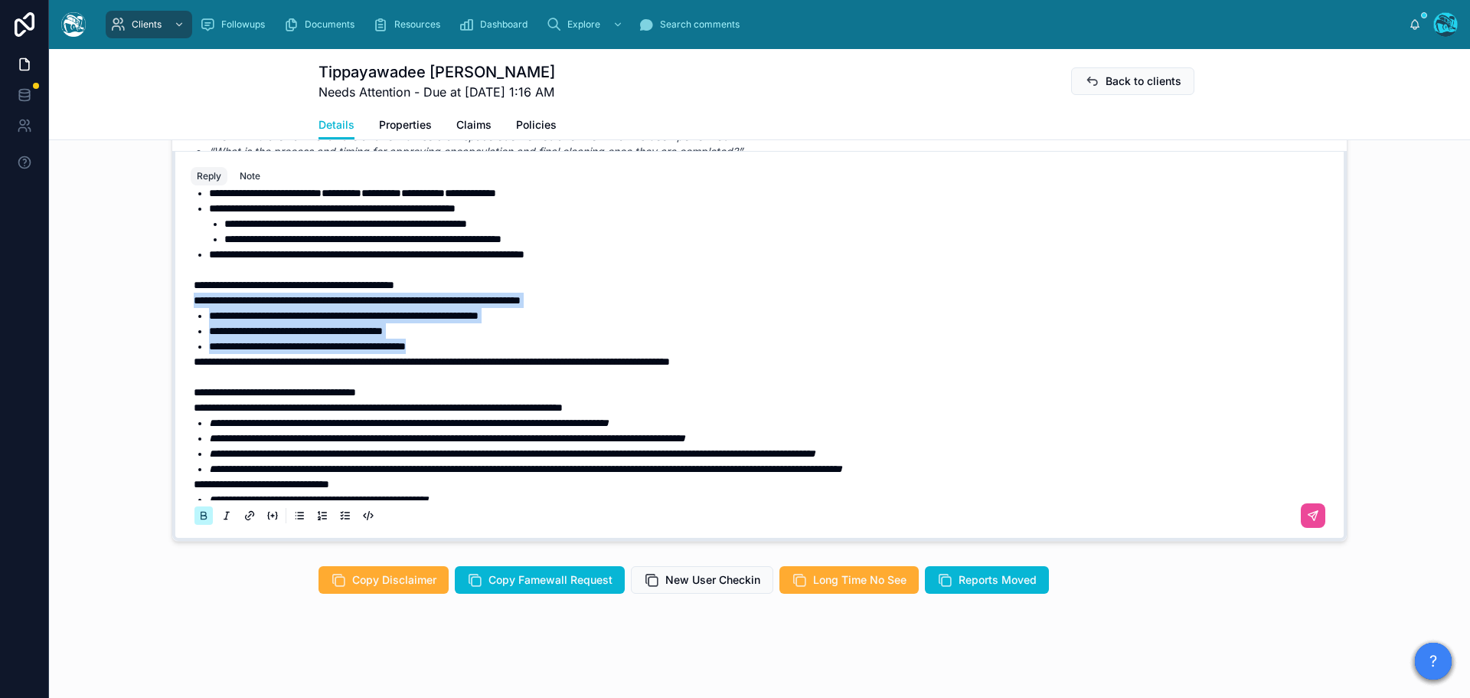
click at [201, 512] on icon at bounding box center [203, 514] width 5 height 4
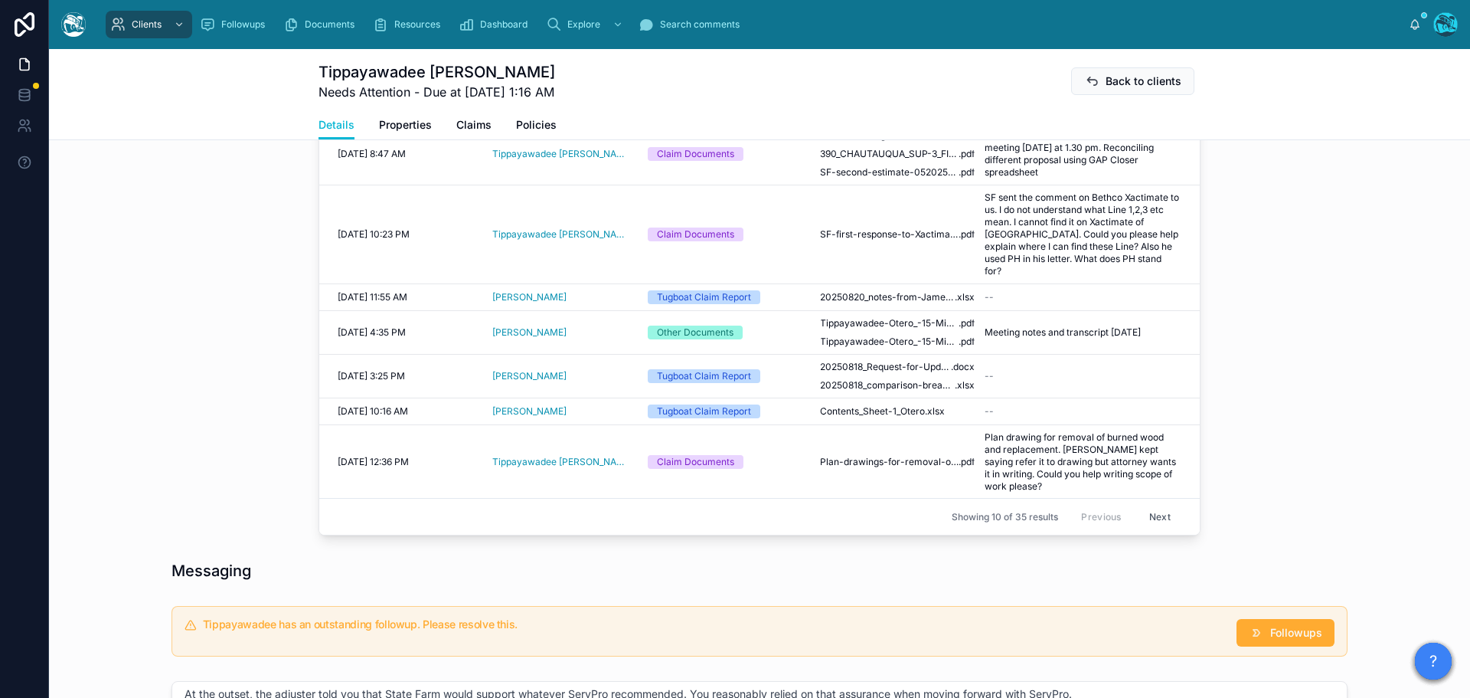
scroll to position [778, 0]
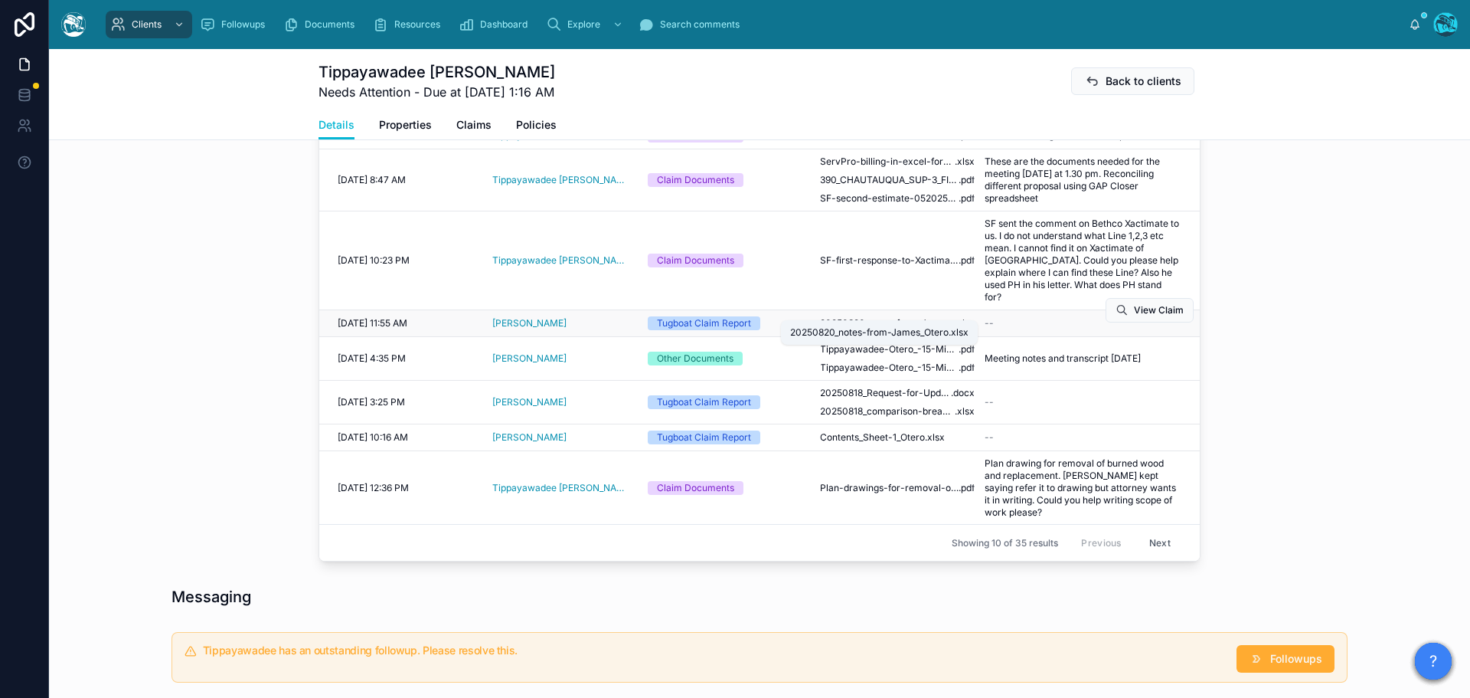
click at [890, 317] on span "20250820_notes-from-James_Otero" at bounding box center [887, 323] width 135 height 12
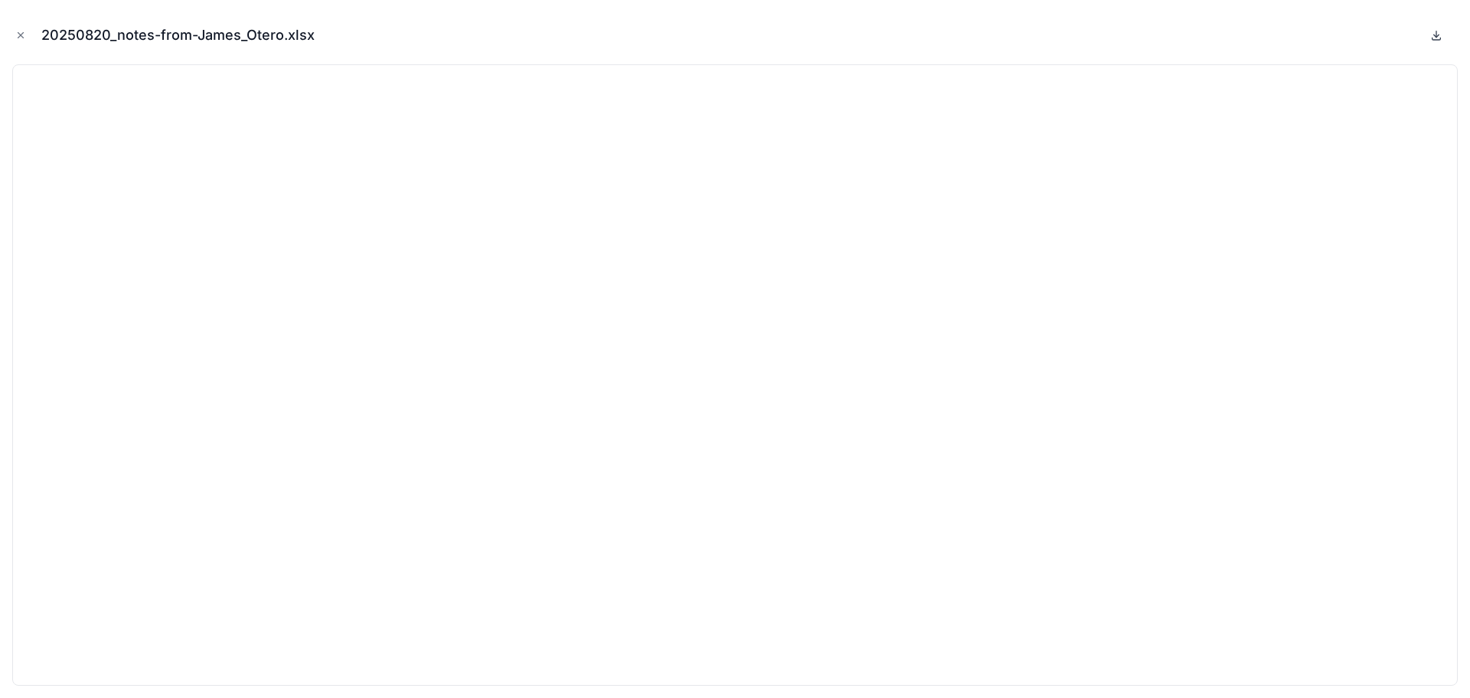
click at [1434, 37] on icon at bounding box center [1436, 35] width 12 height 12
click at [19, 35] on icon "Close modal" at bounding box center [20, 35] width 11 height 11
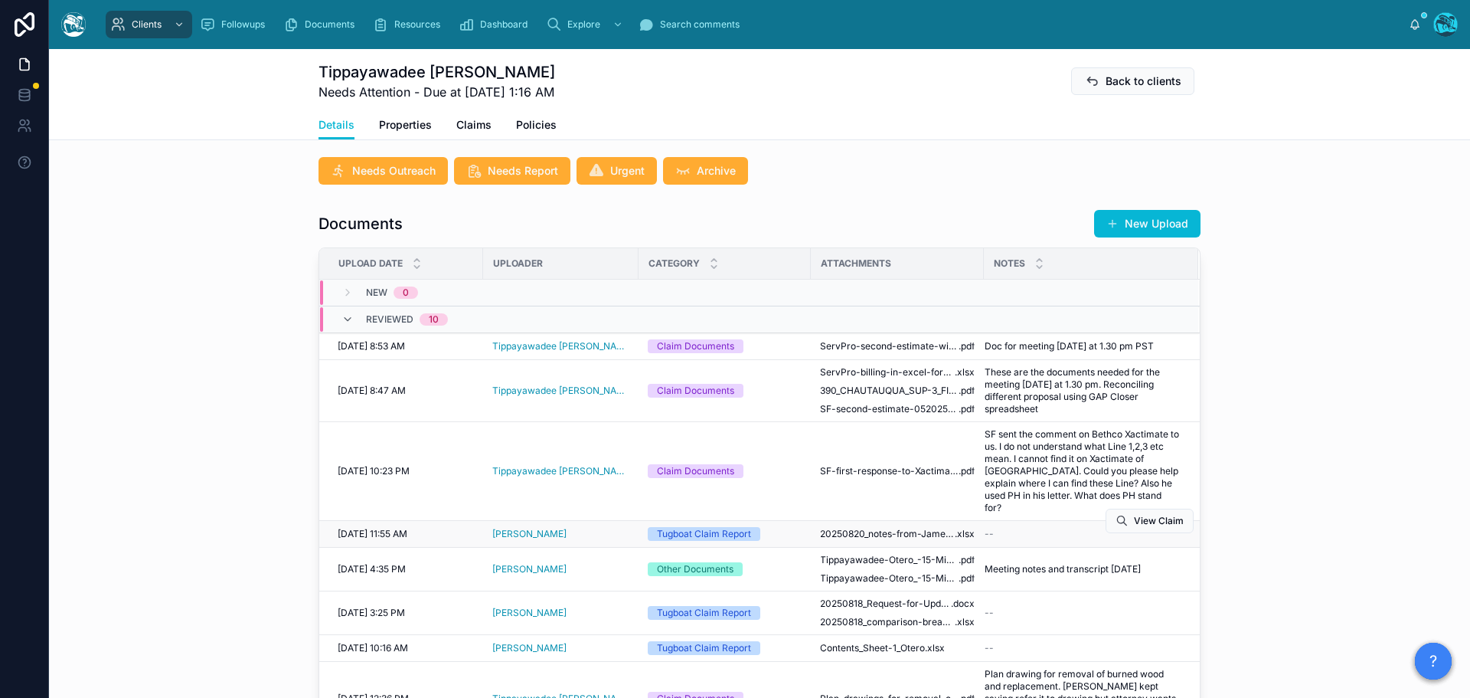
scroll to position [548, 0]
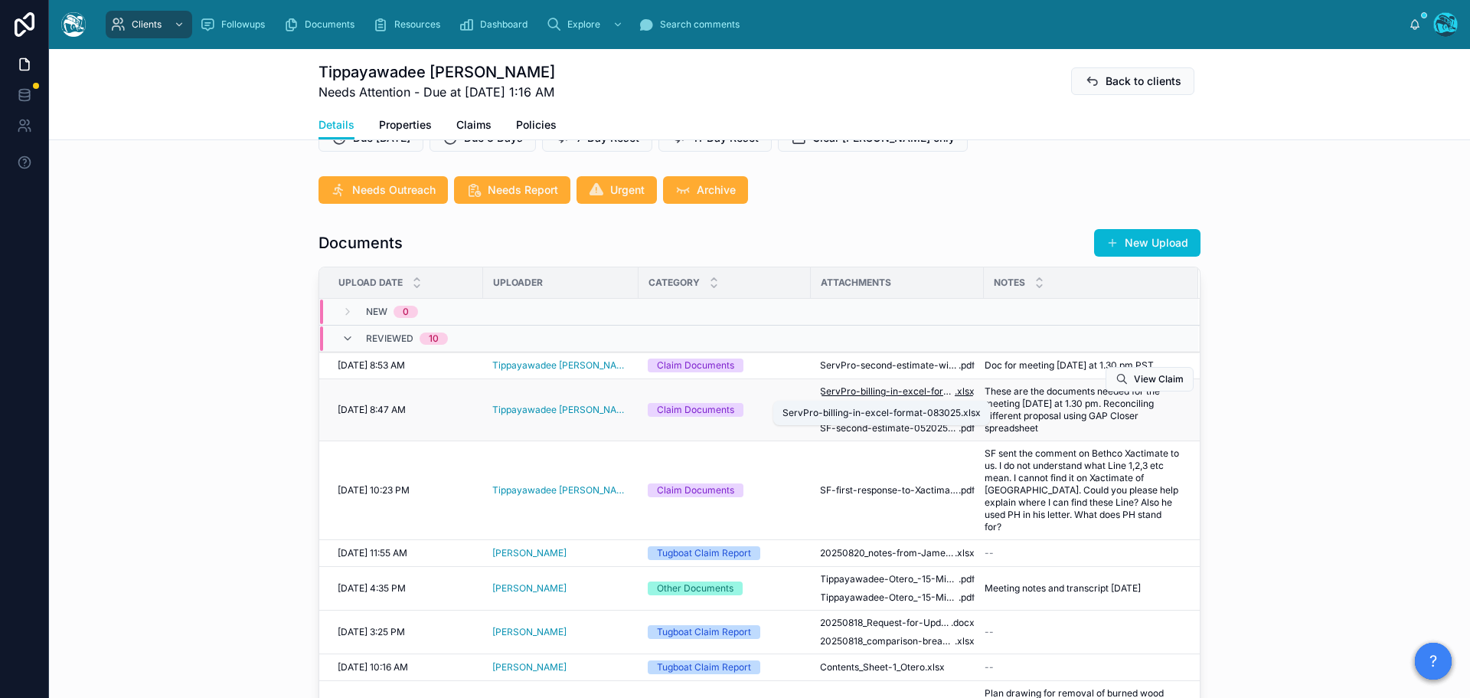
click at [890, 392] on span "ServPro-billing-in-excel-format-083025" at bounding box center [887, 391] width 135 height 12
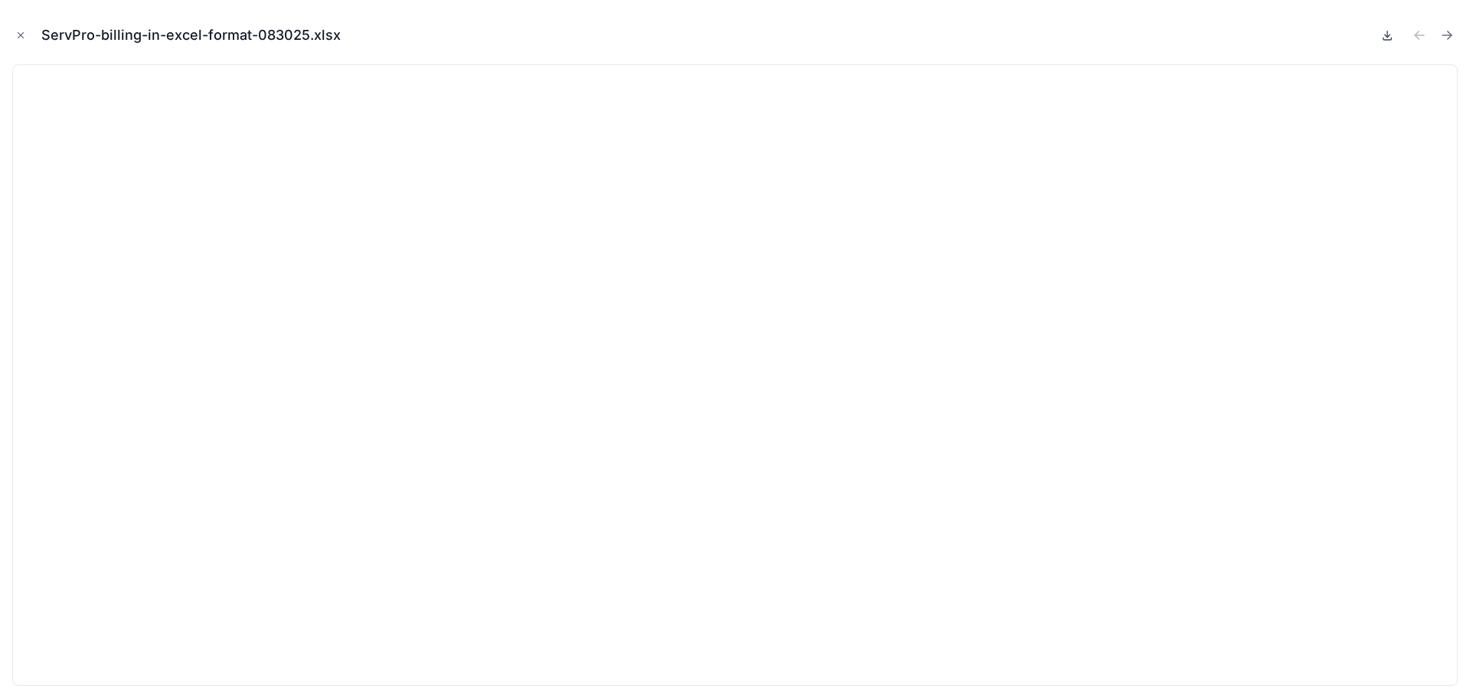
click at [1386, 34] on icon at bounding box center [1387, 35] width 12 height 12
drag, startPoint x: 21, startPoint y: 33, endPoint x: 30, endPoint y: 38, distance: 10.6
click at [21, 33] on icon "Close modal" at bounding box center [20, 35] width 11 height 11
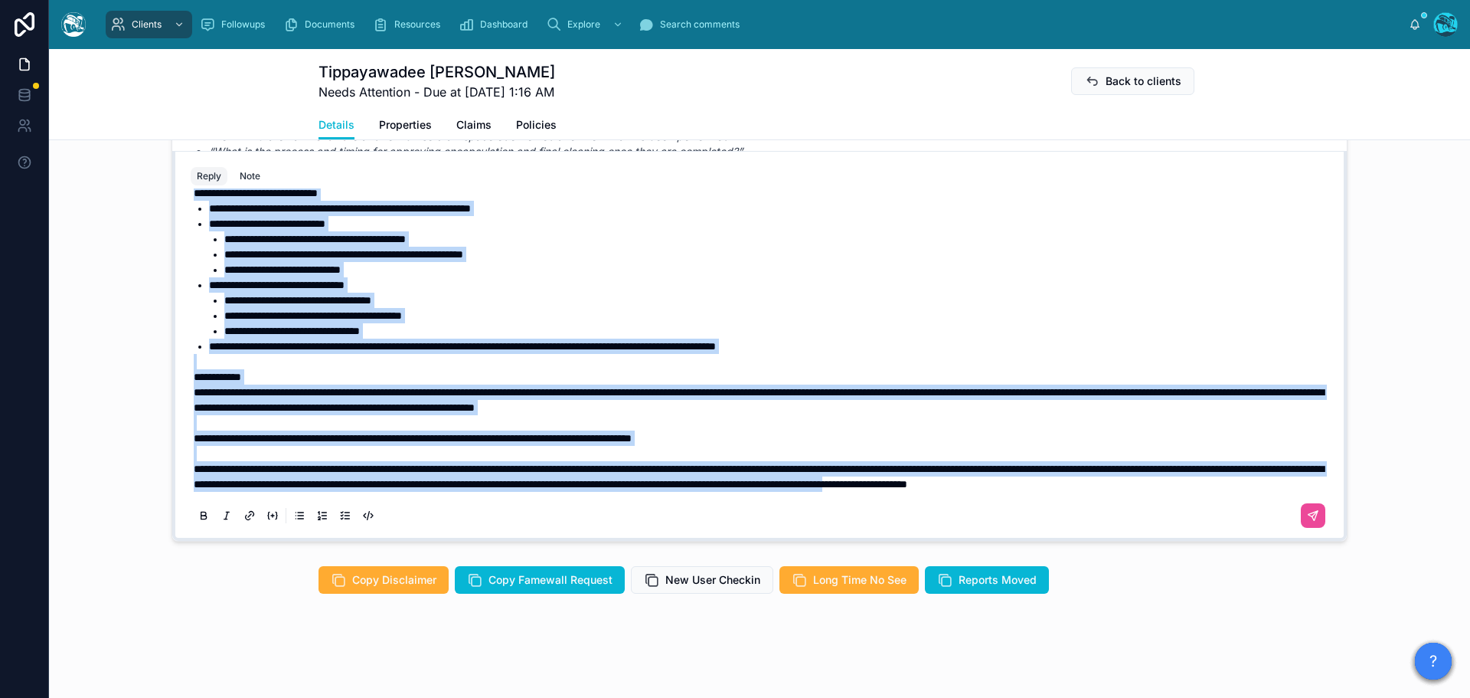
scroll to position [554, 0]
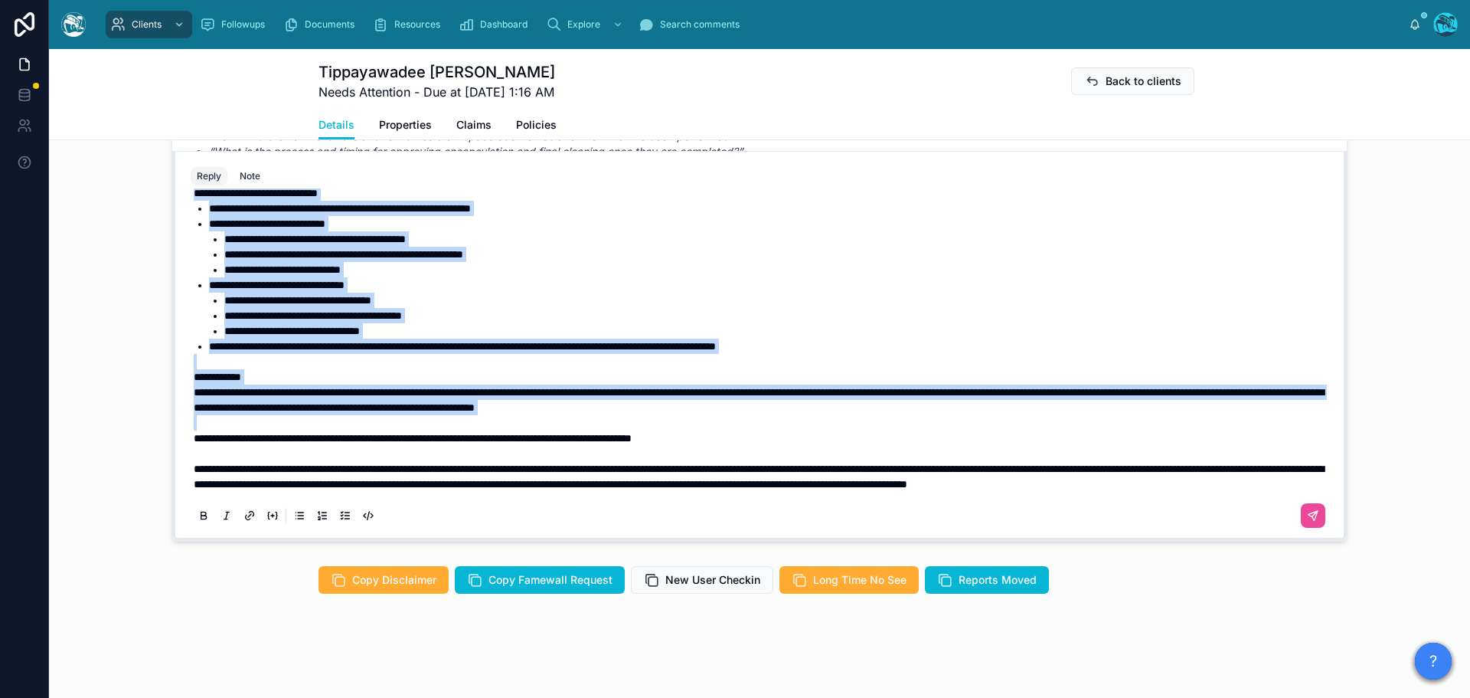
drag, startPoint x: 188, startPoint y: 273, endPoint x: 1003, endPoint y: 400, distance: 825.4
click at [1003, 400] on div "**********" at bounding box center [763, 78] width 1138 height 827
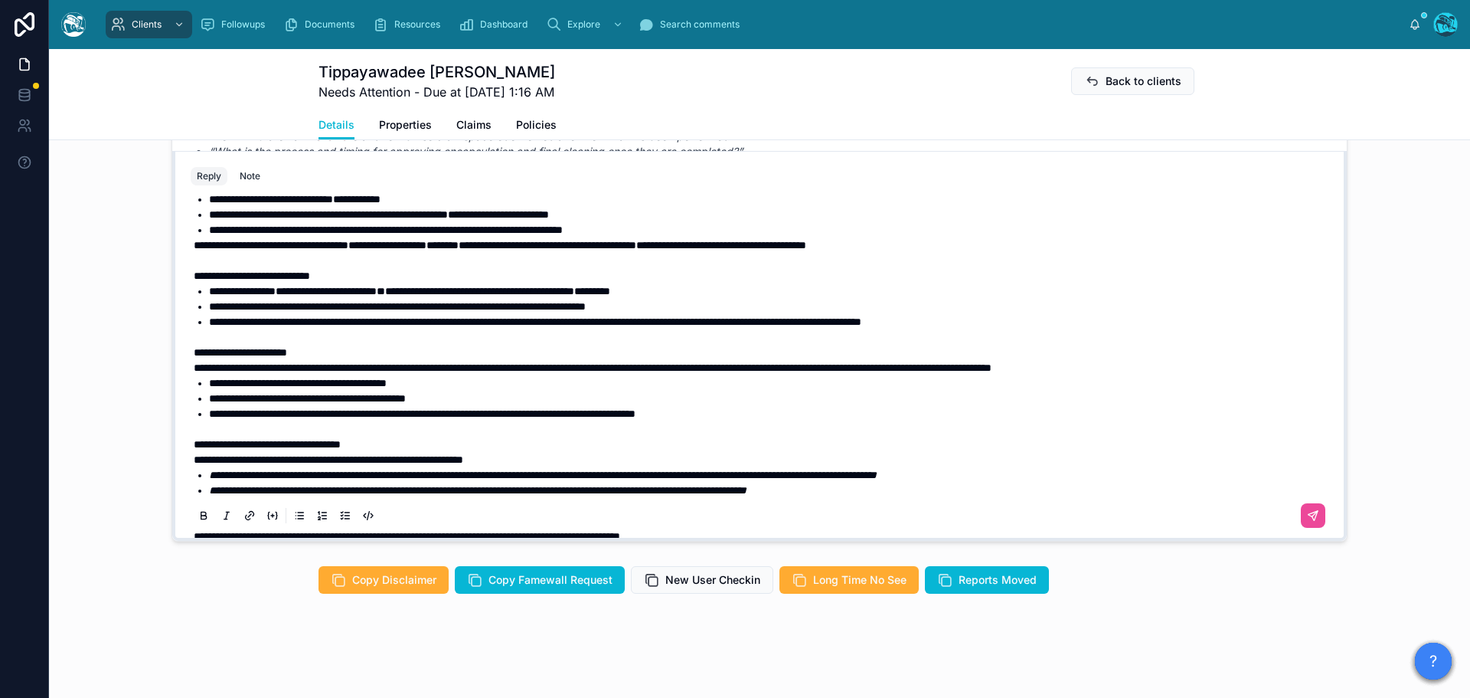
scroll to position [110, 0]
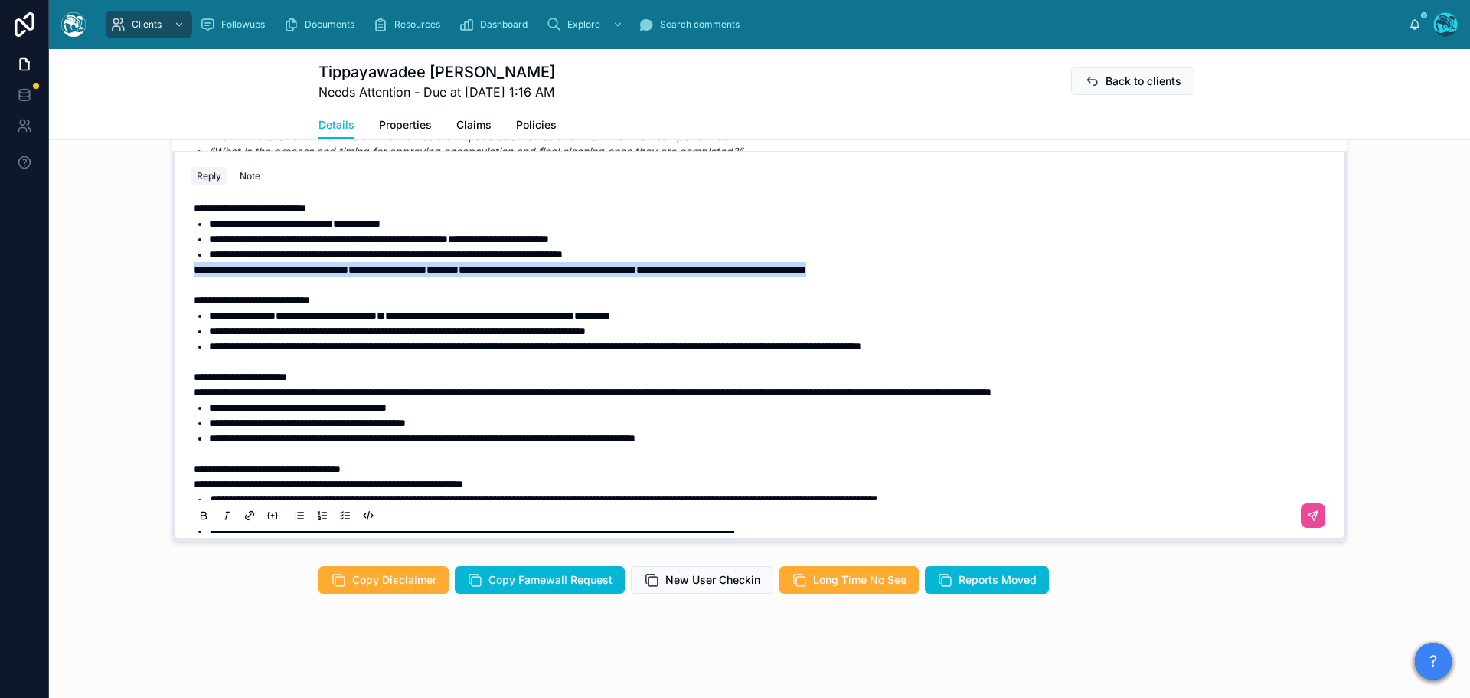
drag, startPoint x: 1019, startPoint y: 283, endPoint x: 165, endPoint y: 283, distance: 853.8
click at [172, 283] on div "TO Tippayawadee [PERSON_NAME] Last month Hi [PERSON_NAME], the minute I sent th…" at bounding box center [760, 279] width 1176 height 523
click at [198, 516] on icon at bounding box center [204, 516] width 12 height 12
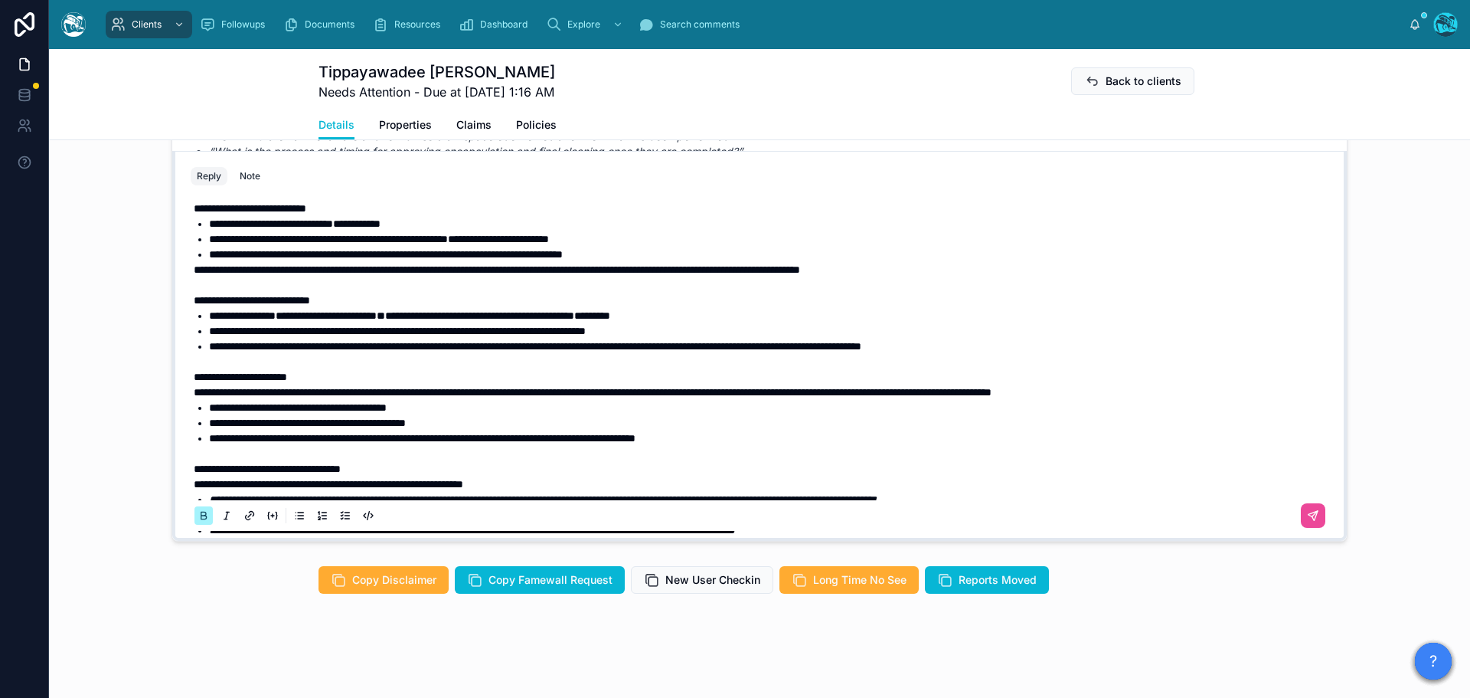
click at [472, 308] on p "**********" at bounding box center [763, 300] width 1138 height 15
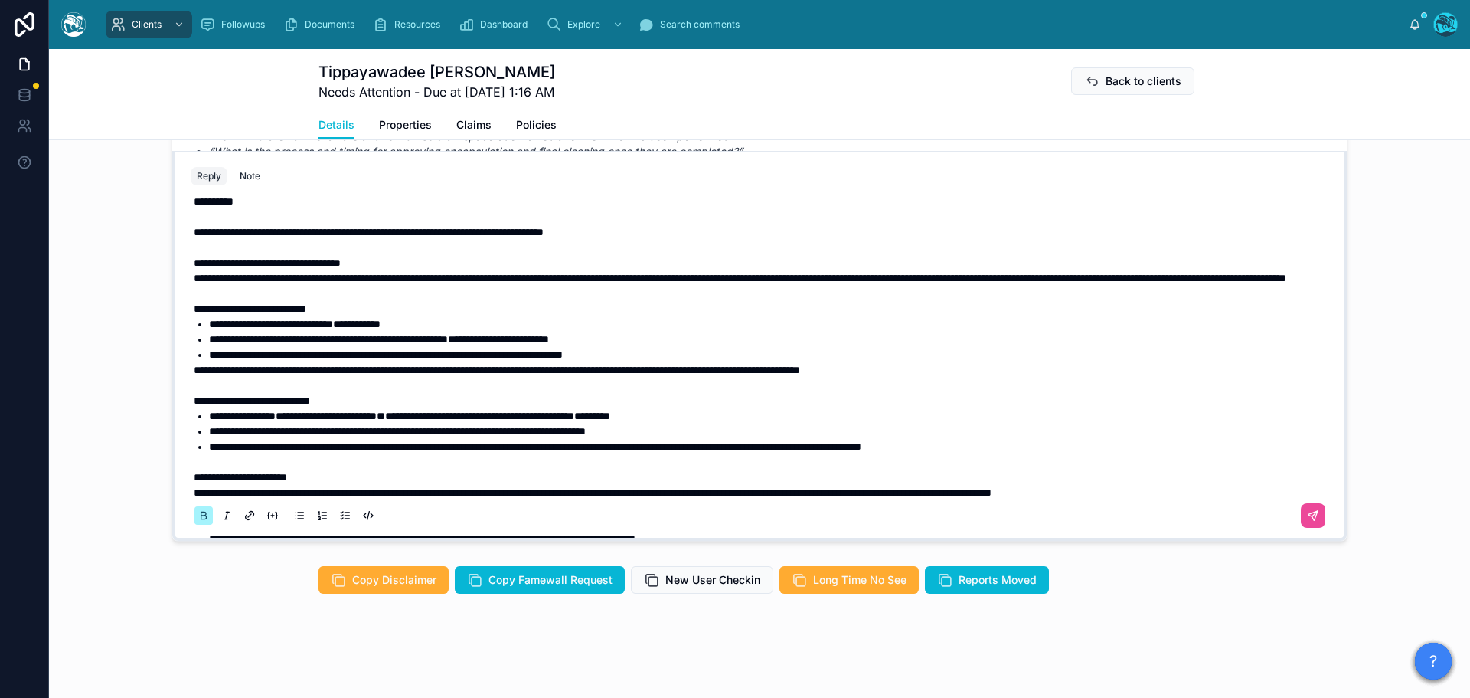
scroll to position [0, 0]
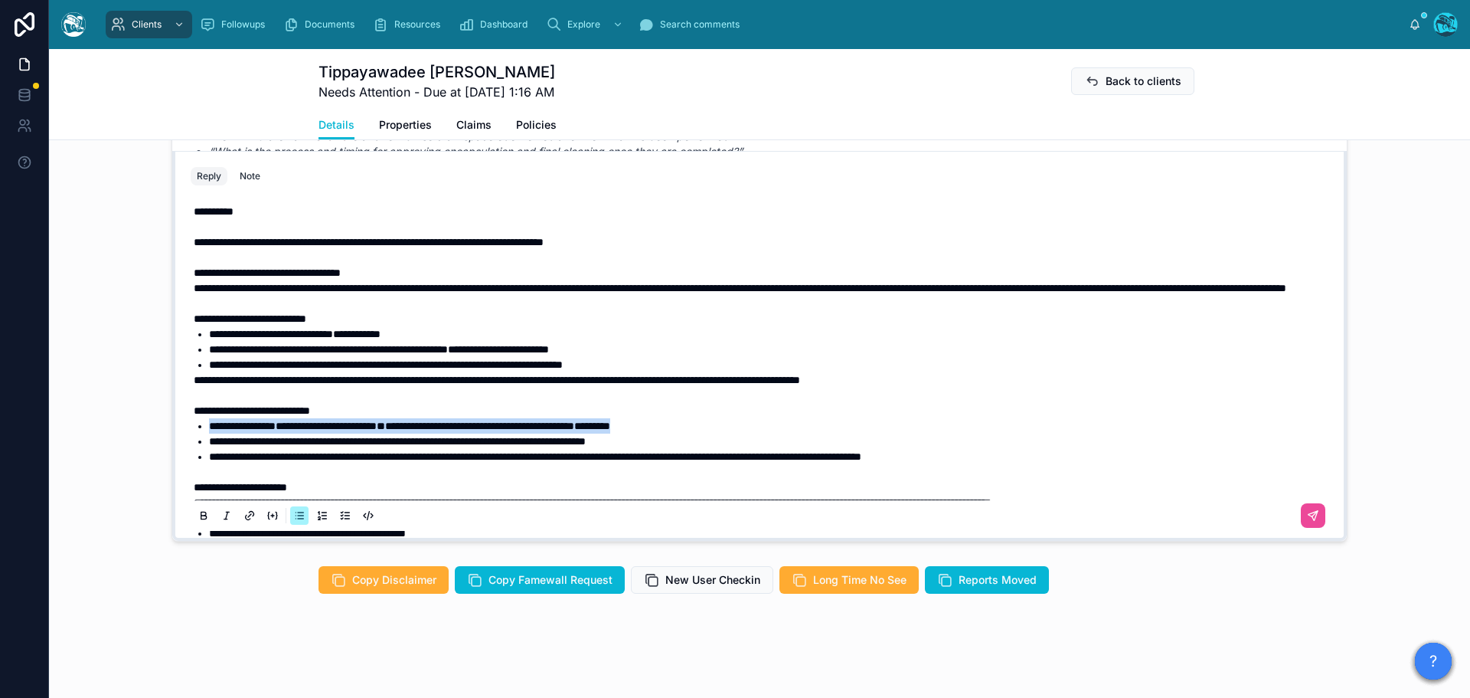
drag, startPoint x: 769, startPoint y: 443, endPoint x: 191, endPoint y: 439, distance: 577.4
click at [209, 433] on li "**********" at bounding box center [770, 425] width 1123 height 15
click at [198, 512] on icon at bounding box center [204, 516] width 12 height 12
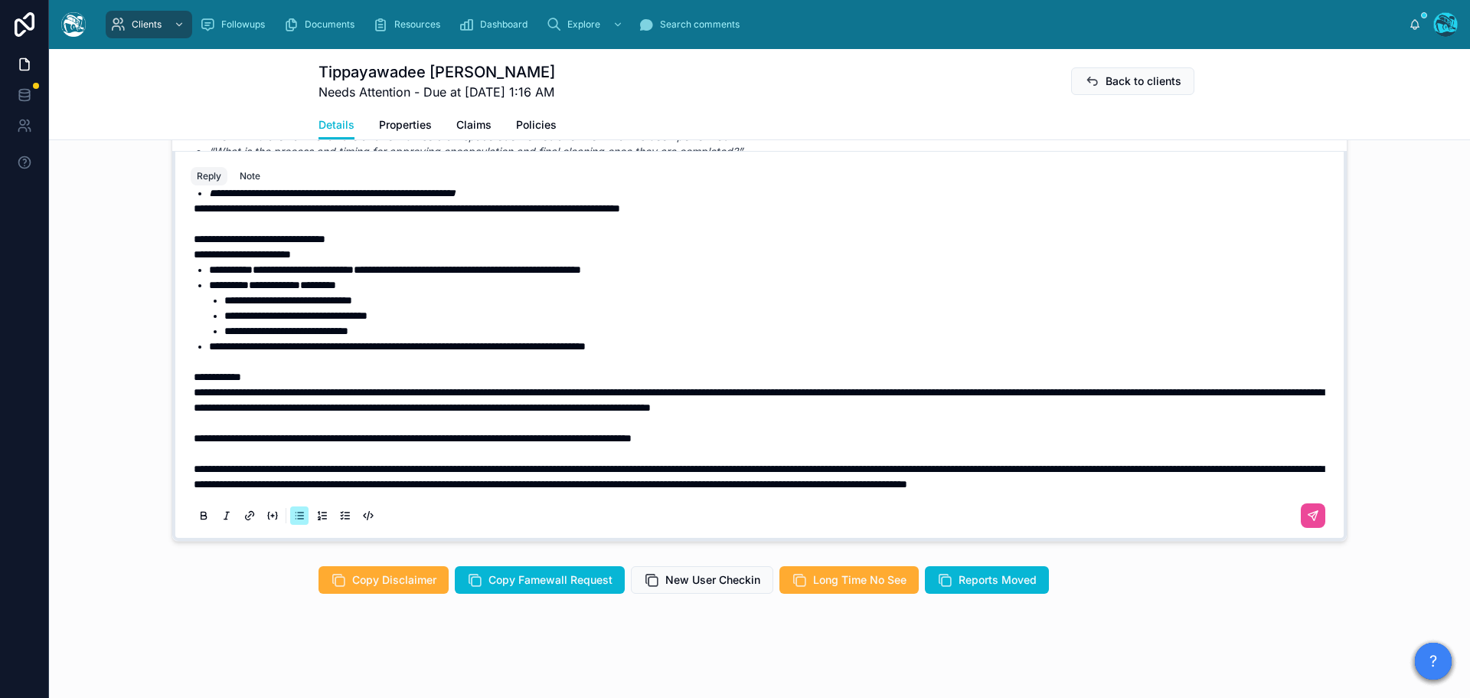
scroll to position [493, 0]
click at [390, 277] on li "**********" at bounding box center [770, 284] width 1123 height 15
drag, startPoint x: 725, startPoint y: 251, endPoint x: 116, endPoint y: 254, distance: 608.8
click at [116, 254] on div "TO Tippayawadee [PERSON_NAME] Last month Hi [PERSON_NAME], the minute I sent th…" at bounding box center [759, 278] width 1421 height 535
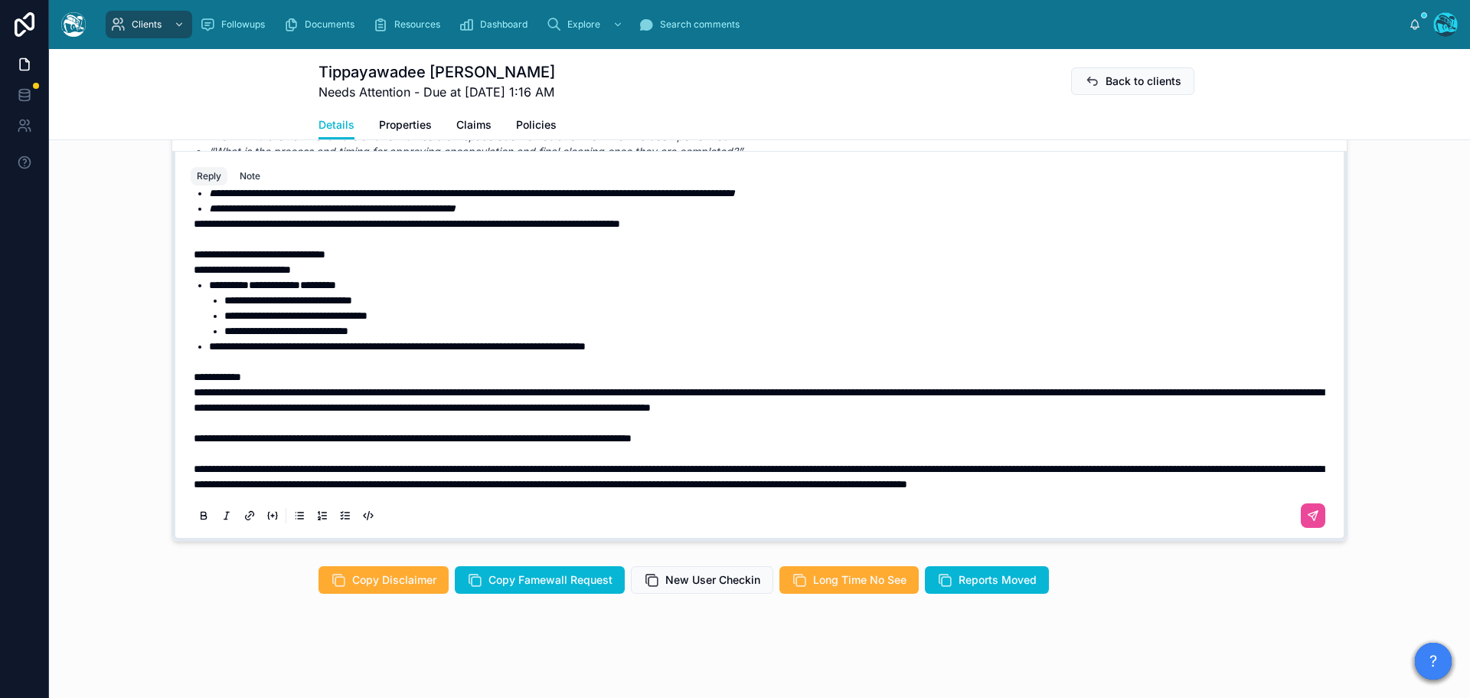
scroll to position [478, 0]
click at [194, 433] on span "**********" at bounding box center [413, 438] width 438 height 11
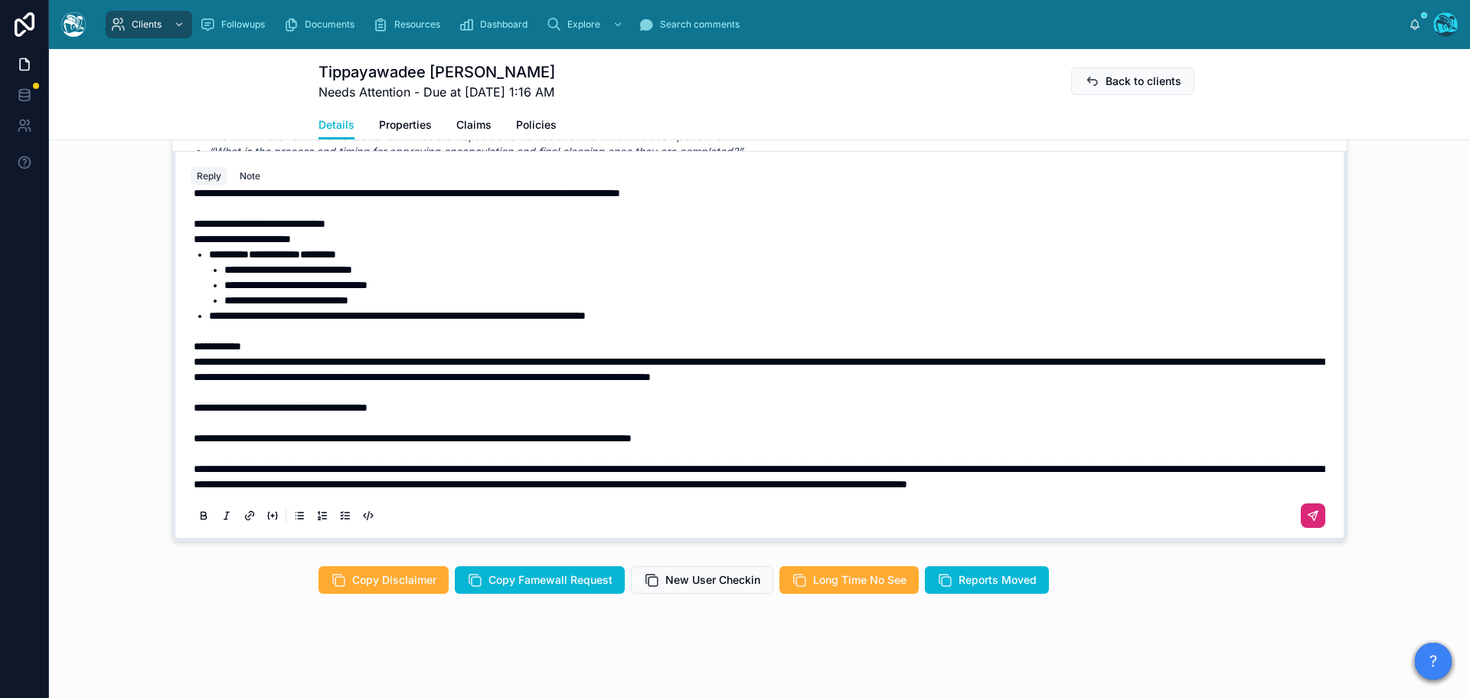
click at [1303, 518] on button at bounding box center [1313, 516] width 25 height 25
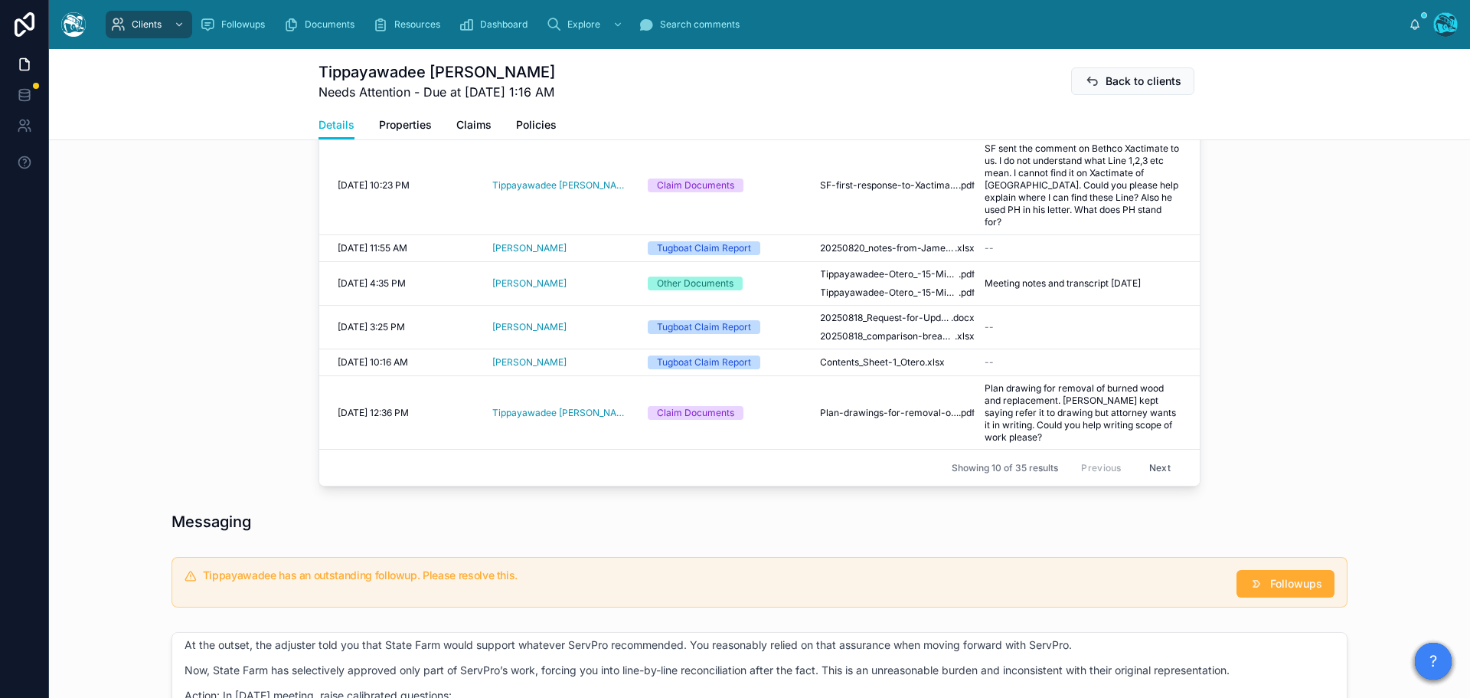
scroll to position [931, 0]
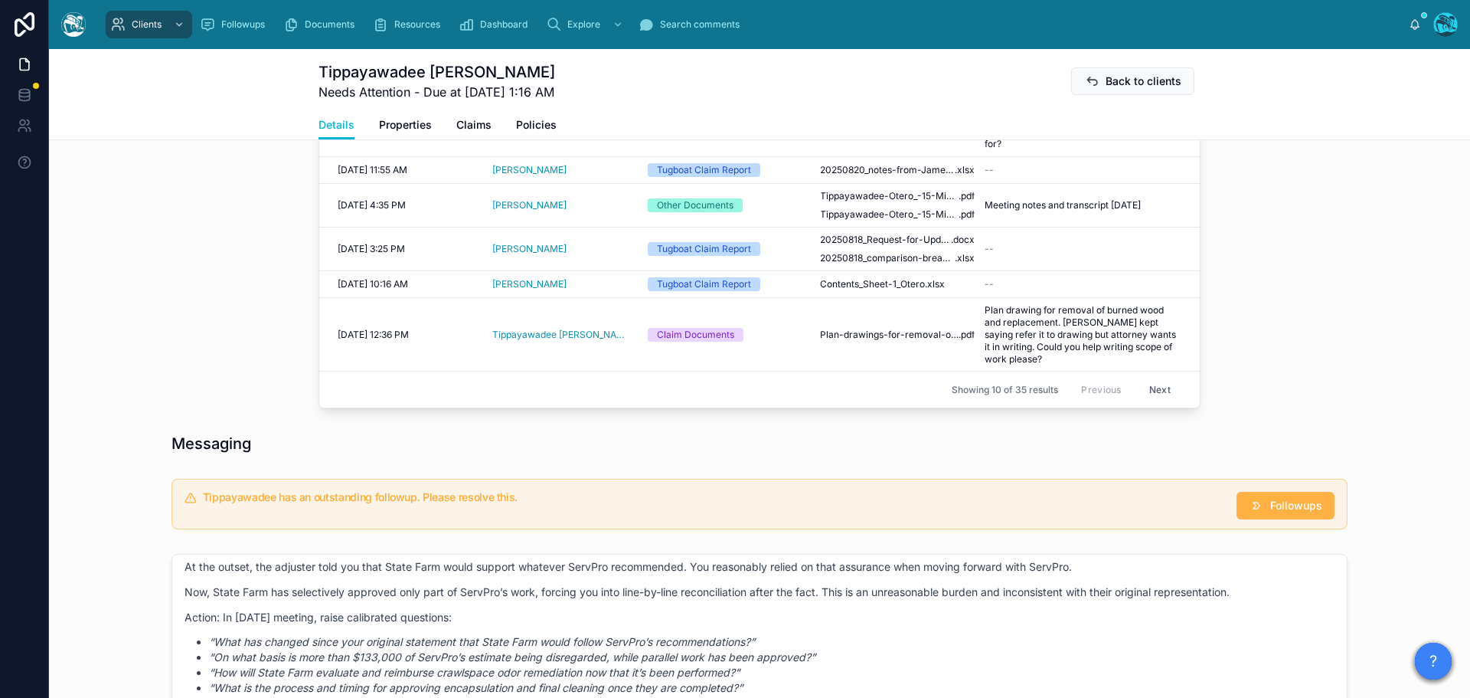
click at [1281, 508] on span "Followups" at bounding box center [1296, 505] width 52 height 15
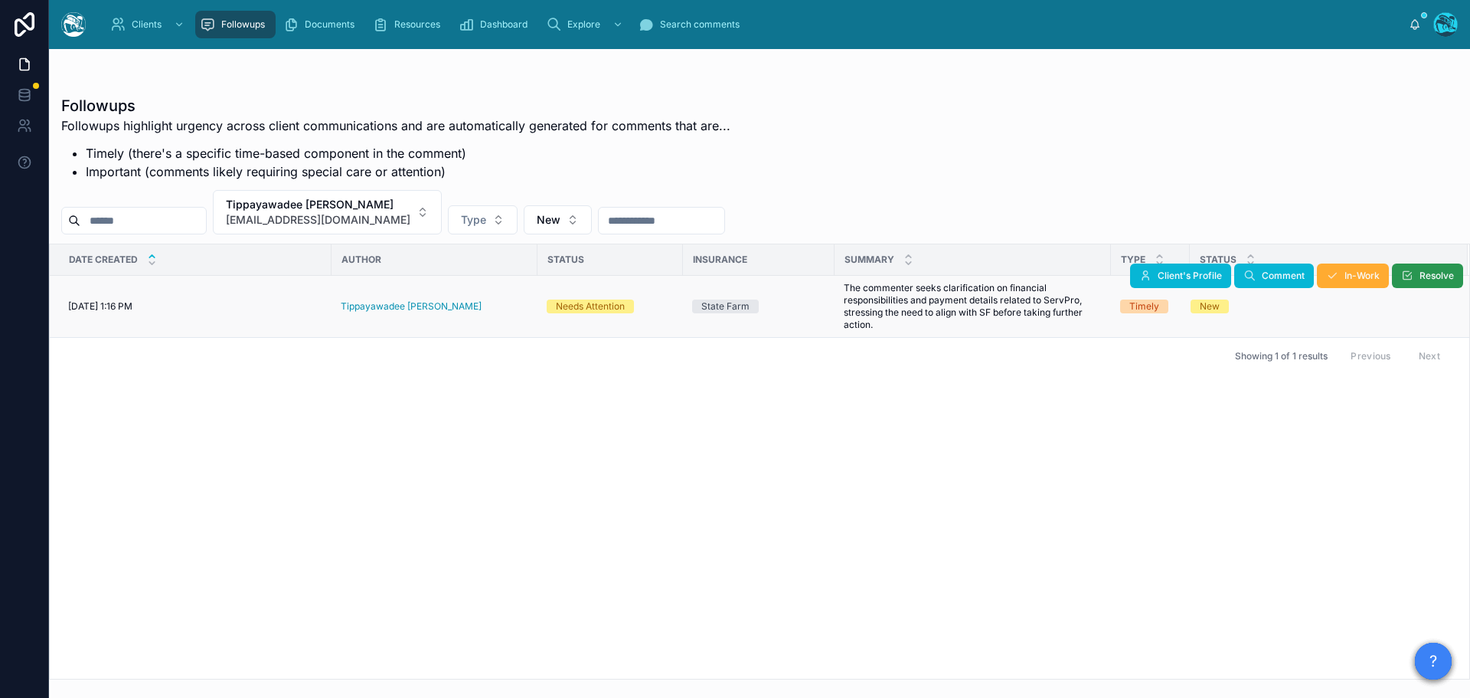
click at [1421, 271] on span "Resolve" at bounding box center [1437, 276] width 34 height 12
click at [386, 211] on button "Tippayawadee [PERSON_NAME] [EMAIL_ADDRESS][DOMAIN_NAME]" at bounding box center [327, 212] width 229 height 44
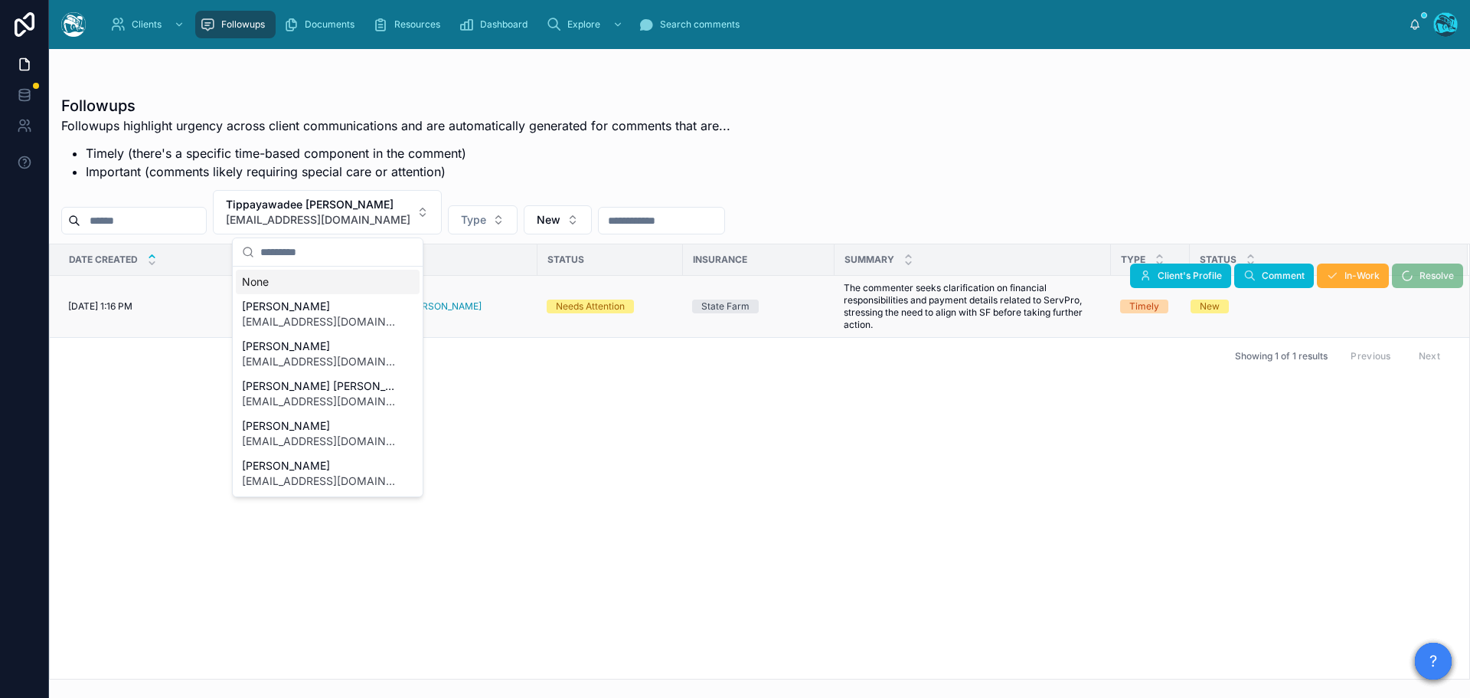
click at [260, 280] on div "None" at bounding box center [328, 282] width 184 height 25
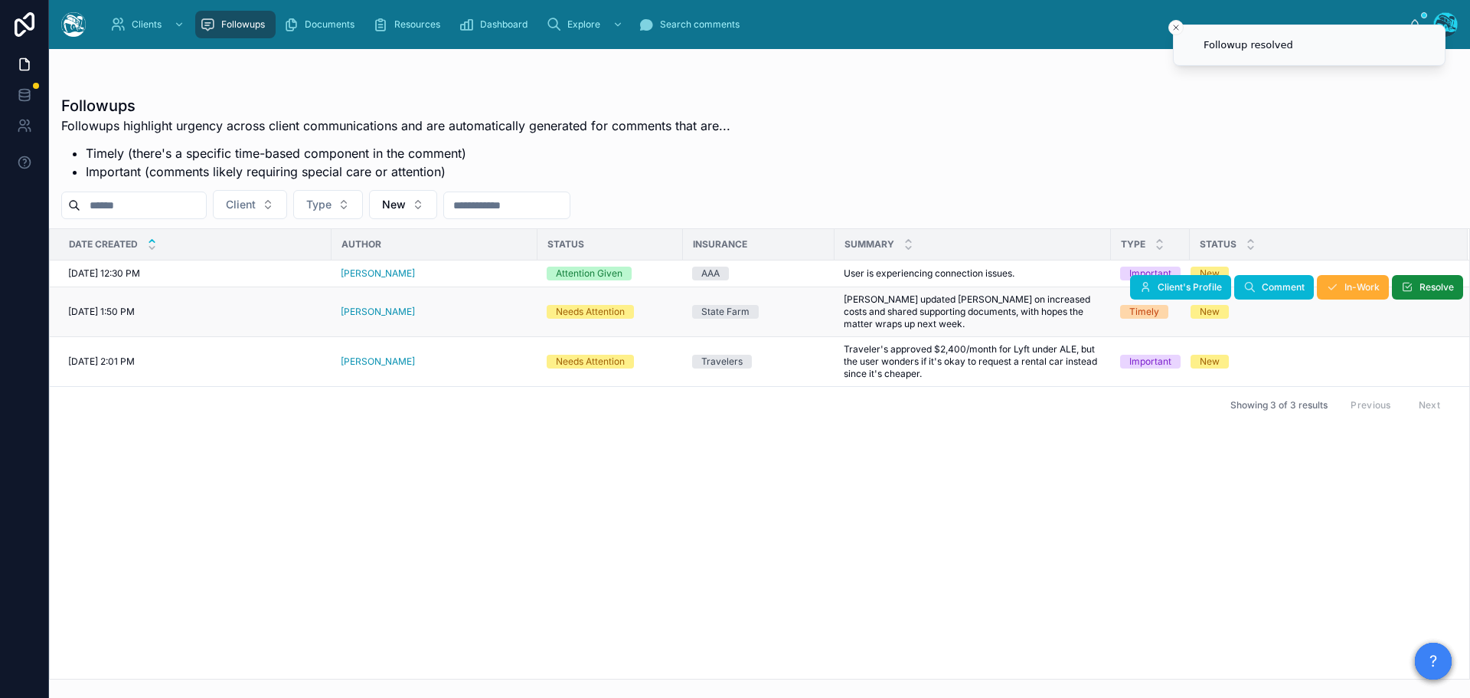
click at [422, 309] on div "[PERSON_NAME]" at bounding box center [435, 312] width 188 height 12
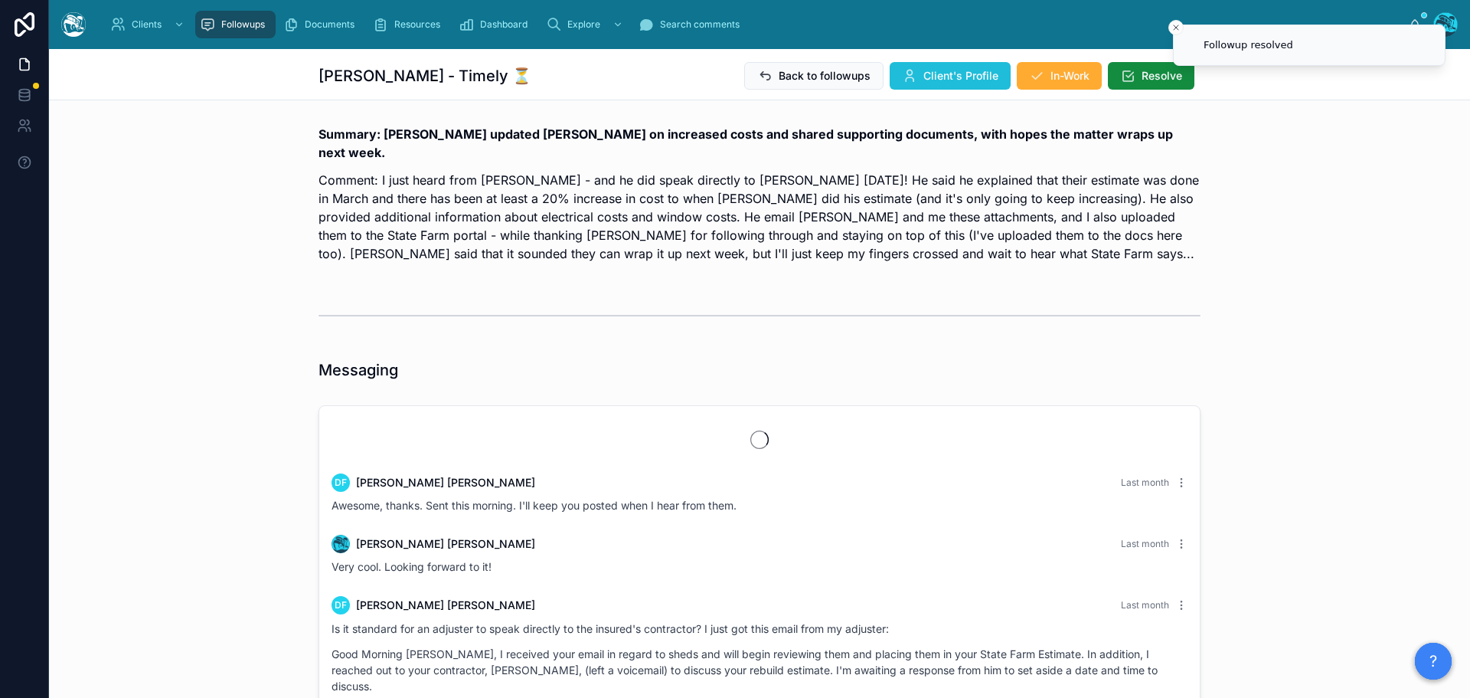
scroll to position [3689, 0]
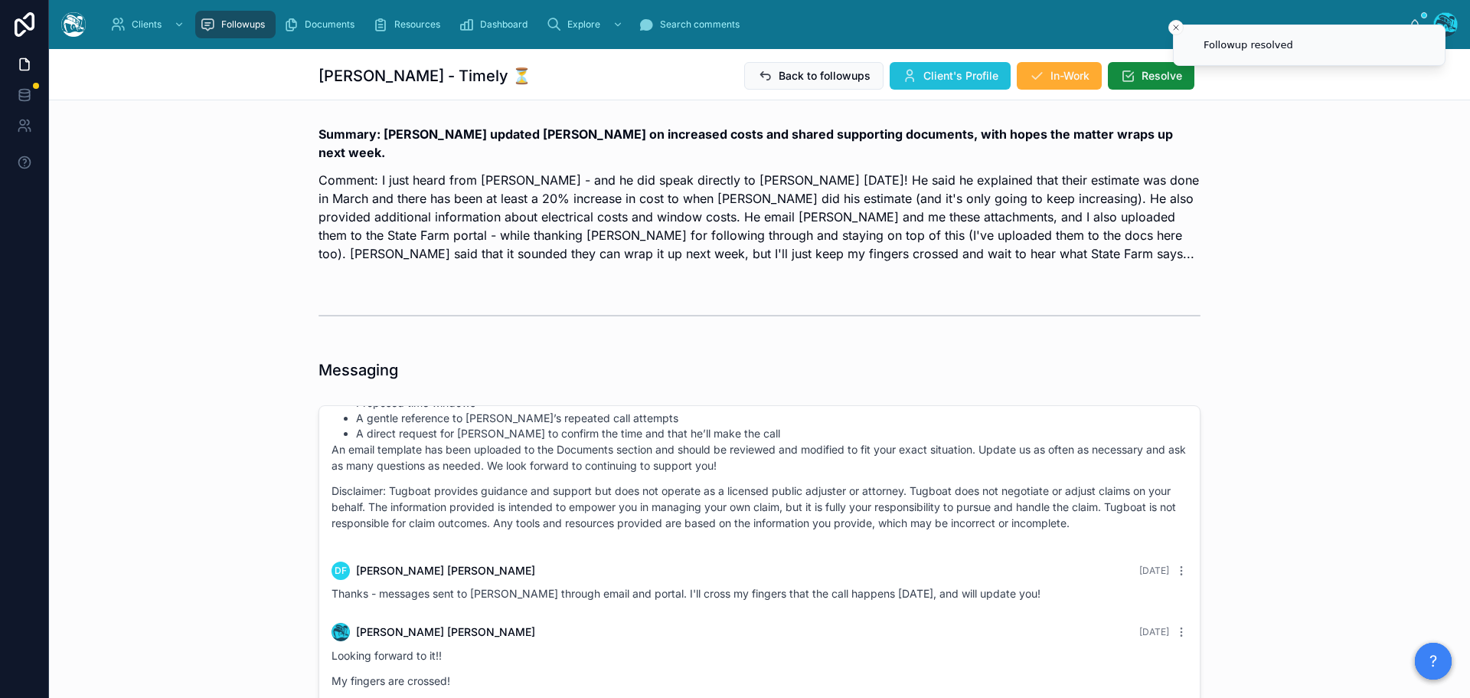
click at [950, 76] on span "Client's Profile" at bounding box center [961, 75] width 75 height 15
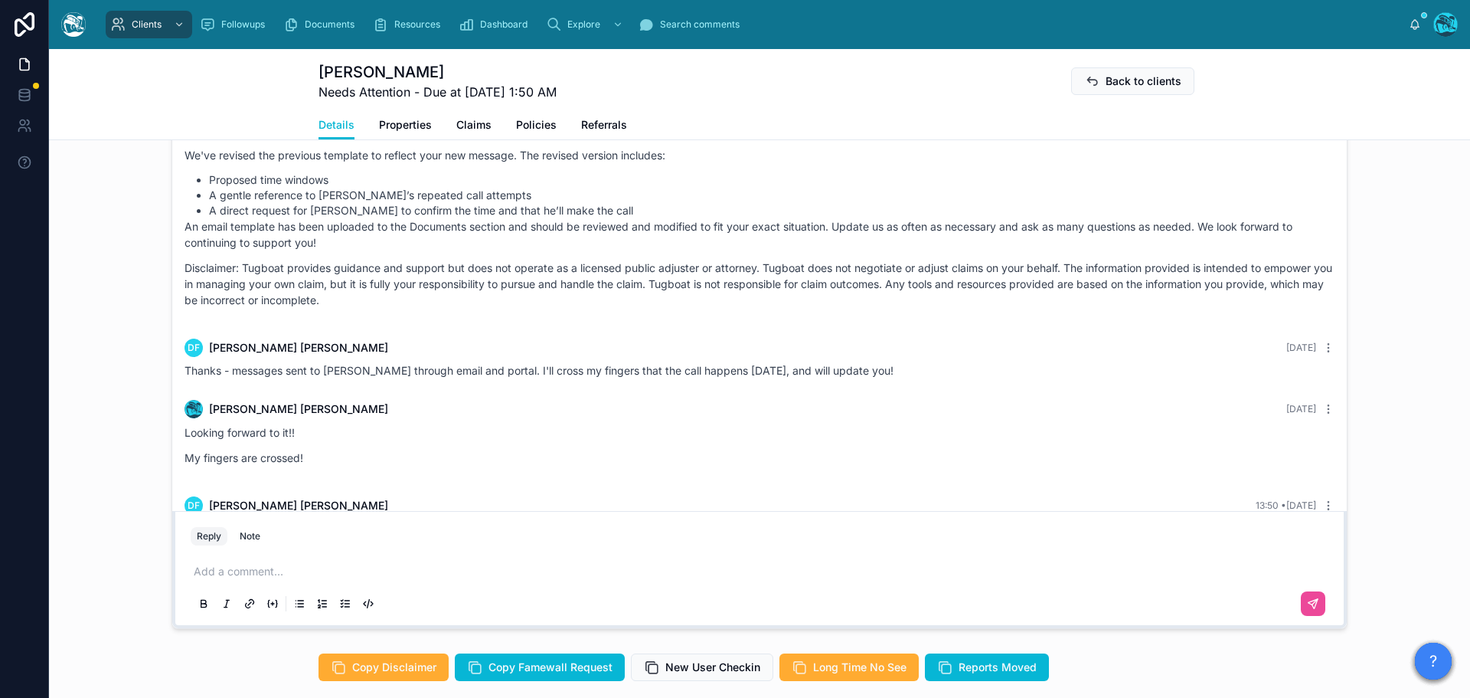
scroll to position [3409, 0]
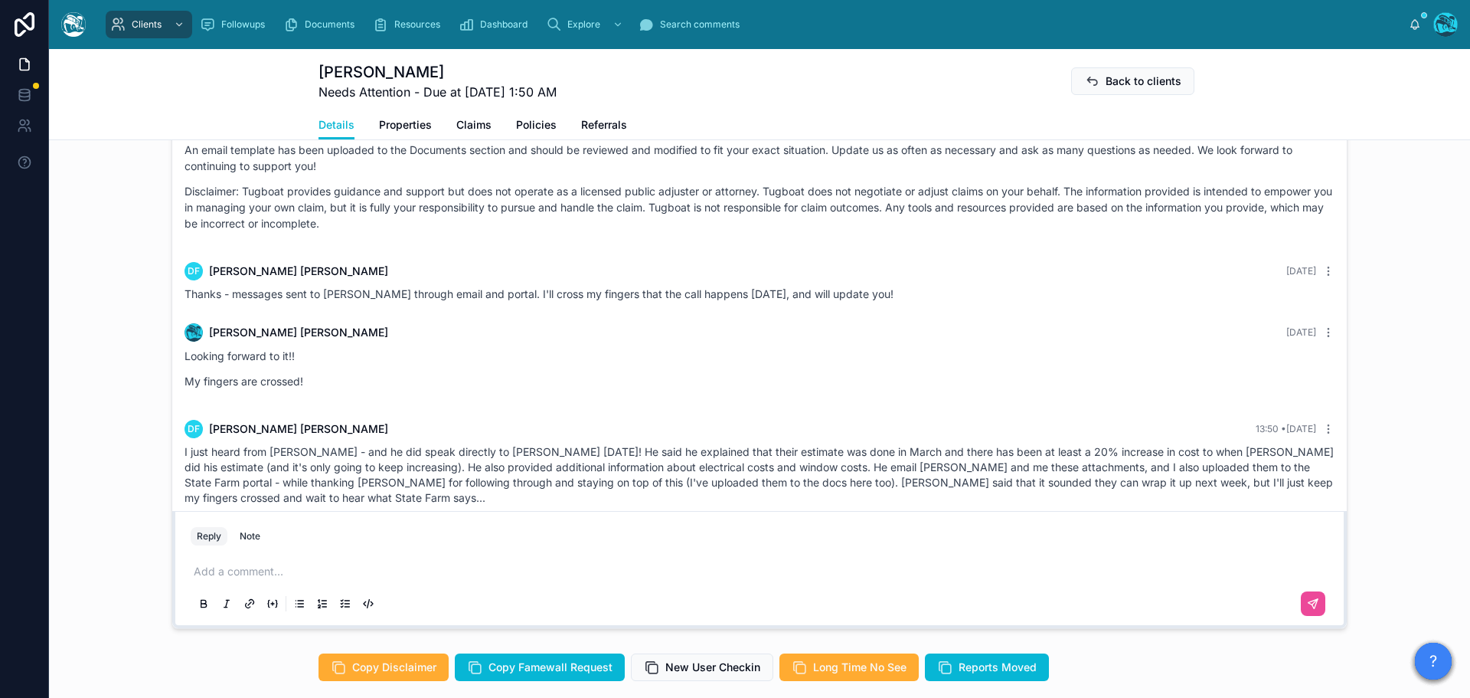
click at [275, 567] on p at bounding box center [763, 571] width 1138 height 15
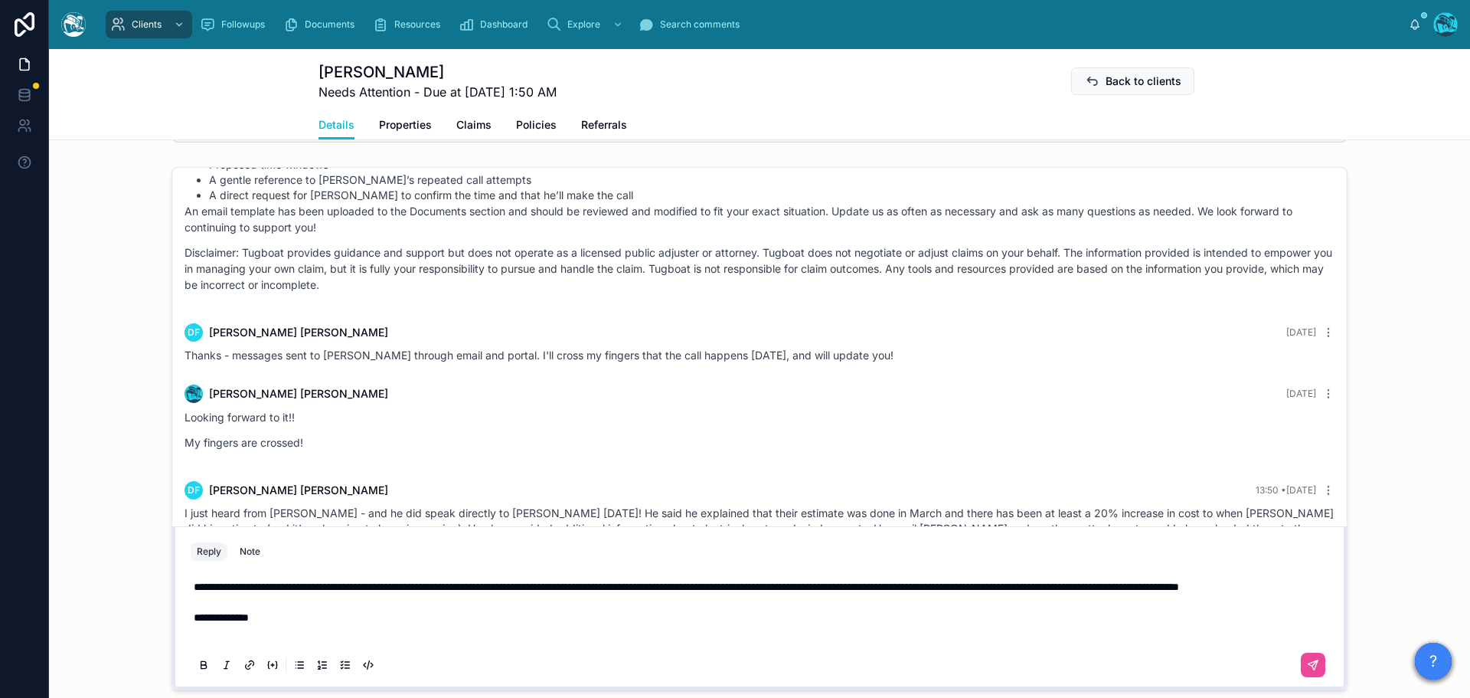
scroll to position [1149, 0]
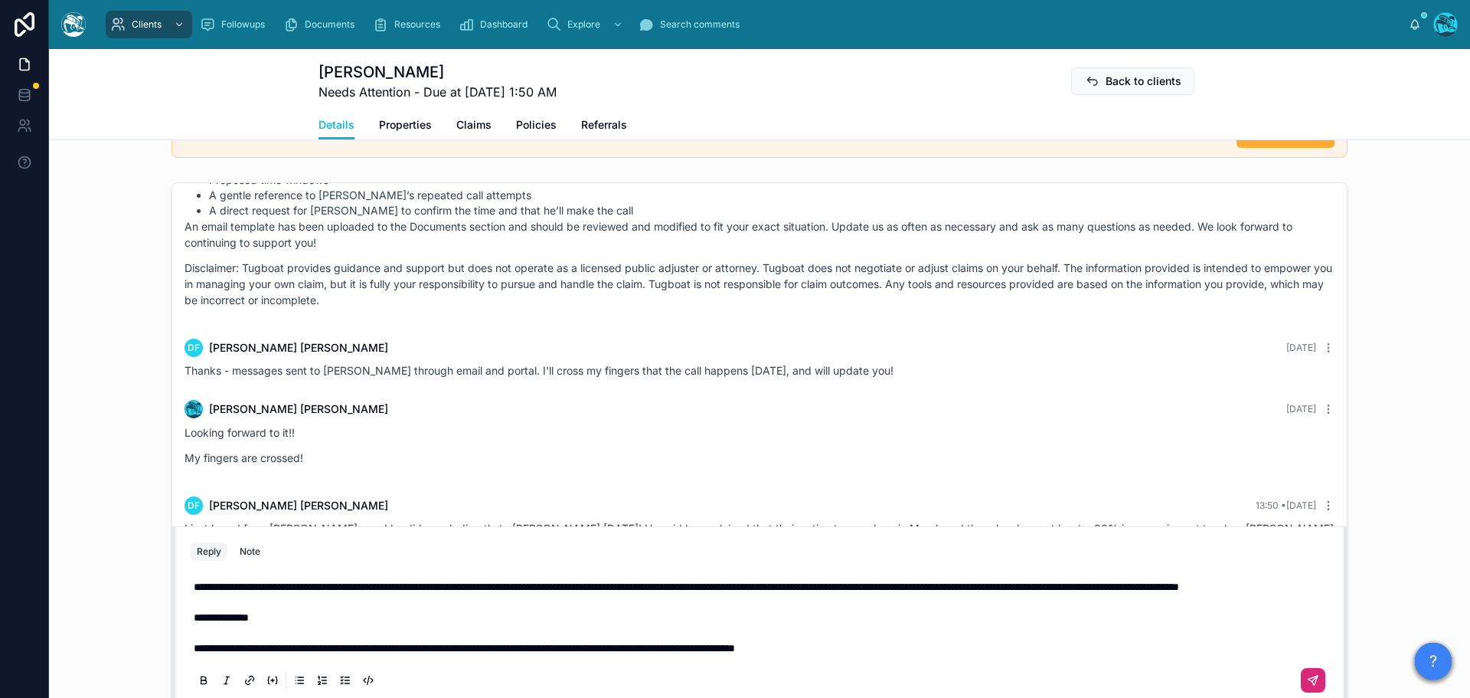
click at [1309, 680] on icon at bounding box center [1313, 680] width 12 height 12
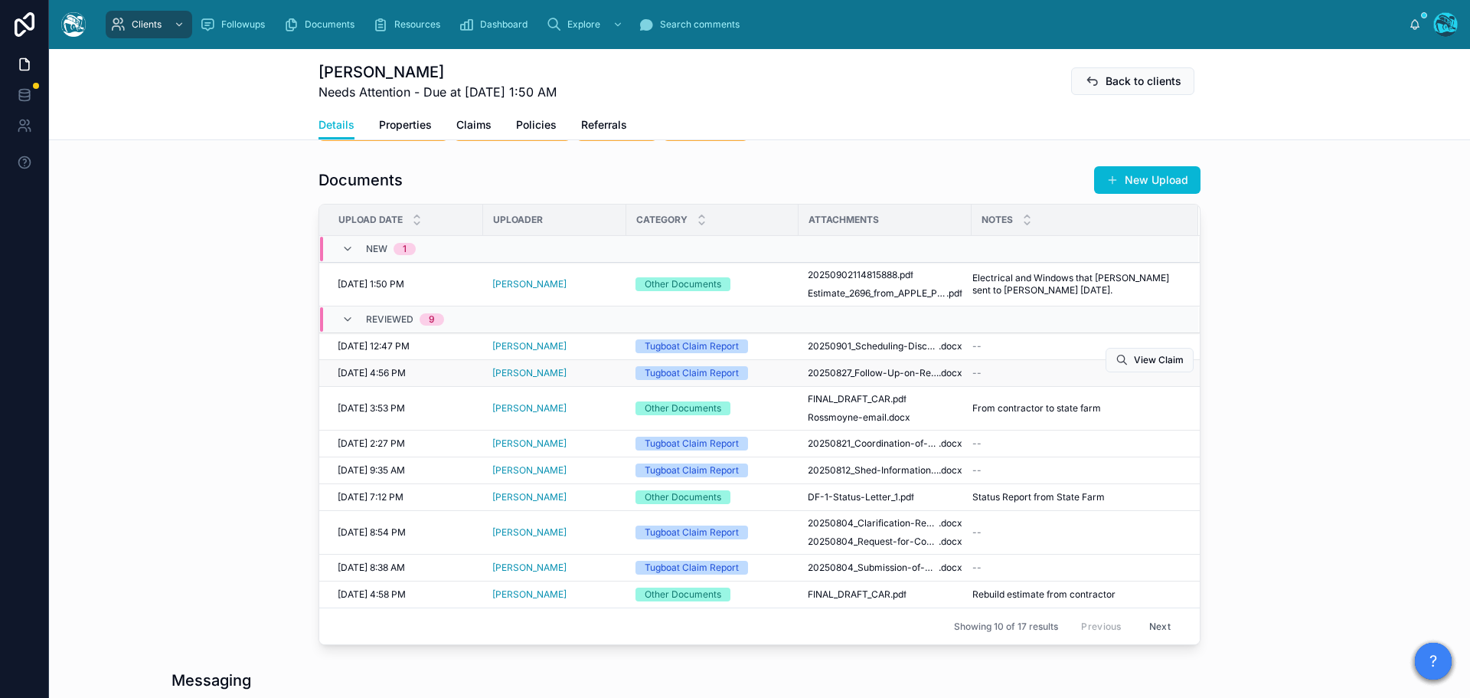
scroll to position [536, 0]
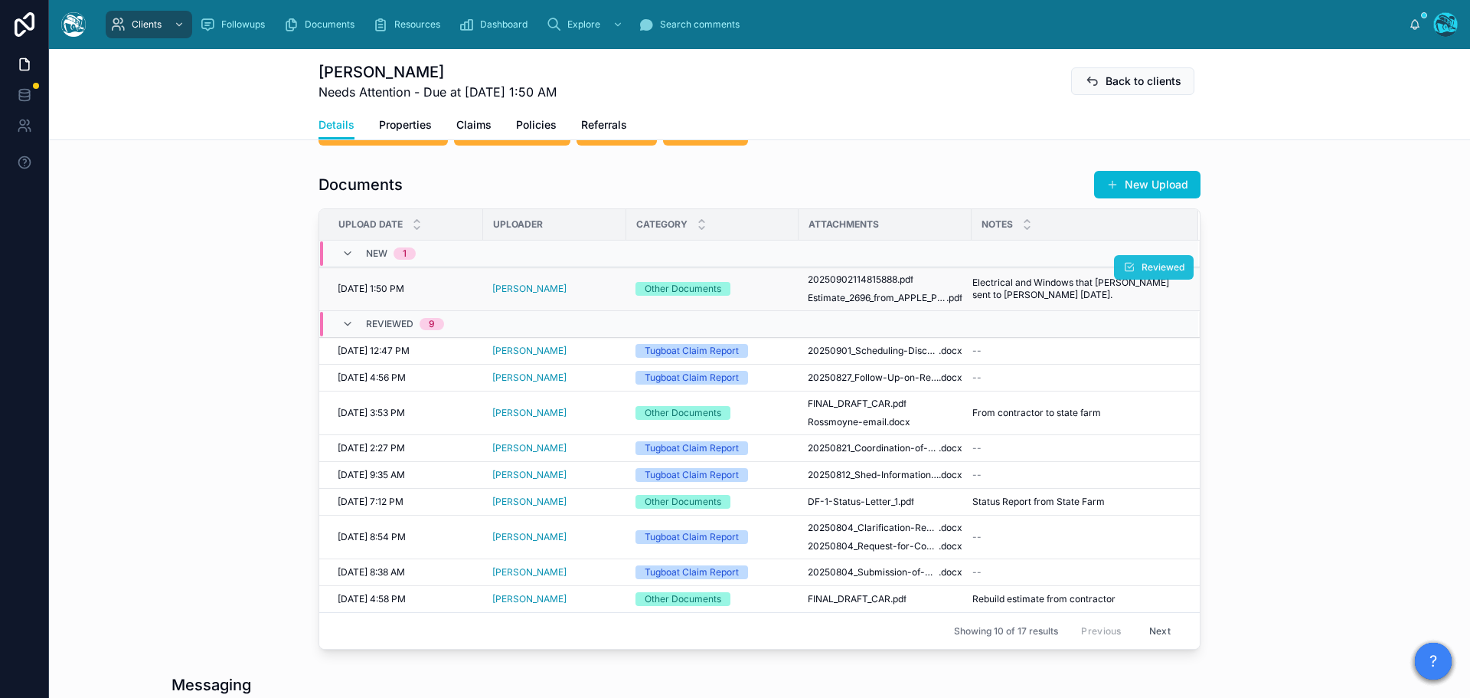
click at [1133, 270] on button "Reviewed" at bounding box center [1154, 267] width 80 height 25
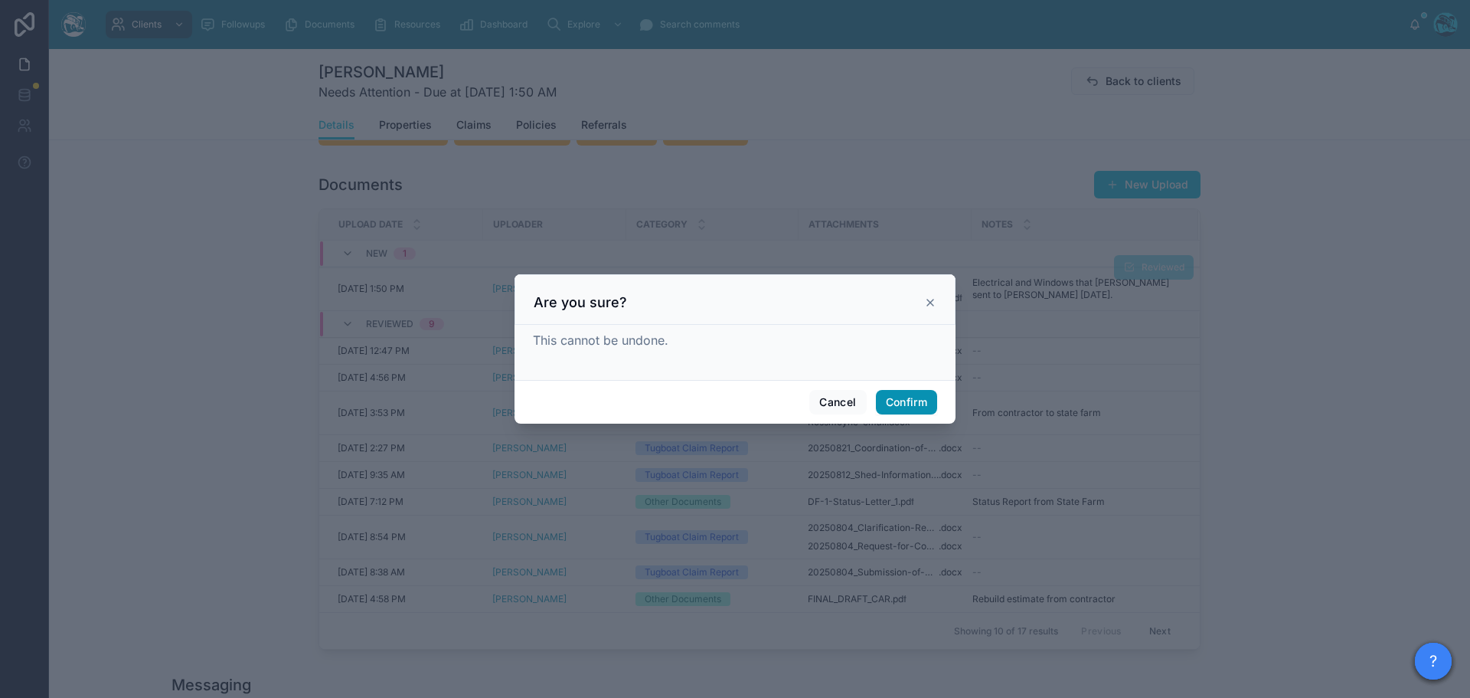
click at [894, 406] on button "Confirm" at bounding box center [906, 402] width 61 height 25
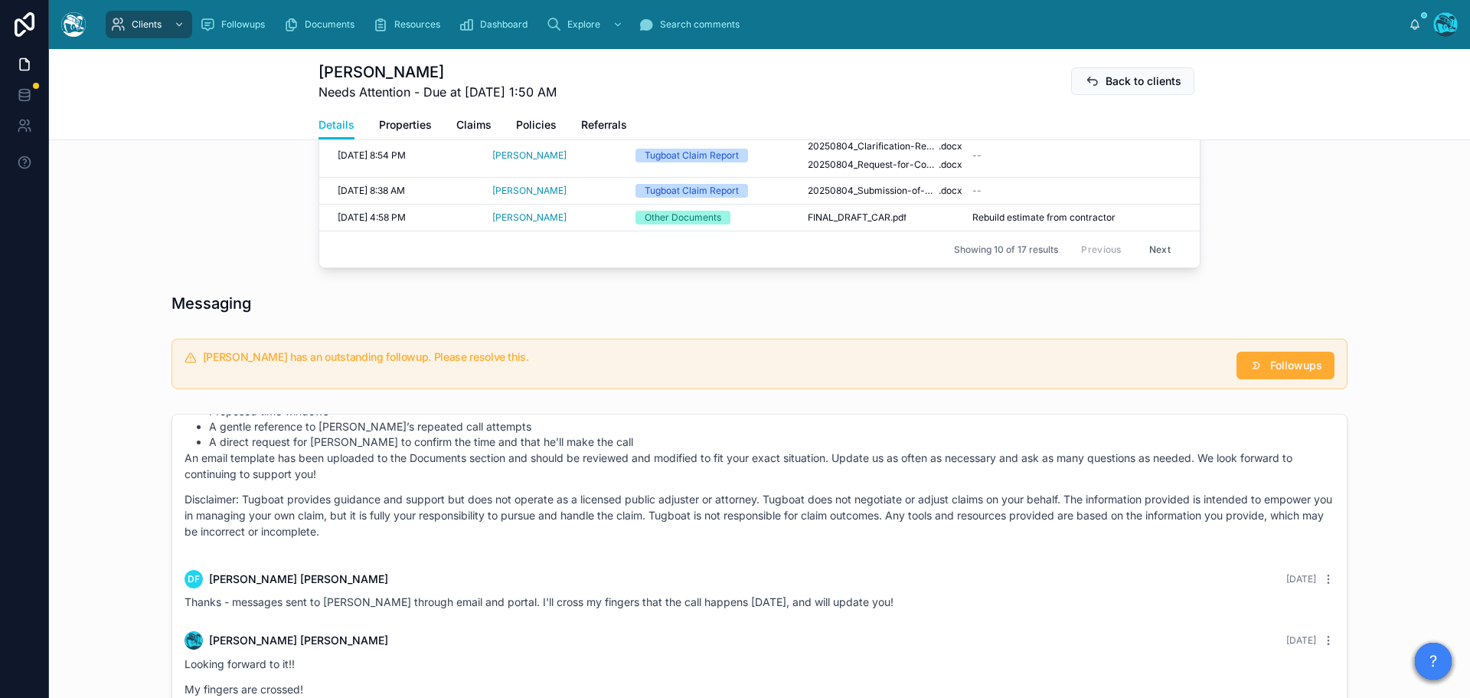
scroll to position [919, 0]
click at [1264, 355] on button "Followups" at bounding box center [1286, 364] width 98 height 28
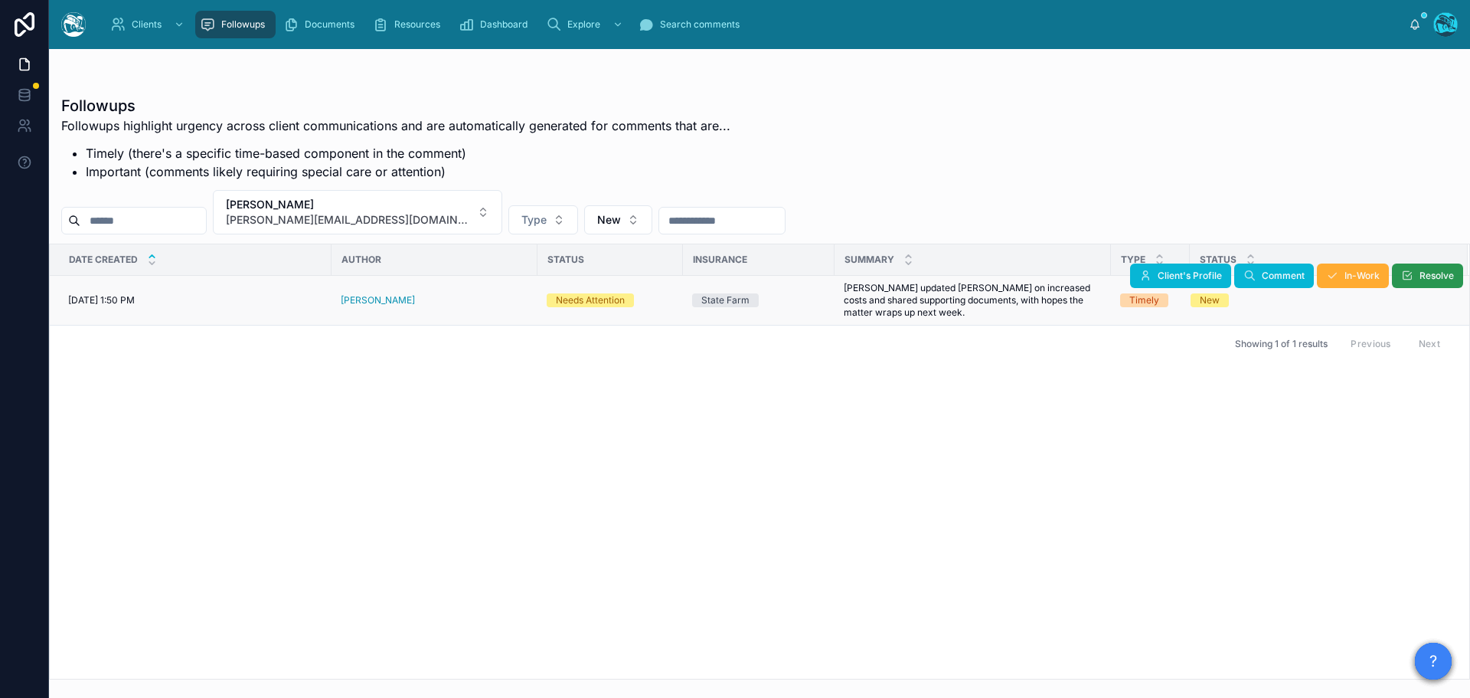
click at [1417, 279] on button "Resolve" at bounding box center [1427, 275] width 71 height 25
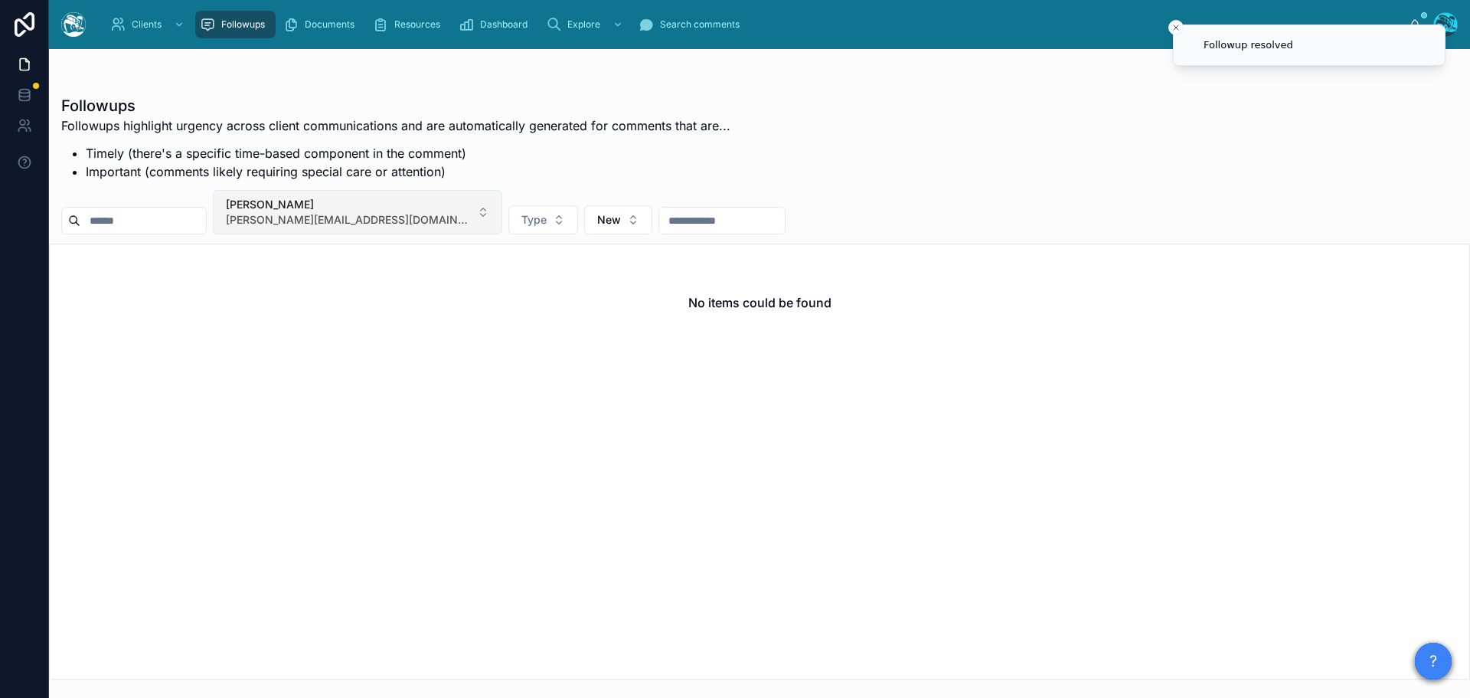
click at [426, 214] on button "[PERSON_NAME] [PERSON_NAME][EMAIL_ADDRESS][DOMAIN_NAME]" at bounding box center [357, 212] width 289 height 44
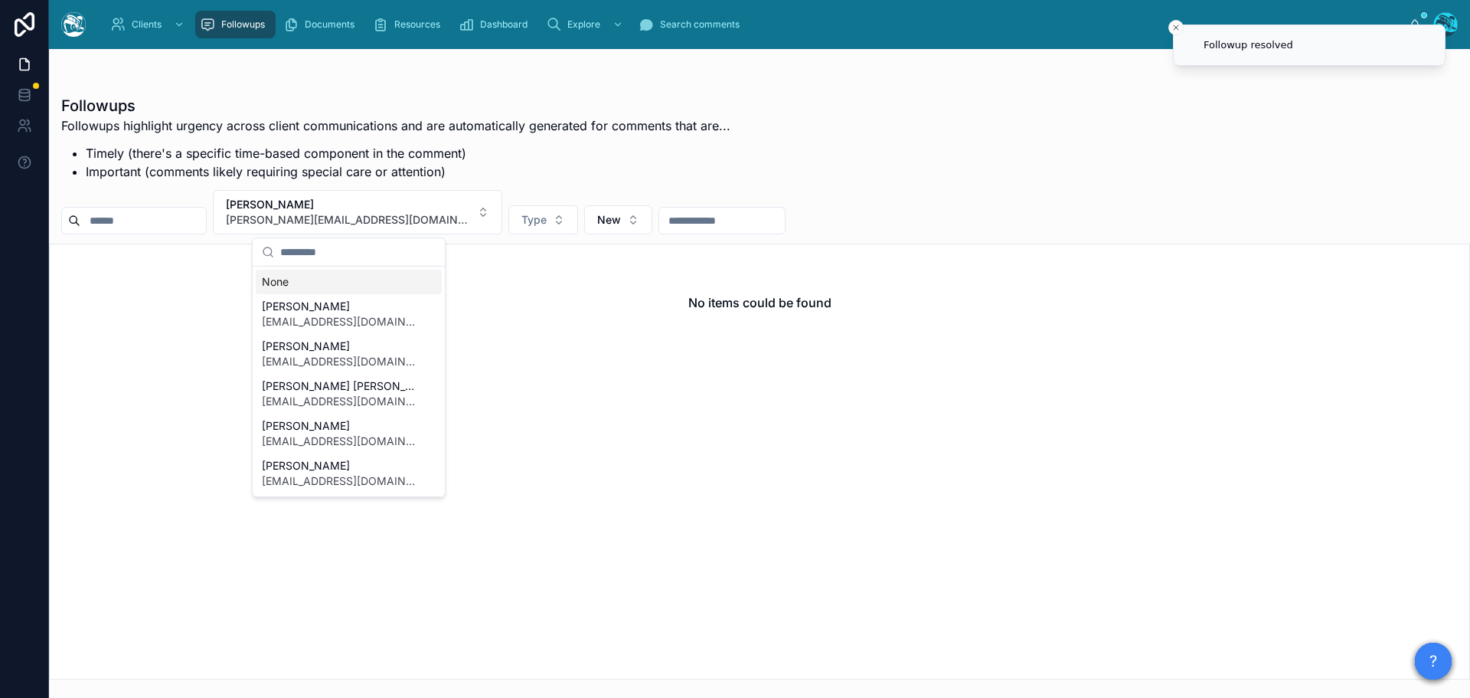
click at [277, 283] on div "None" at bounding box center [349, 282] width 186 height 25
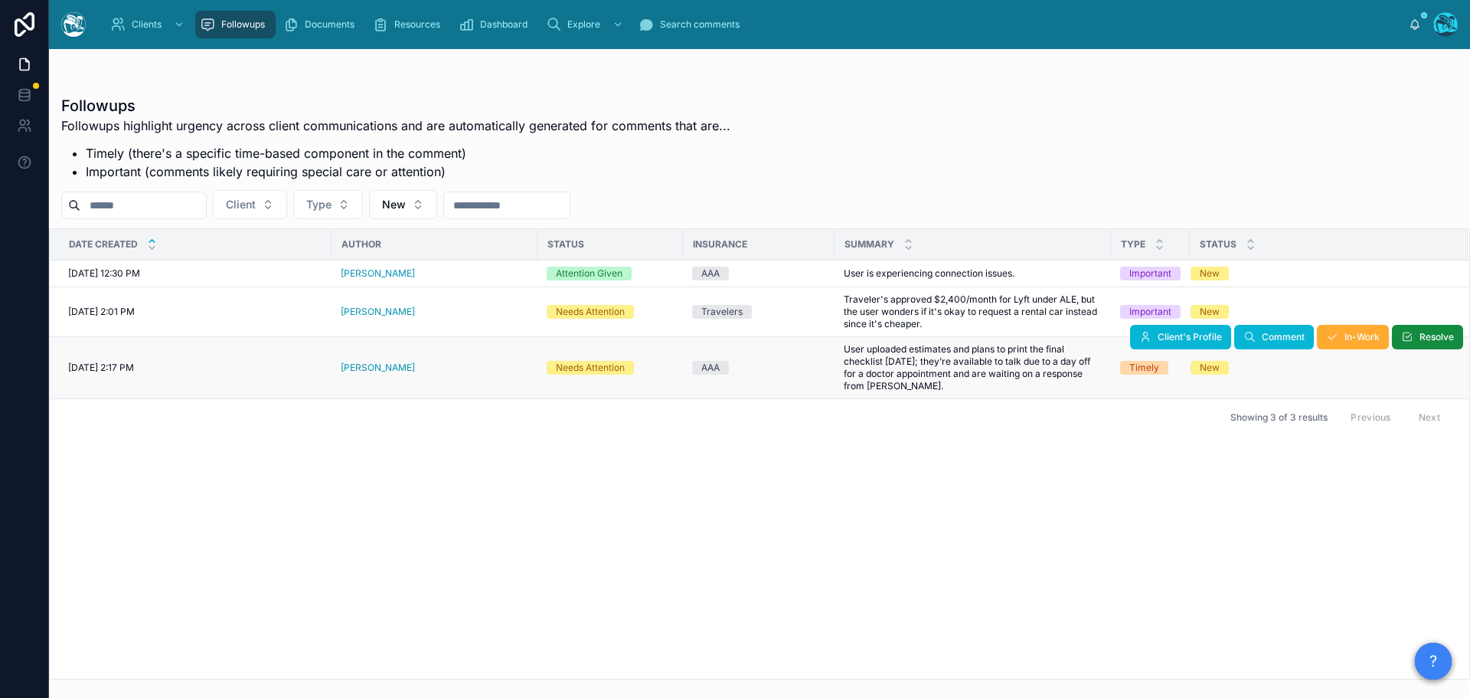
click at [408, 368] on div "[PERSON_NAME]" at bounding box center [435, 367] width 188 height 12
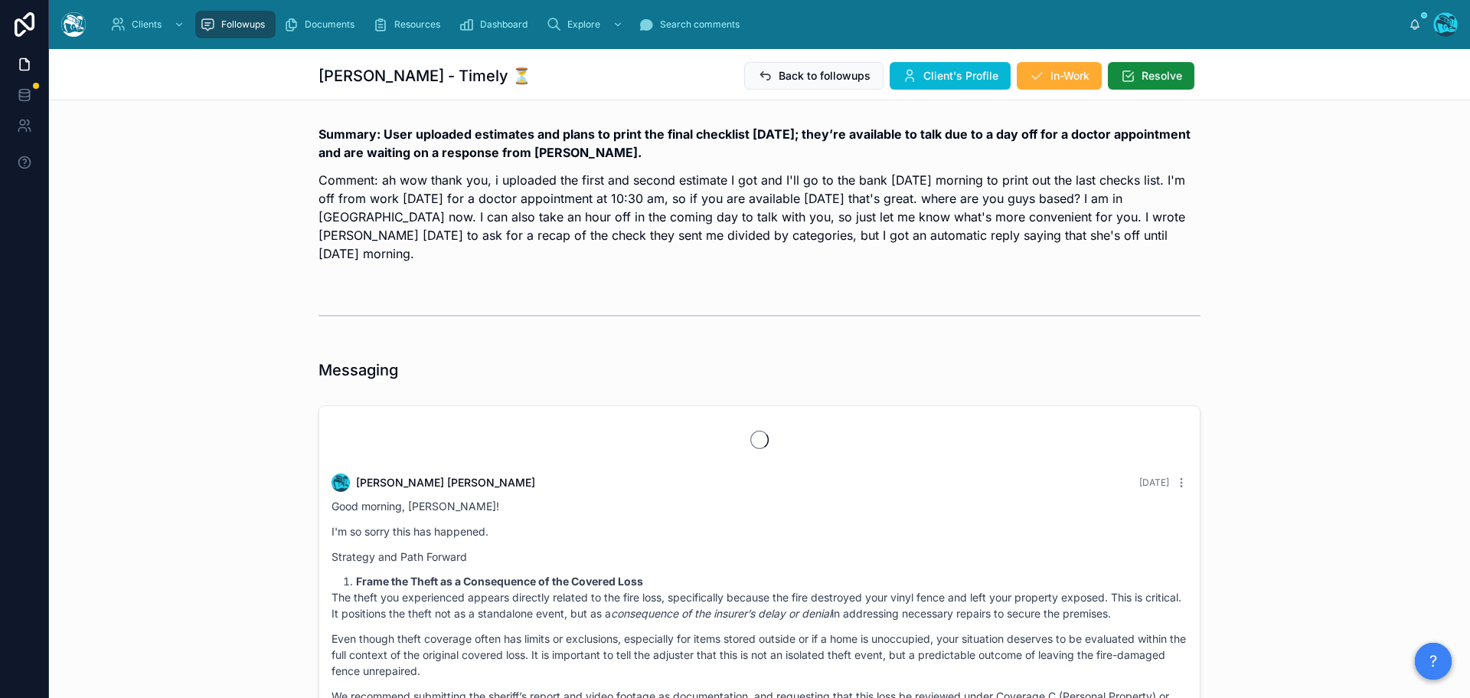
scroll to position [8403, 0]
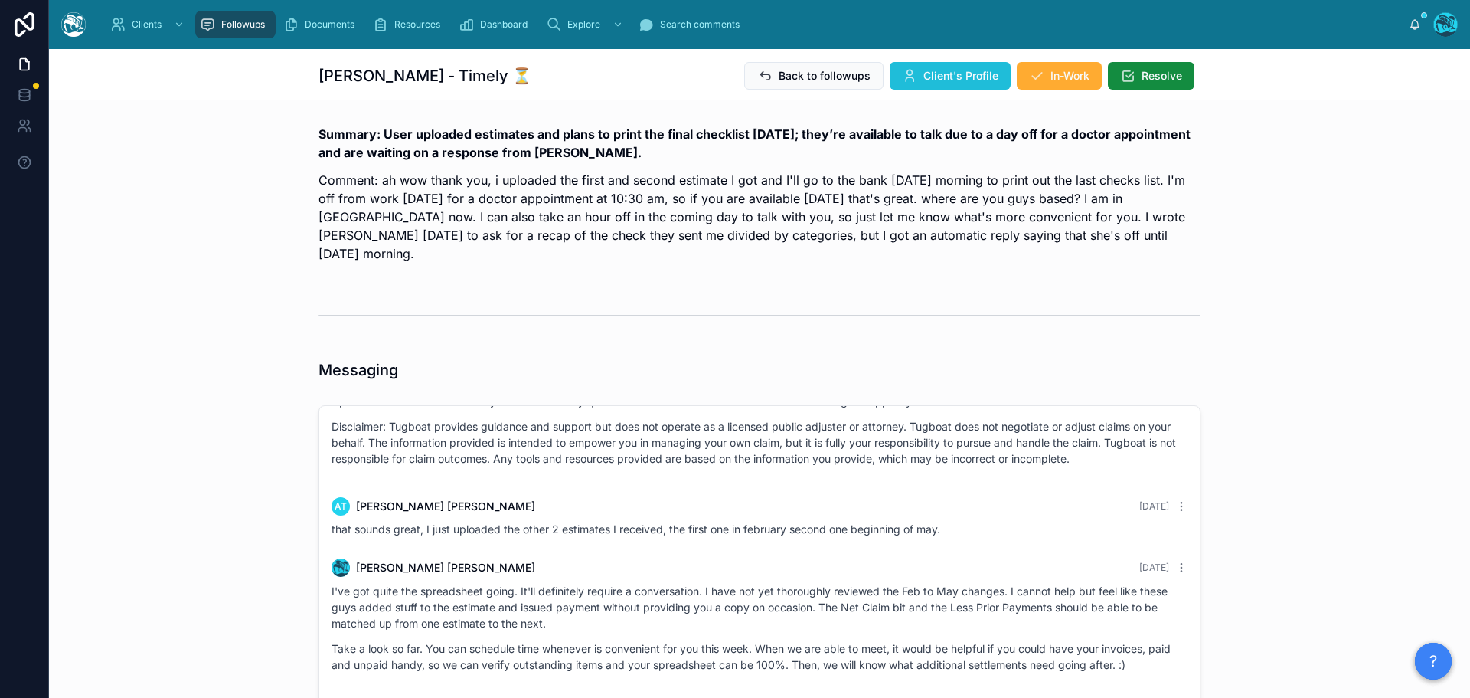
click at [941, 67] on button "Client's Profile" at bounding box center [950, 76] width 121 height 28
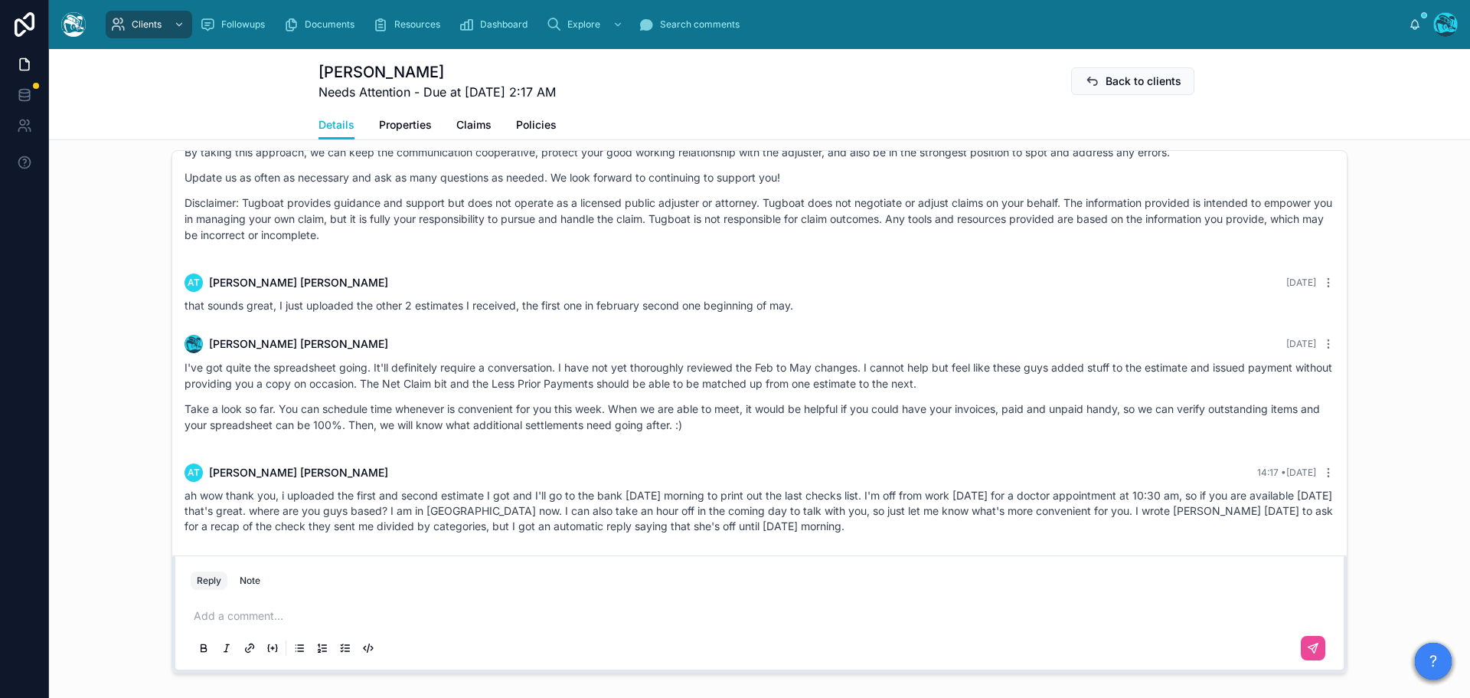
scroll to position [1302, 0]
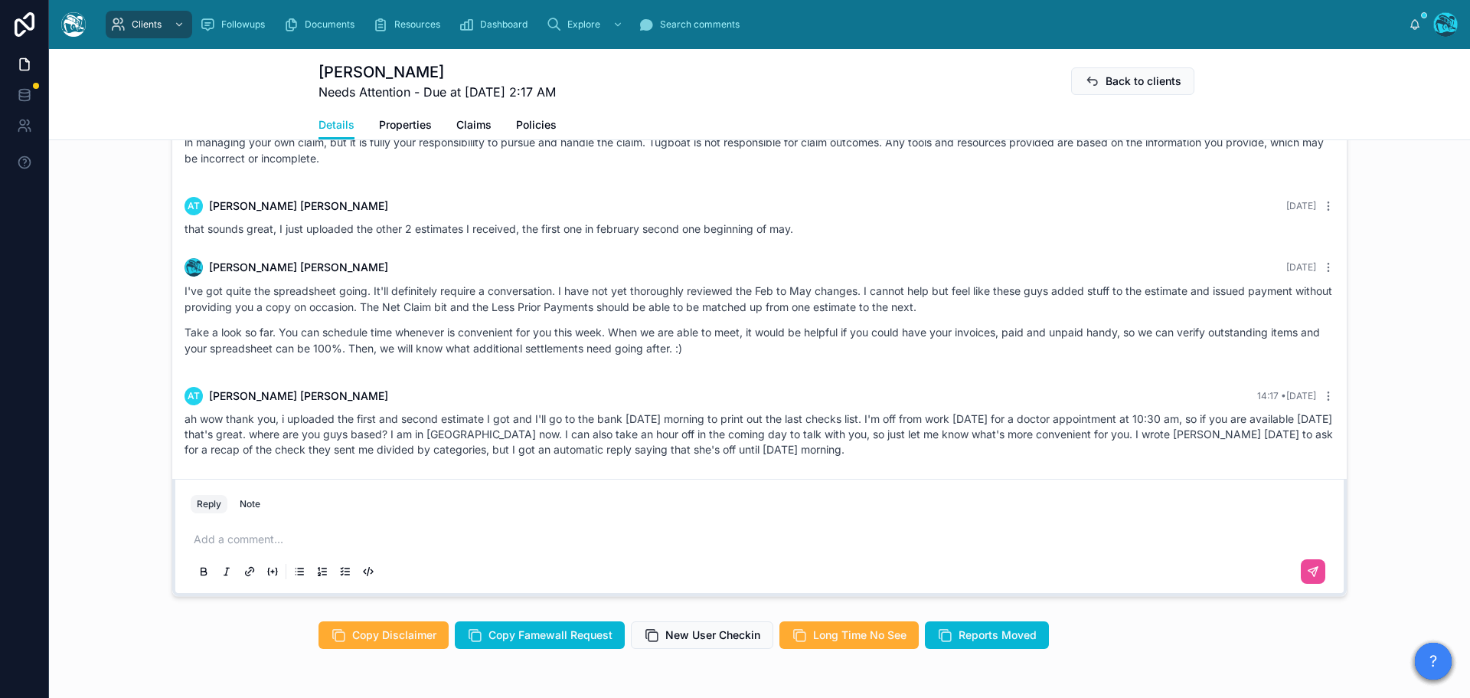
click at [266, 540] on p at bounding box center [763, 538] width 1138 height 15
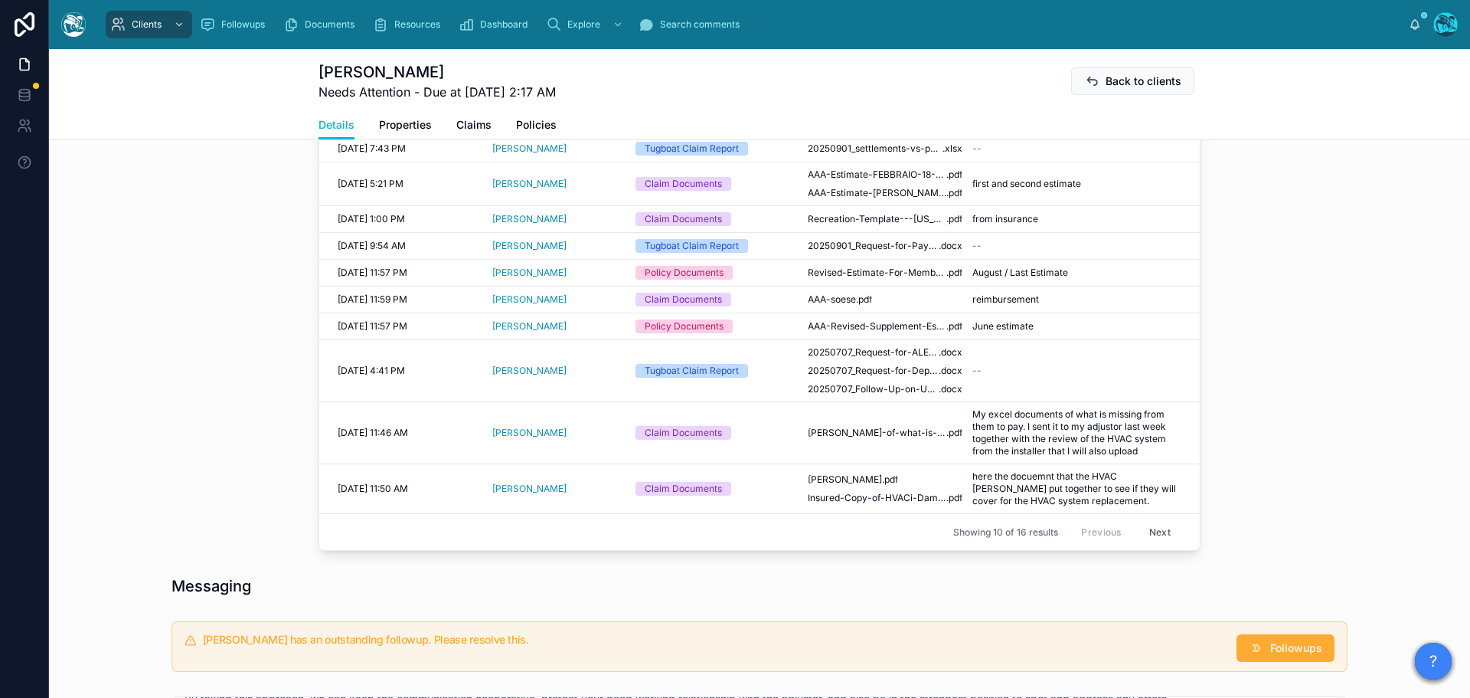
scroll to position [536, 0]
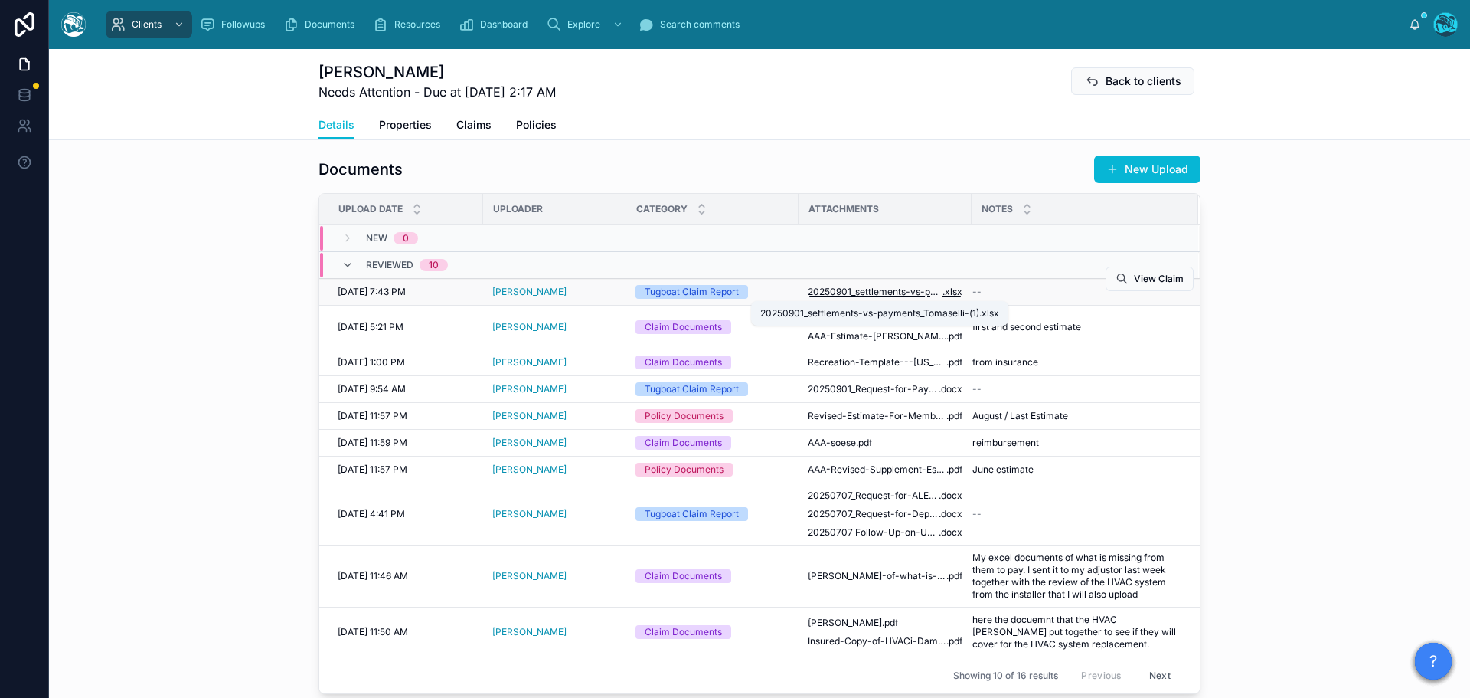
click at [883, 289] on span "20250901_settlements-vs-payments_Tomaselli-(1)" at bounding box center [875, 292] width 135 height 12
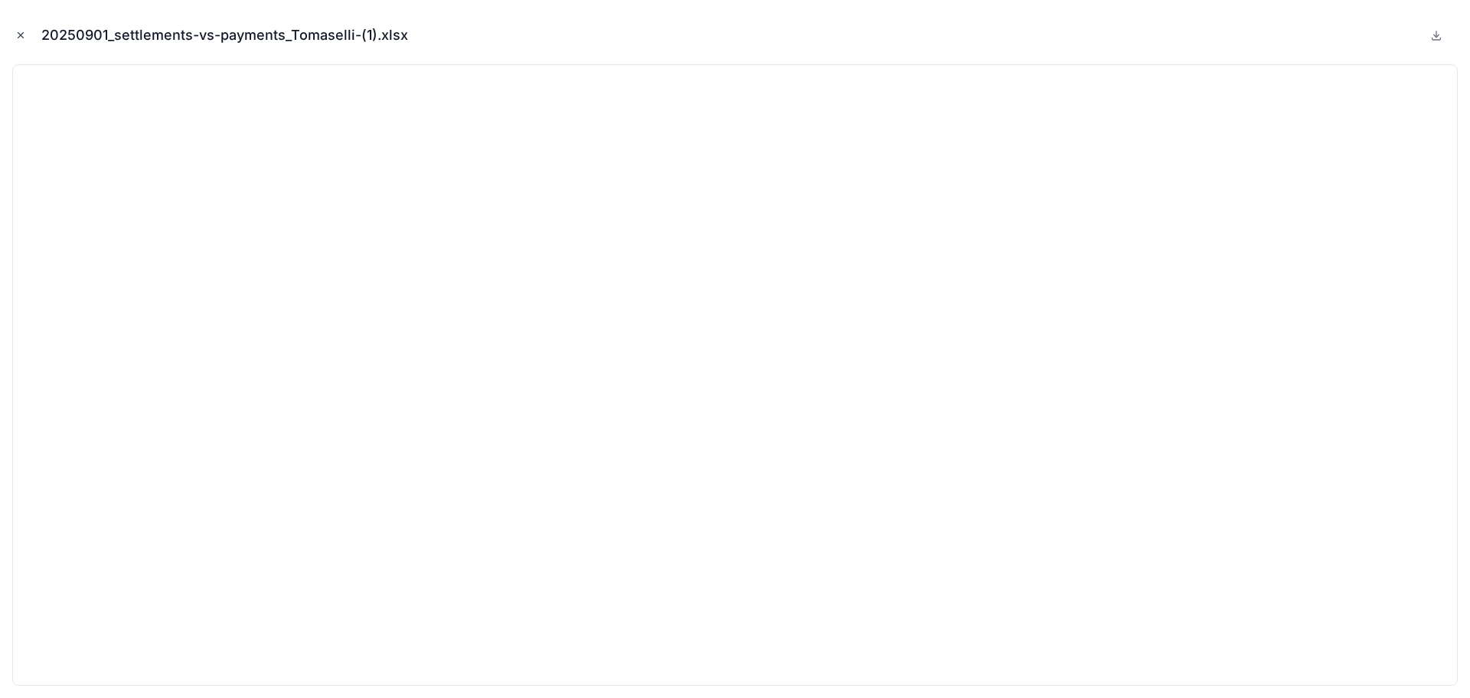
click at [21, 34] on icon "Close modal" at bounding box center [20, 35] width 11 height 11
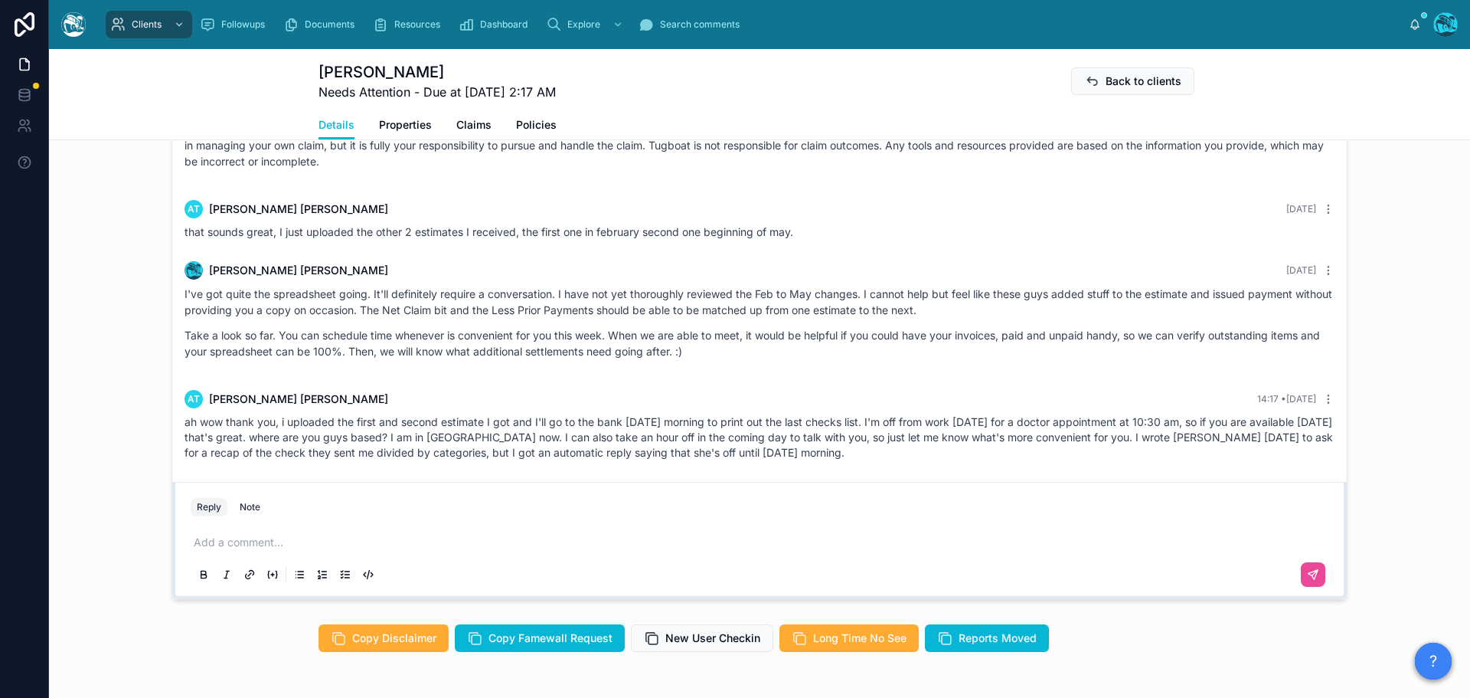
scroll to position [1302, 0]
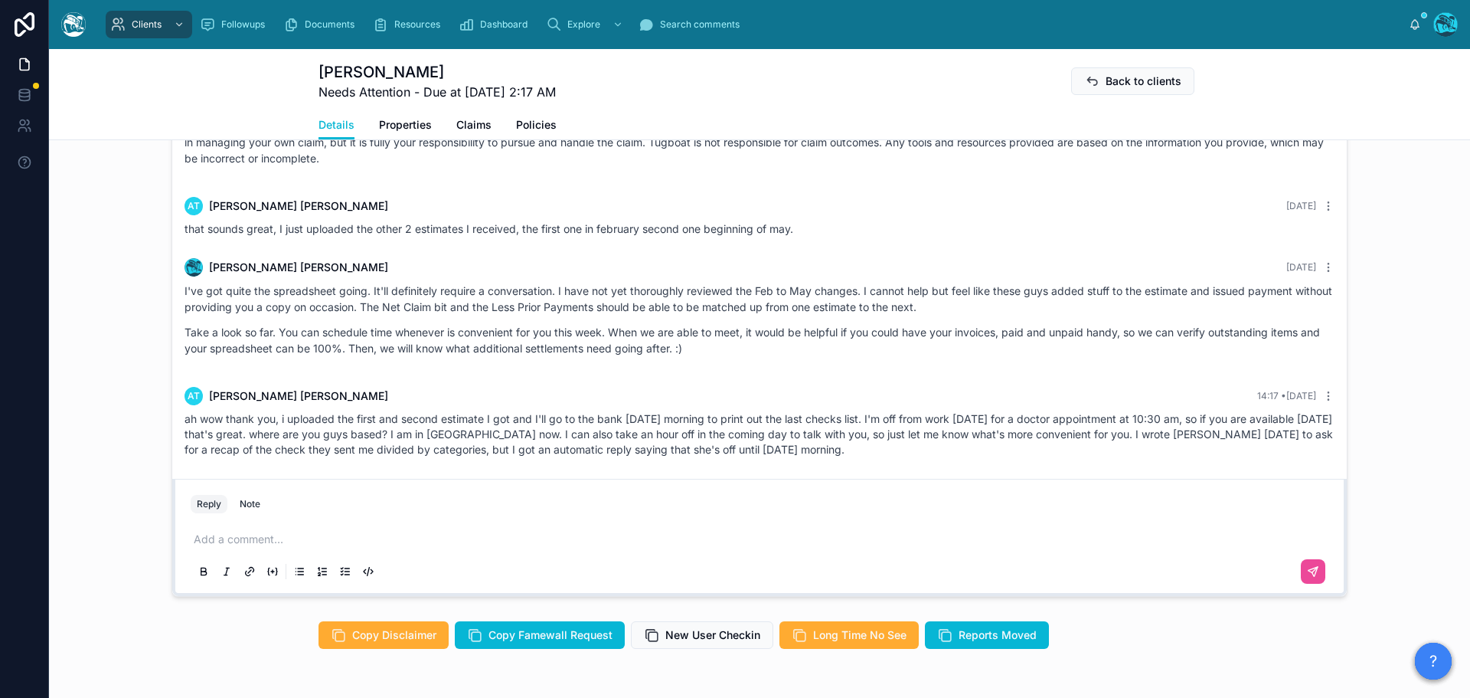
click at [275, 538] on p at bounding box center [763, 538] width 1138 height 15
click at [829, 541] on p "**********" at bounding box center [763, 538] width 1138 height 15
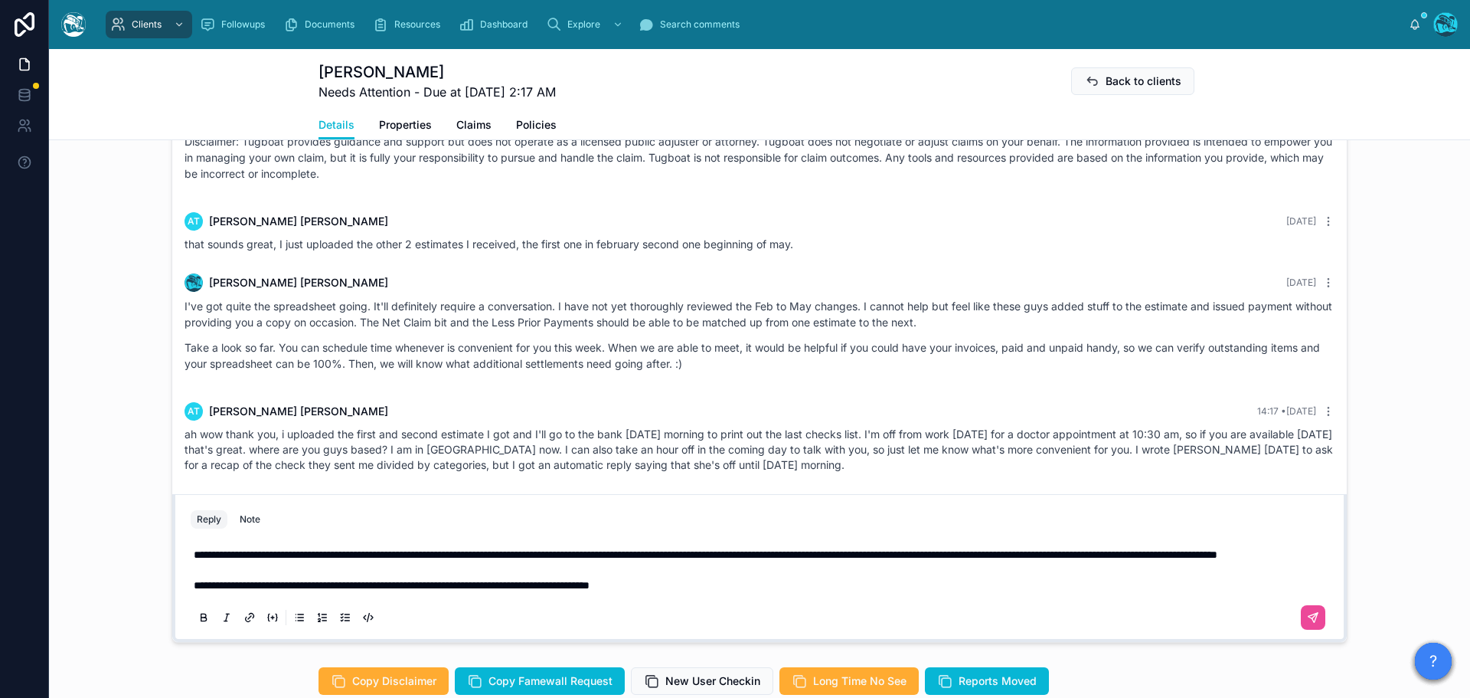
scroll to position [7785, 0]
click at [1309, 614] on icon at bounding box center [1313, 617] width 9 height 9
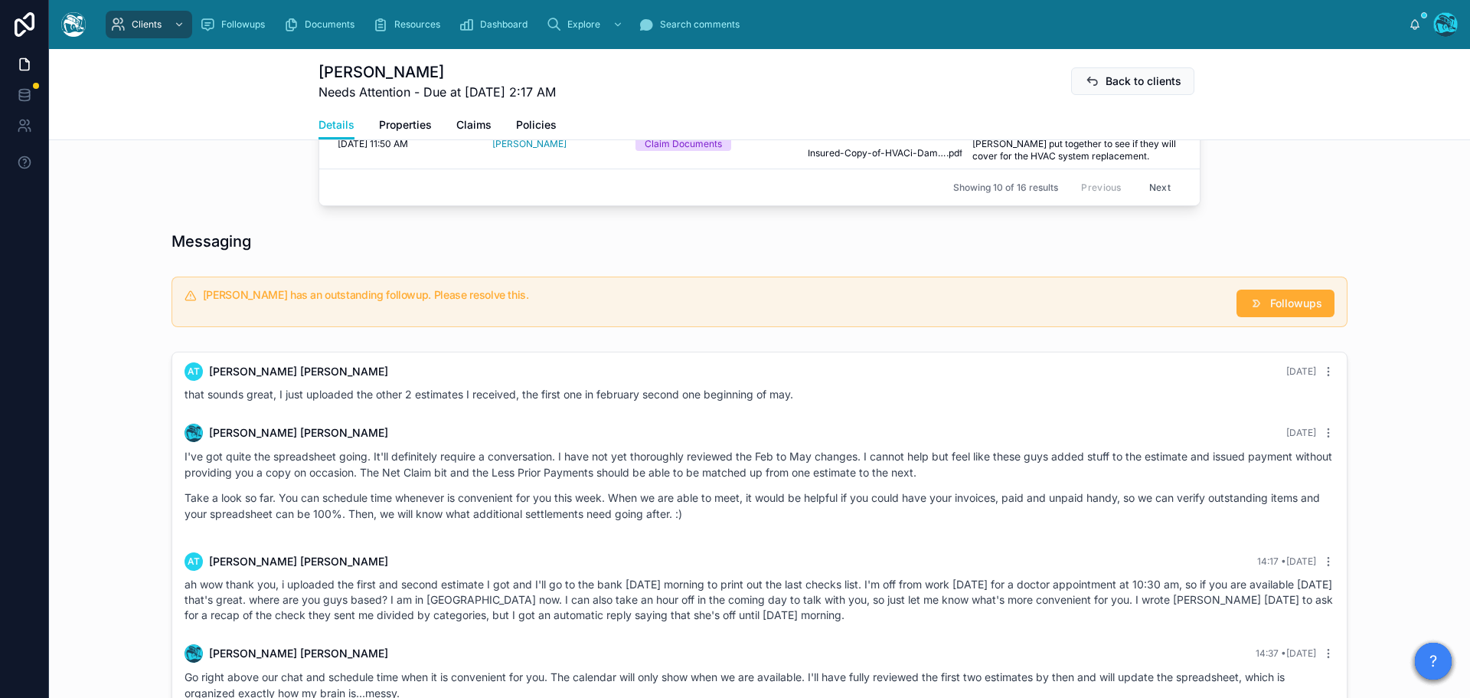
scroll to position [1026, 0]
click at [1270, 300] on span "Followups" at bounding box center [1296, 300] width 52 height 15
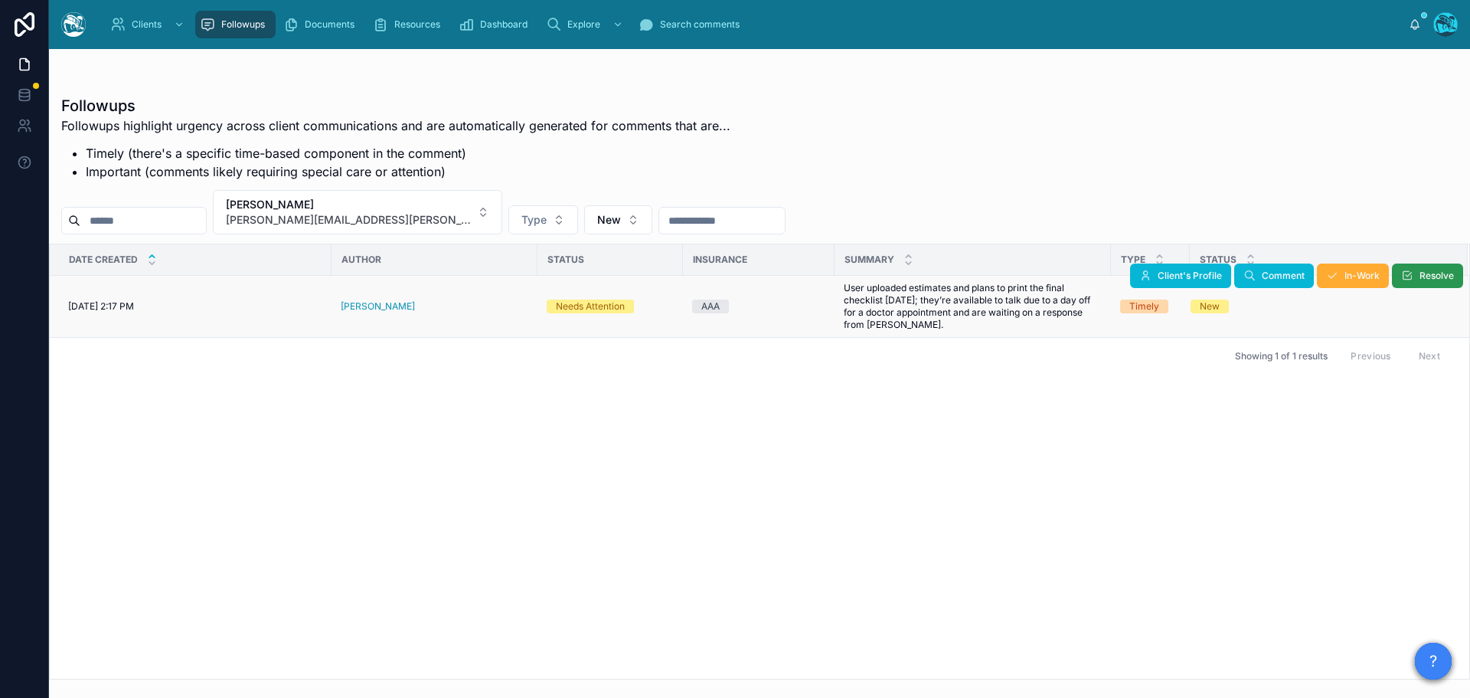
click at [1434, 273] on span "Resolve" at bounding box center [1437, 276] width 34 height 12
click at [411, 208] on button "alice tomaselli [EMAIL_ADDRESS][PERSON_NAME][DOMAIN_NAME]" at bounding box center [357, 212] width 289 height 44
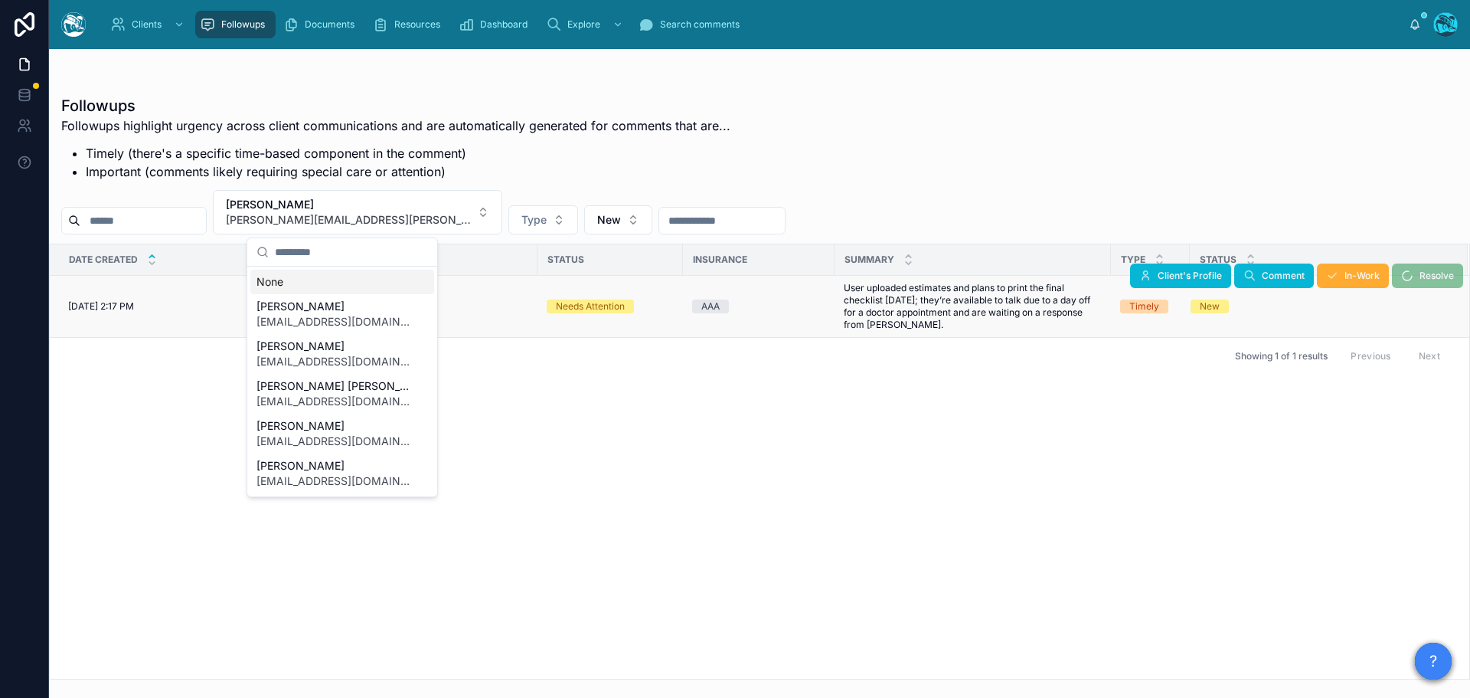
click at [277, 280] on div "None" at bounding box center [342, 282] width 184 height 25
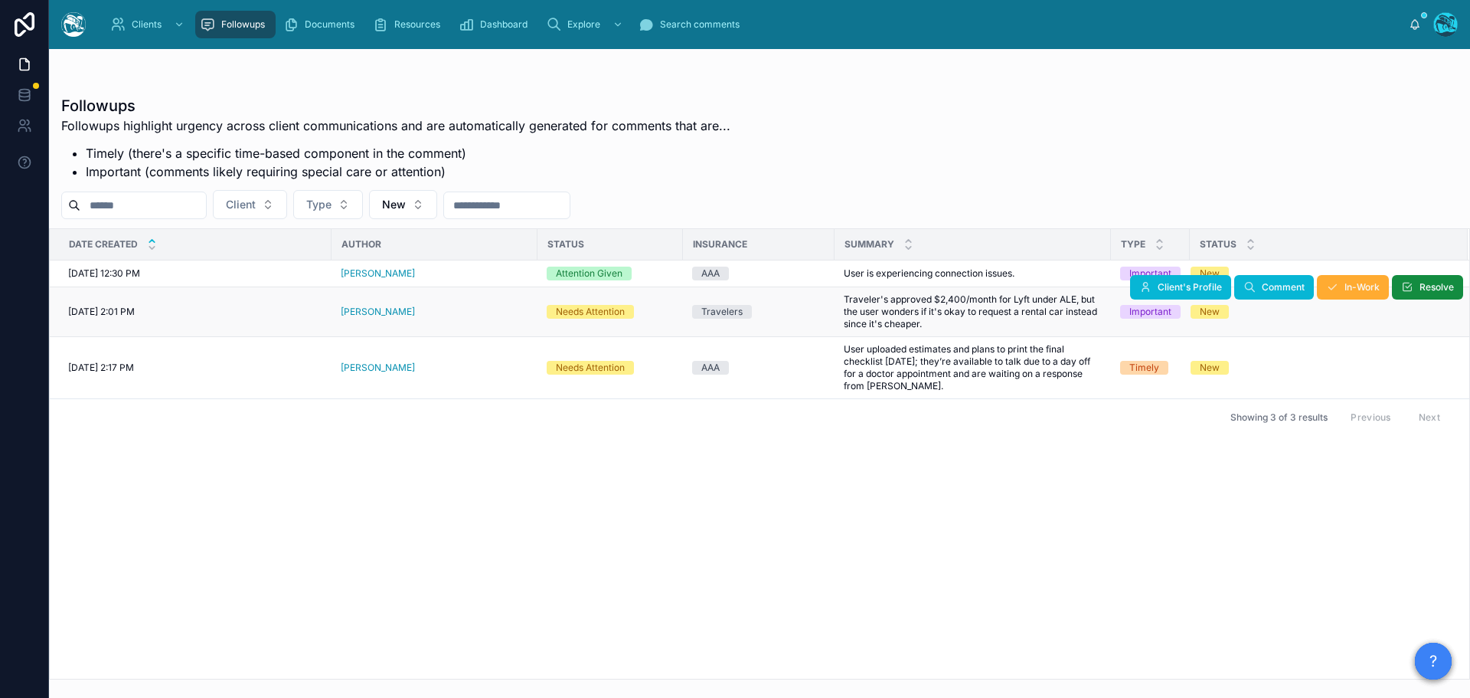
click at [419, 313] on div "[PERSON_NAME]" at bounding box center [435, 312] width 188 height 12
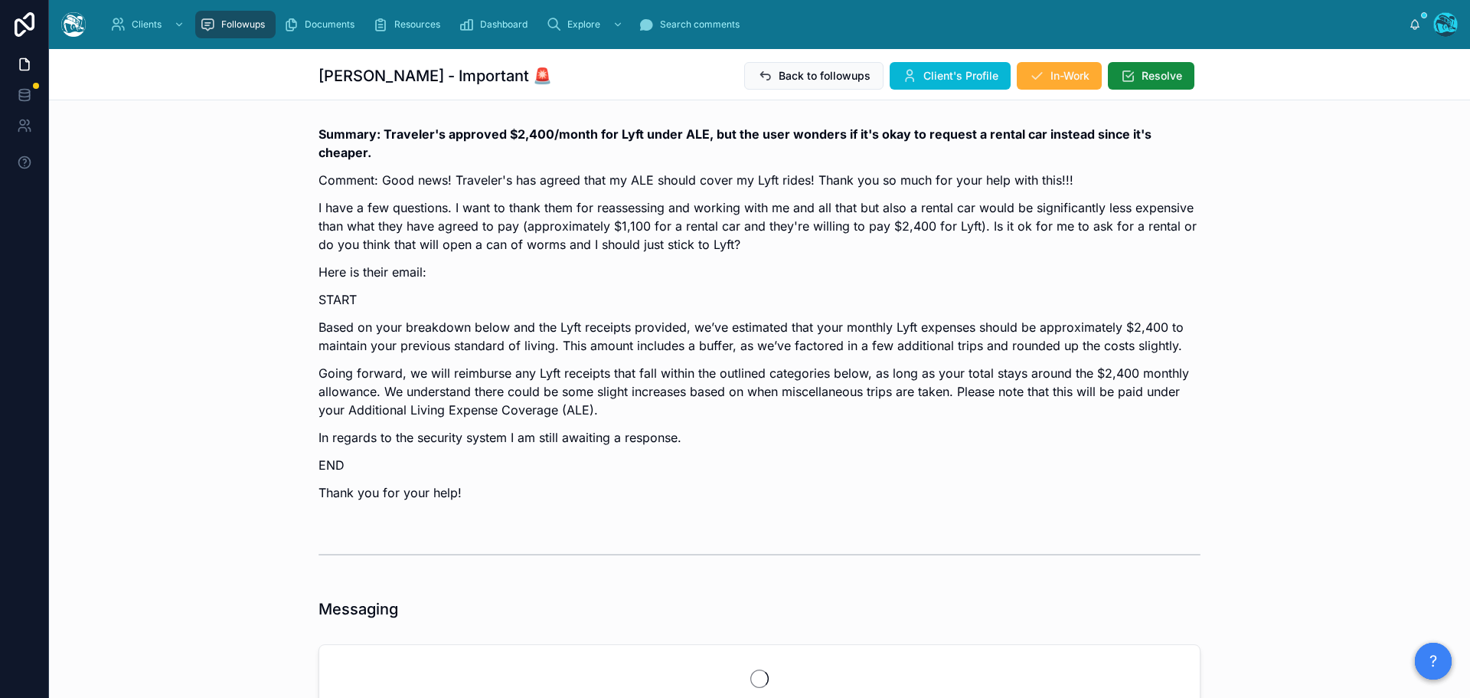
scroll to position [3870, 0]
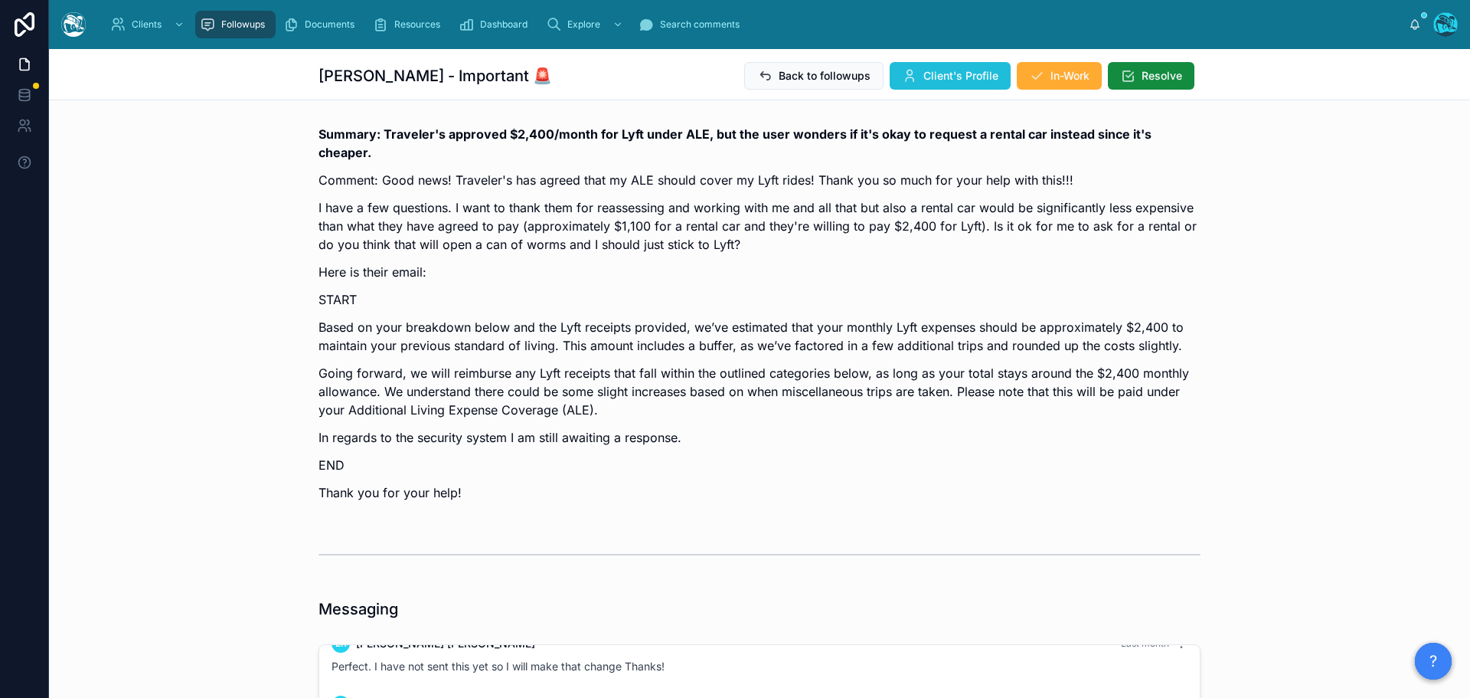
click at [966, 74] on span "Client's Profile" at bounding box center [961, 75] width 75 height 15
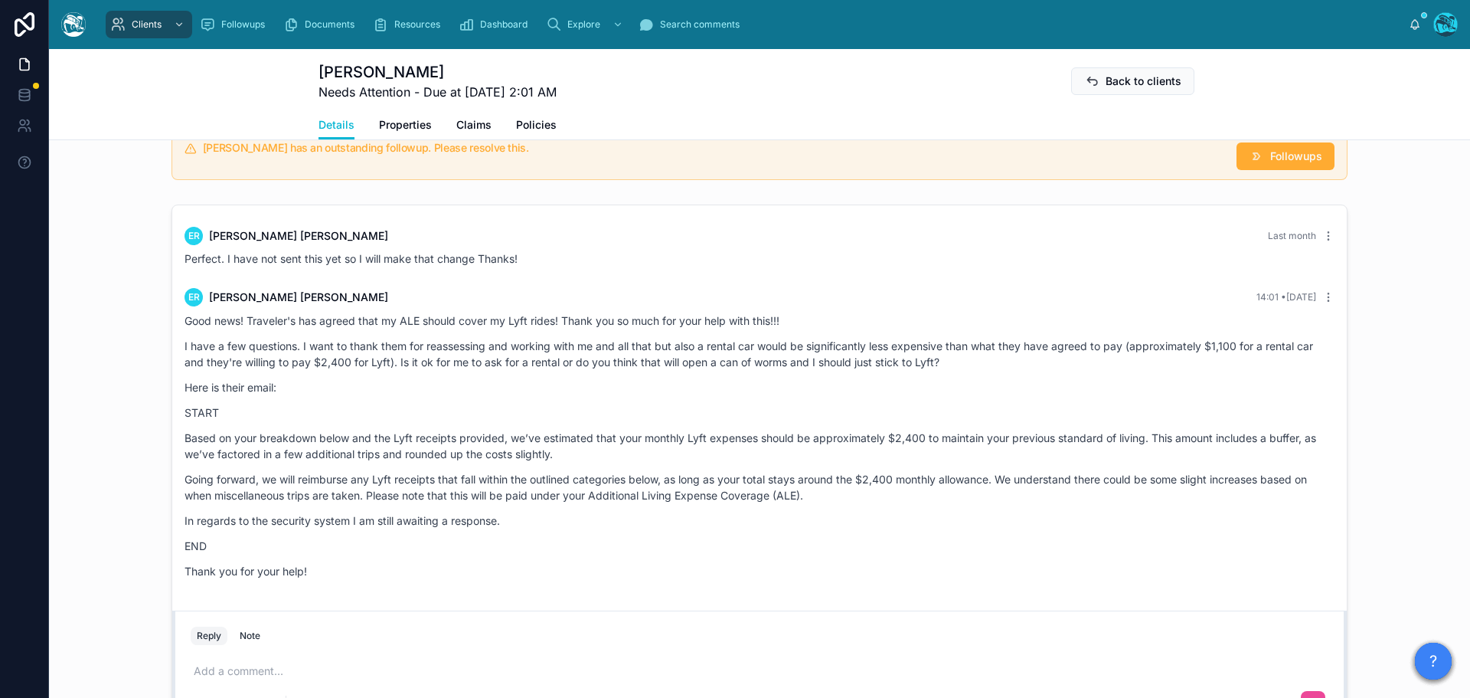
scroll to position [3505, 0]
click at [240, 672] on p at bounding box center [763, 670] width 1138 height 15
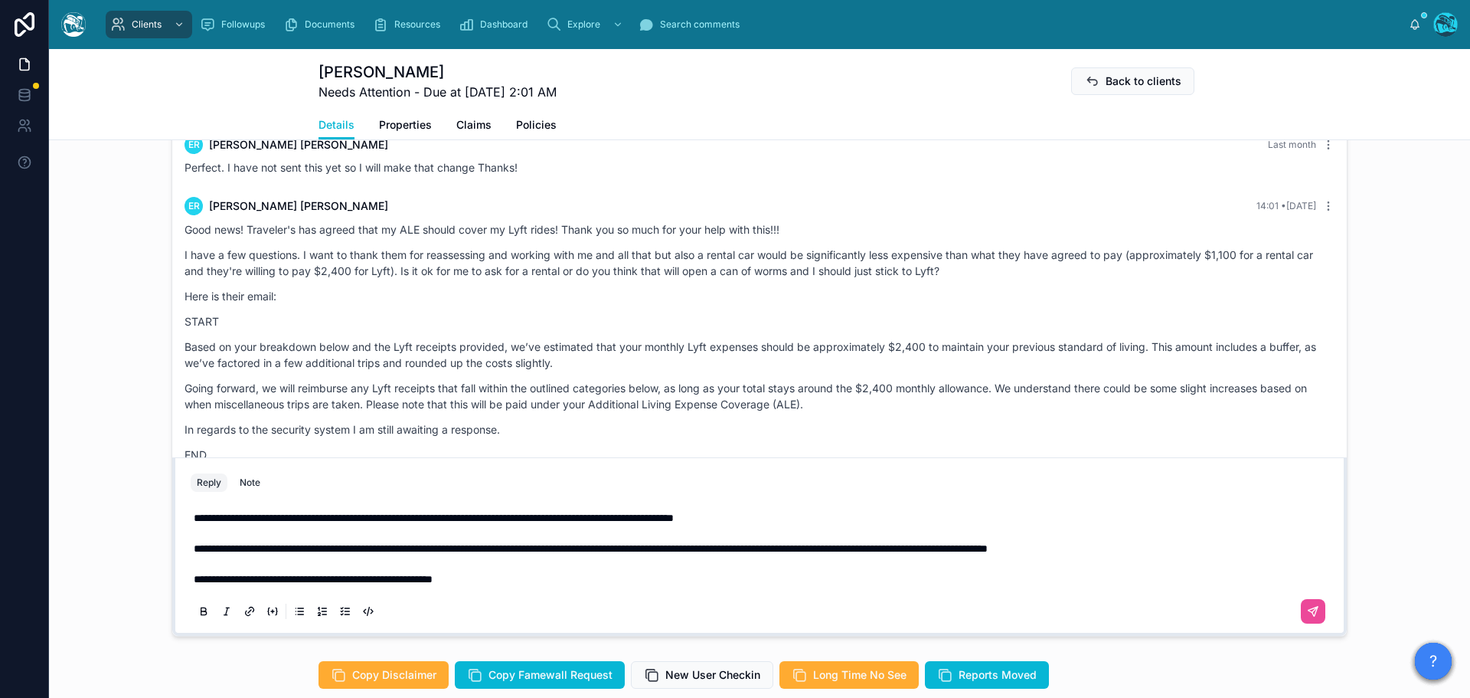
scroll to position [3566, 0]
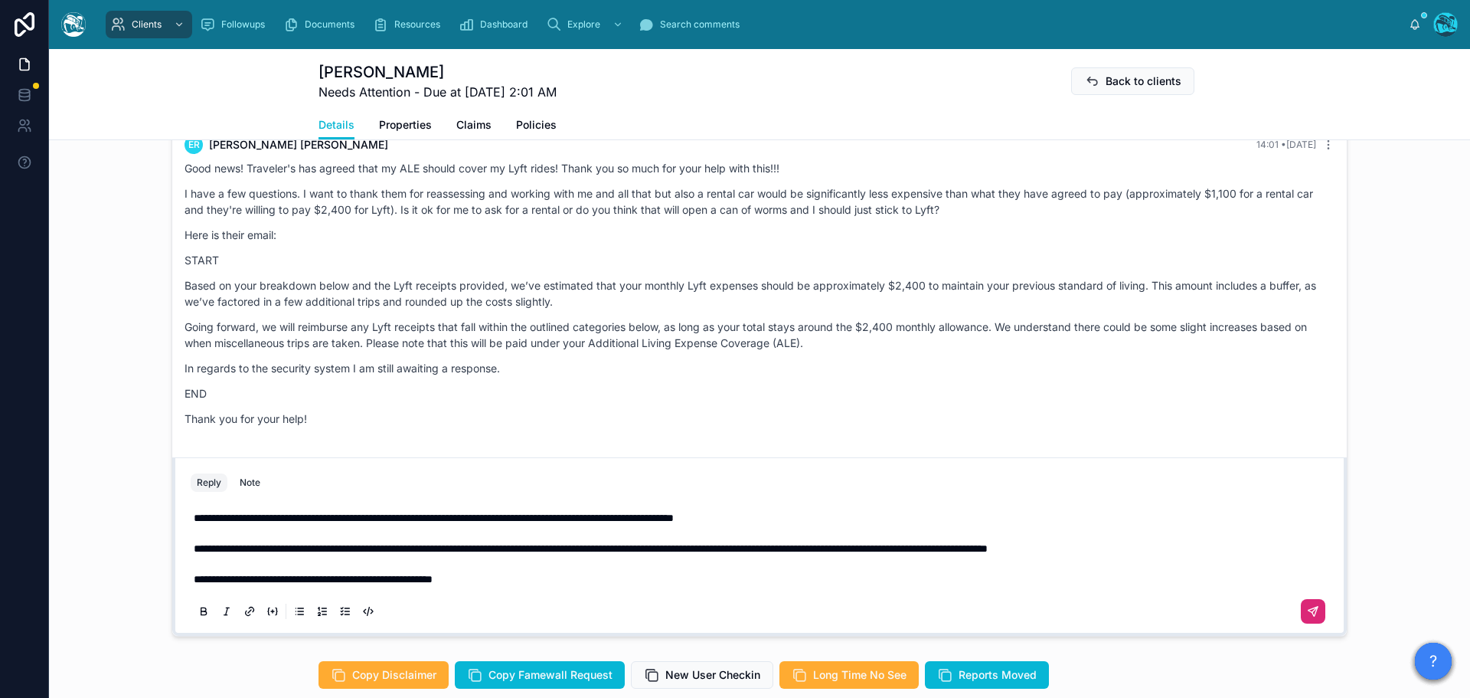
click at [1307, 612] on icon at bounding box center [1313, 611] width 12 height 12
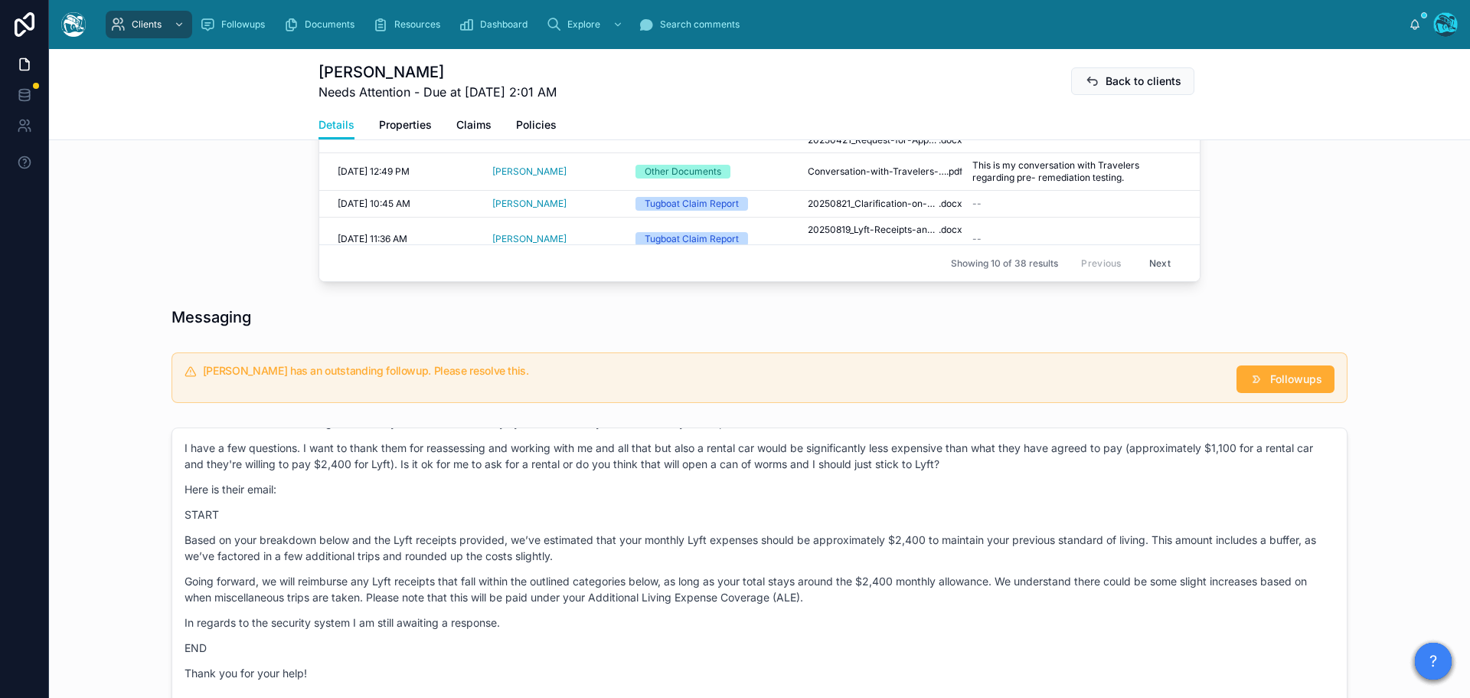
scroll to position [1011, 0]
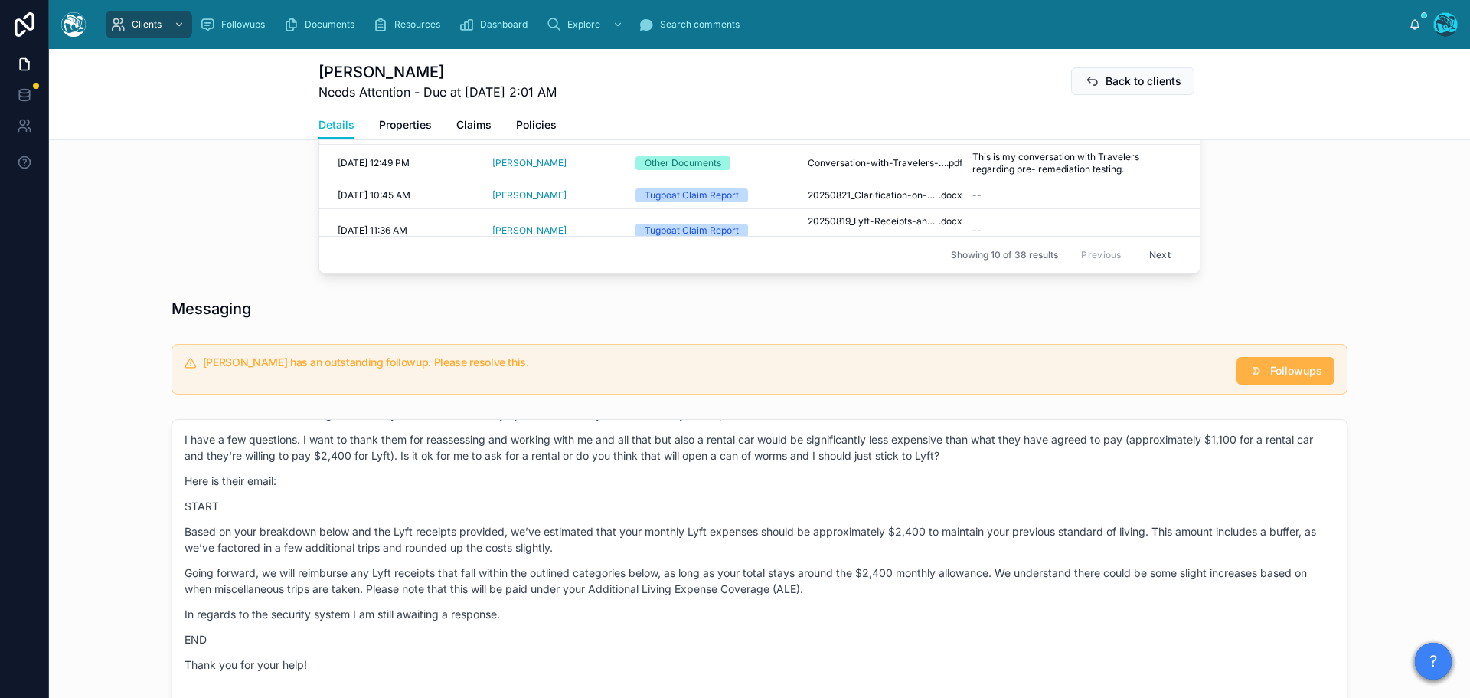
click at [1261, 369] on button "Followups" at bounding box center [1286, 371] width 98 height 28
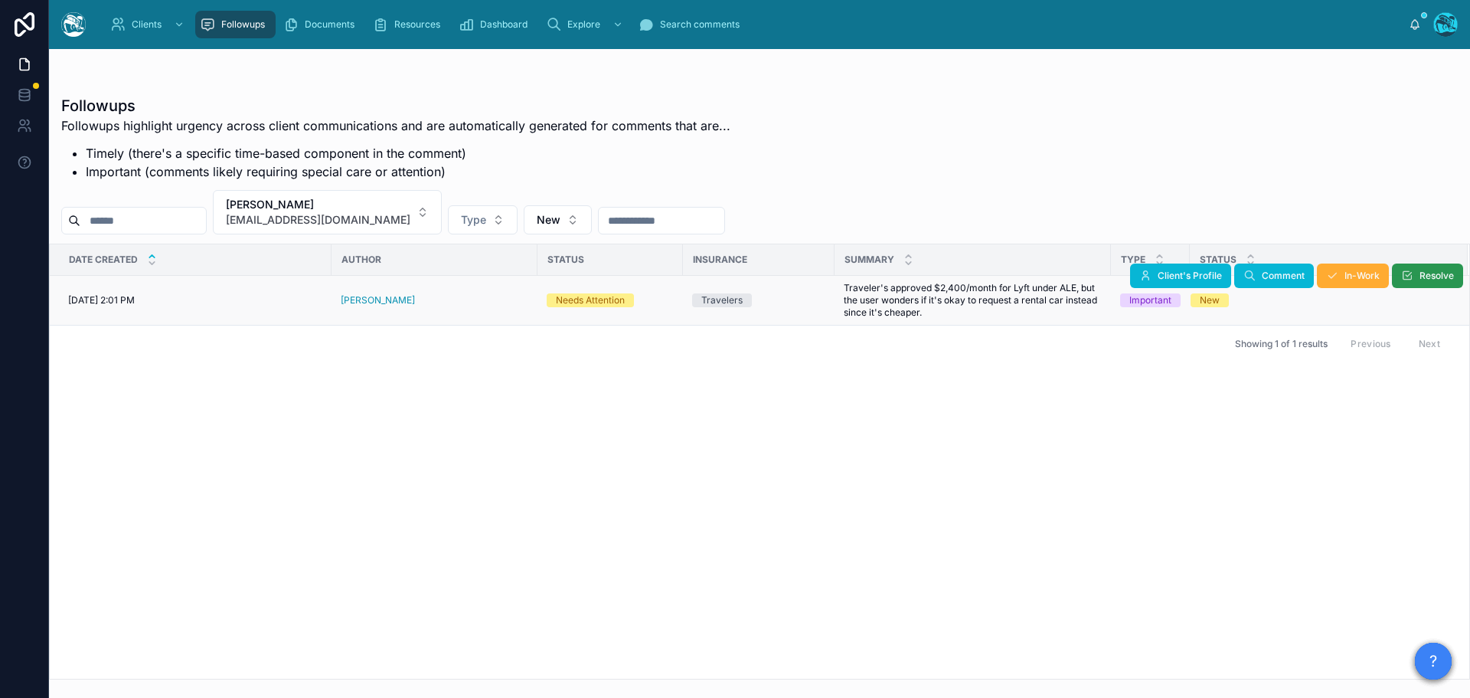
click at [1414, 277] on button "Resolve" at bounding box center [1427, 275] width 71 height 25
click at [397, 214] on button "[PERSON_NAME] [EMAIL_ADDRESS][DOMAIN_NAME]" at bounding box center [327, 212] width 229 height 44
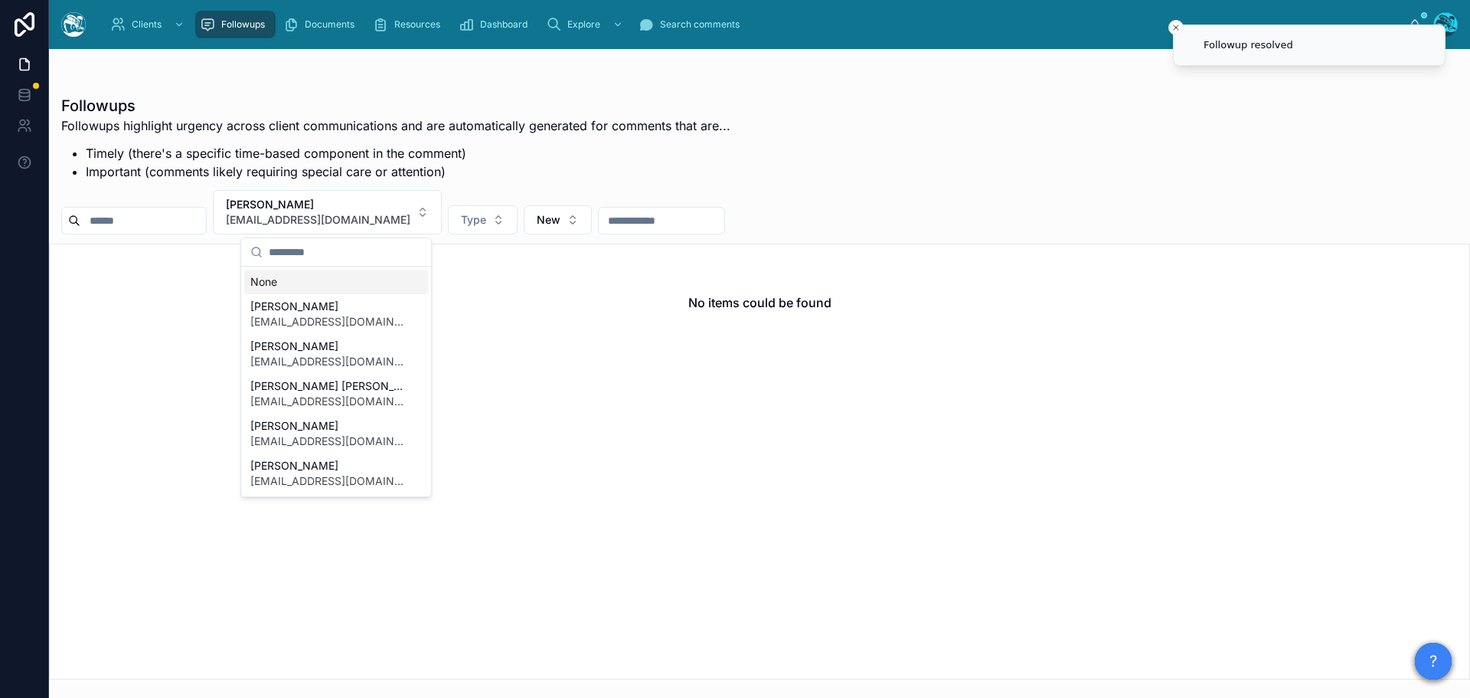
click at [262, 283] on div "None" at bounding box center [336, 282] width 184 height 25
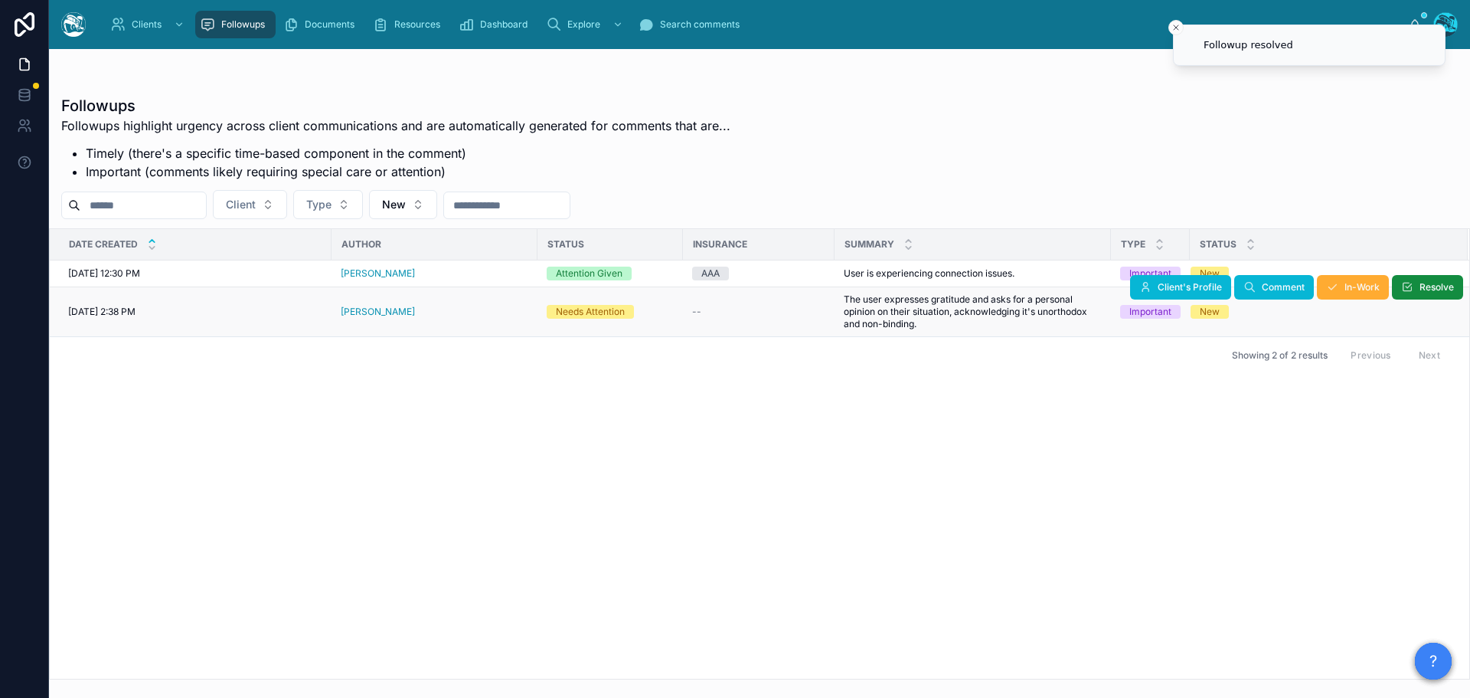
click at [394, 312] on div "[PERSON_NAME]" at bounding box center [435, 312] width 188 height 12
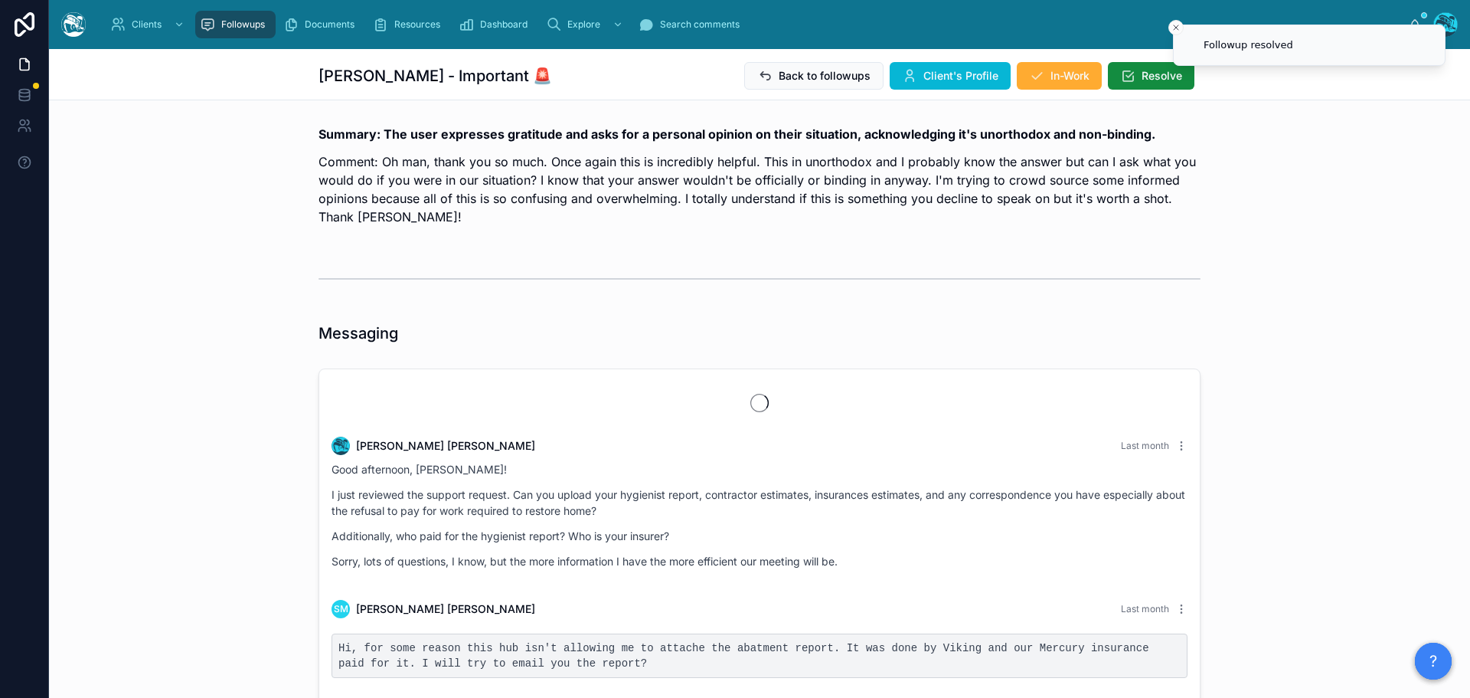
scroll to position [3305, 0]
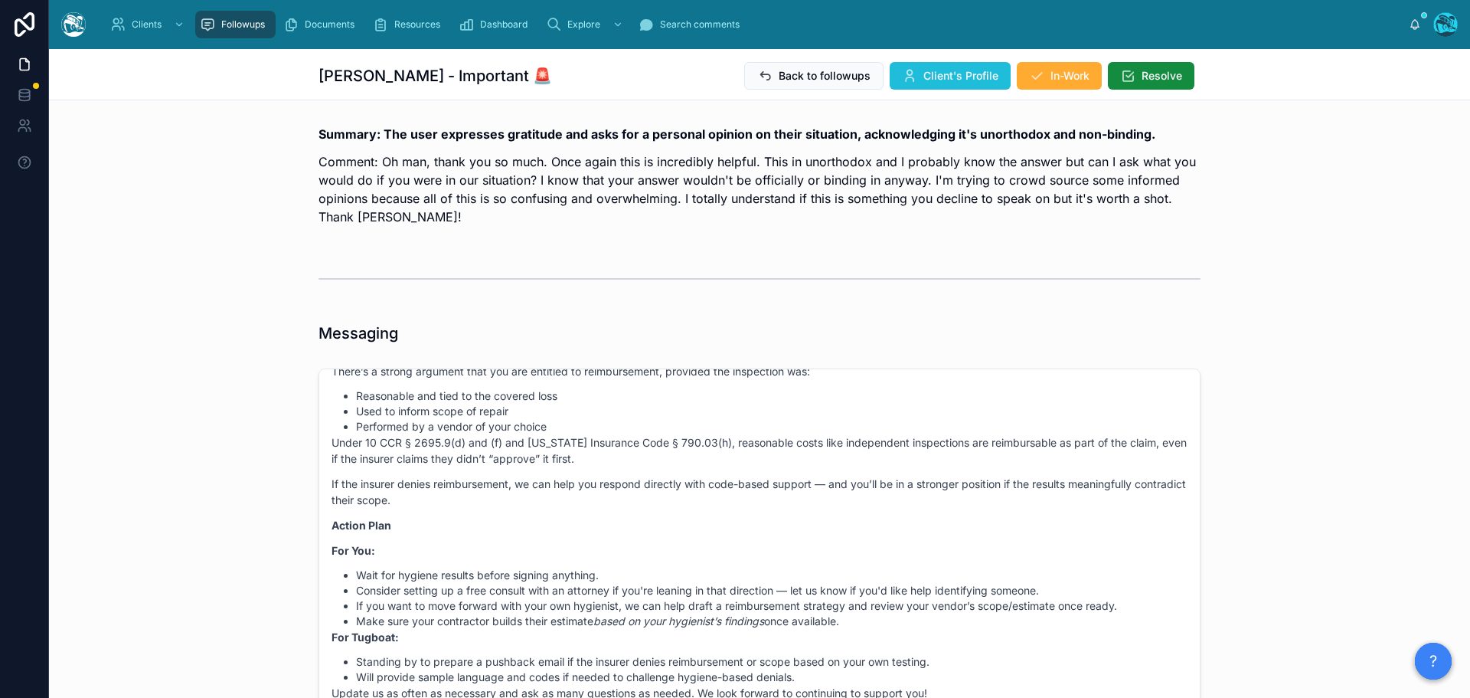
click at [915, 74] on button "Client's Profile" at bounding box center [950, 76] width 121 height 28
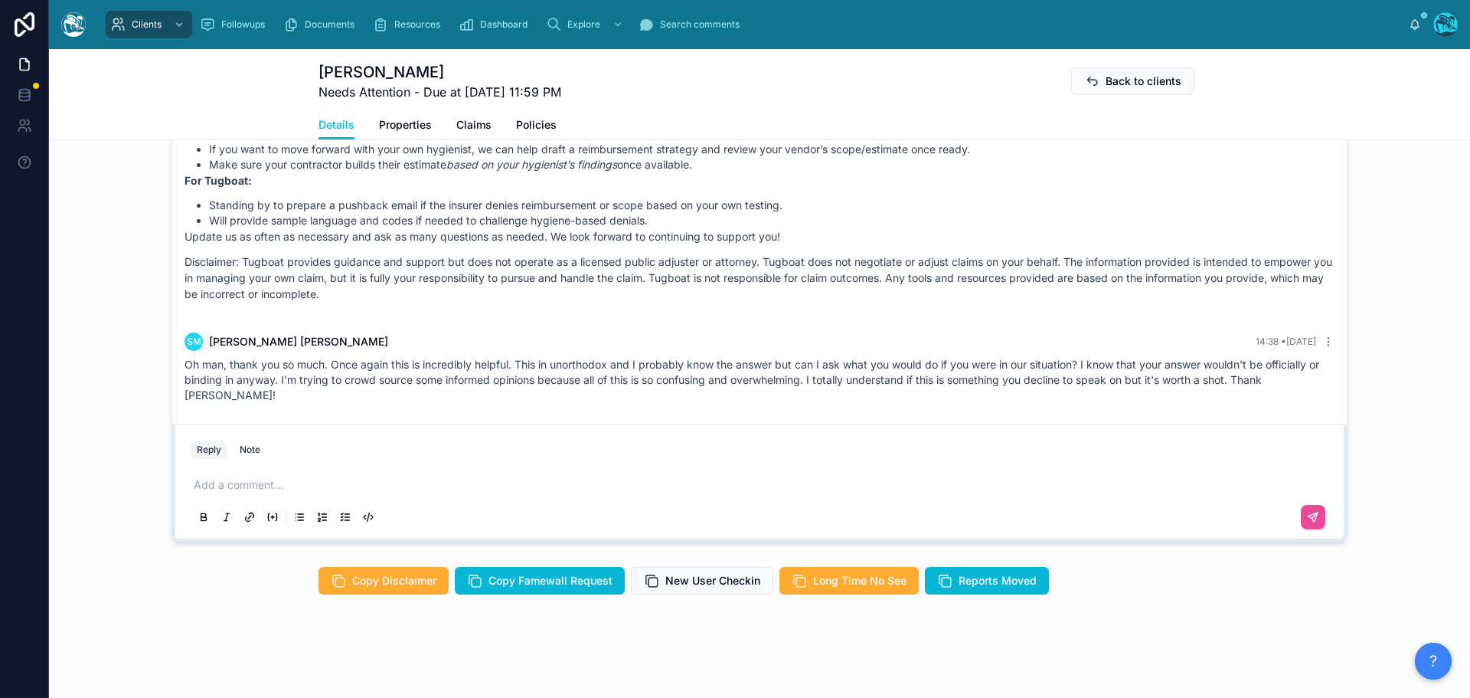
scroll to position [1048, 0]
click at [249, 481] on p at bounding box center [763, 483] width 1138 height 15
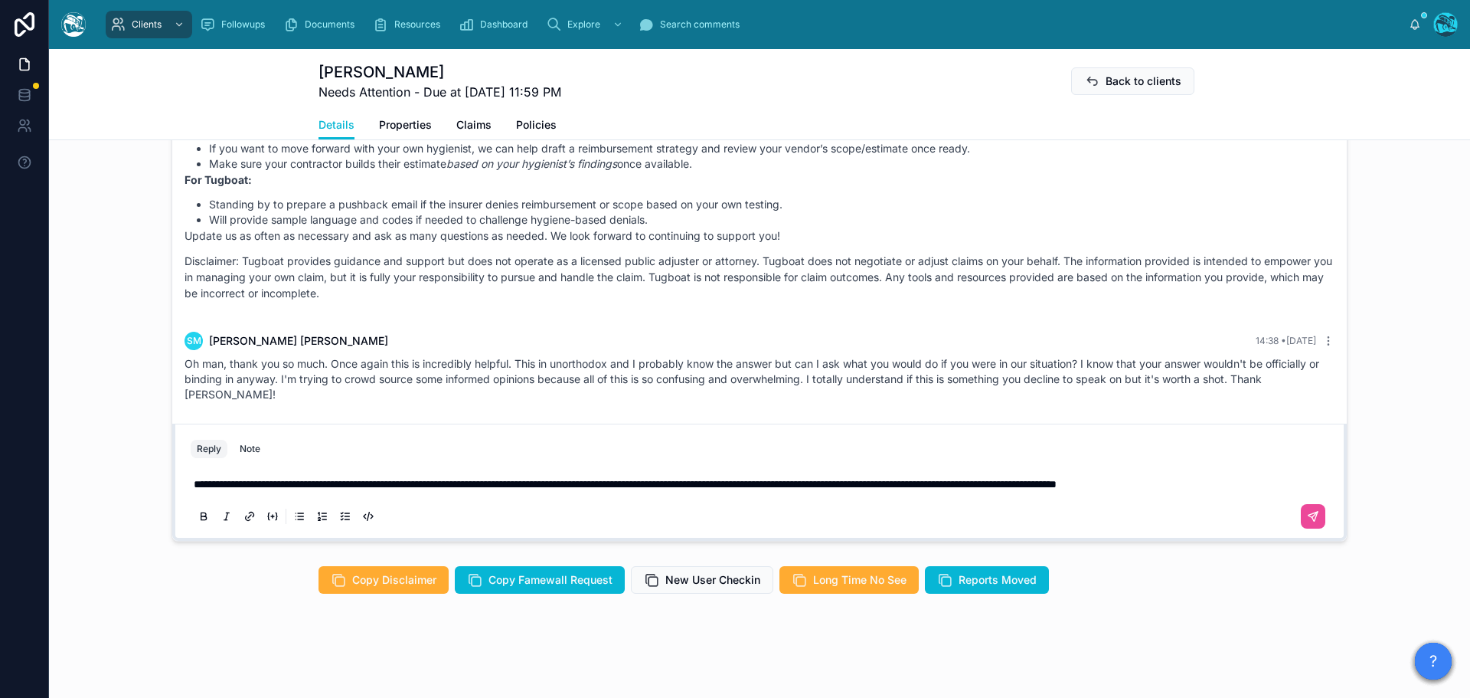
scroll to position [1033, 0]
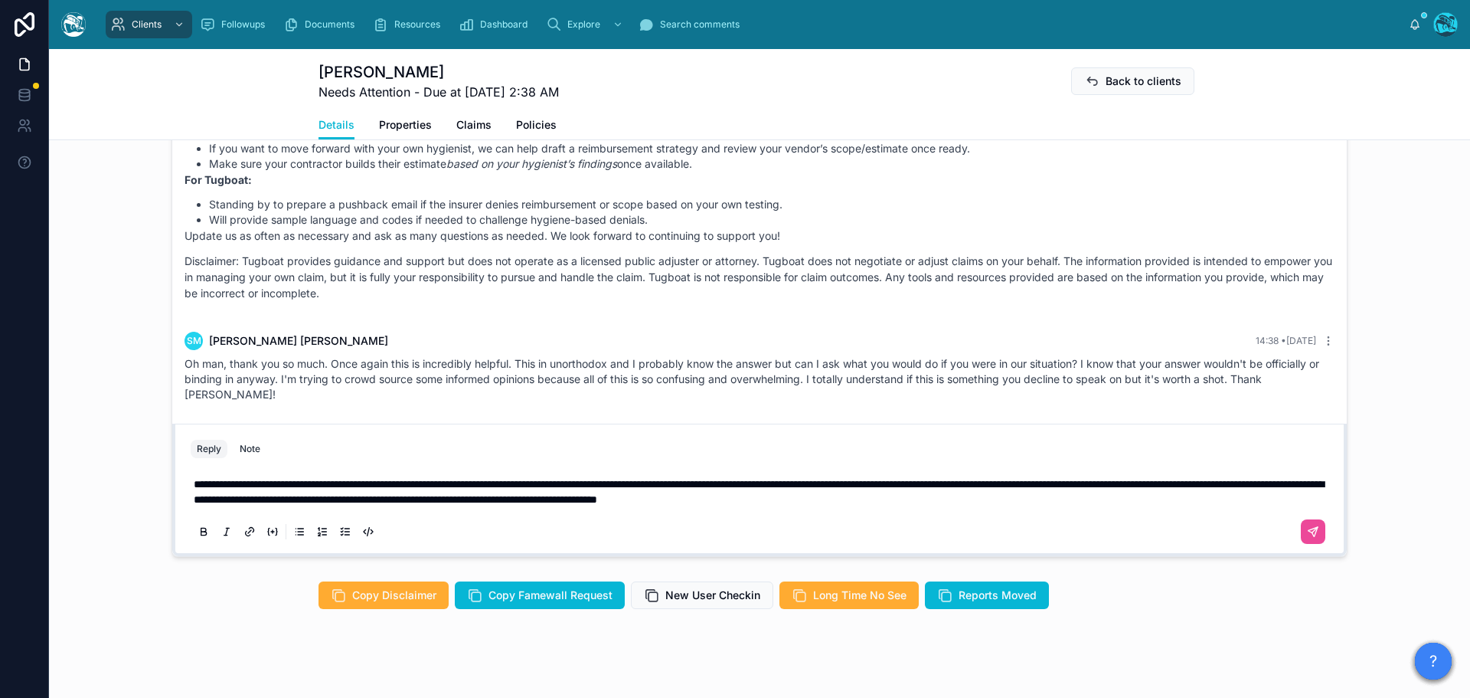
click at [1103, 497] on p "**********" at bounding box center [763, 491] width 1138 height 31
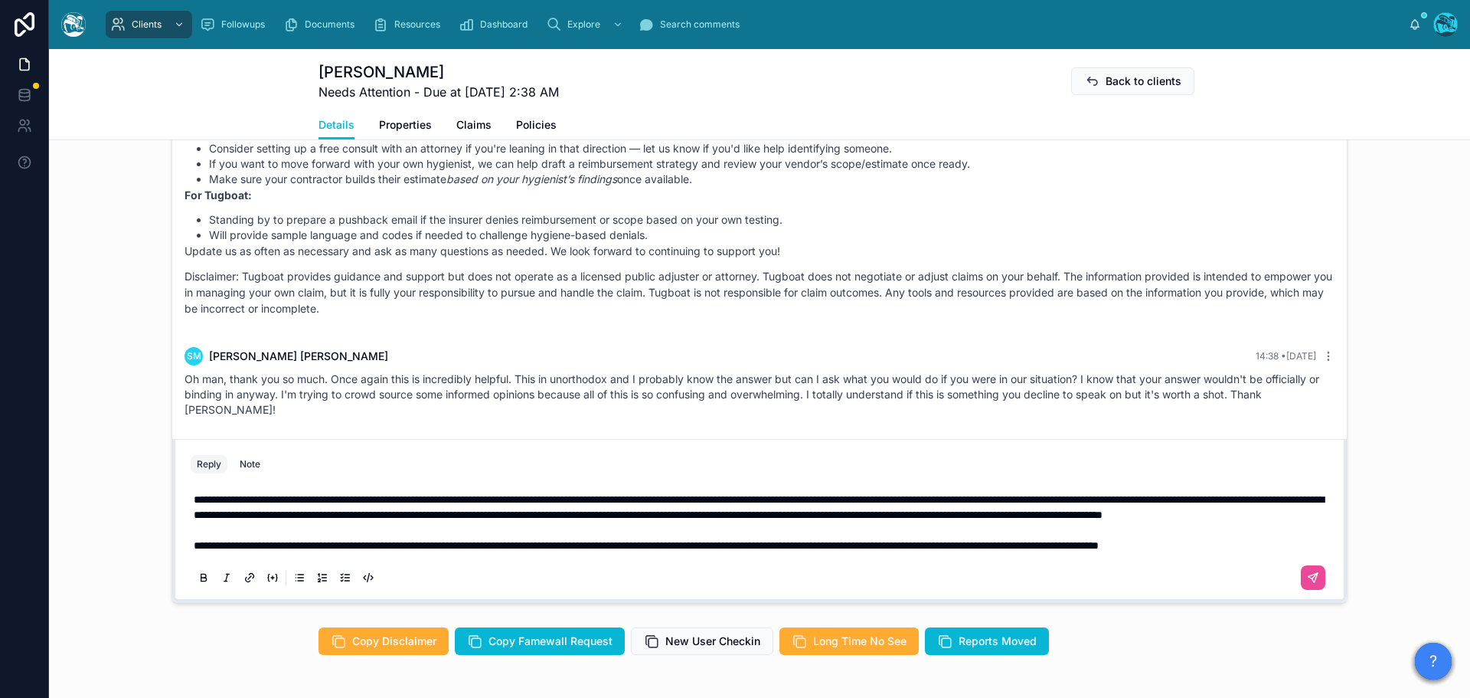
scroll to position [972, 0]
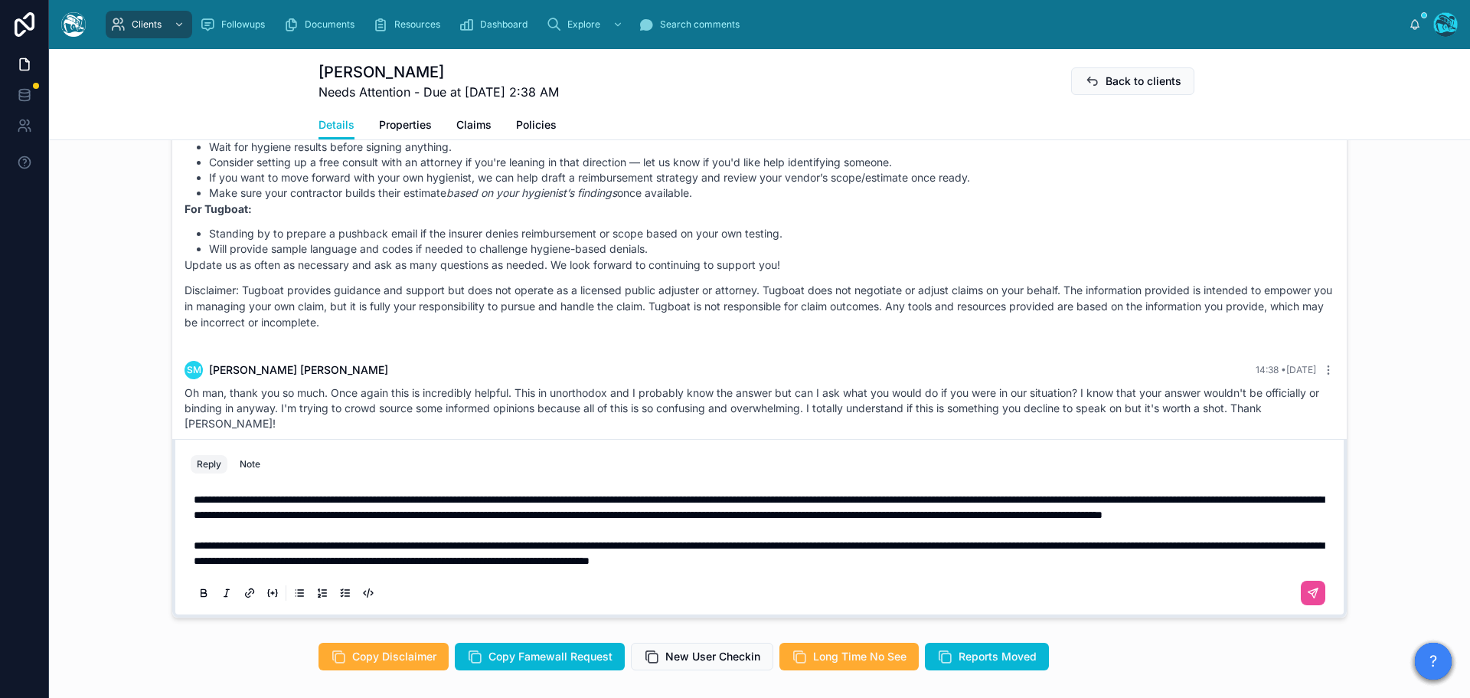
click at [825, 546] on span "**********" at bounding box center [759, 553] width 1130 height 26
click at [500, 563] on span "**********" at bounding box center [759, 553] width 1130 height 26
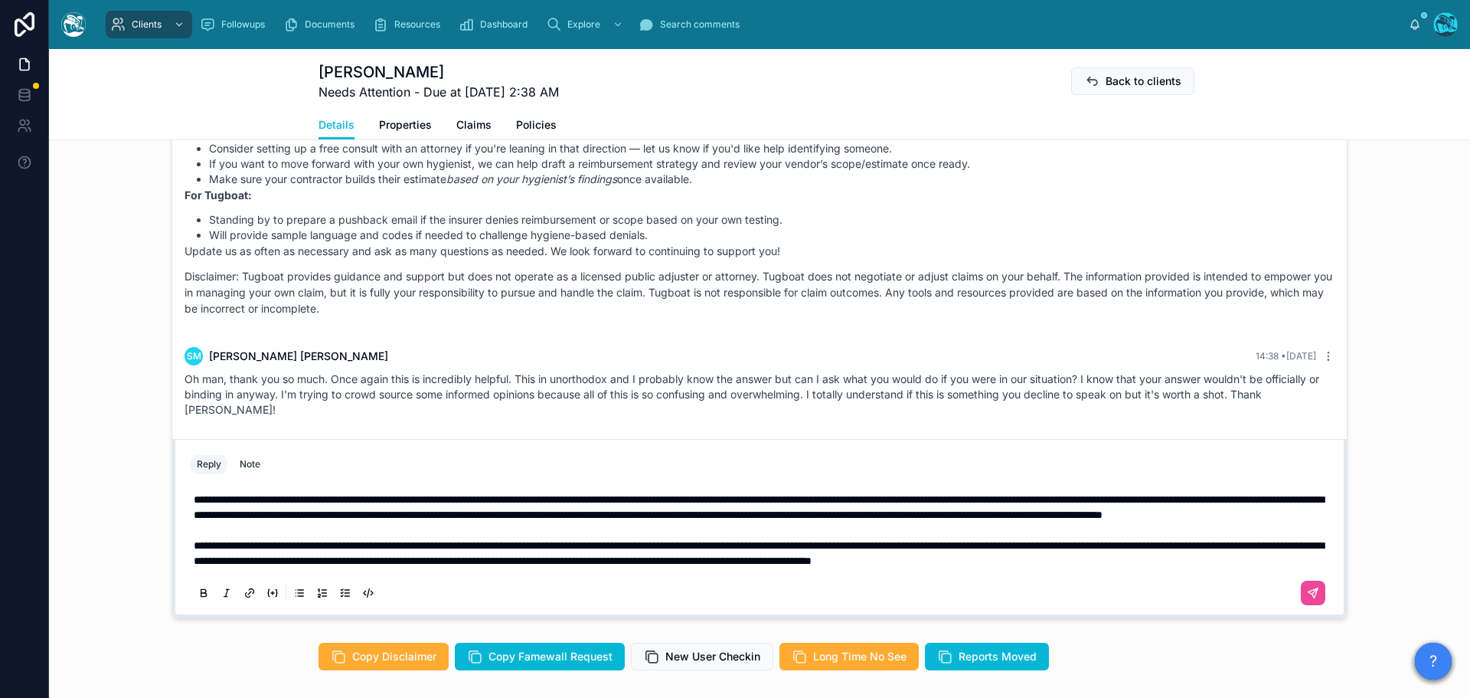
scroll to position [3059, 0]
click at [1264, 560] on p "**********" at bounding box center [763, 530] width 1138 height 77
click at [194, 494] on span "**********" at bounding box center [759, 507] width 1130 height 26
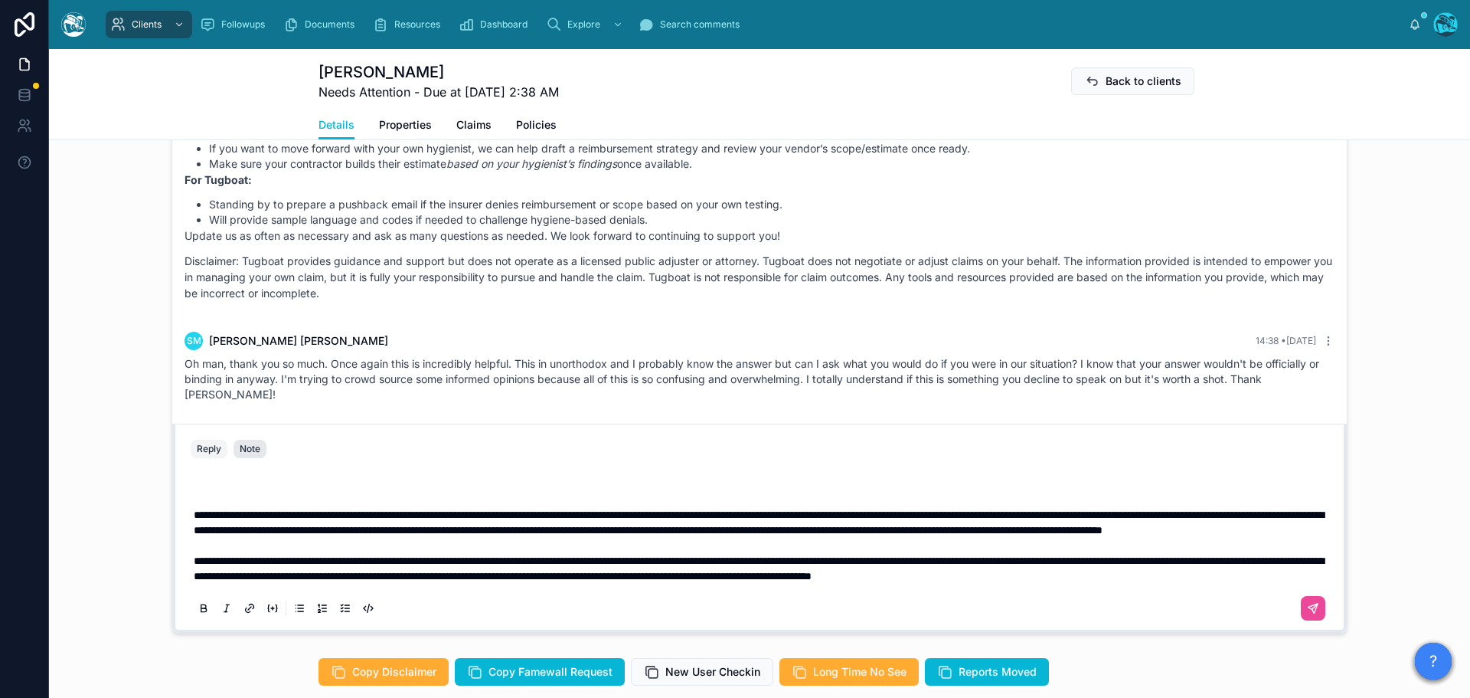
scroll to position [941, 0]
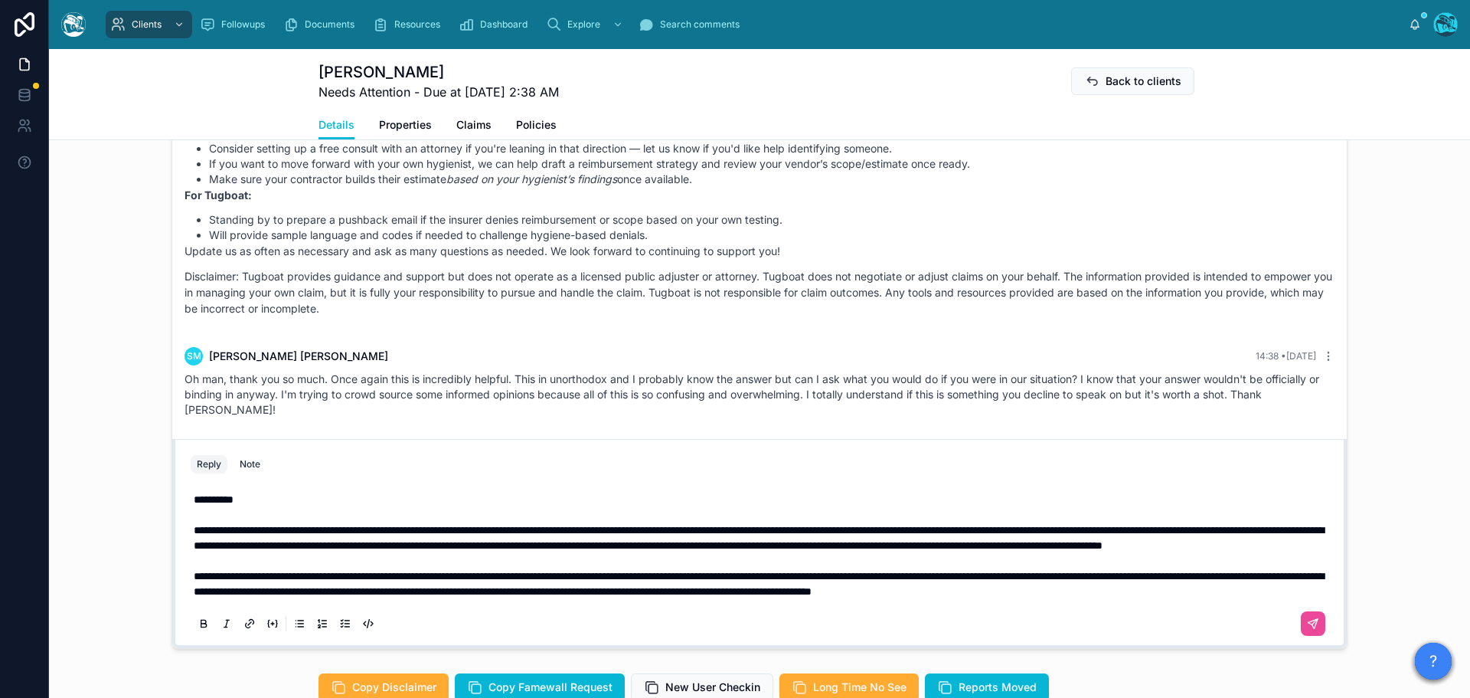
click at [567, 525] on span "**********" at bounding box center [759, 538] width 1130 height 26
click at [371, 545] on span "**********" at bounding box center [759, 538] width 1130 height 26
click at [440, 525] on span "**********" at bounding box center [759, 538] width 1130 height 26
click at [485, 544] on p "**********" at bounding box center [763, 560] width 1138 height 77
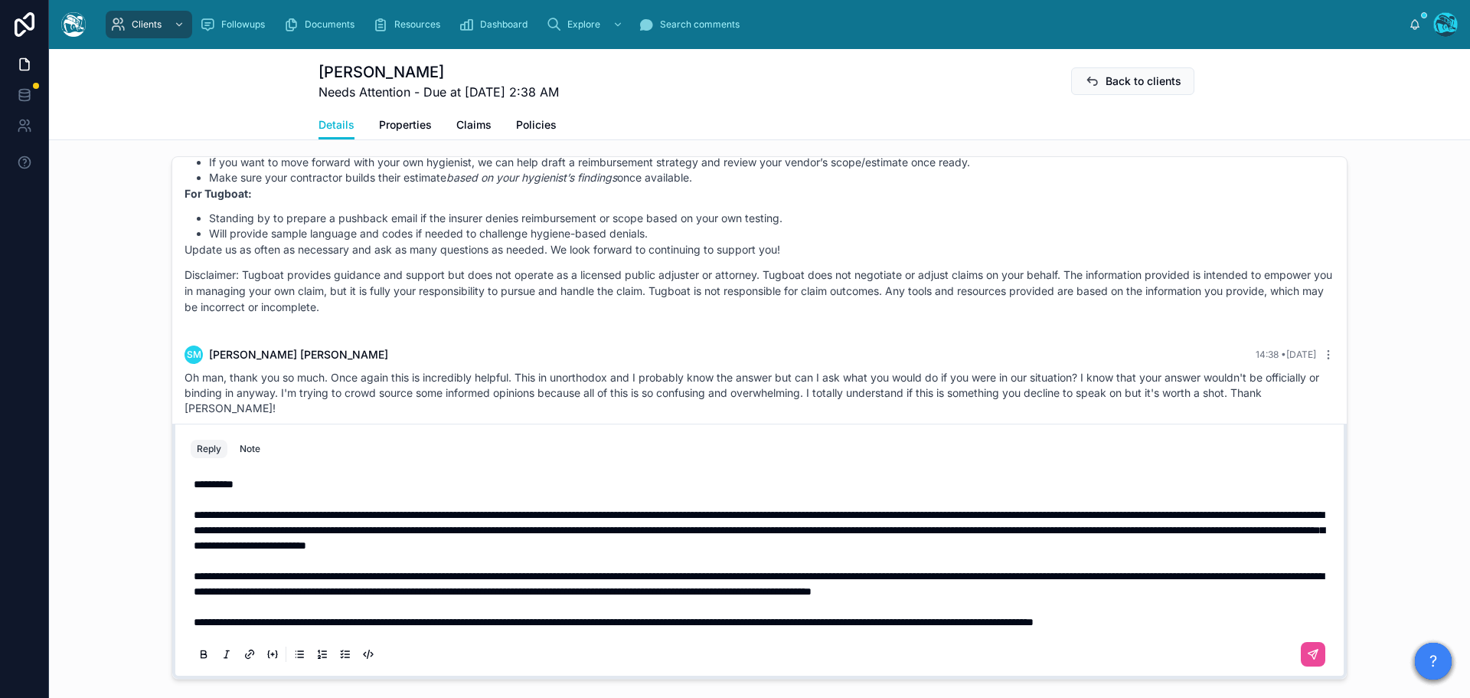
scroll to position [895, 0]
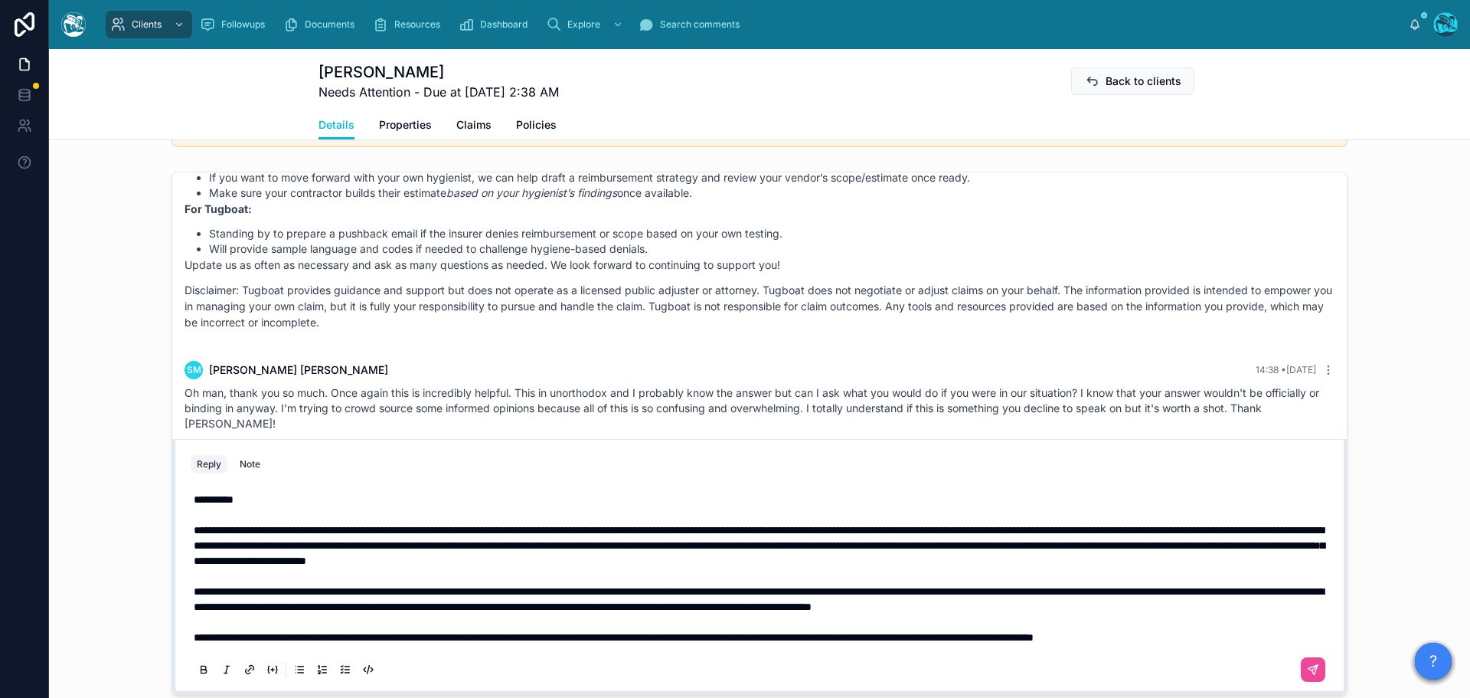
click at [701, 590] on span "**********" at bounding box center [759, 599] width 1130 height 26
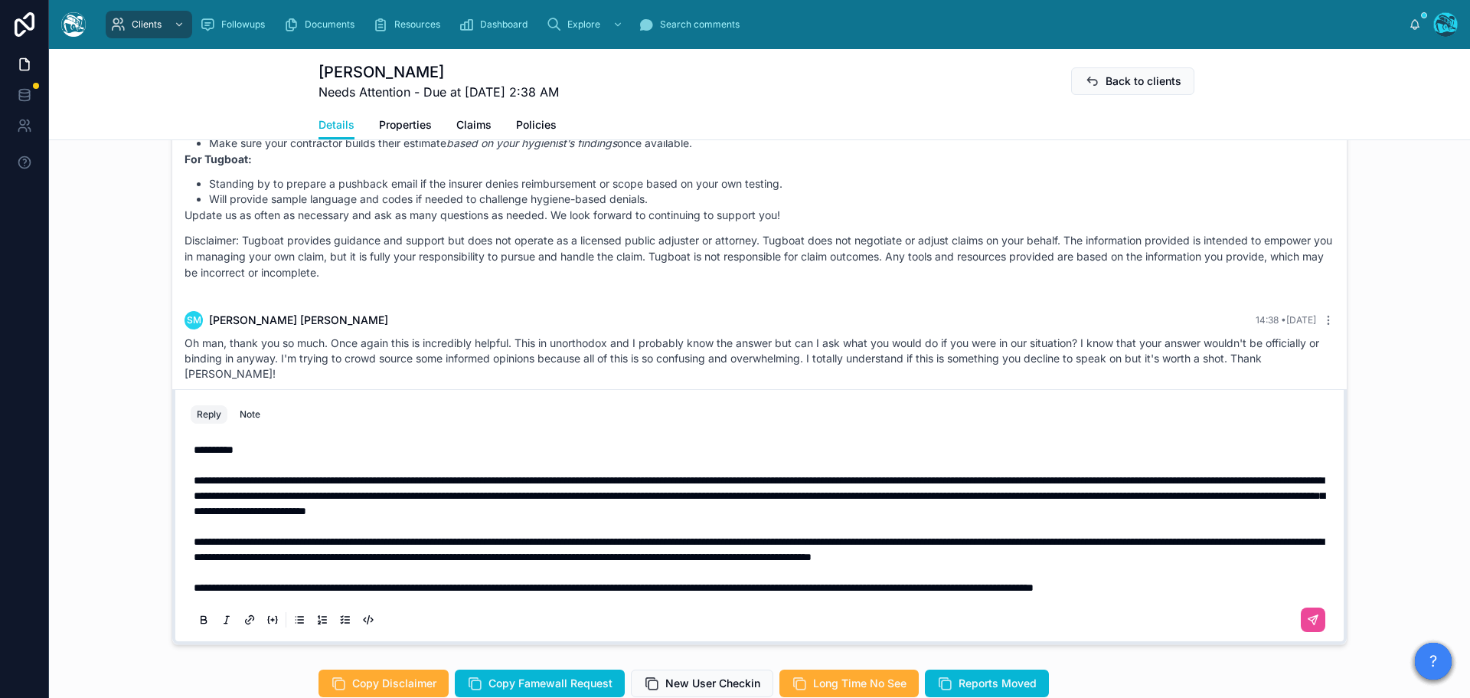
scroll to position [972, 0]
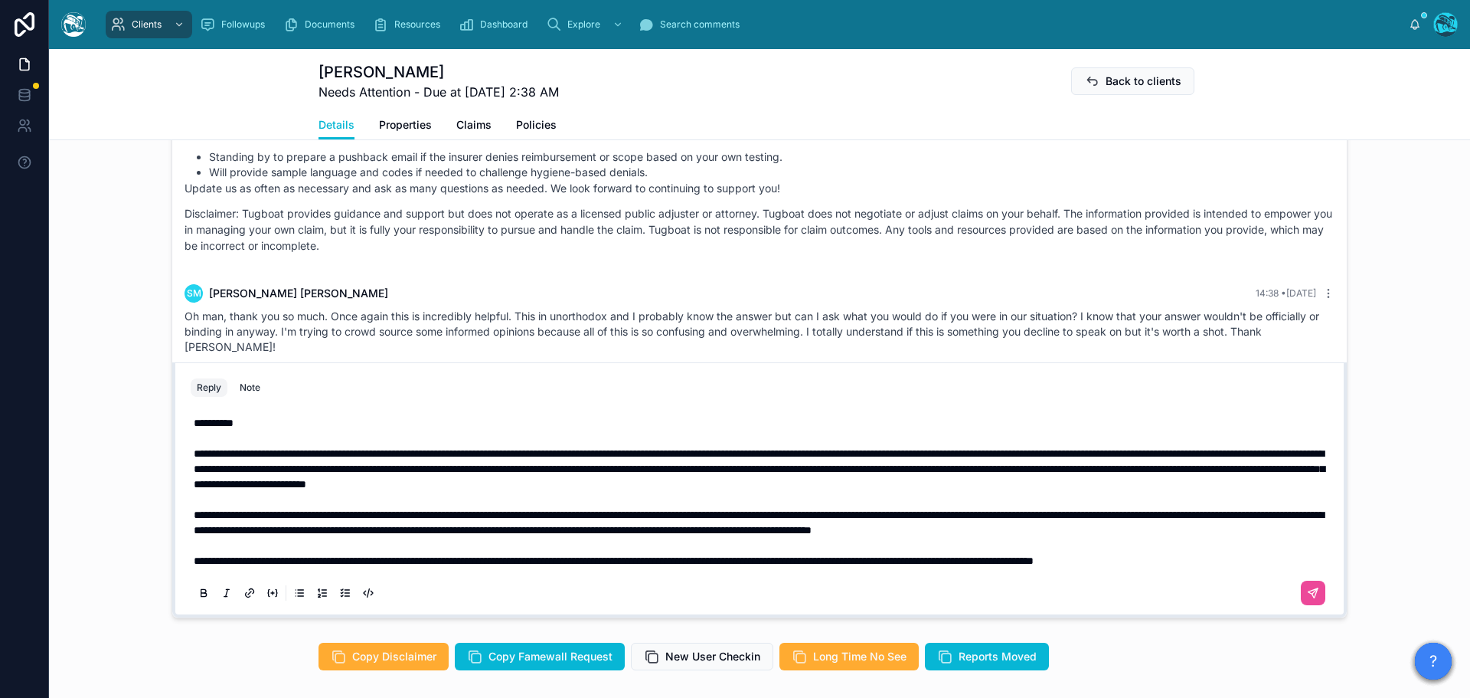
click at [636, 561] on p "**********" at bounding box center [763, 560] width 1138 height 15
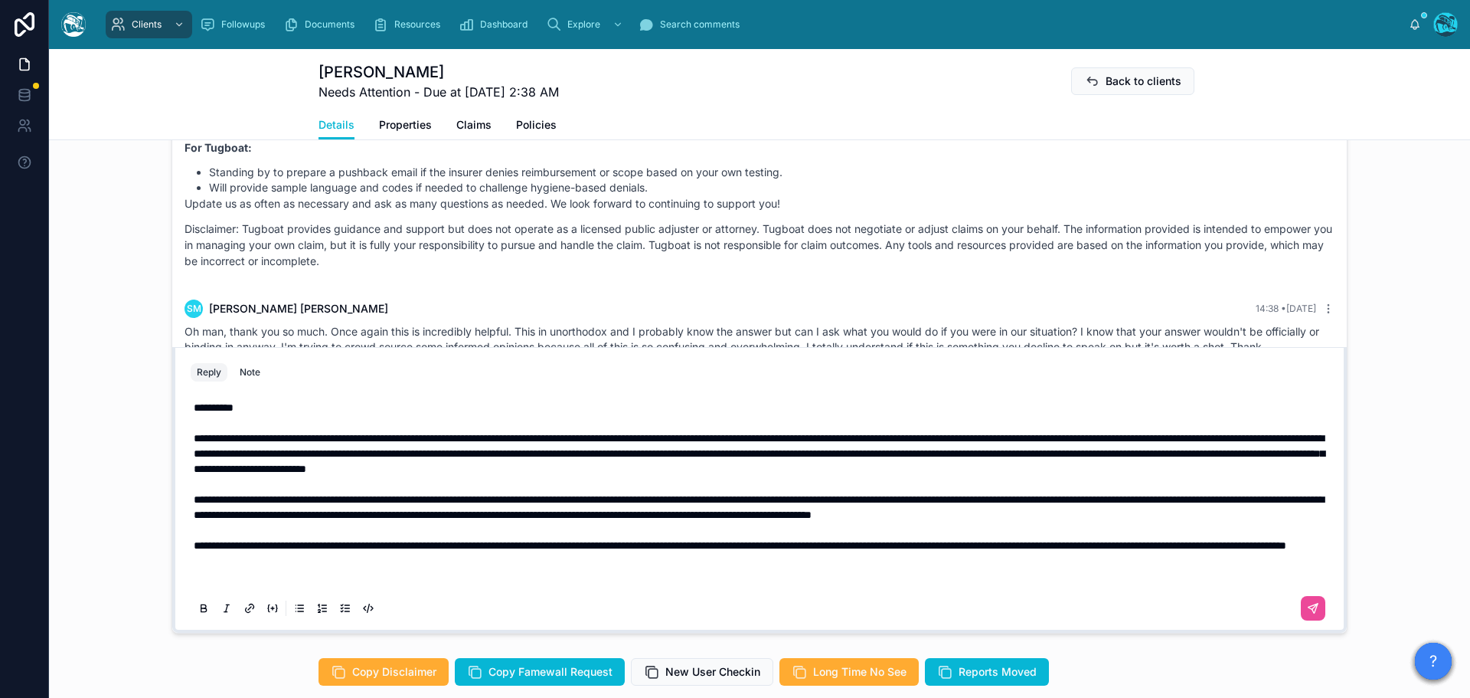
scroll to position [941, 0]
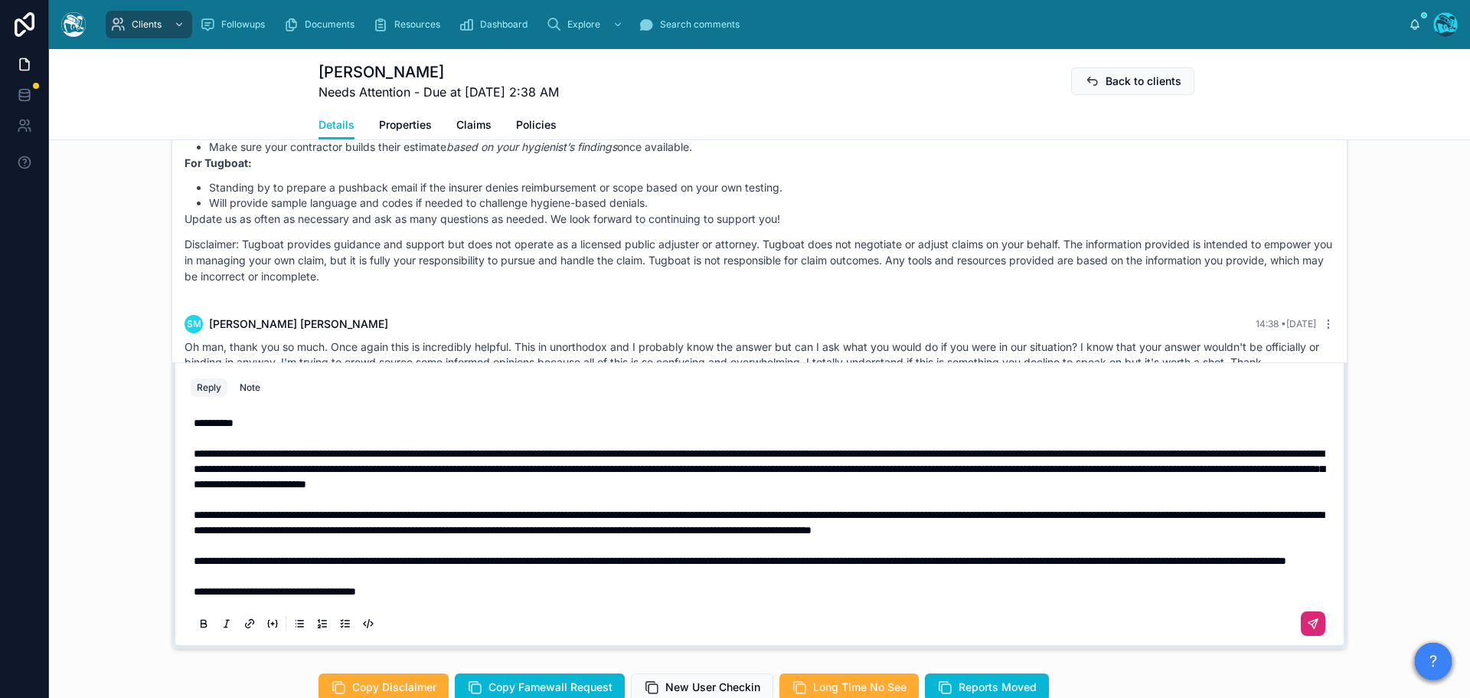
click at [1307, 620] on icon at bounding box center [1313, 623] width 12 height 12
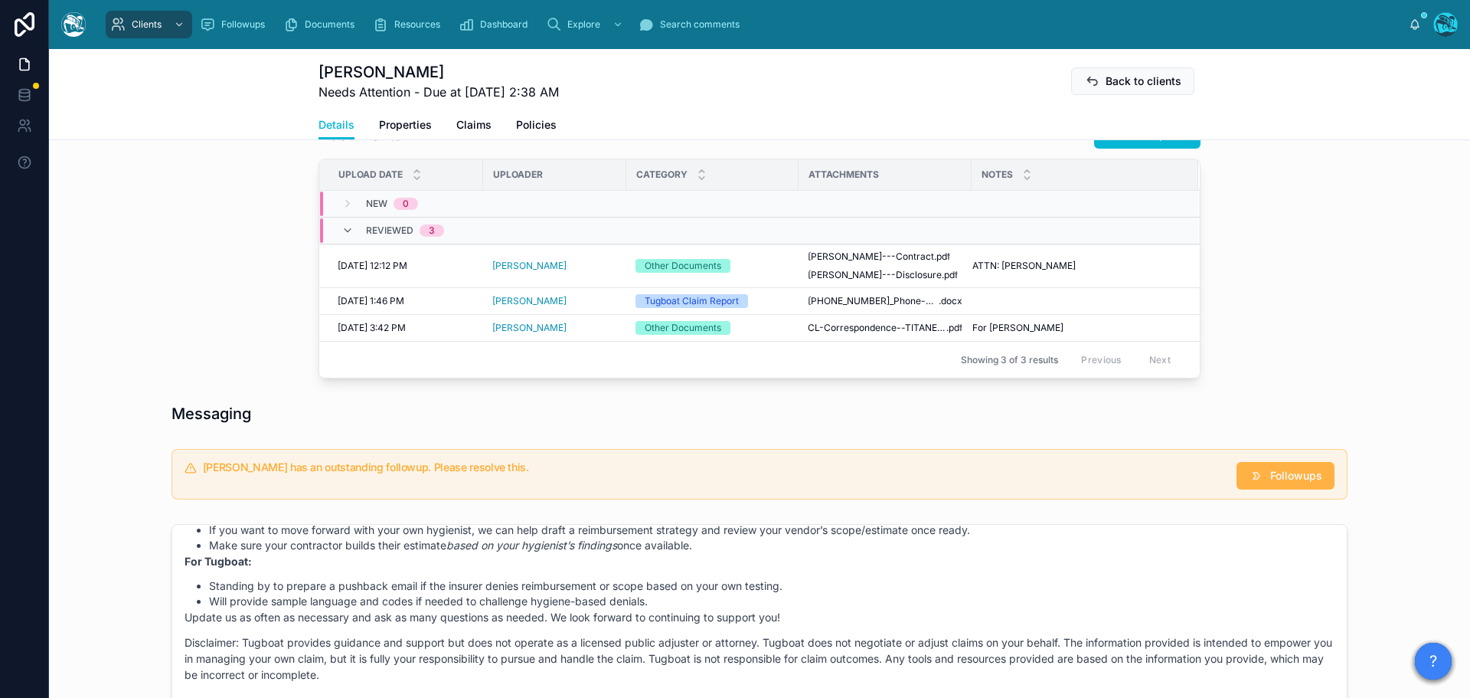
scroll to position [535, 0]
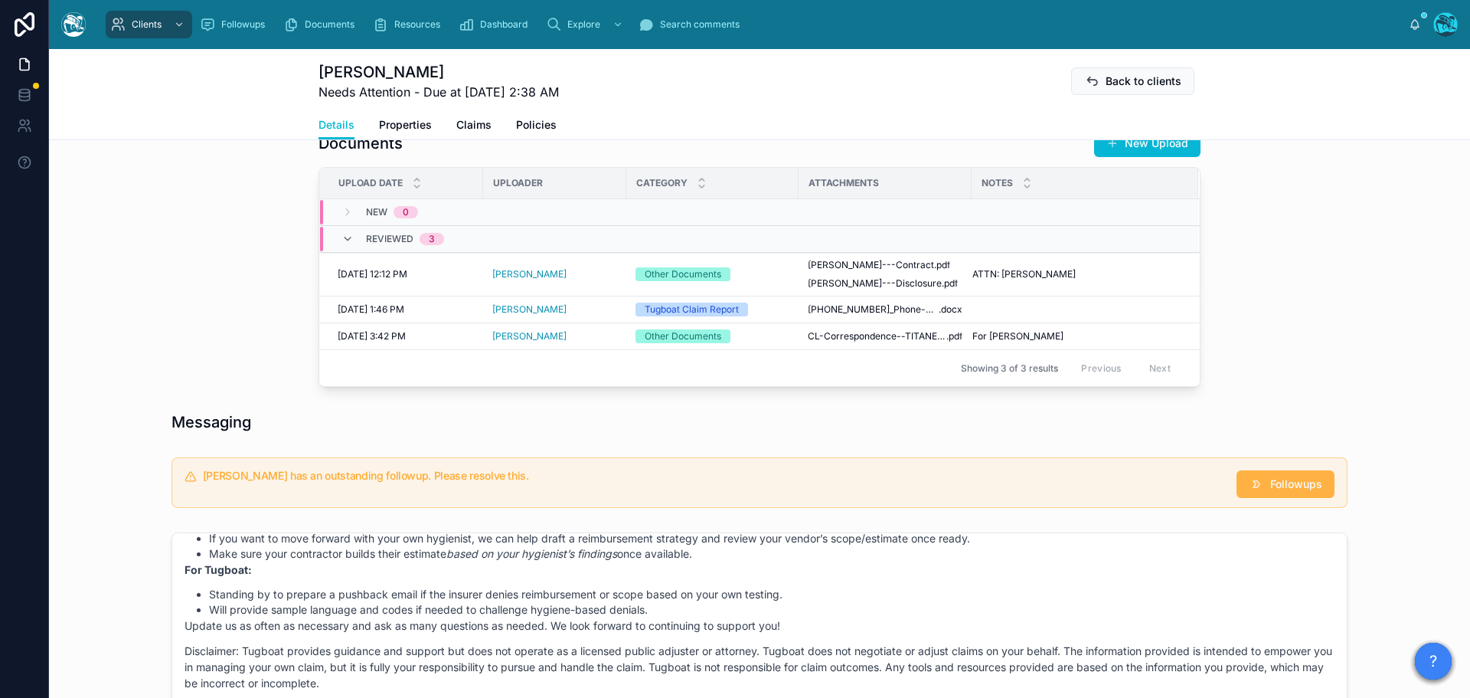
click at [1296, 489] on span "Followups" at bounding box center [1296, 483] width 52 height 15
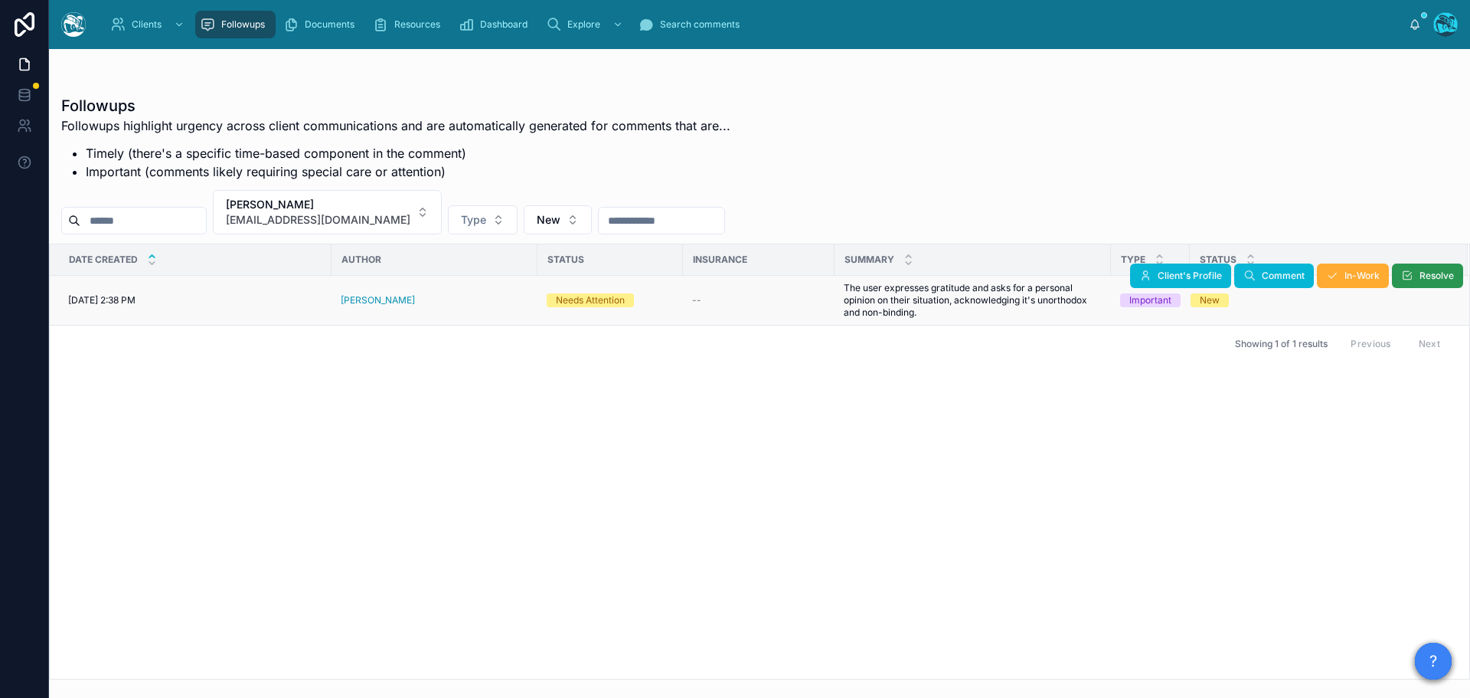
click at [1414, 273] on button "Resolve" at bounding box center [1427, 275] width 71 height 25
click at [401, 214] on button "[PERSON_NAME] [EMAIL_ADDRESS][DOMAIN_NAME]" at bounding box center [327, 212] width 229 height 44
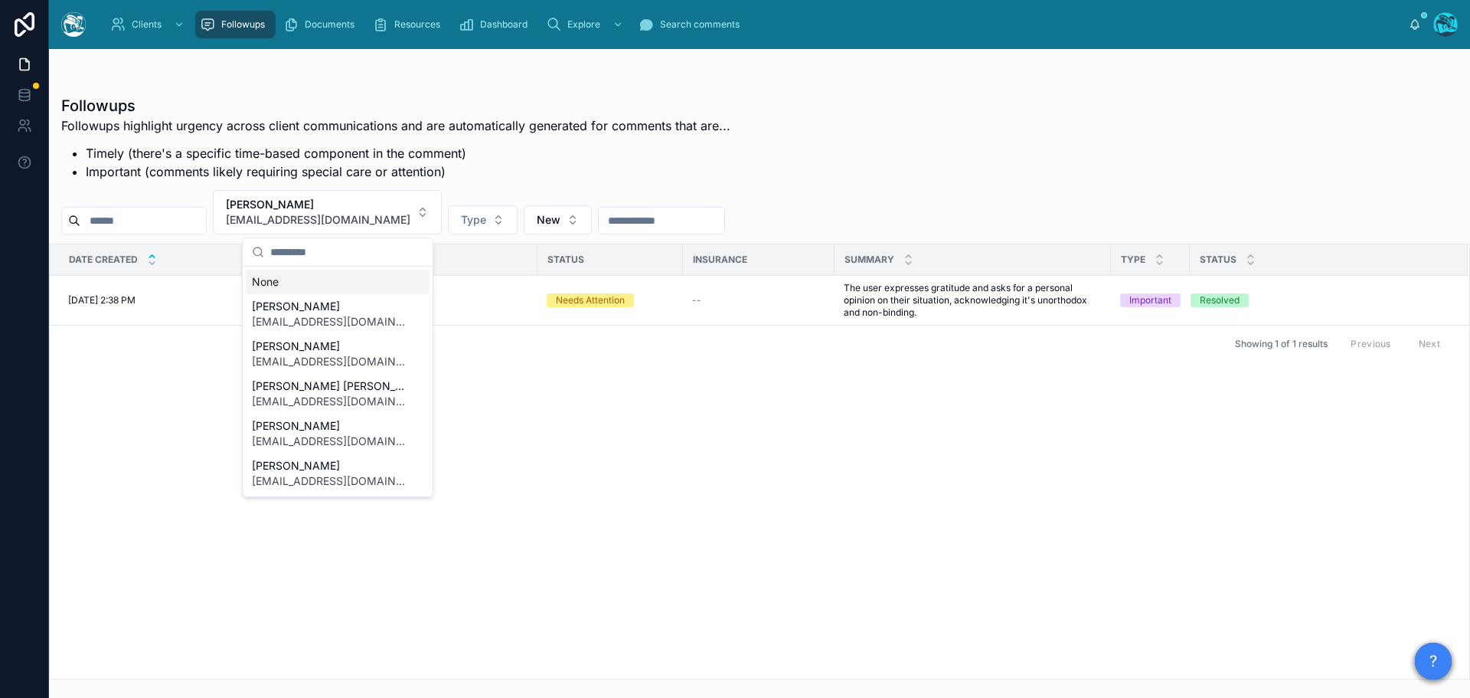
click at [265, 281] on div "None" at bounding box center [338, 282] width 184 height 25
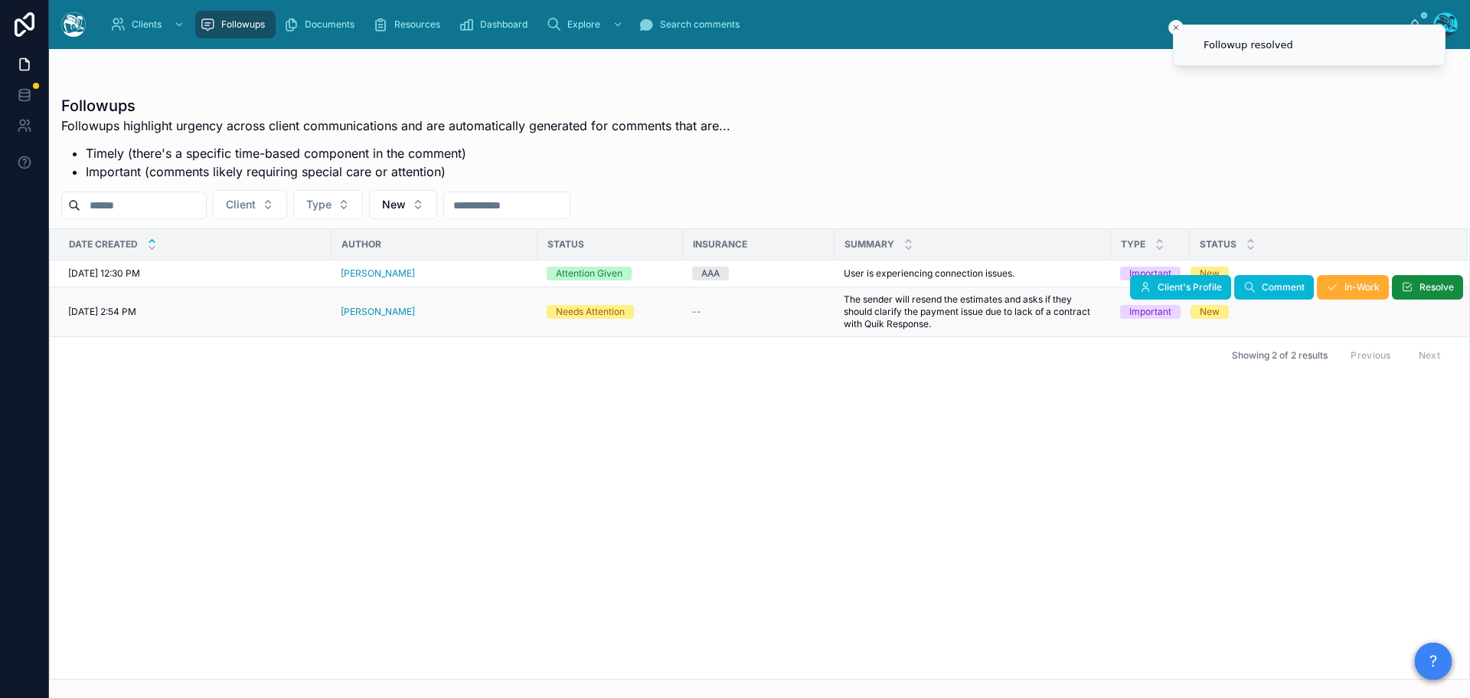
click at [412, 313] on div "[PERSON_NAME]" at bounding box center [435, 312] width 188 height 12
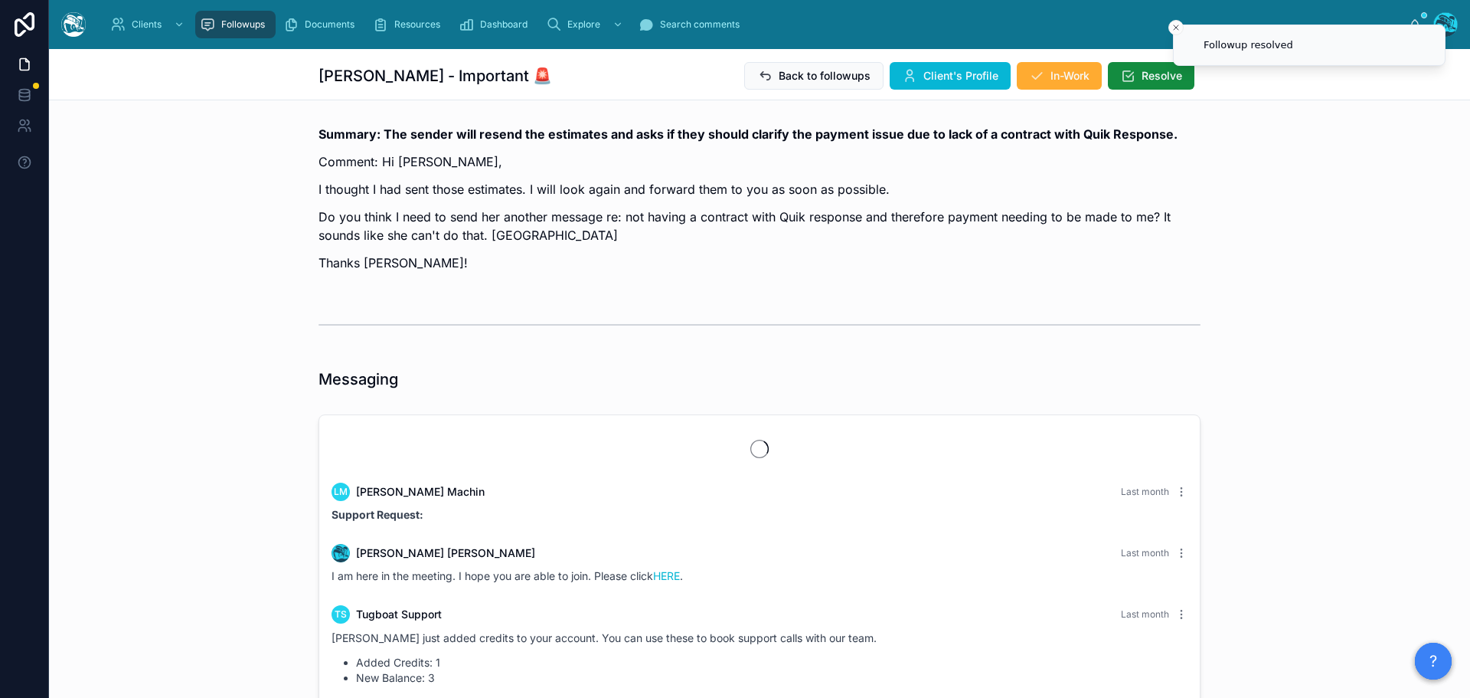
scroll to position [3166, 0]
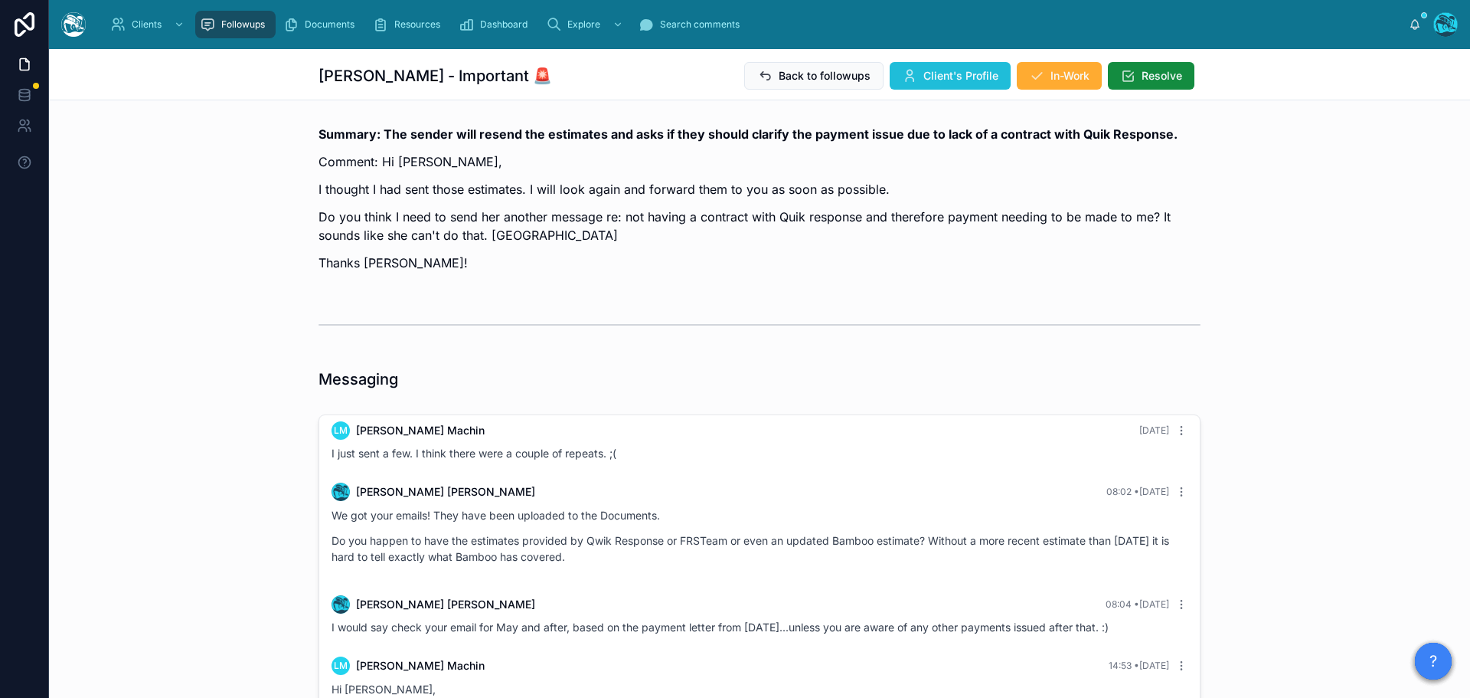
click at [924, 74] on span "Client's Profile" at bounding box center [961, 75] width 75 height 15
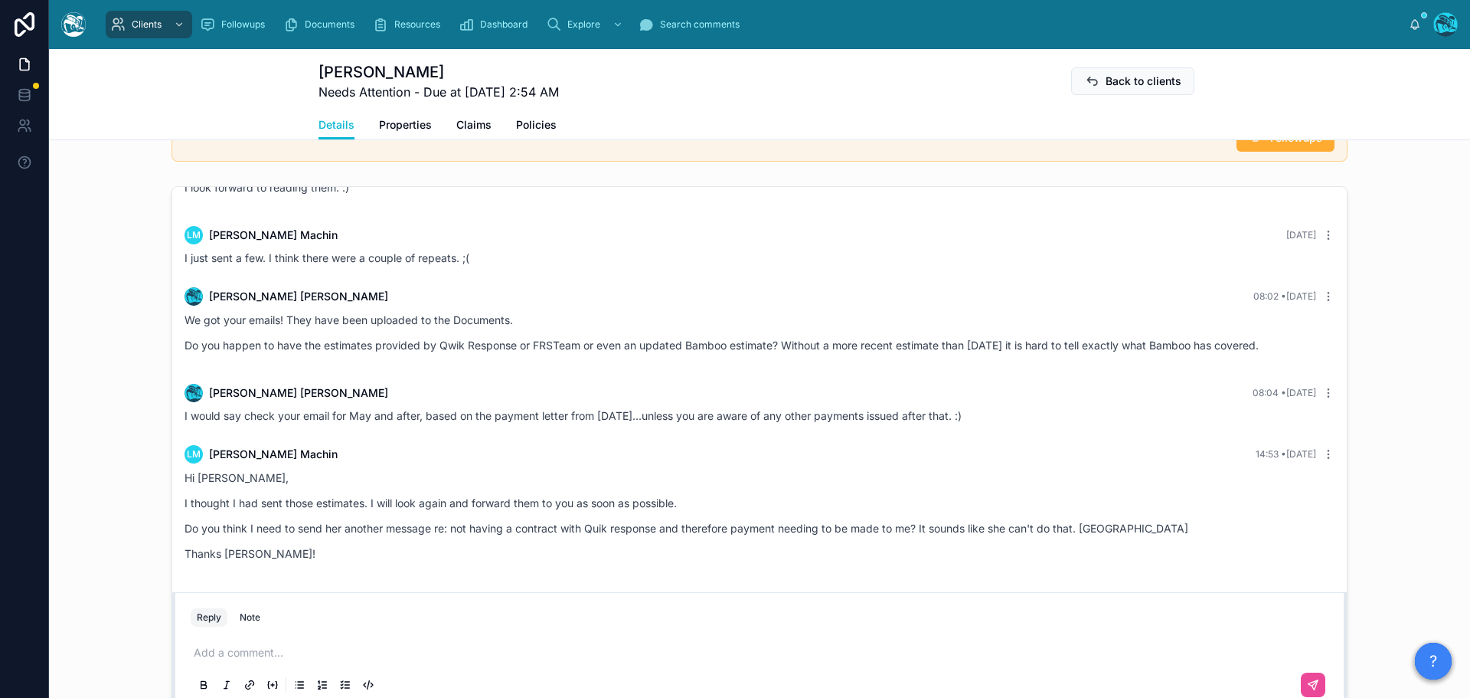
scroll to position [1302, 0]
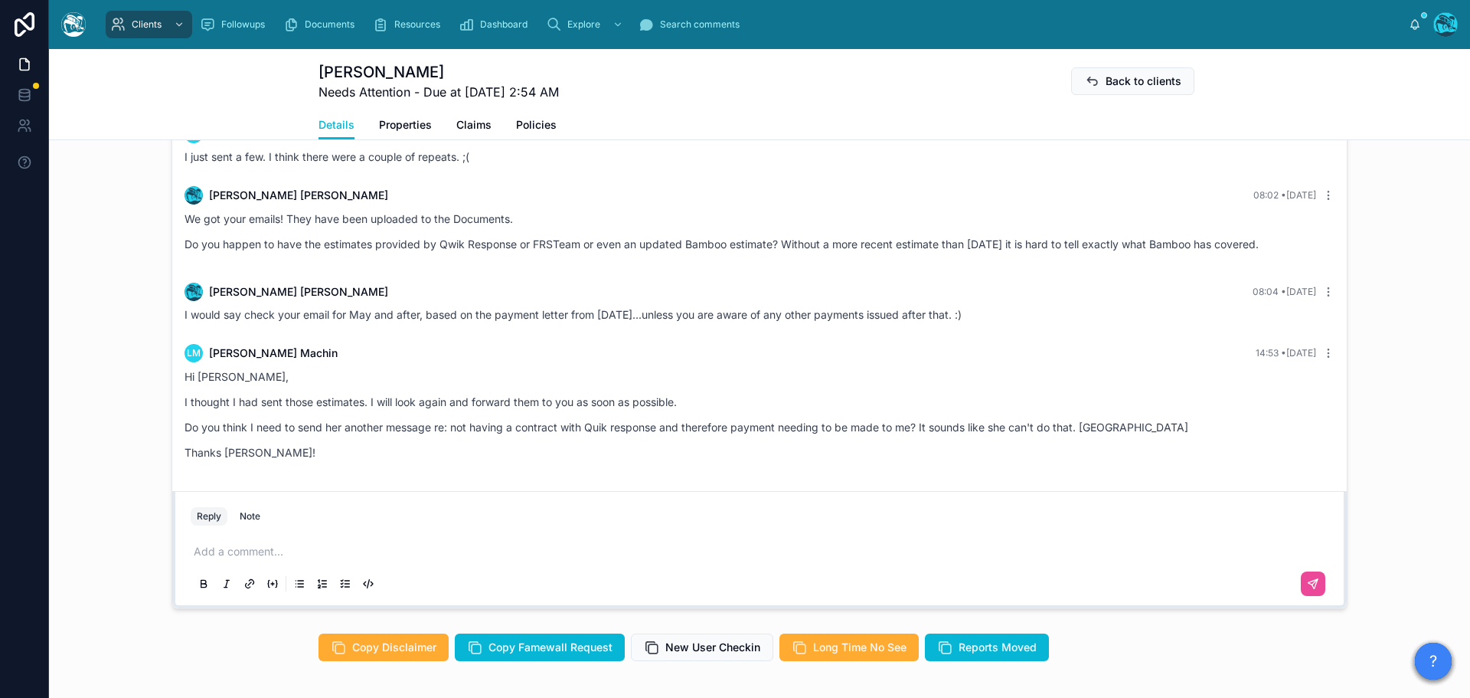
click at [259, 559] on p at bounding box center [763, 551] width 1138 height 15
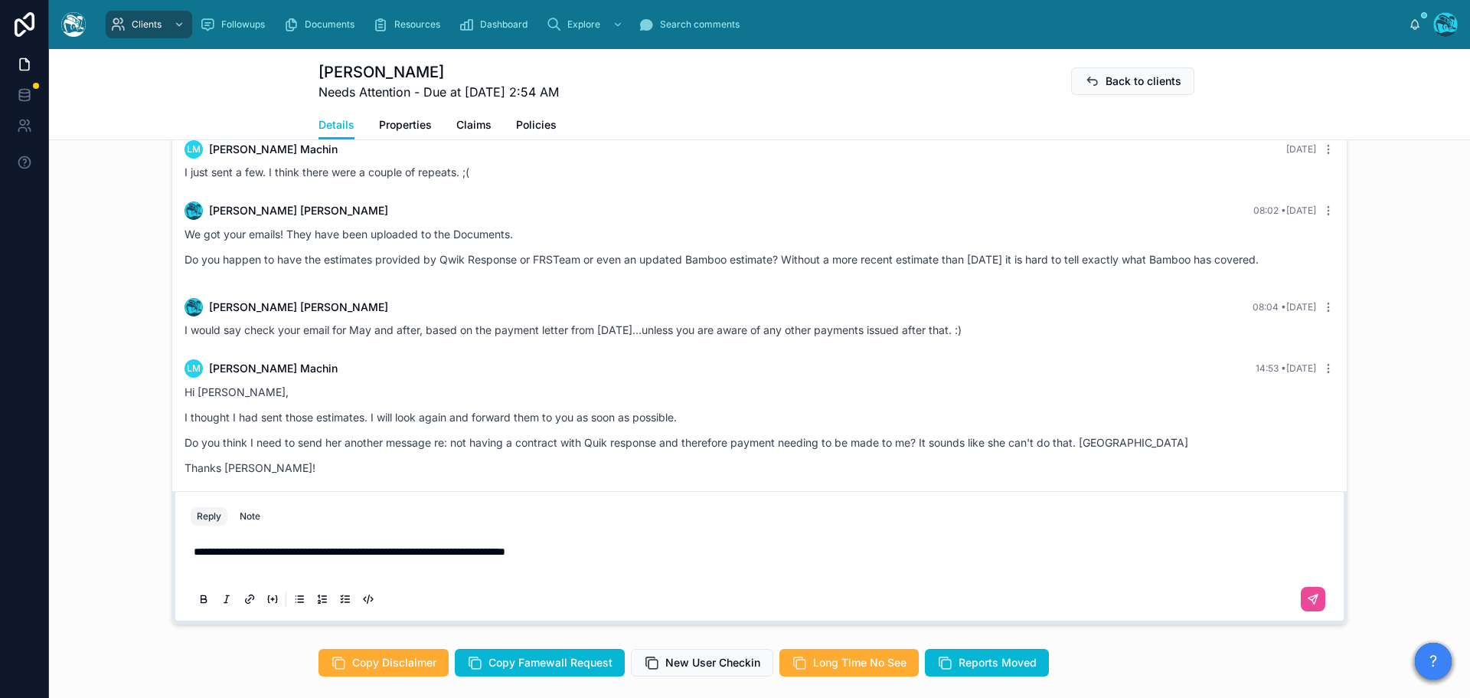
scroll to position [1271, 0]
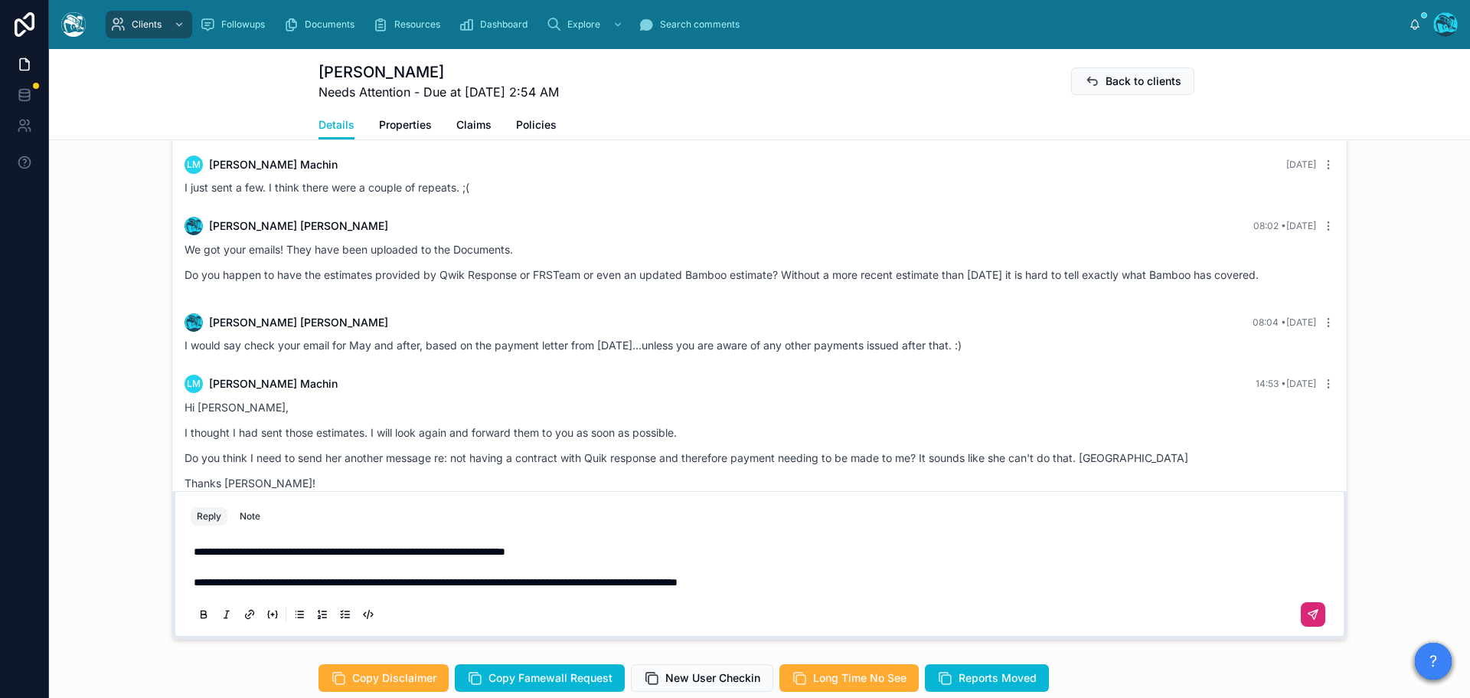
click at [1313, 615] on icon at bounding box center [1315, 612] width 5 height 5
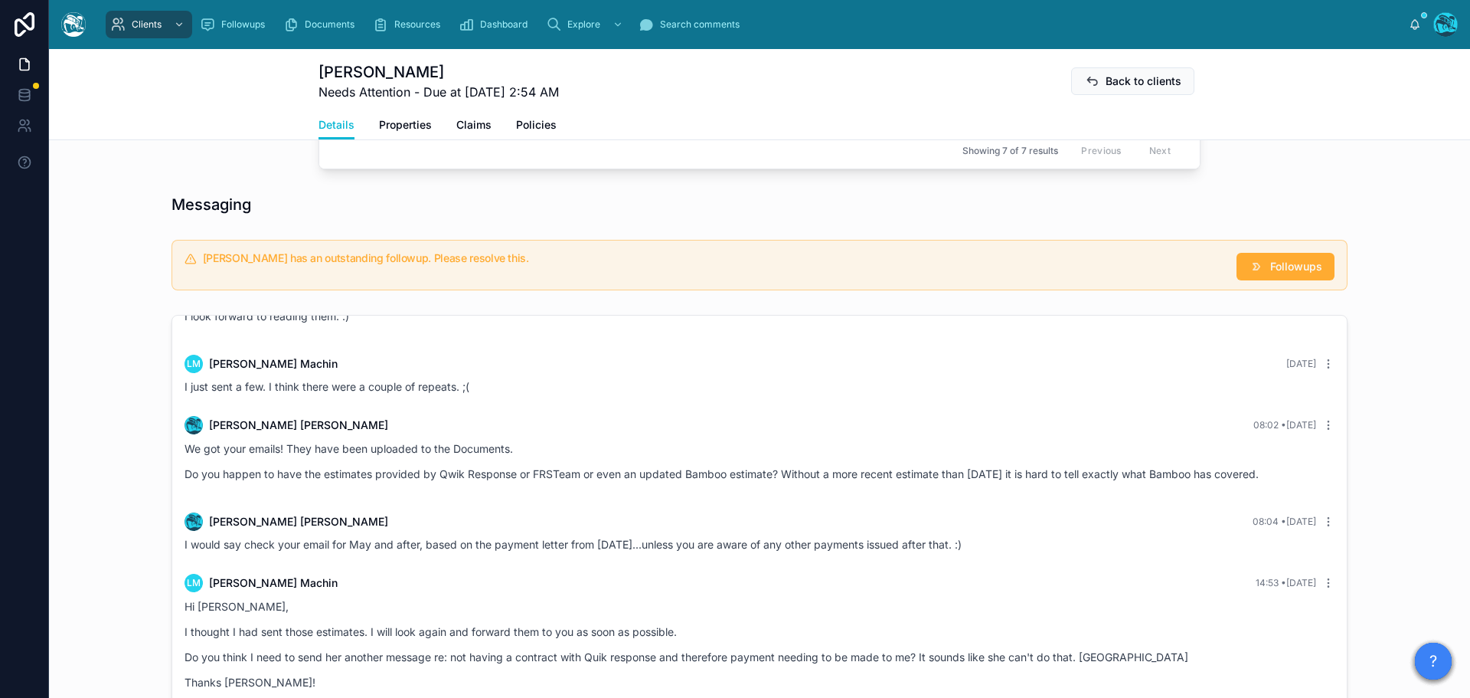
scroll to position [1066, 0]
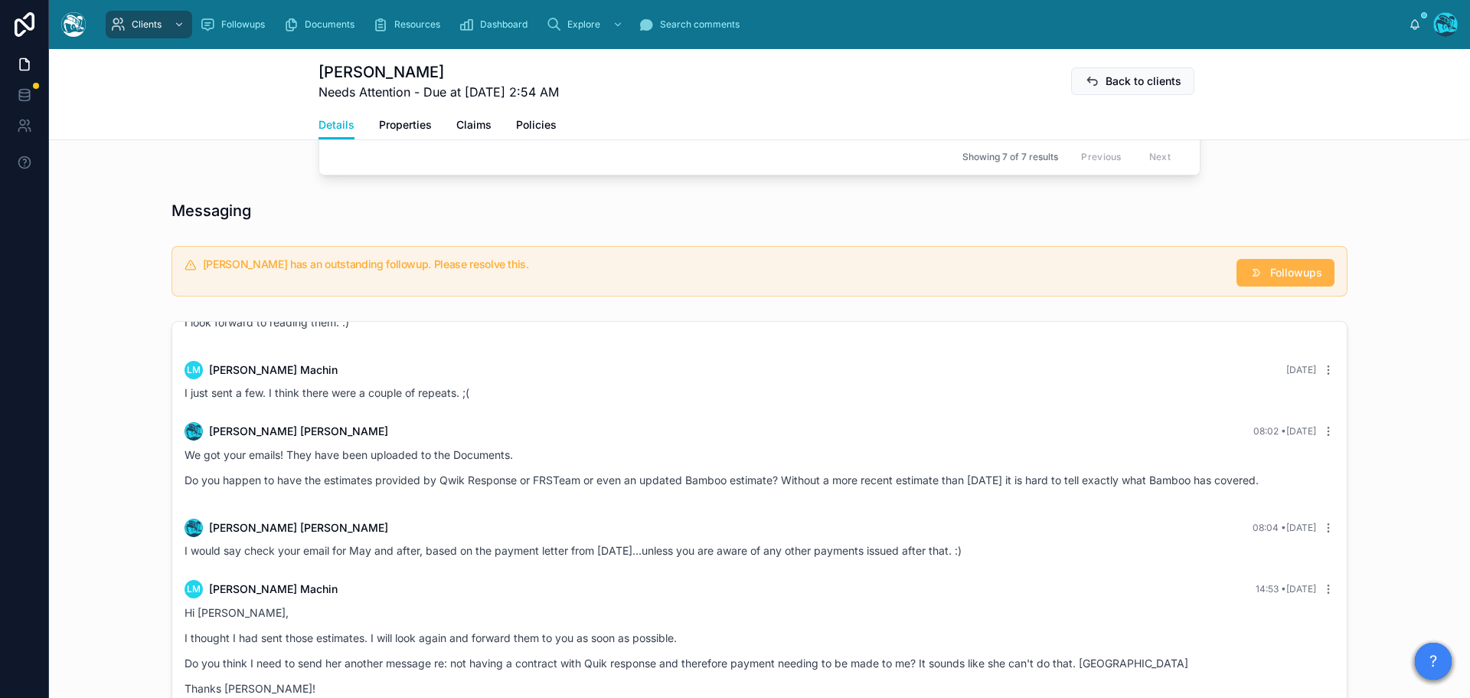
click at [1304, 280] on span "Followups" at bounding box center [1296, 272] width 52 height 15
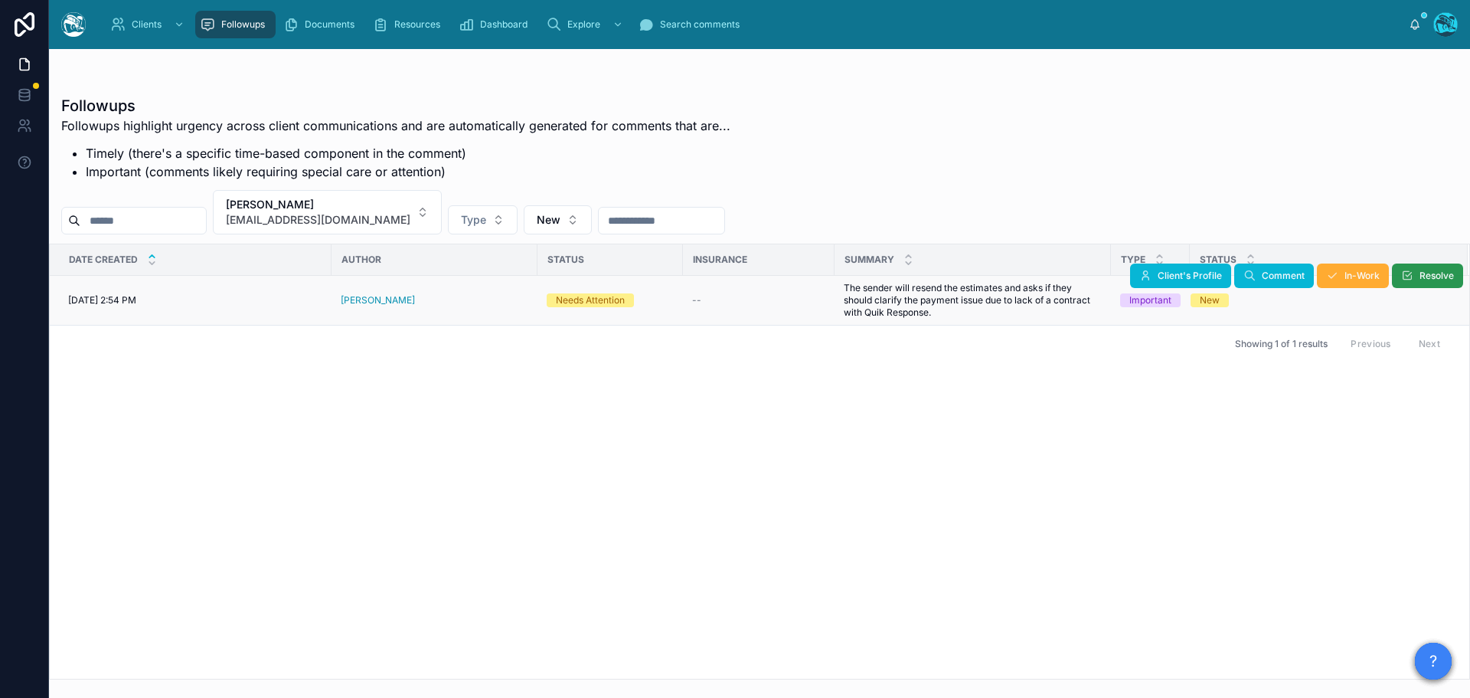
click at [1421, 275] on span "Resolve" at bounding box center [1437, 276] width 34 height 12
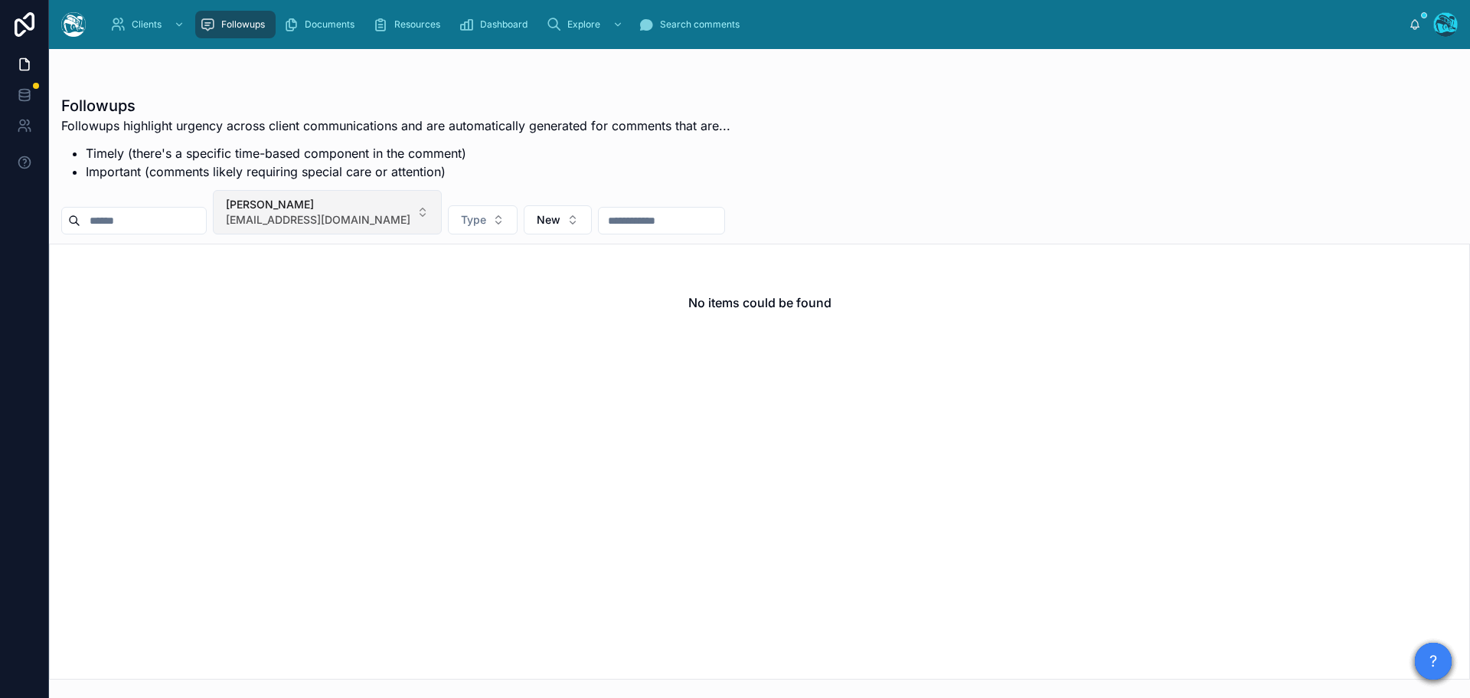
click at [419, 211] on button "[PERSON_NAME] [EMAIL_ADDRESS][DOMAIN_NAME]" at bounding box center [327, 212] width 229 height 44
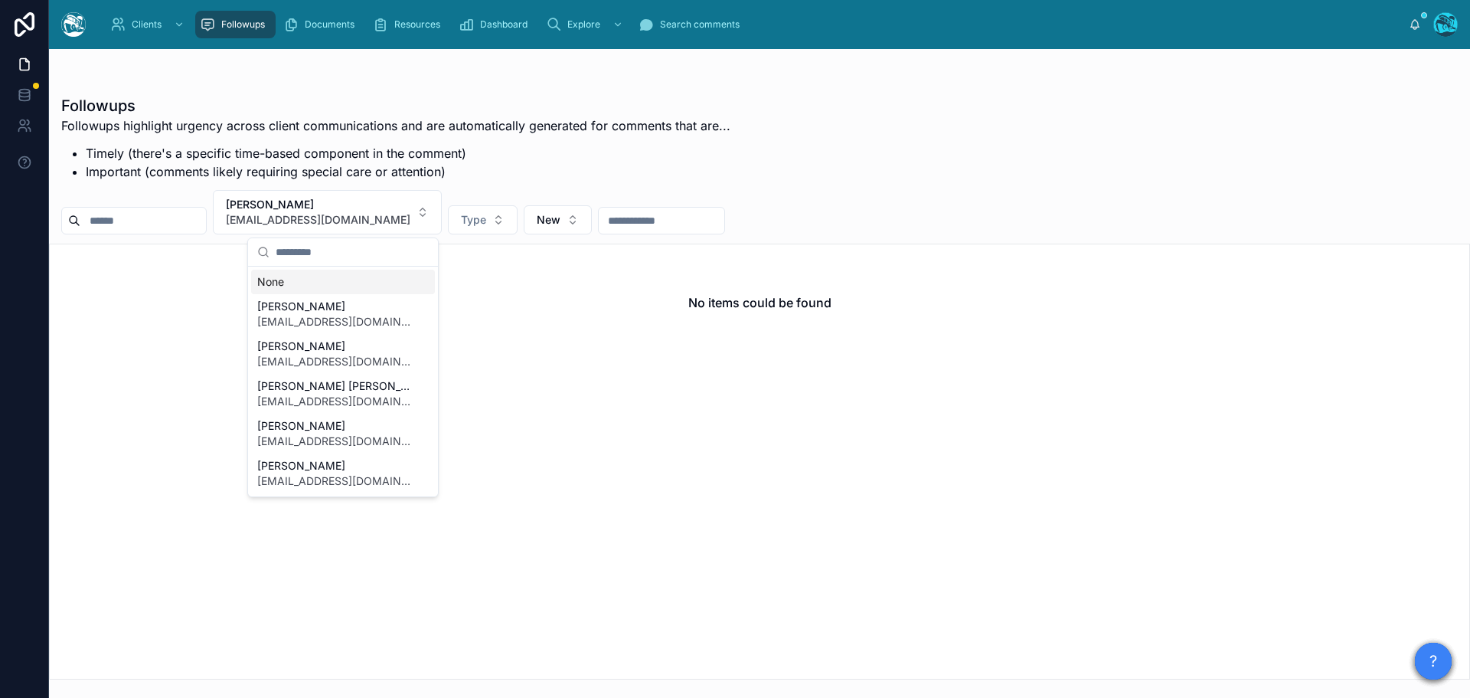
click at [270, 286] on div "None" at bounding box center [343, 282] width 184 height 25
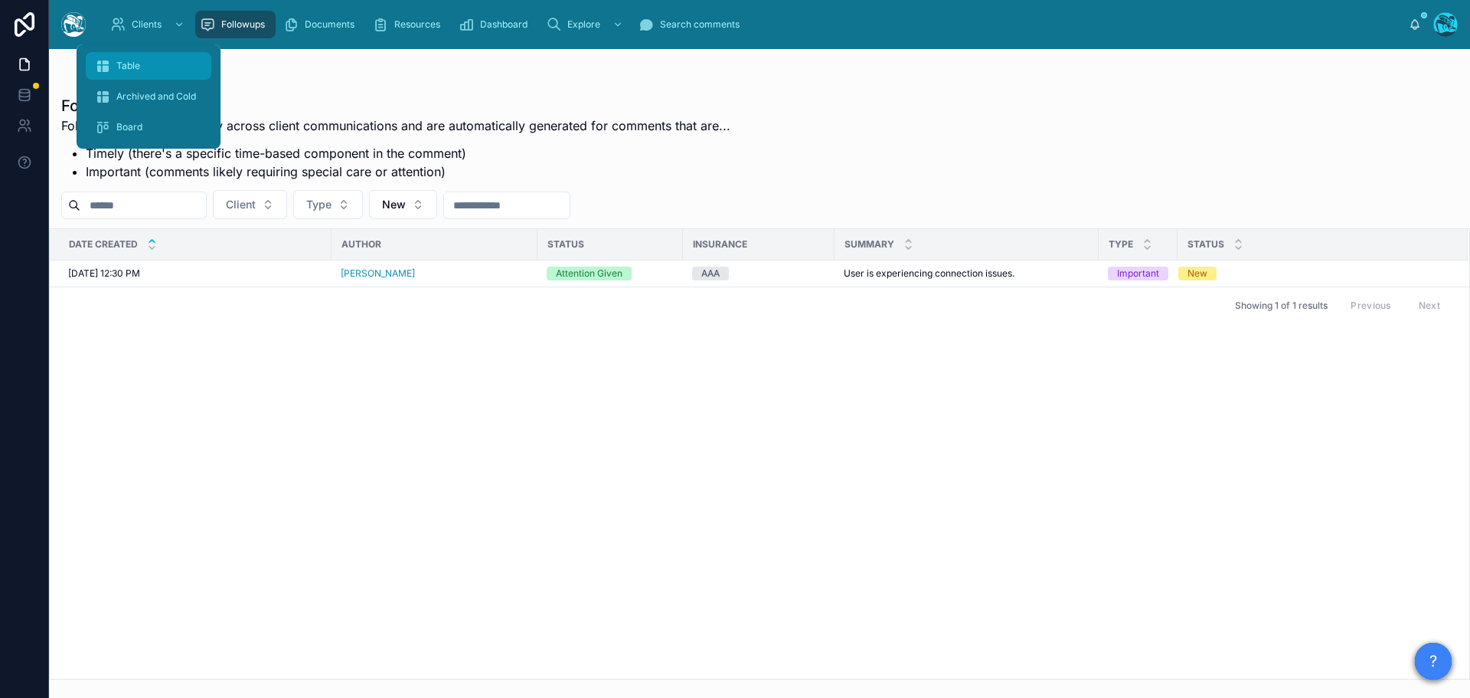
click at [135, 61] on span "Table" at bounding box center [128, 66] width 24 height 12
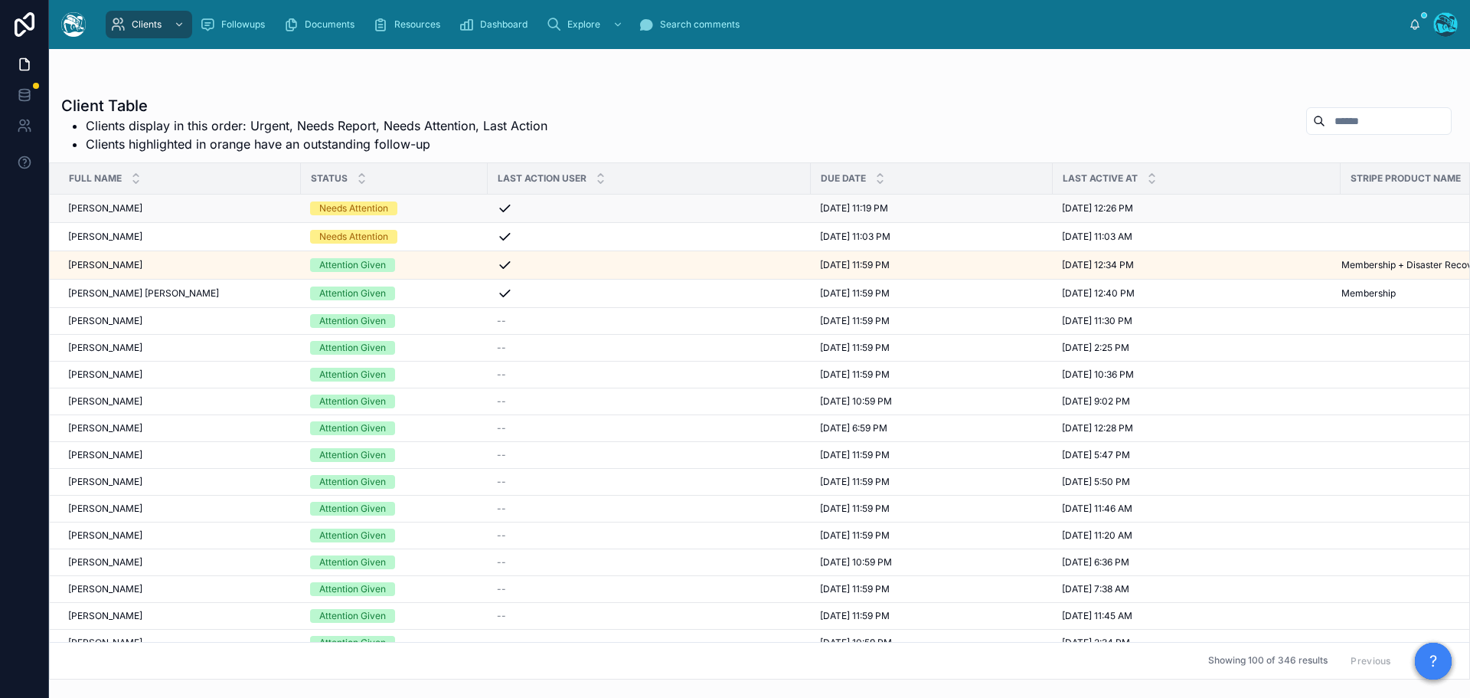
click at [427, 210] on div "Needs Attention" at bounding box center [394, 208] width 168 height 14
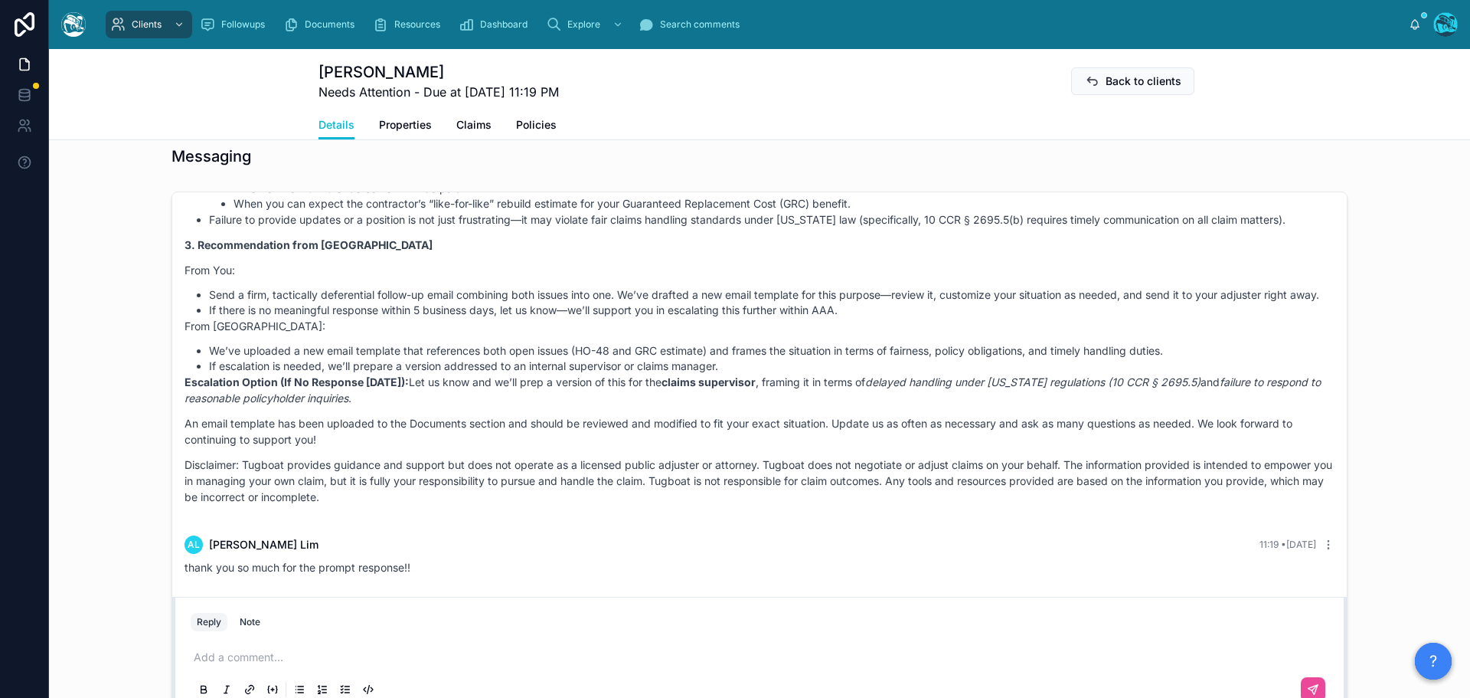
scroll to position [996, 0]
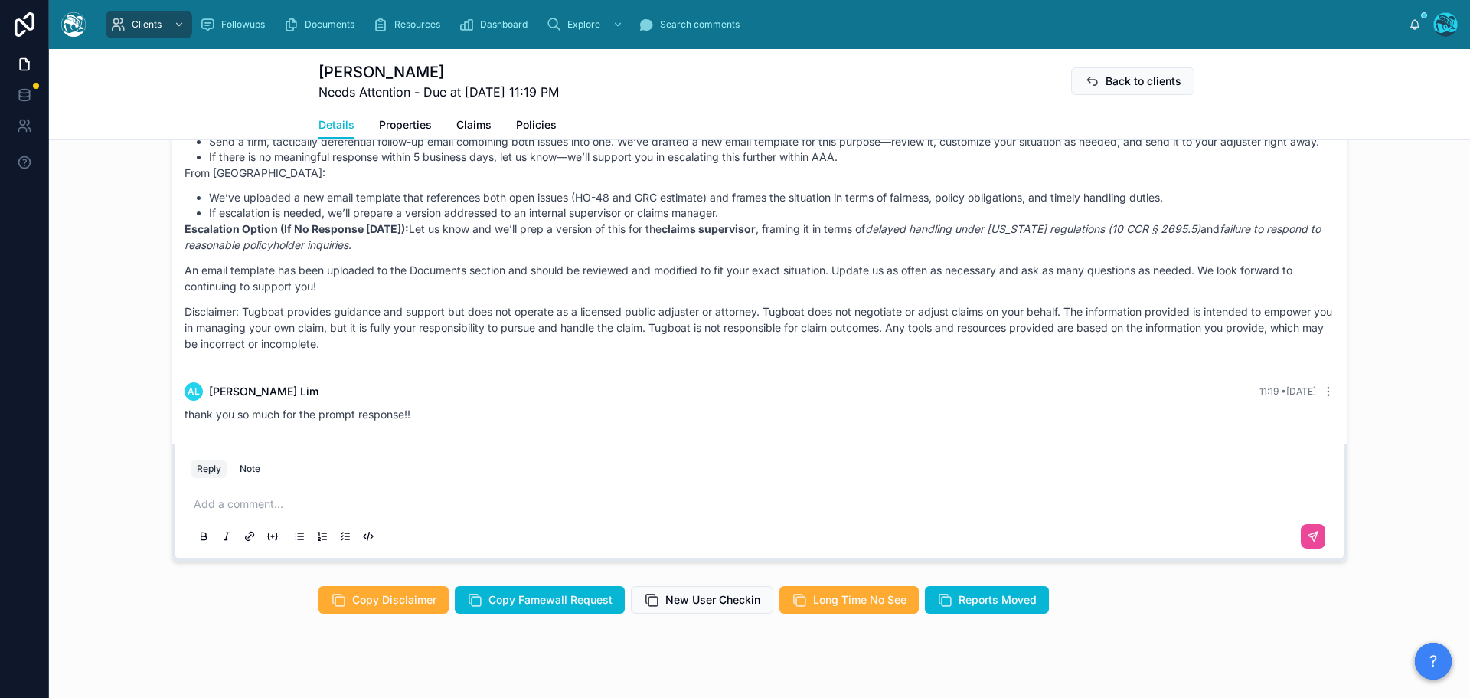
click at [214, 496] on p at bounding box center [763, 503] width 1138 height 15
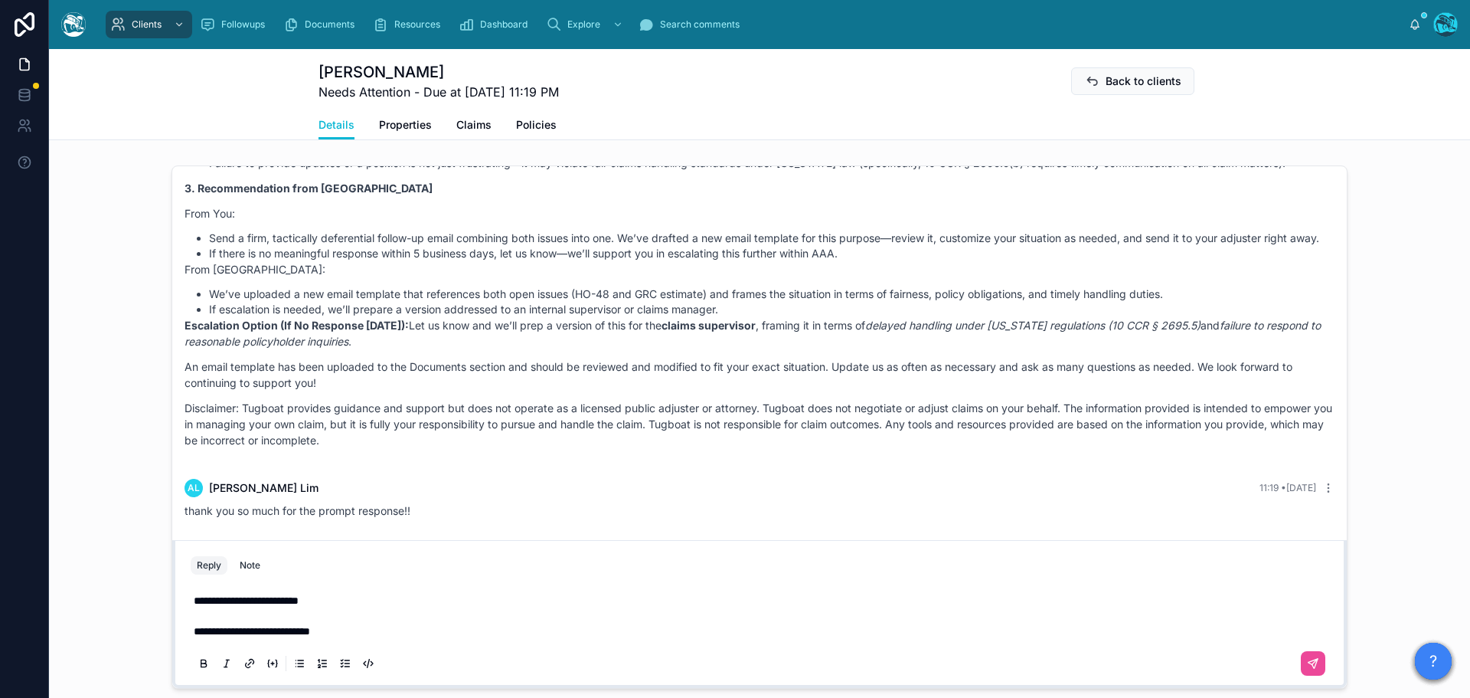
scroll to position [965, 0]
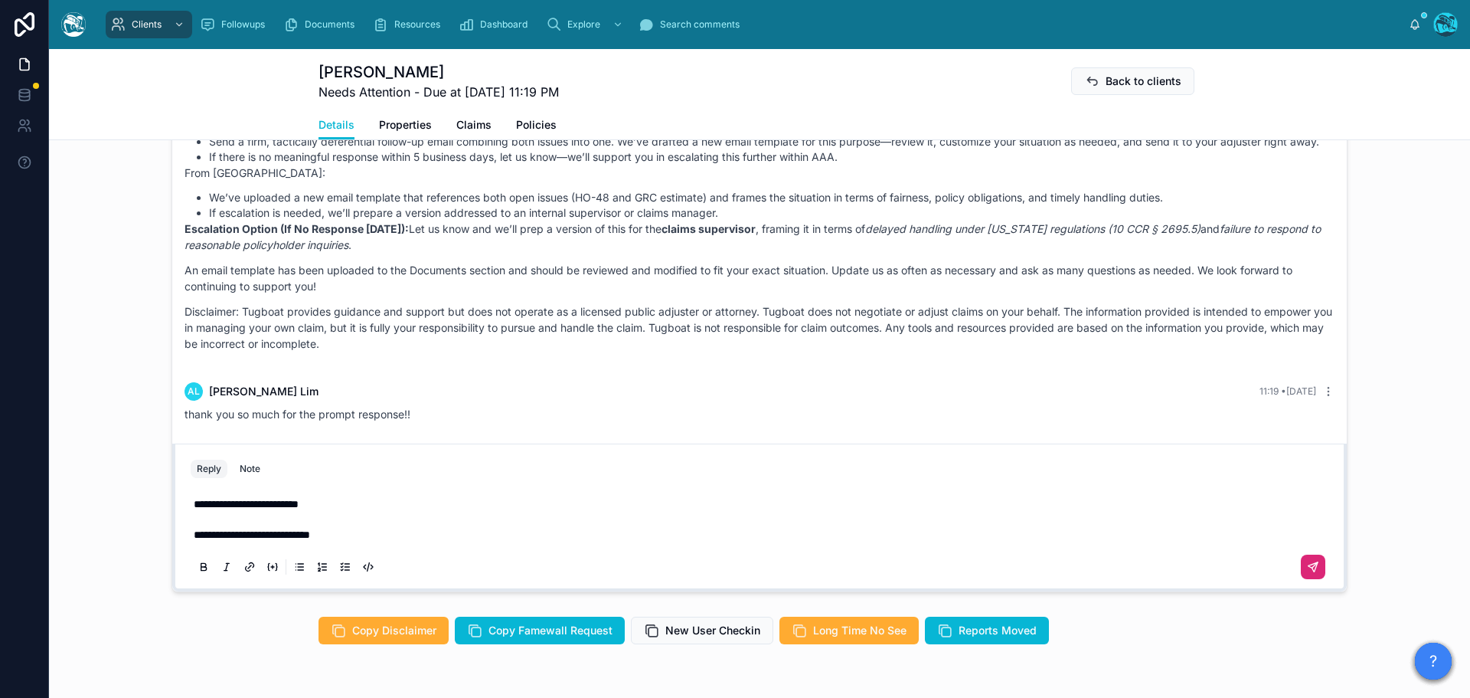
click at [1308, 561] on icon at bounding box center [1313, 567] width 12 height 12
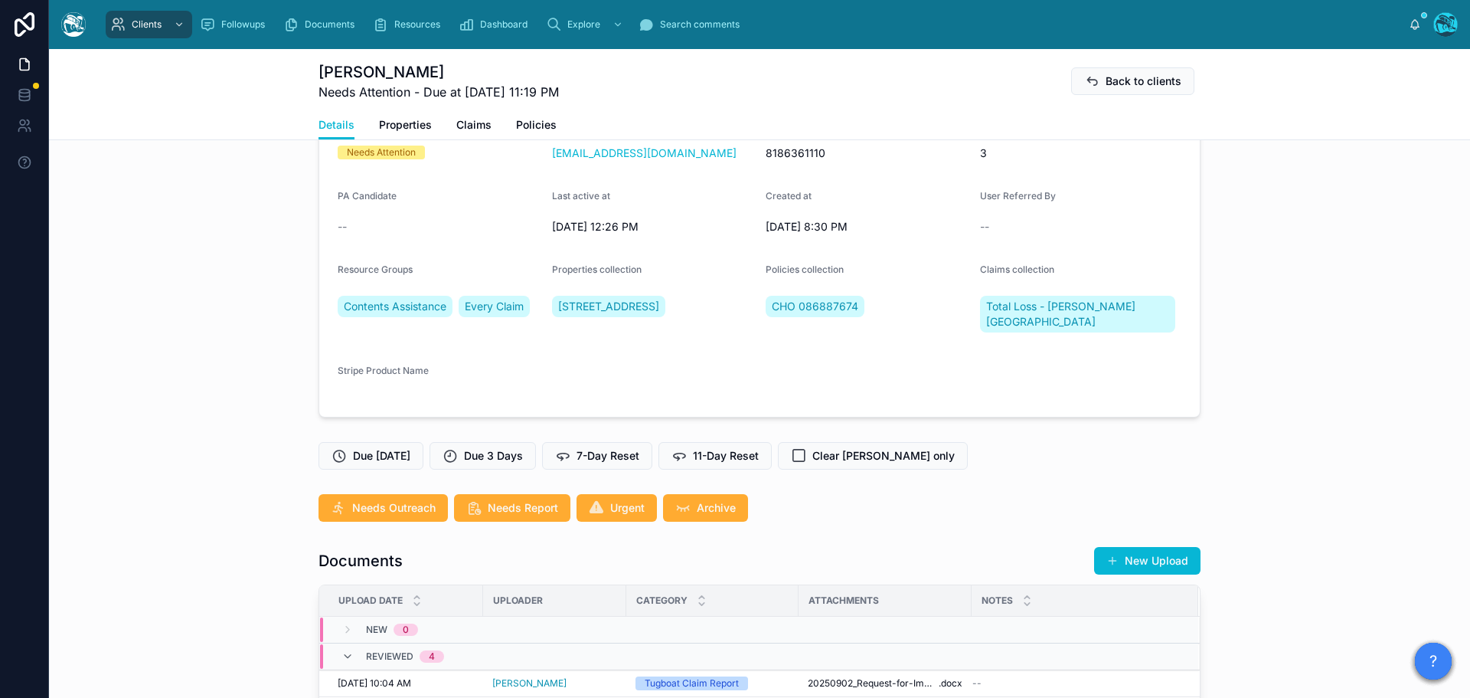
scroll to position [117, 0]
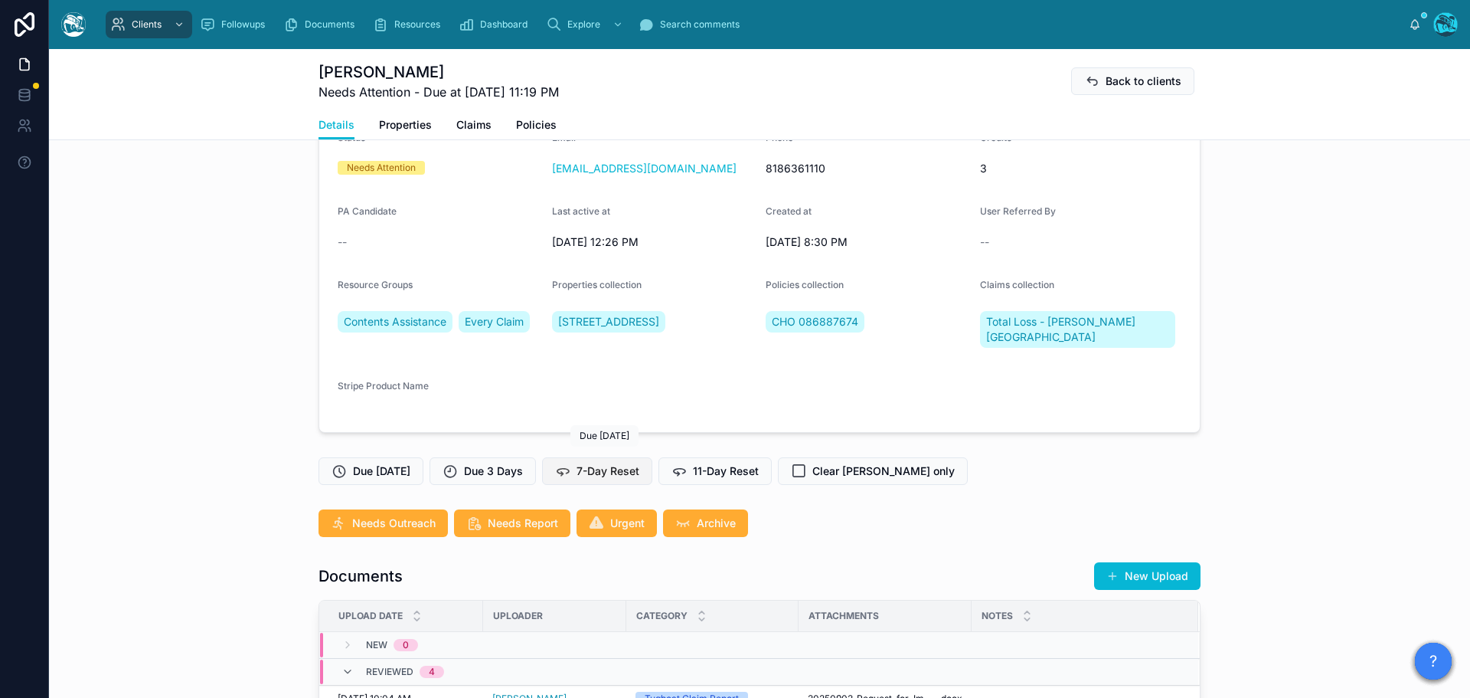
click at [589, 463] on span "7-Day Reset" at bounding box center [608, 470] width 63 height 15
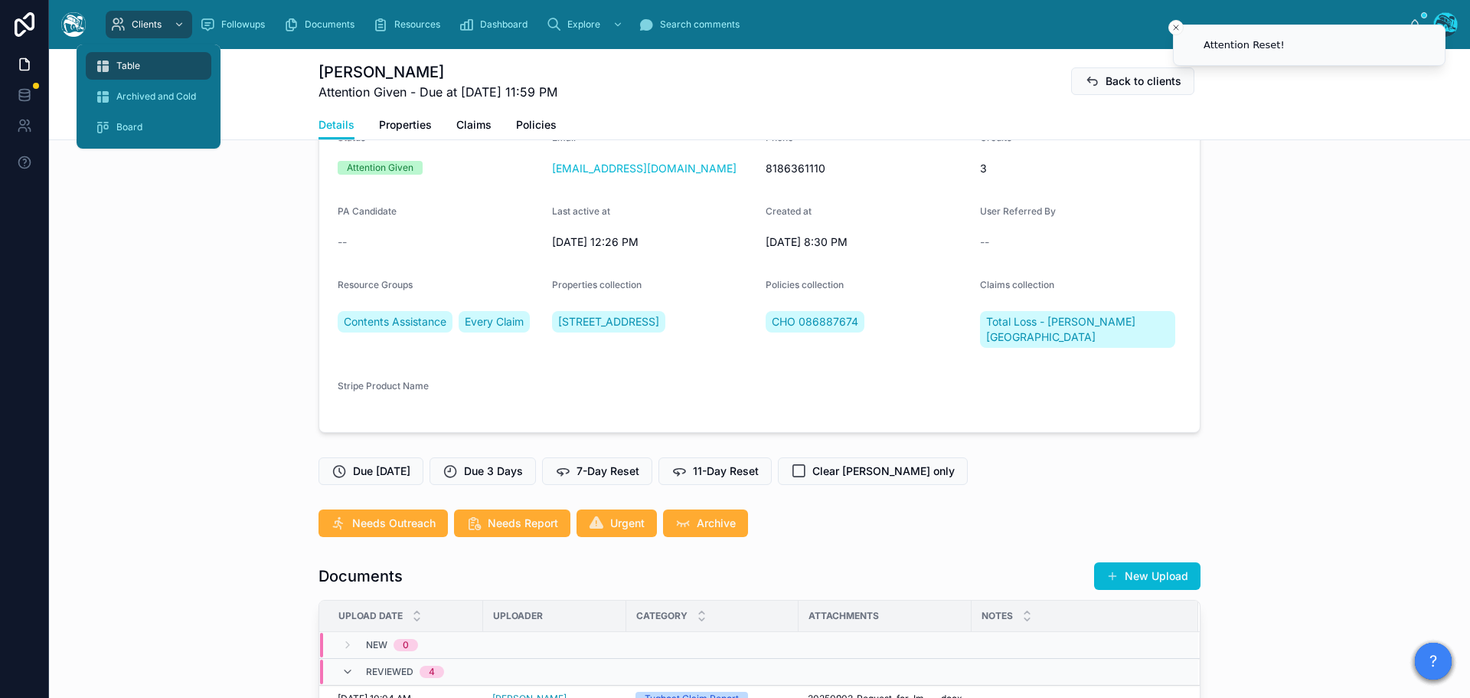
click at [130, 60] on span "Table" at bounding box center [128, 66] width 24 height 12
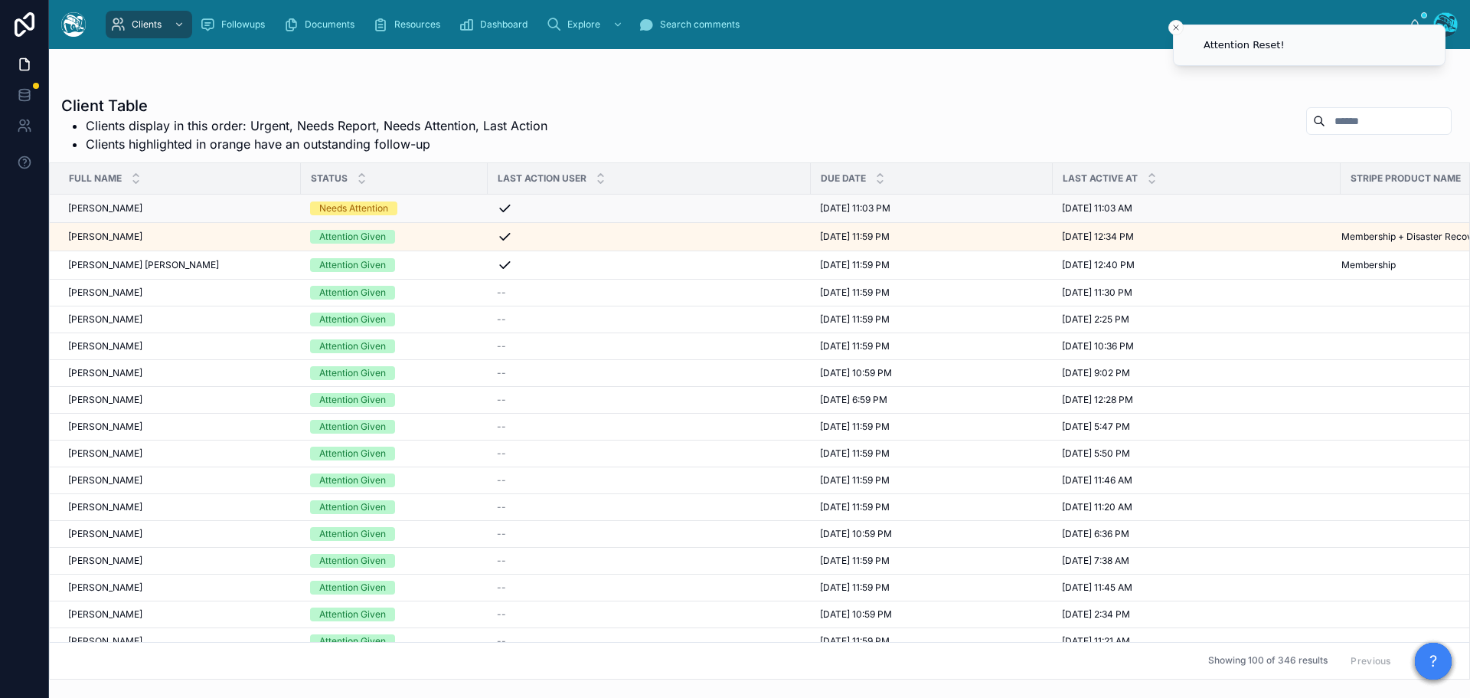
click at [429, 208] on div "Needs Attention" at bounding box center [394, 208] width 168 height 14
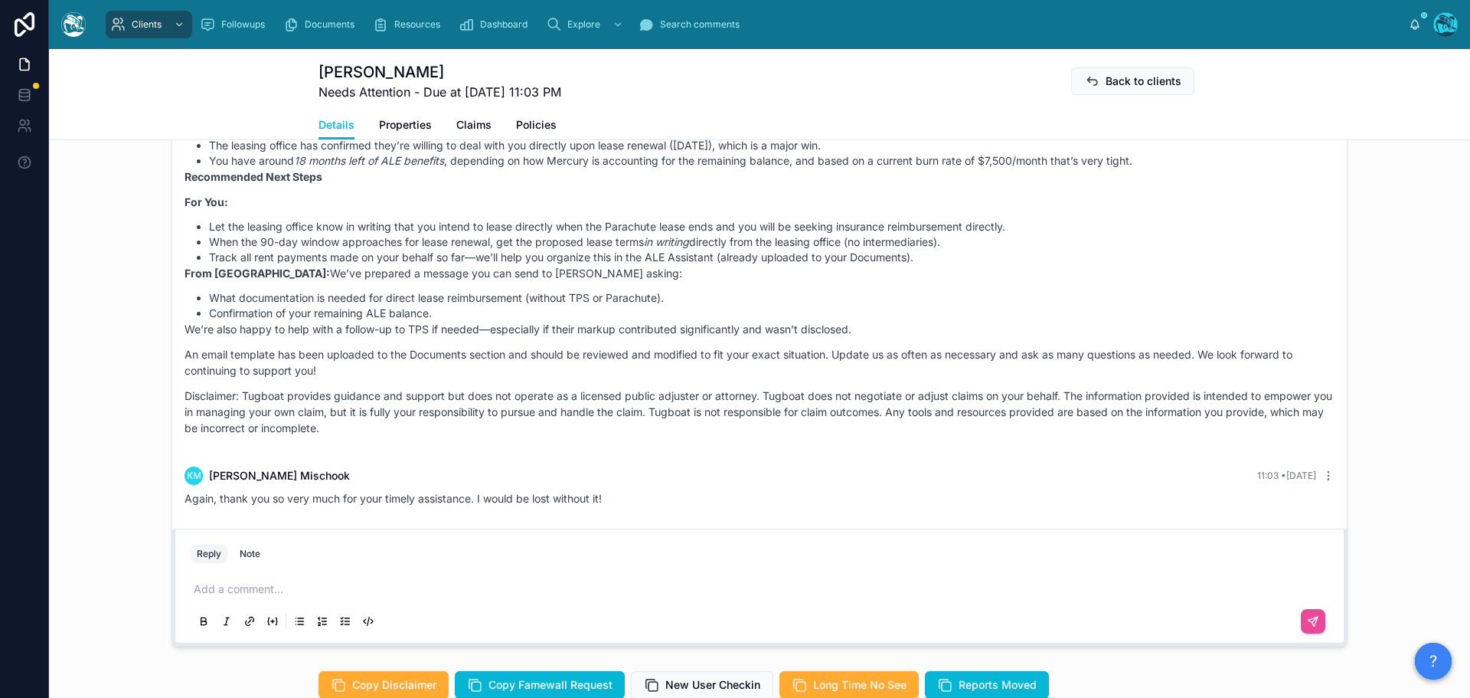
scroll to position [1225, 0]
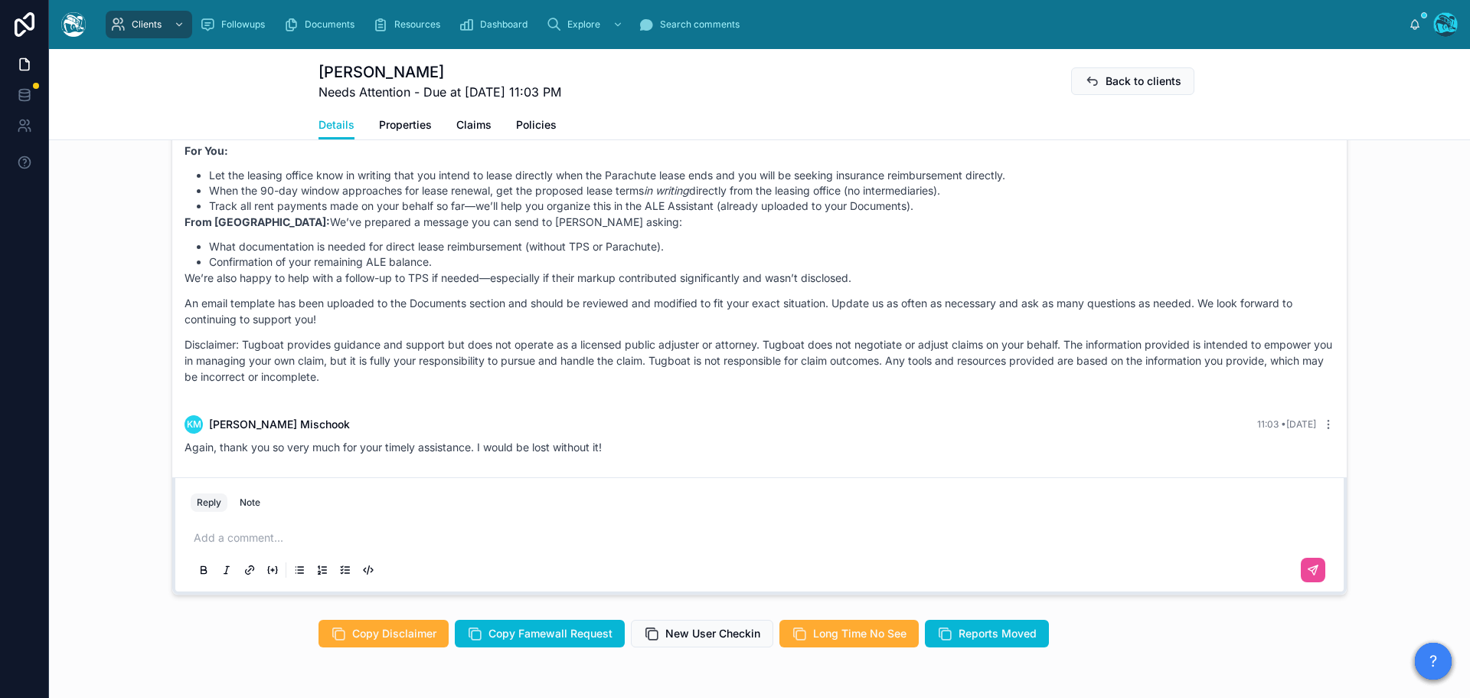
click at [225, 545] on p at bounding box center [763, 537] width 1138 height 15
click at [1301, 582] on button at bounding box center [1313, 569] width 25 height 25
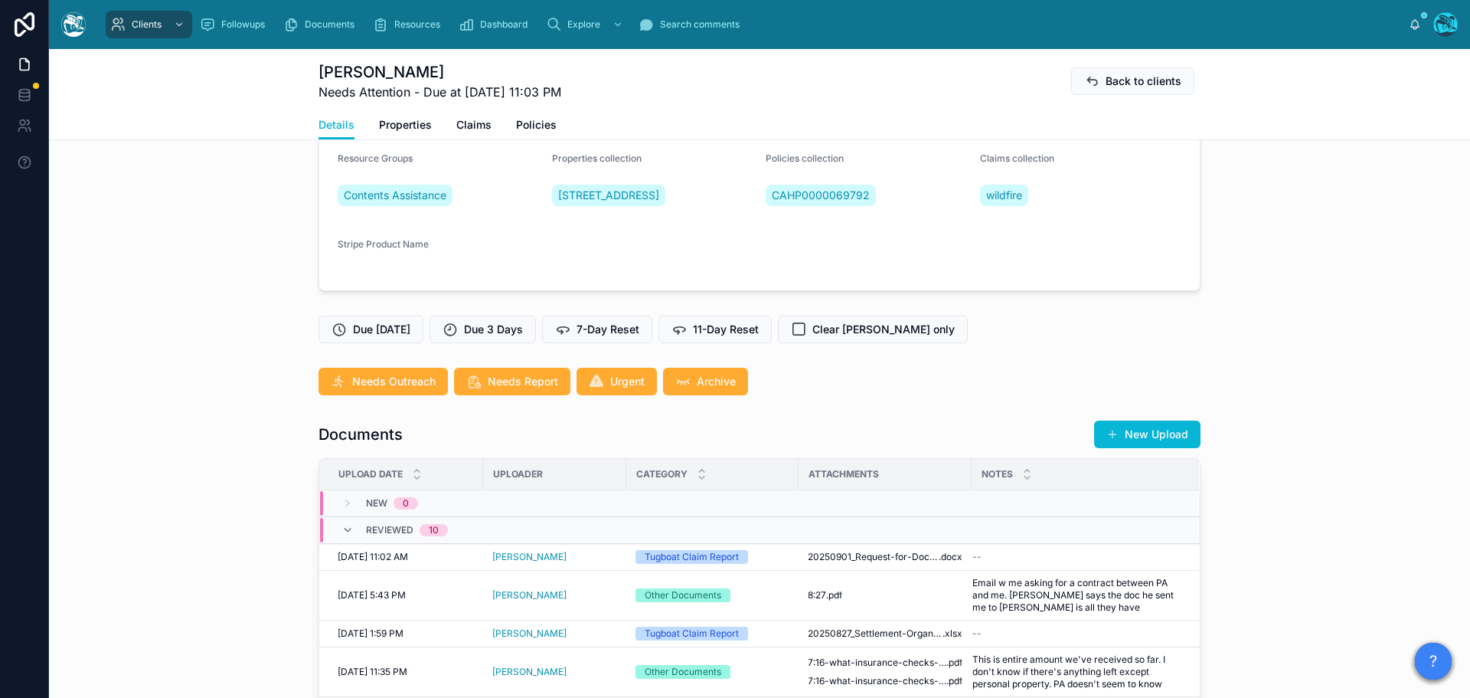
scroll to position [230, 0]
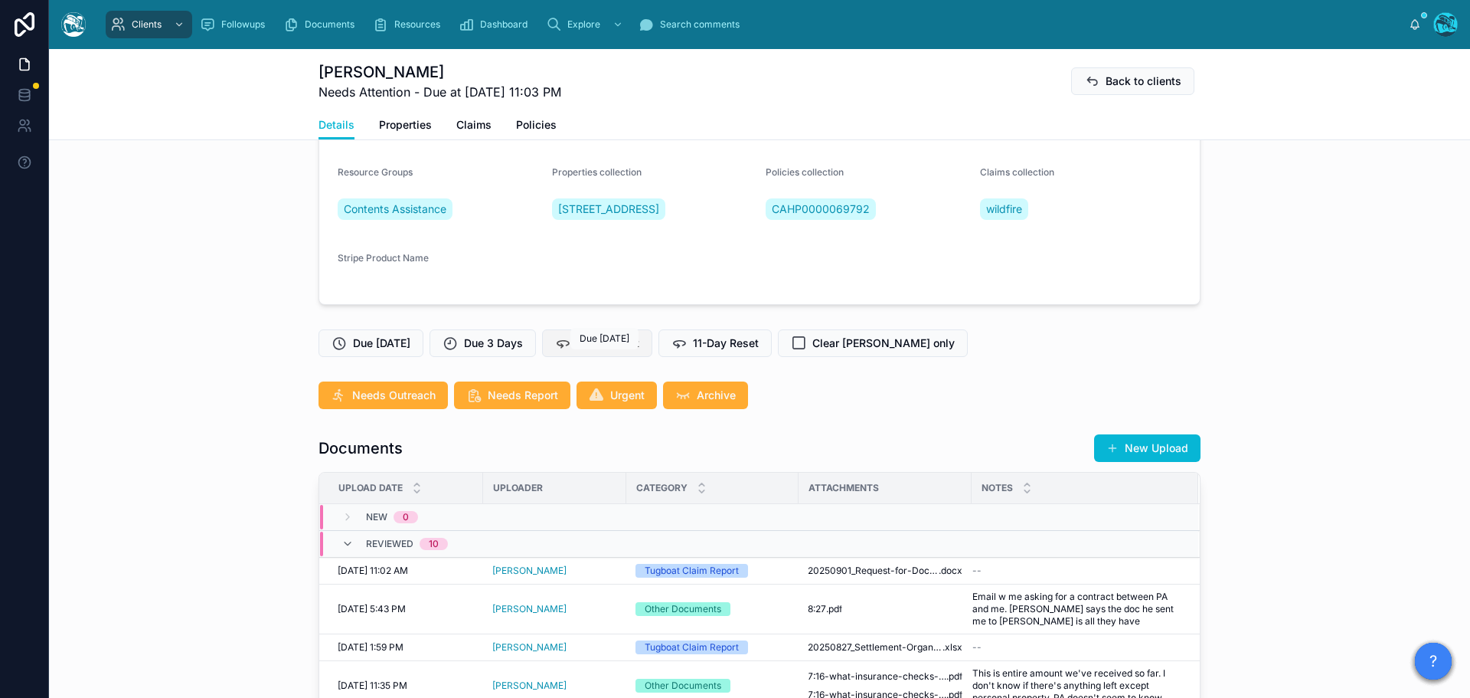
click at [633, 351] on span "7-Day Reset" at bounding box center [608, 342] width 63 height 15
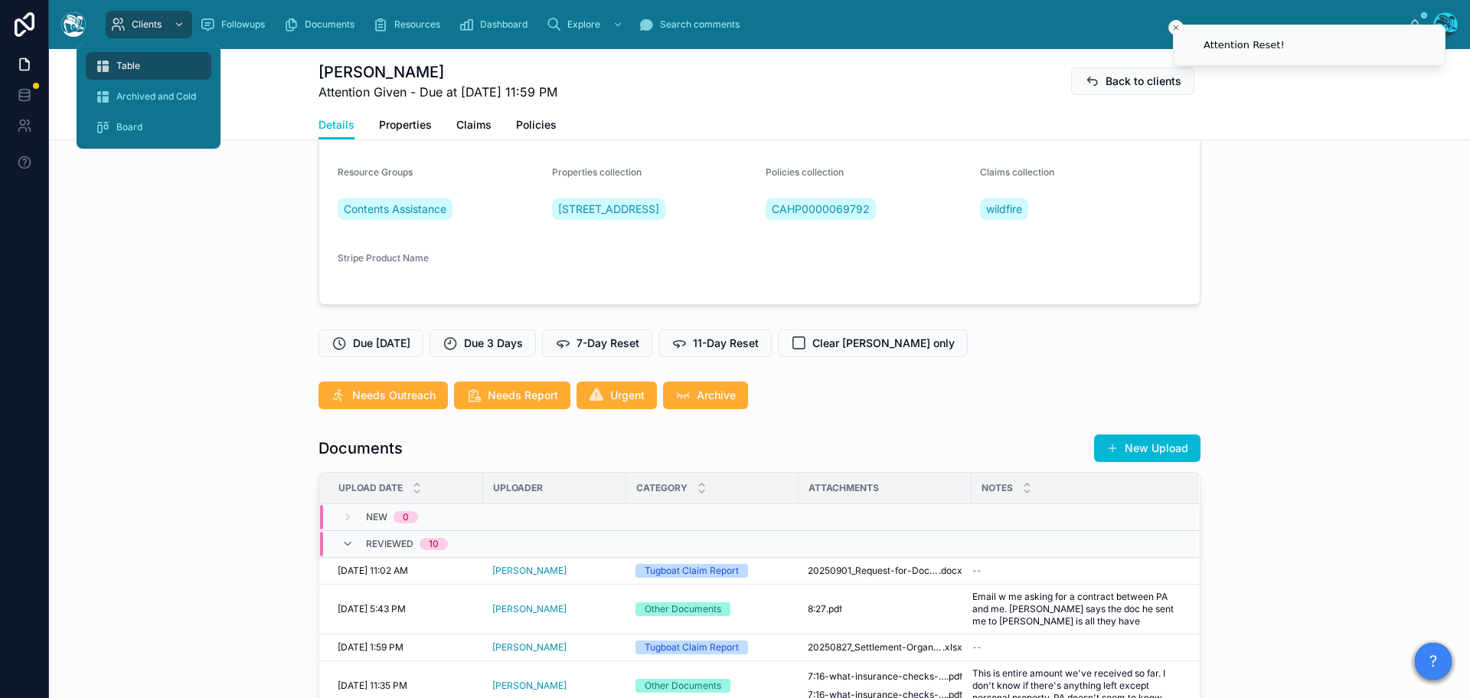
click at [140, 64] on div "Table" at bounding box center [148, 66] width 107 height 25
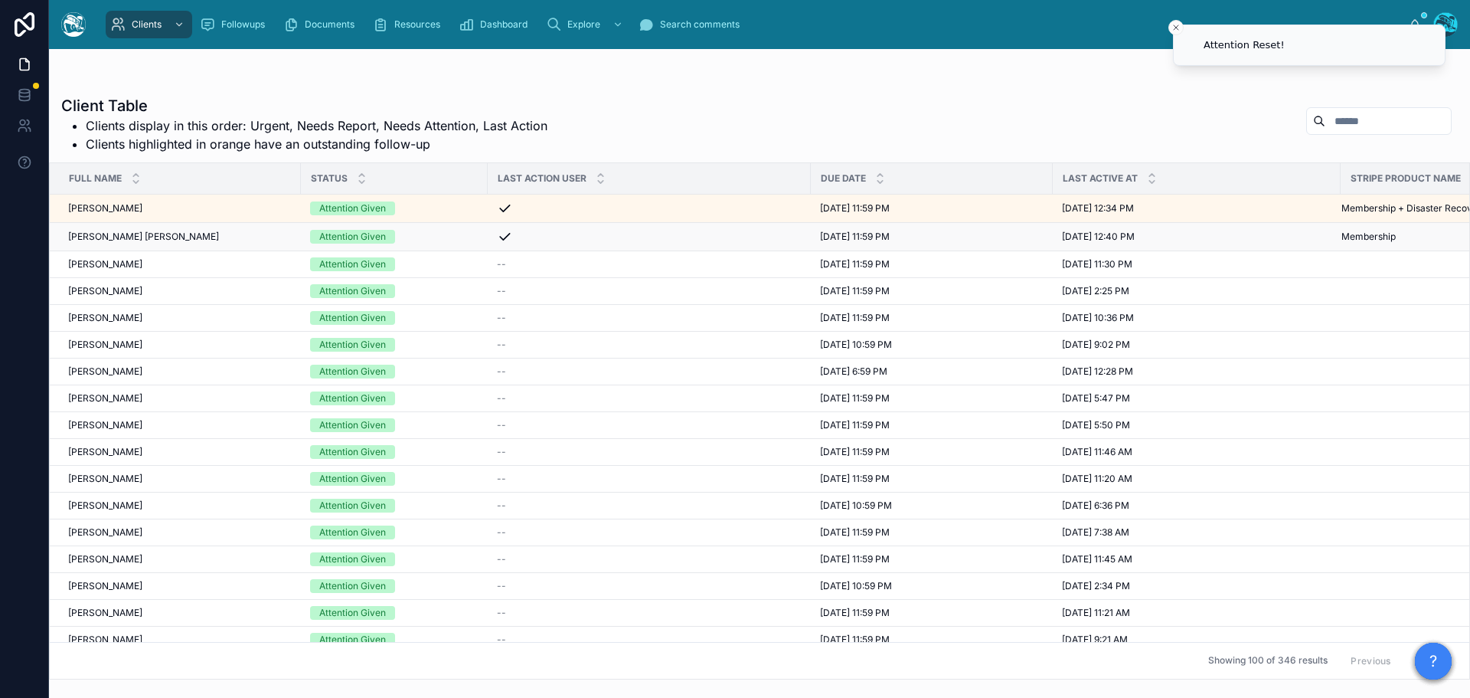
click at [425, 237] on div "Attention Given" at bounding box center [394, 237] width 168 height 14
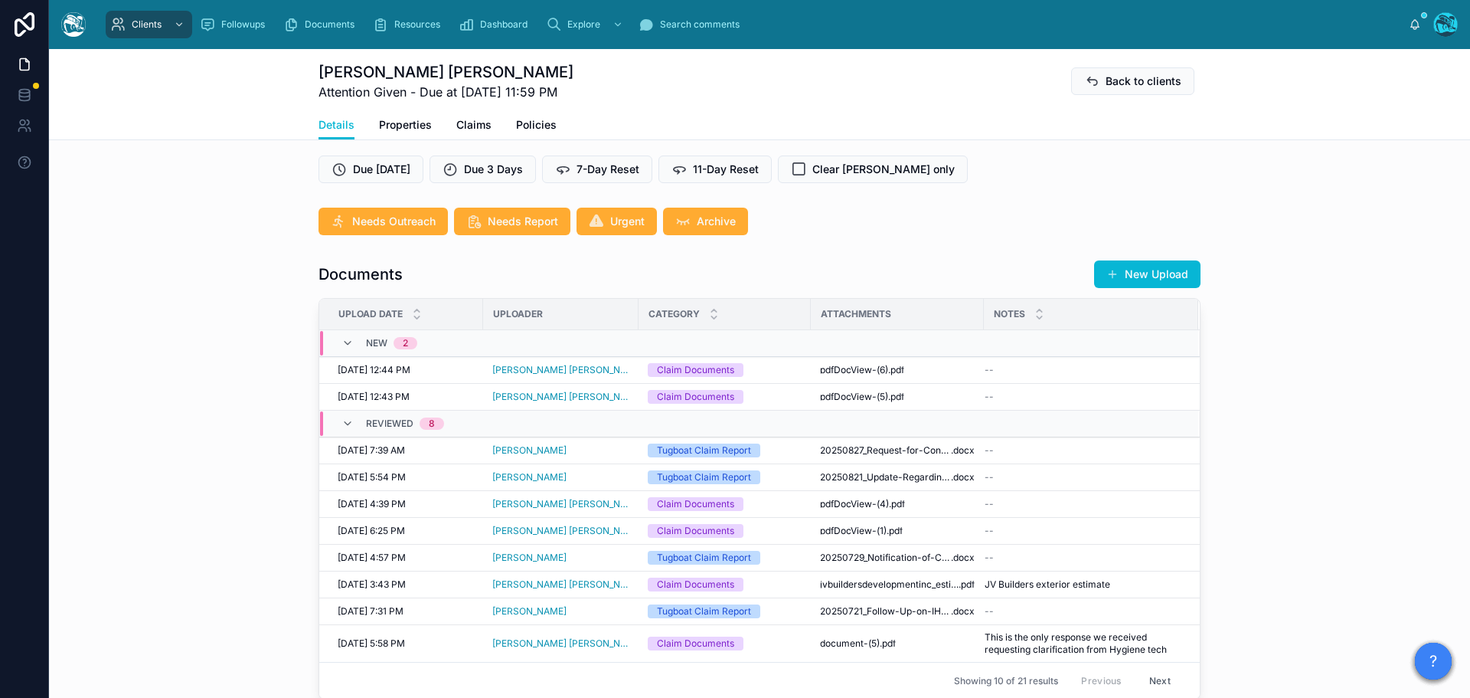
scroll to position [459, 0]
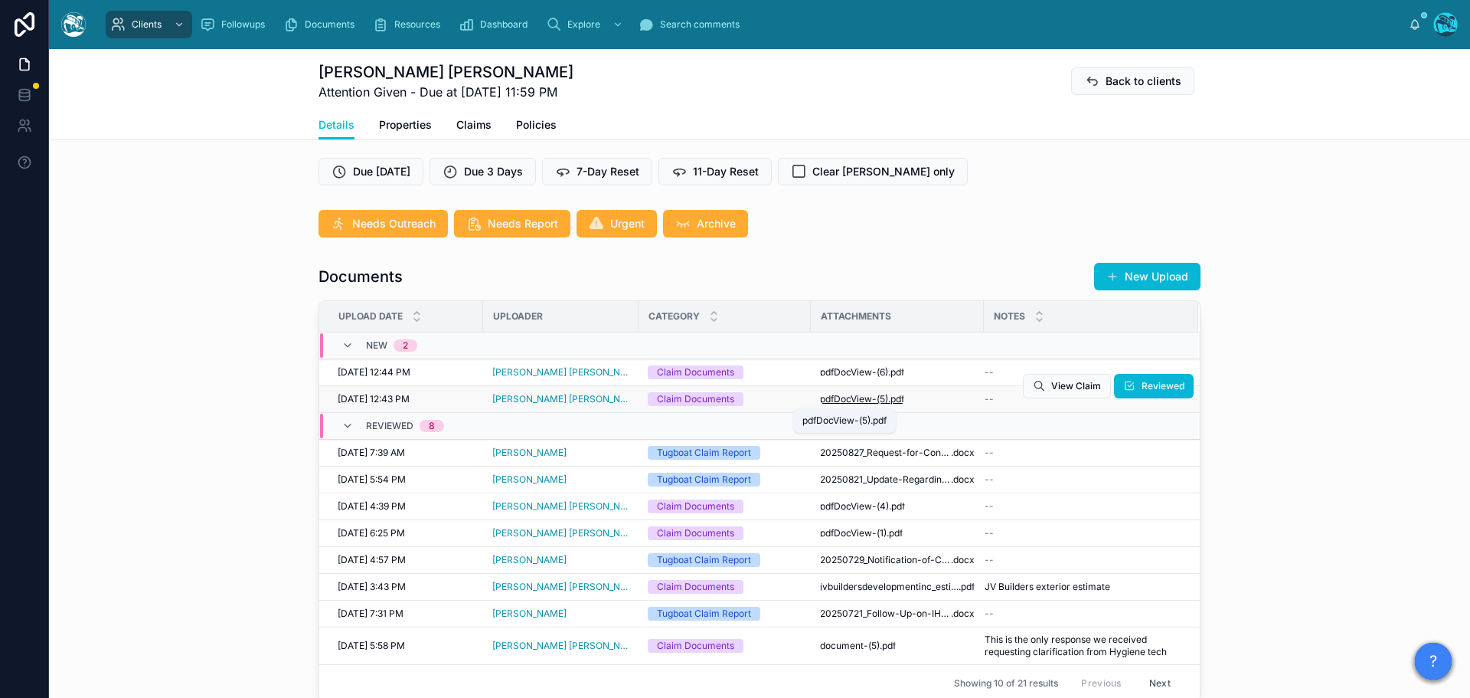
click at [867, 398] on span "pdfDocView-(5)" at bounding box center [854, 399] width 68 height 12
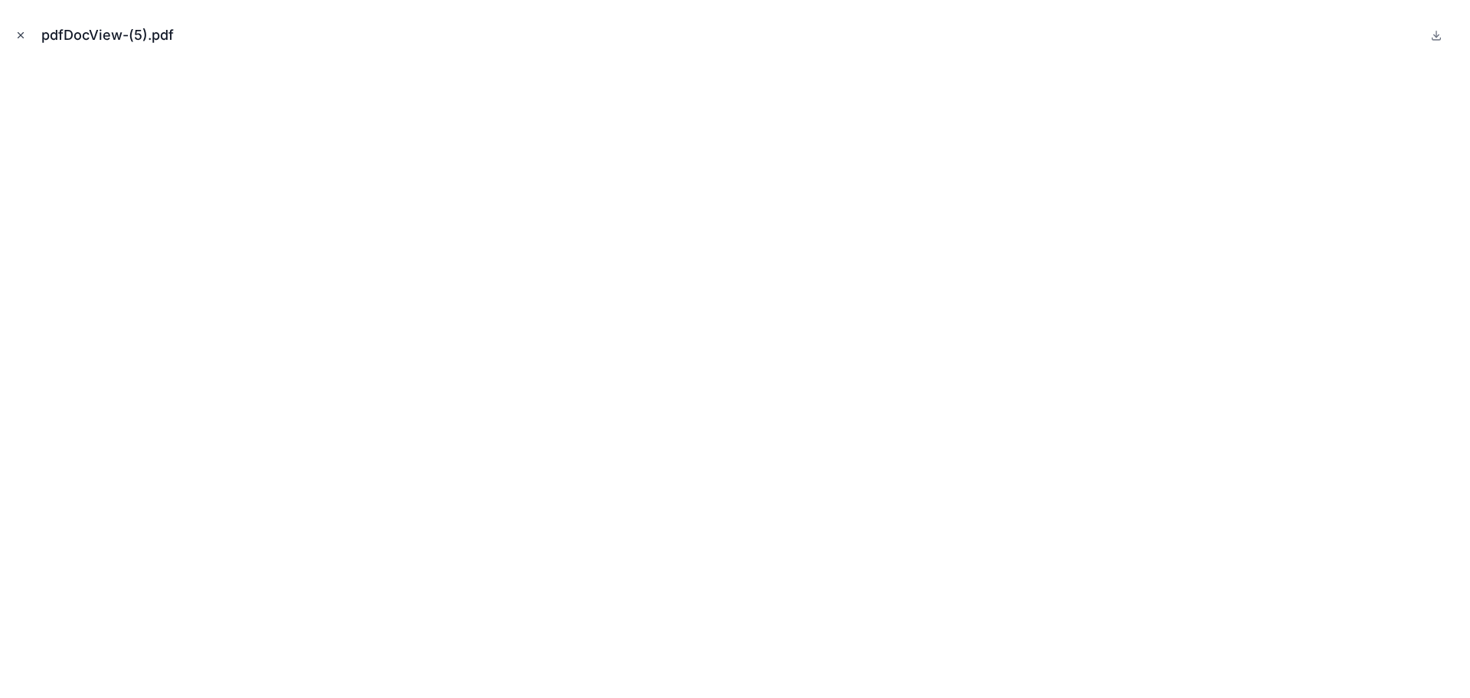
click at [19, 34] on icon "Close modal" at bounding box center [20, 35] width 11 height 11
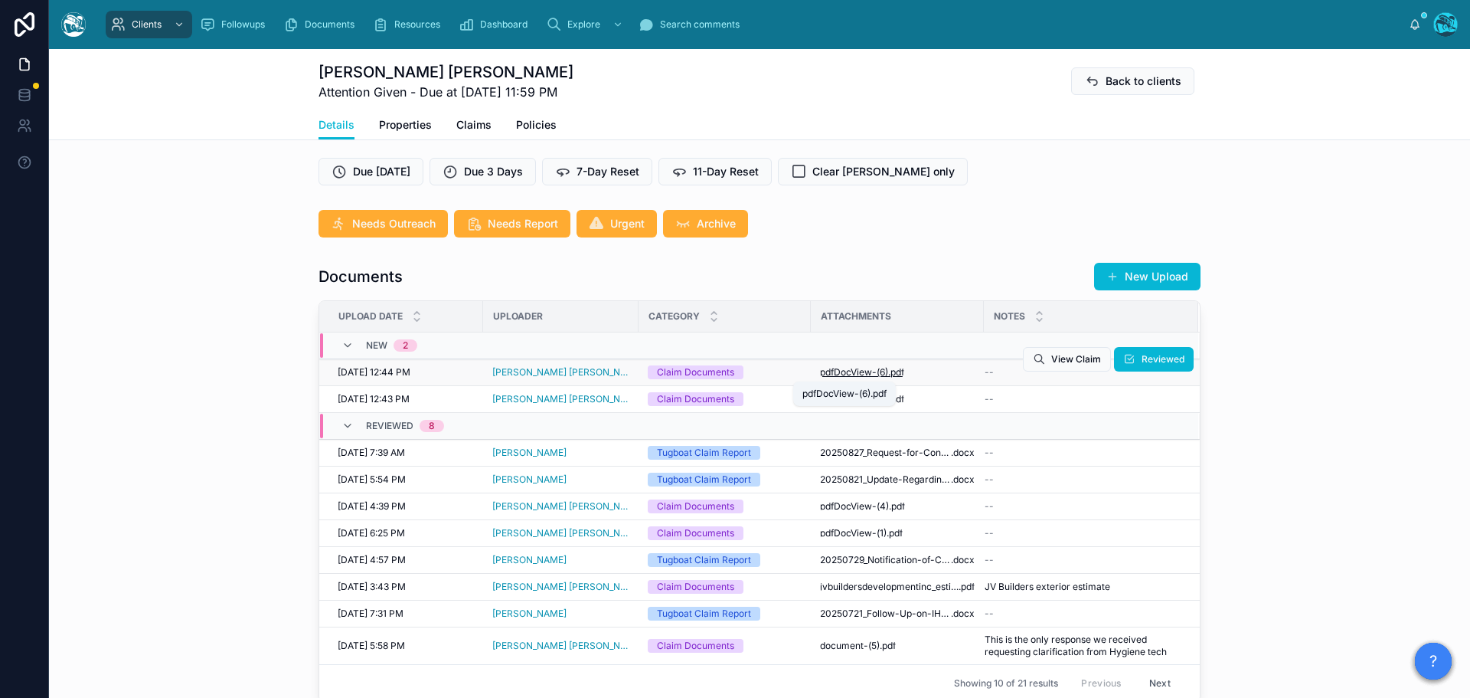
click at [861, 374] on span "pdfDocView-(6)" at bounding box center [854, 372] width 68 height 12
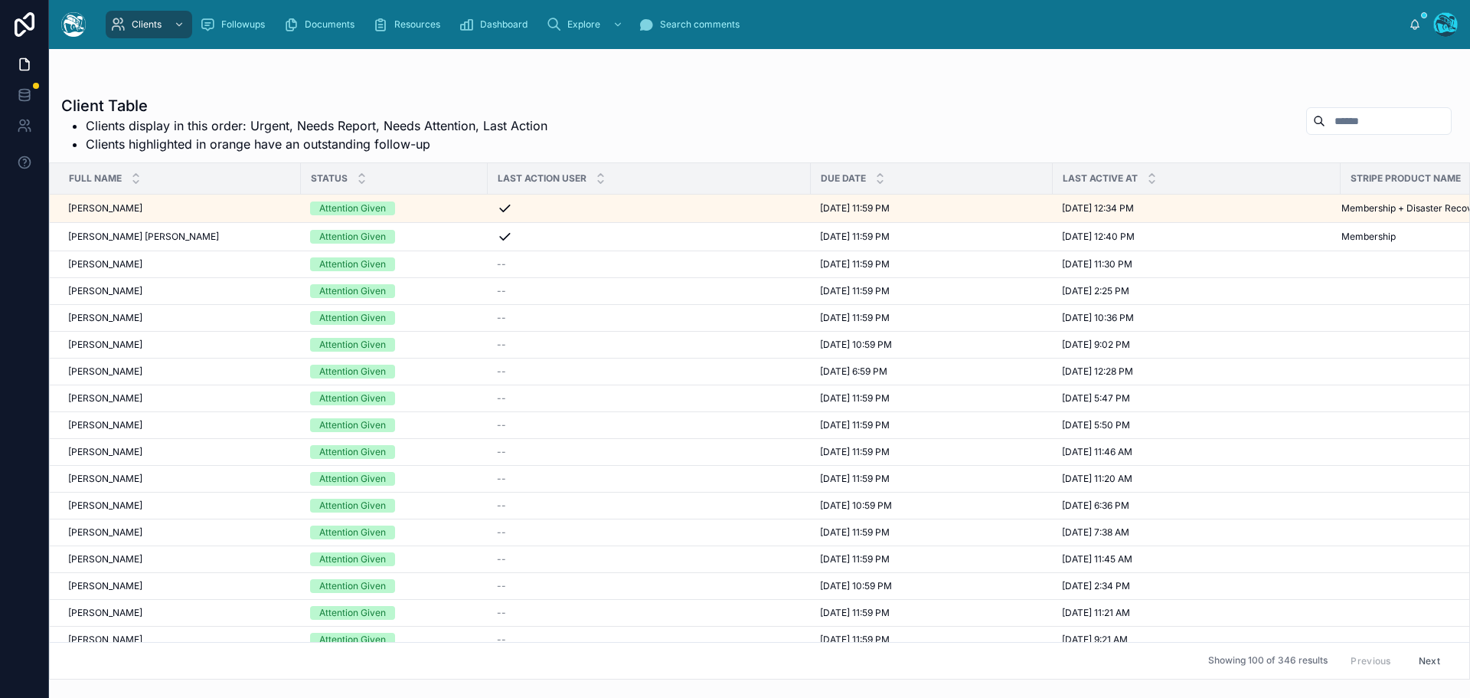
click at [1351, 118] on input "text" at bounding box center [1389, 120] width 126 height 21
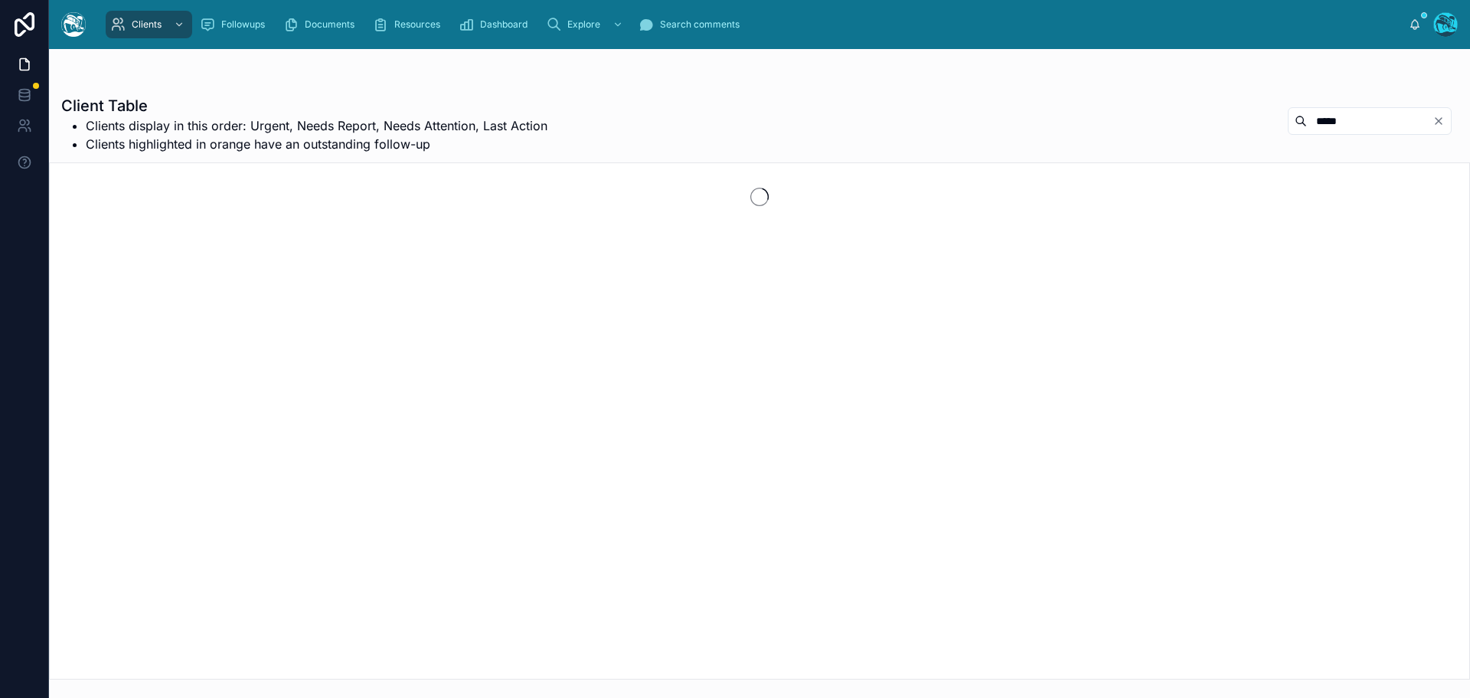
type input "*****"
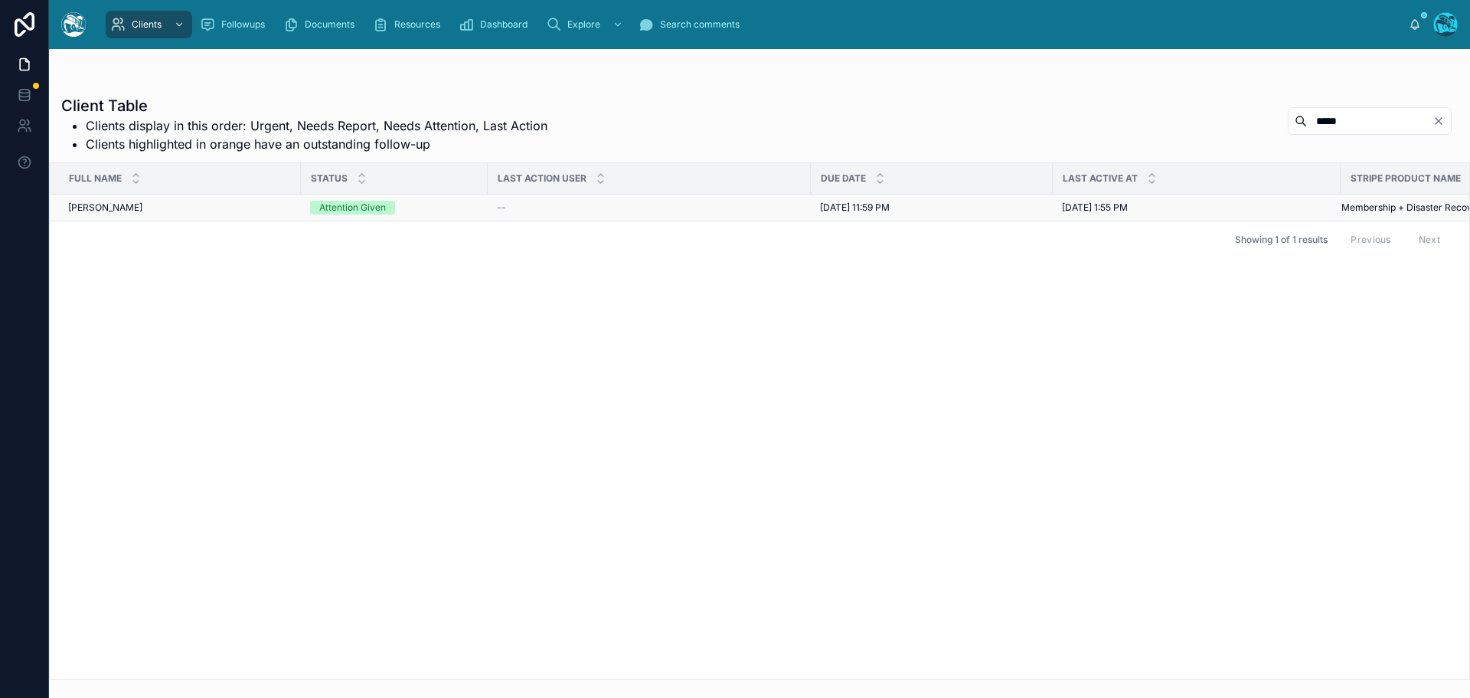
click at [423, 203] on div "Attention Given" at bounding box center [394, 208] width 168 height 14
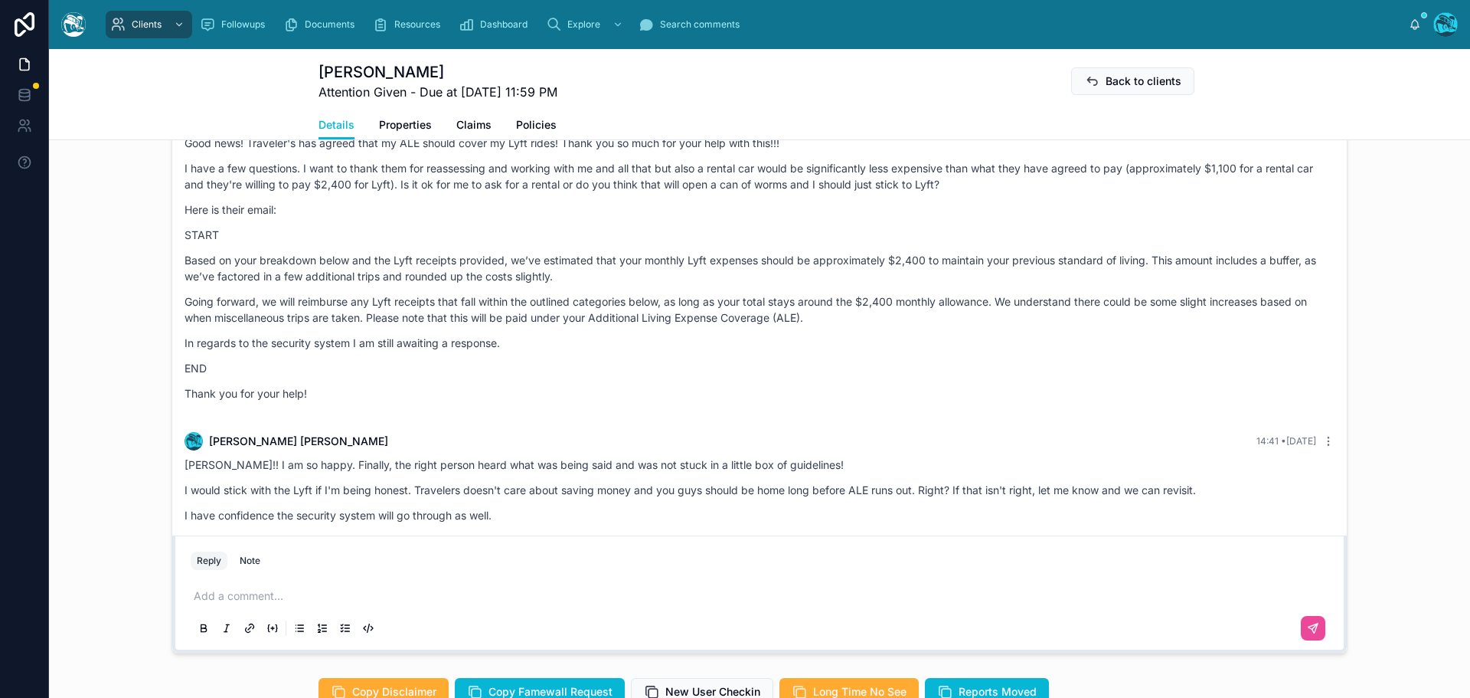
scroll to position [3565, 0]
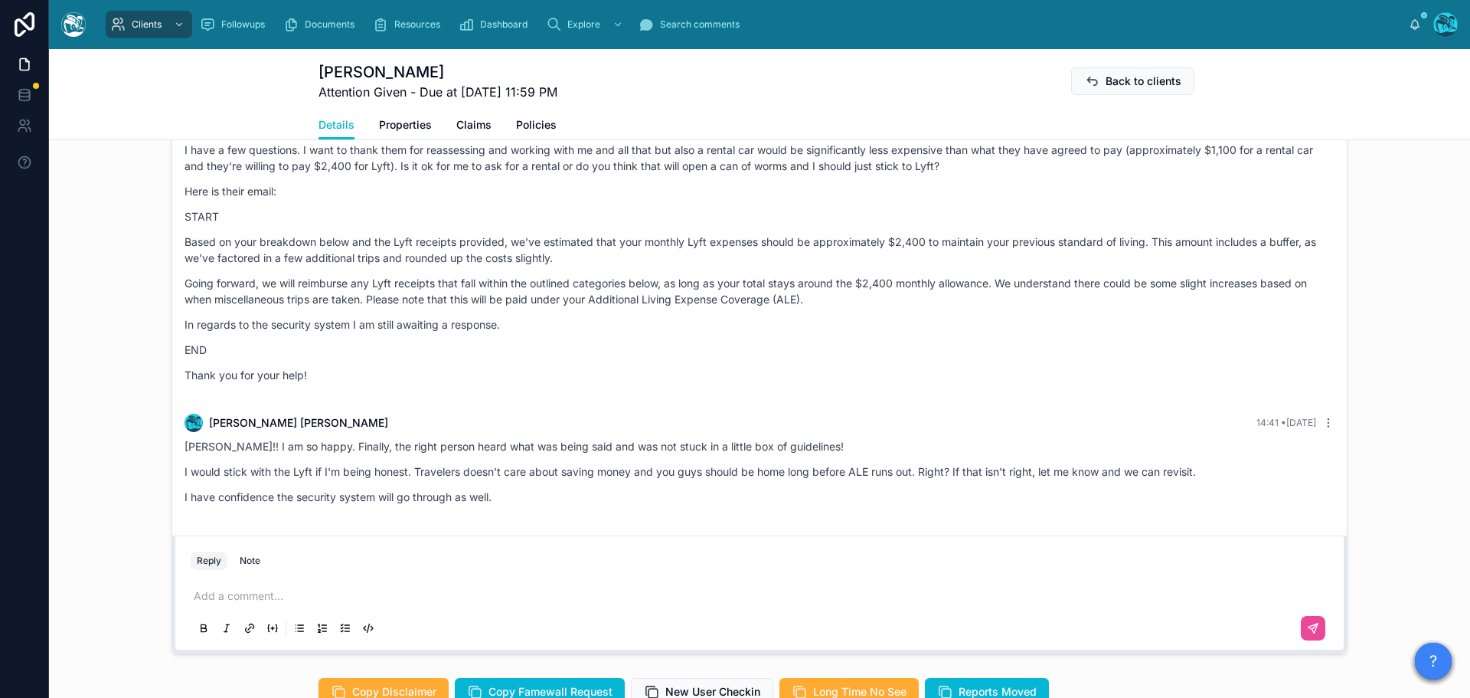
click at [227, 594] on p at bounding box center [763, 595] width 1138 height 15
click at [358, 597] on p "**********" at bounding box center [763, 595] width 1138 height 15
click at [1301, 624] on button at bounding box center [1313, 628] width 25 height 25
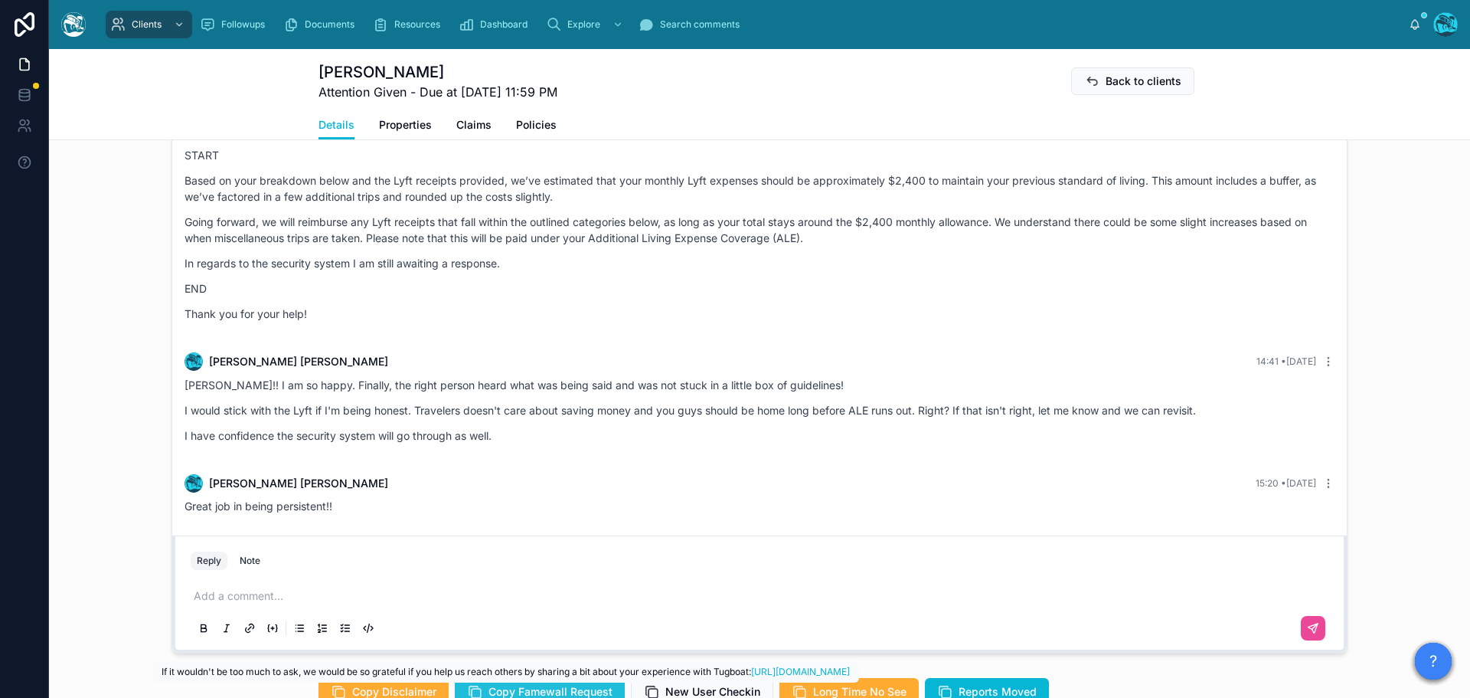
click at [562, 684] on span "Copy Famewall Request" at bounding box center [551, 691] width 124 height 15
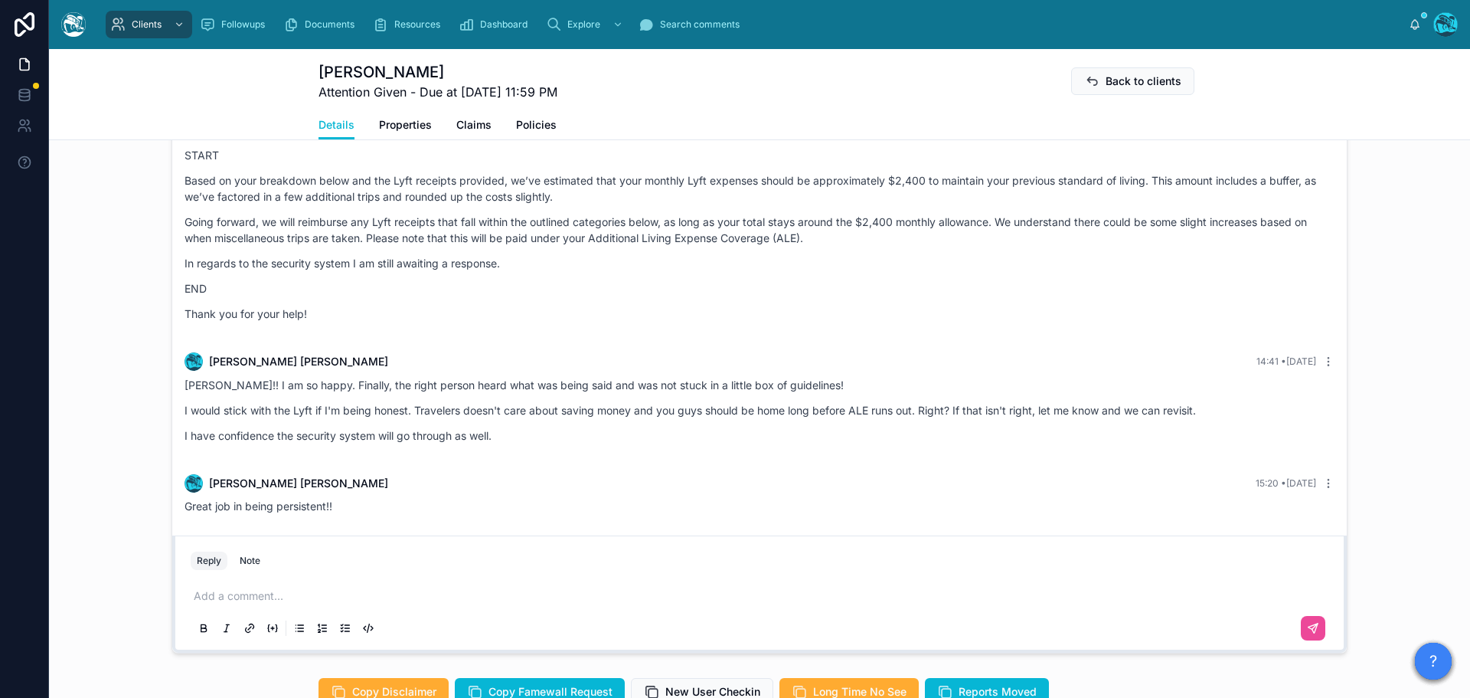
click at [749, 275] on div "Good news! Traveler's has agreed that my ALE should cover my Lyft rides! Thank …" at bounding box center [760, 188] width 1150 height 266
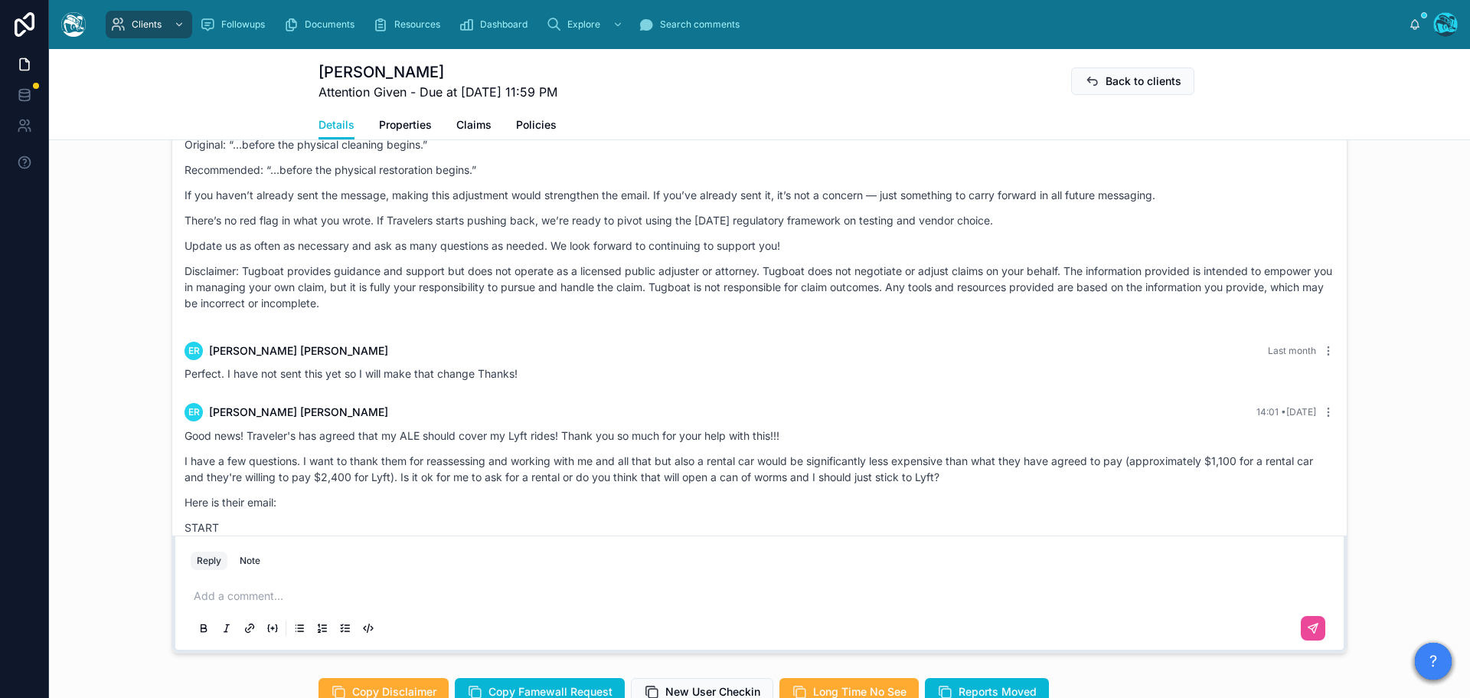
scroll to position [10190, 0]
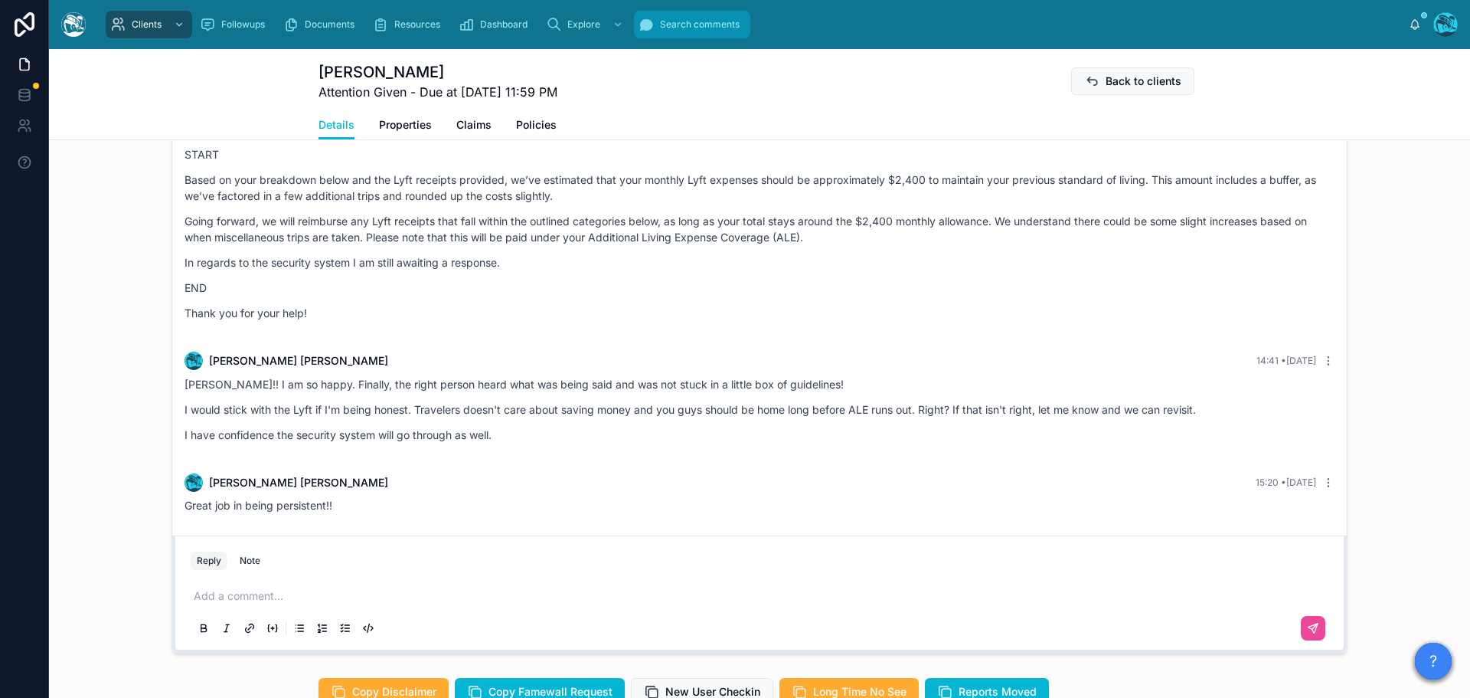
click at [675, 30] on span "Search comments" at bounding box center [700, 24] width 80 height 12
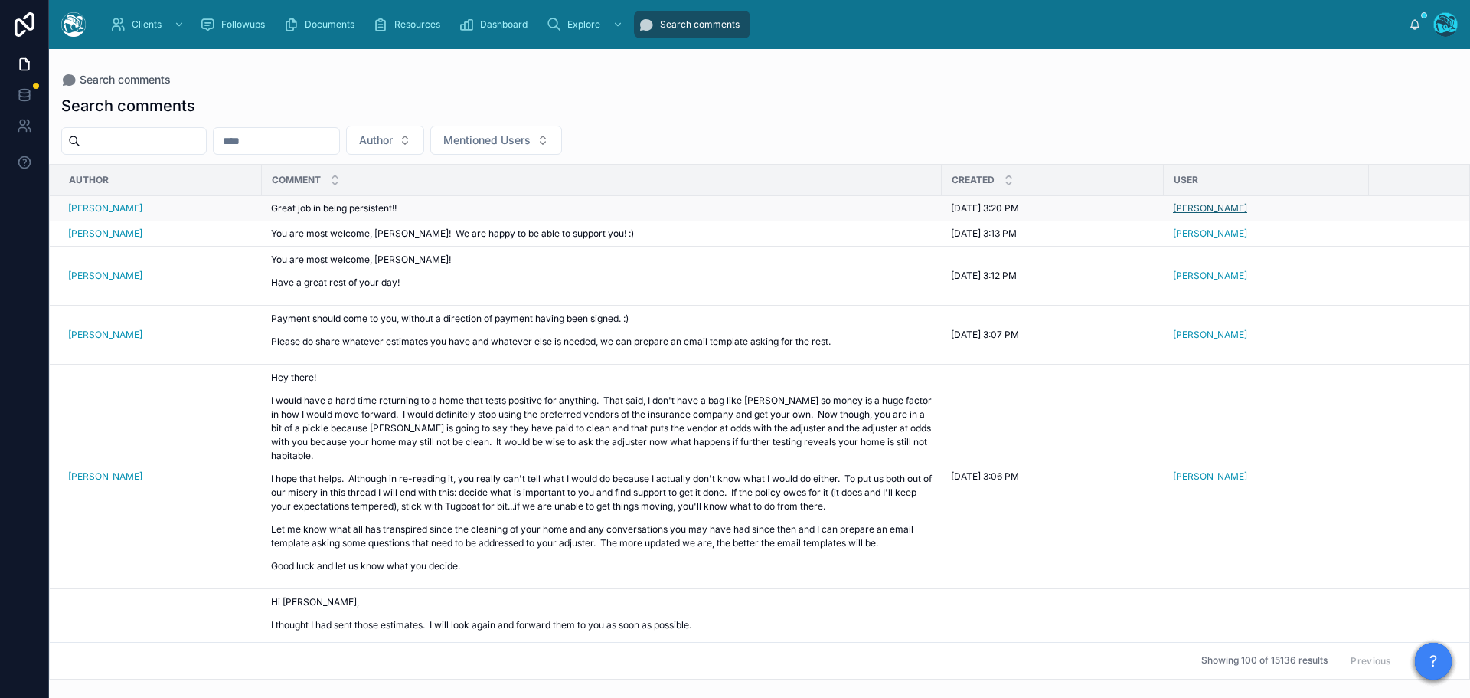
click at [1188, 208] on span "[PERSON_NAME]" at bounding box center [1210, 208] width 74 height 12
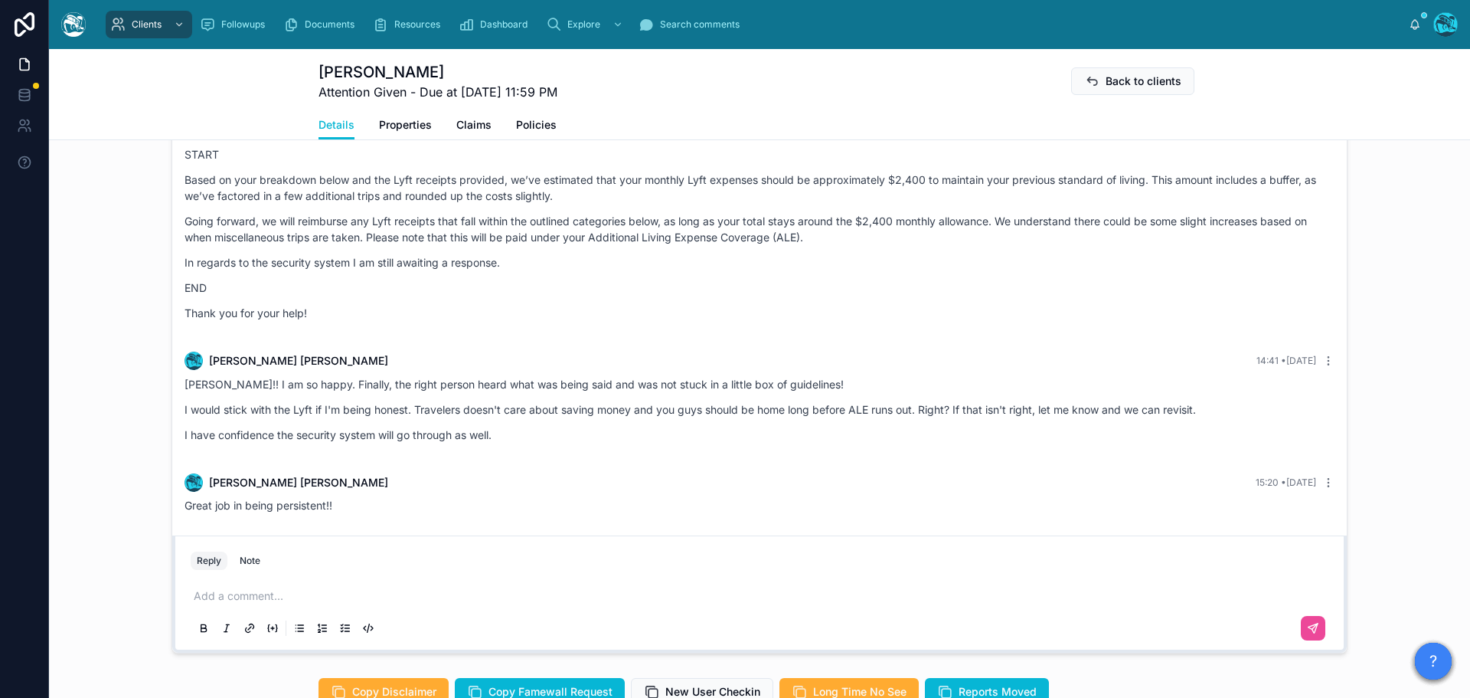
scroll to position [10190, 0]
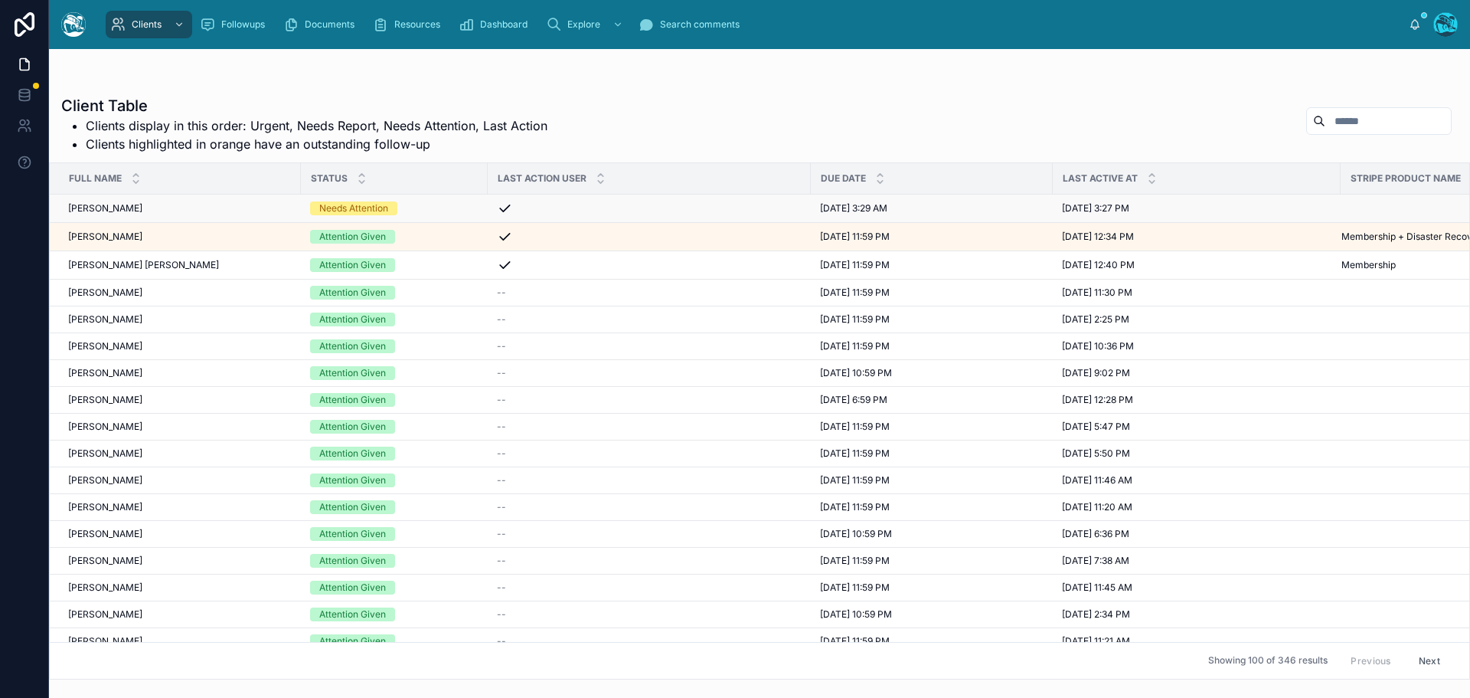
click at [426, 209] on div "Needs Attention" at bounding box center [394, 208] width 168 height 14
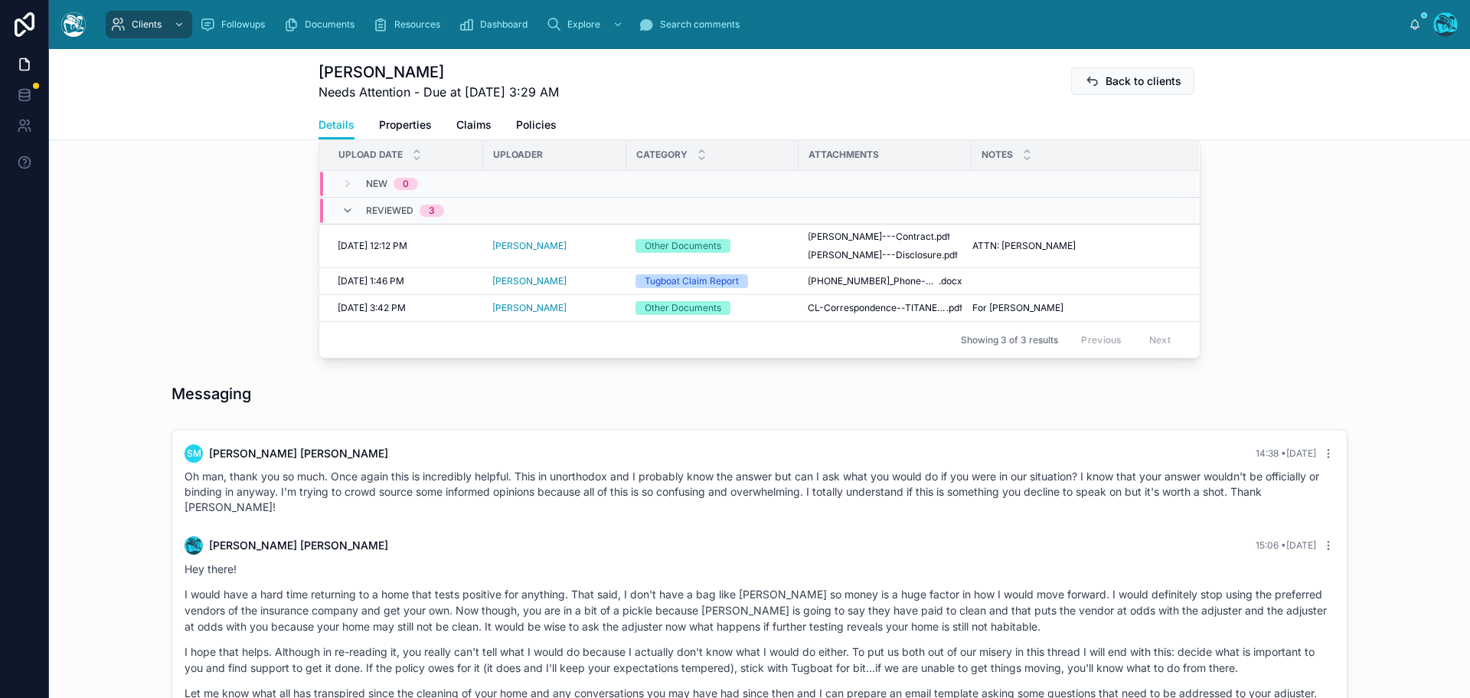
scroll to position [919, 0]
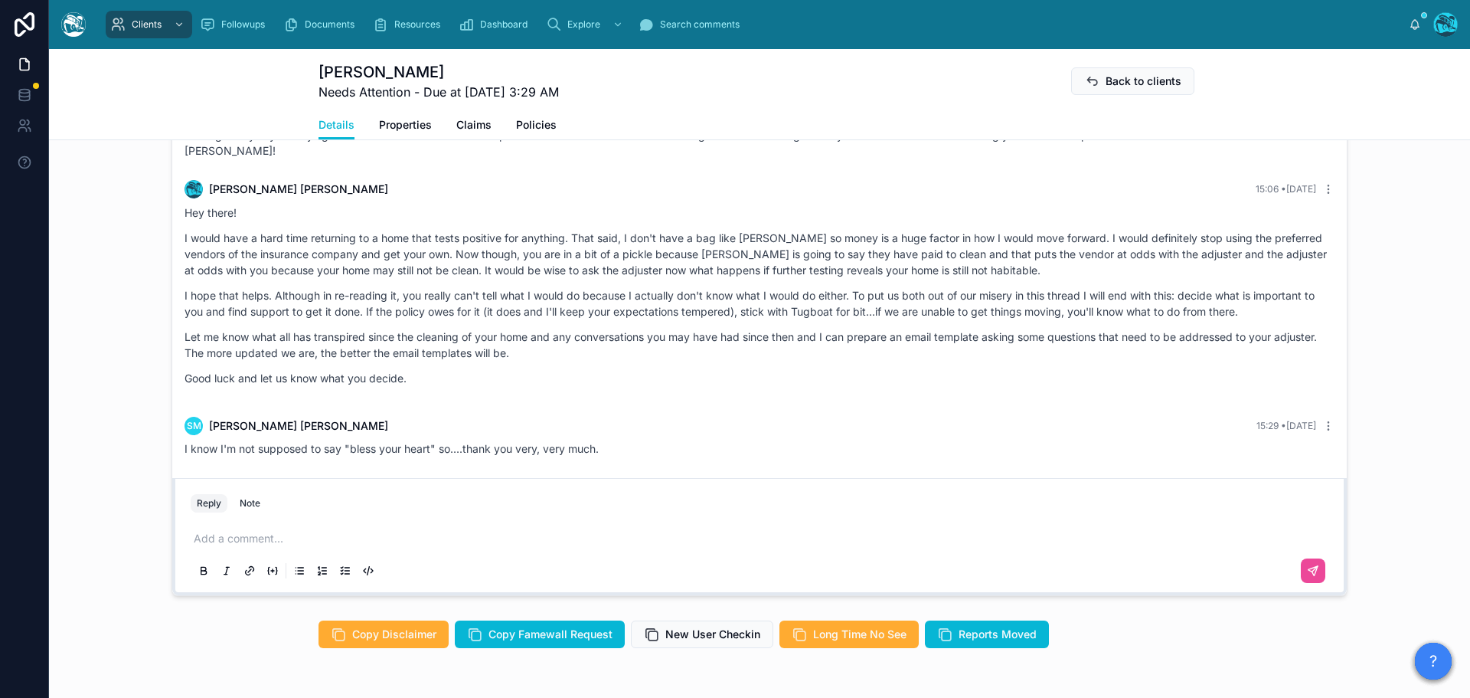
click at [256, 541] on p at bounding box center [763, 538] width 1138 height 15
click at [1309, 571] on icon at bounding box center [1313, 570] width 9 height 9
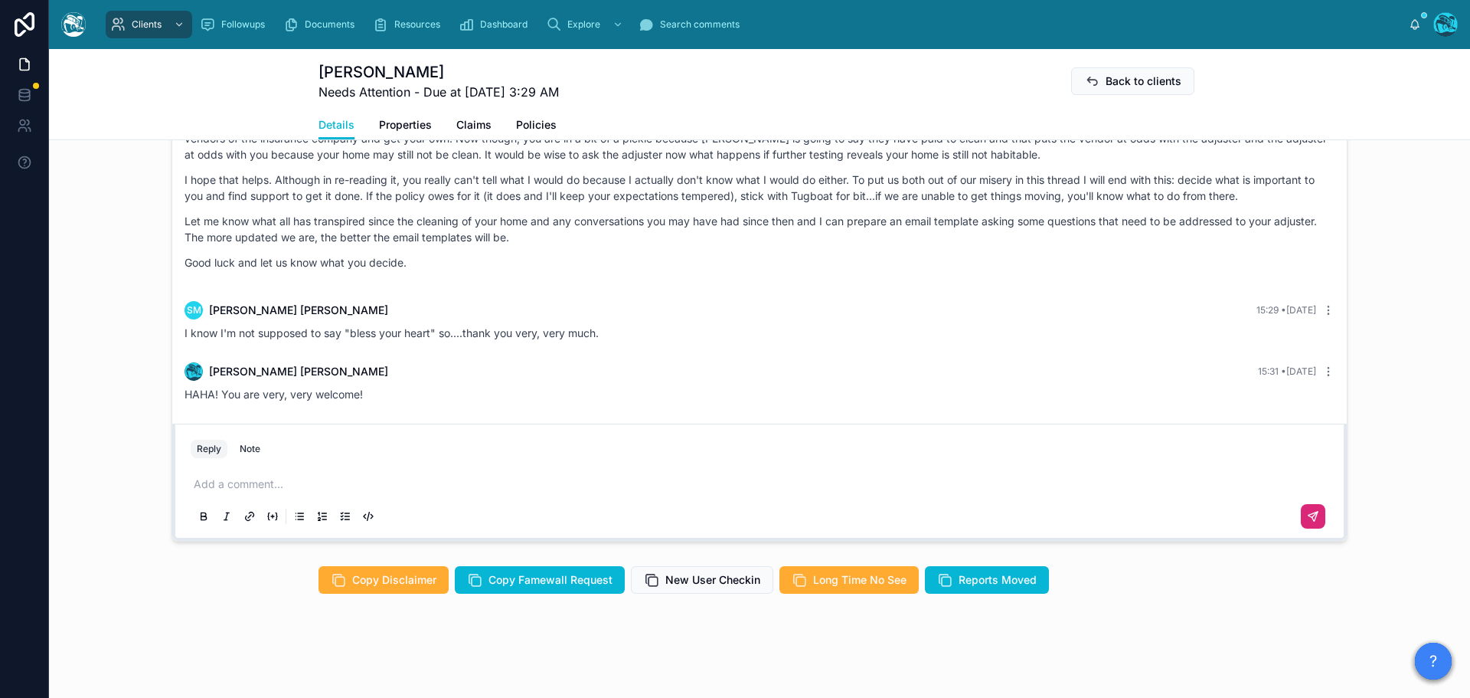
scroll to position [3196, 0]
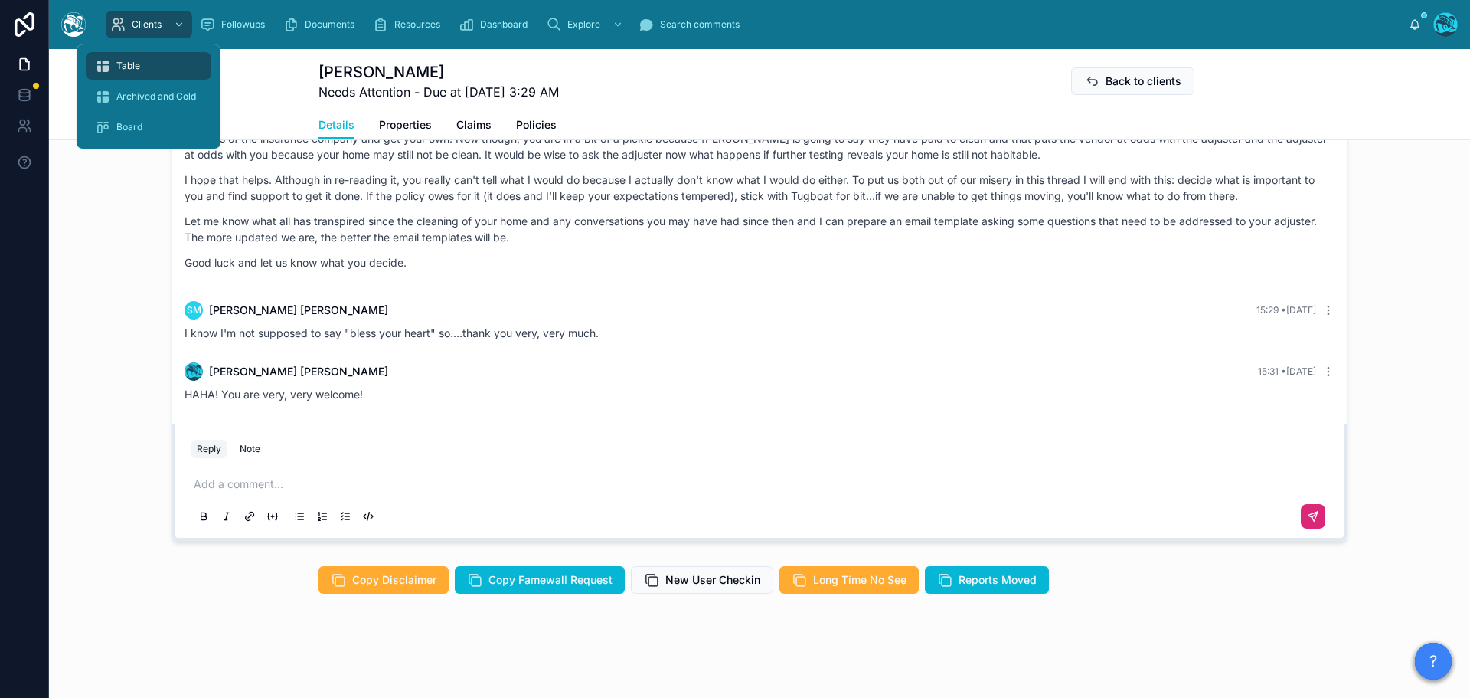
click at [129, 64] on span "Table" at bounding box center [128, 66] width 24 height 12
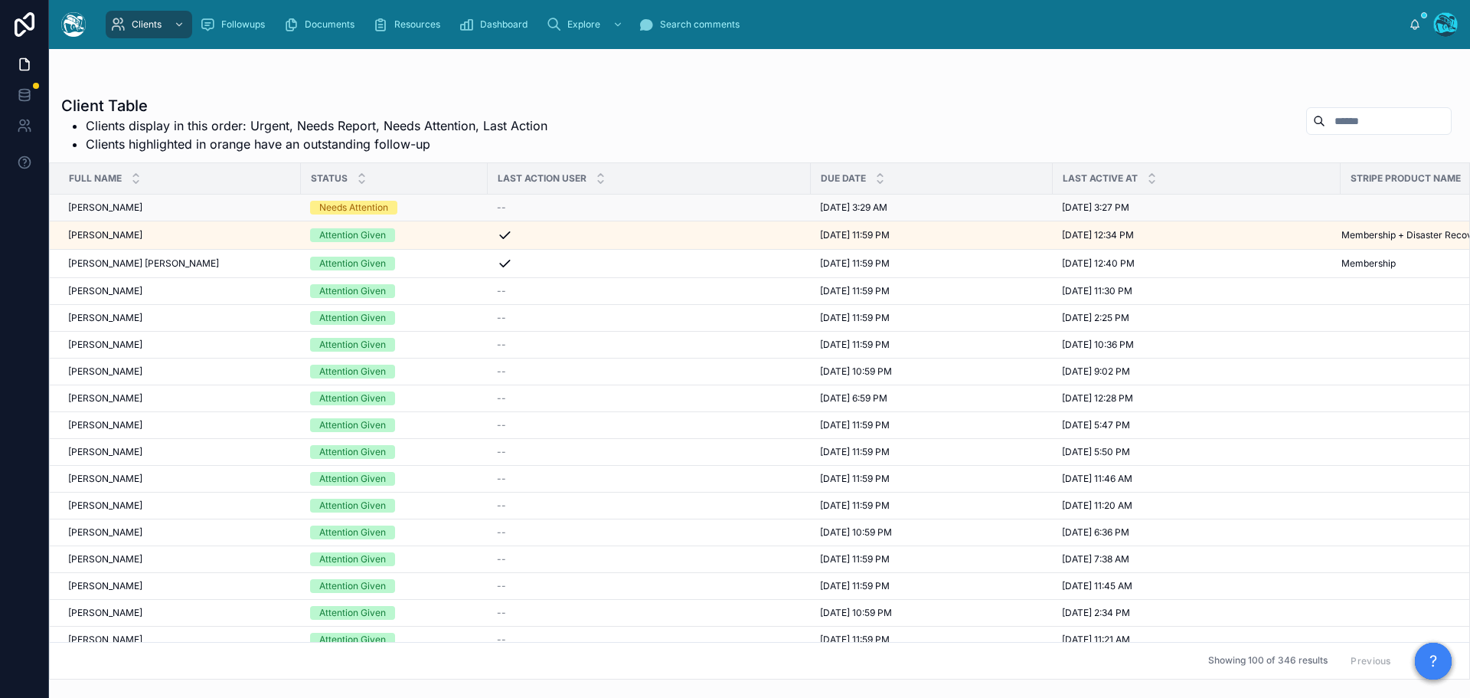
click at [424, 207] on div "Needs Attention" at bounding box center [394, 208] width 168 height 14
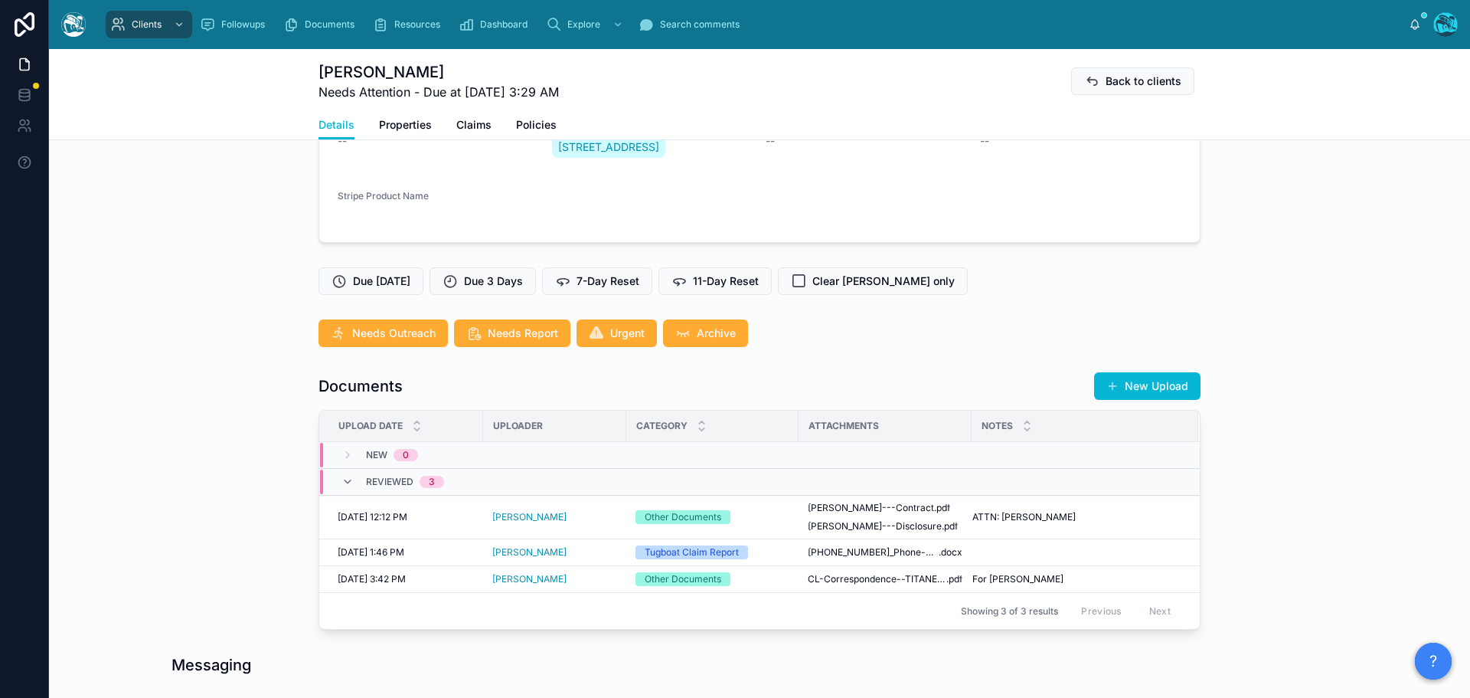
scroll to position [306, 0]
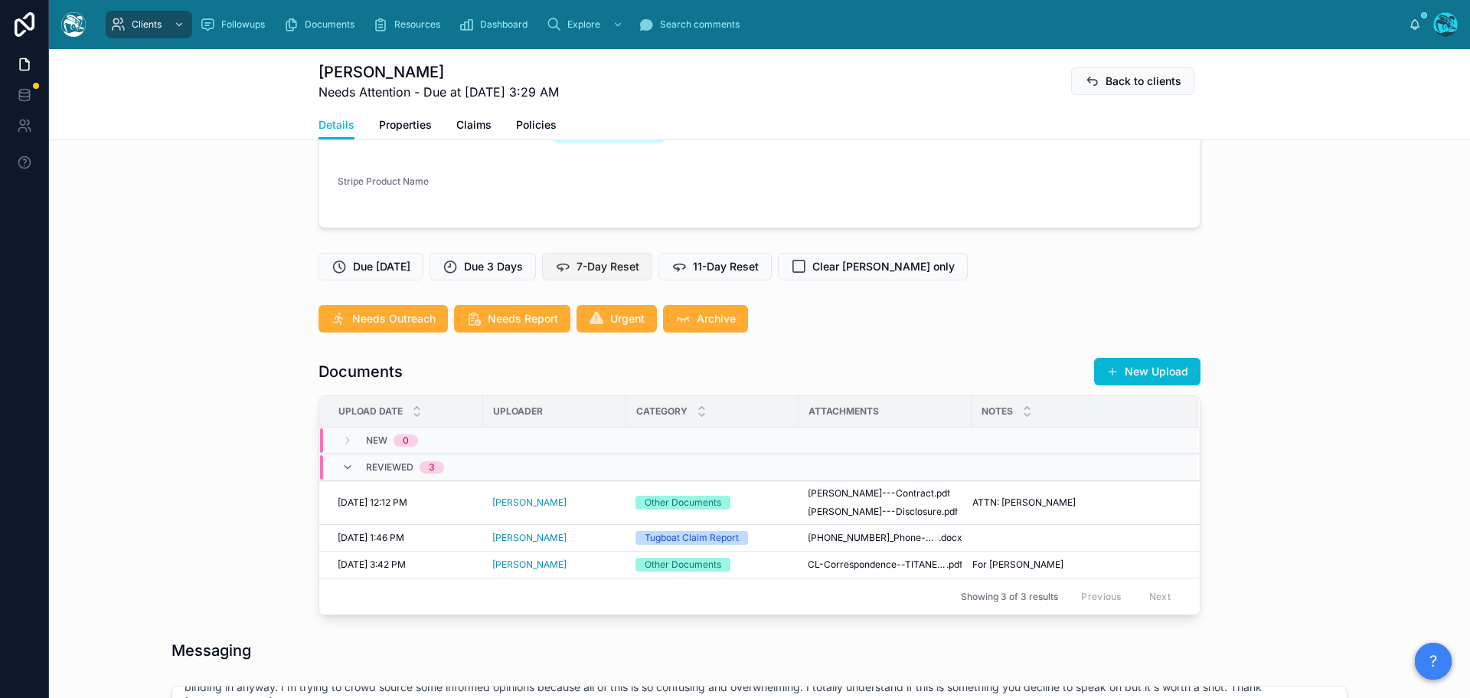
click at [616, 268] on span "7-Day Reset" at bounding box center [608, 266] width 63 height 15
